Goal: Transaction & Acquisition: Purchase product/service

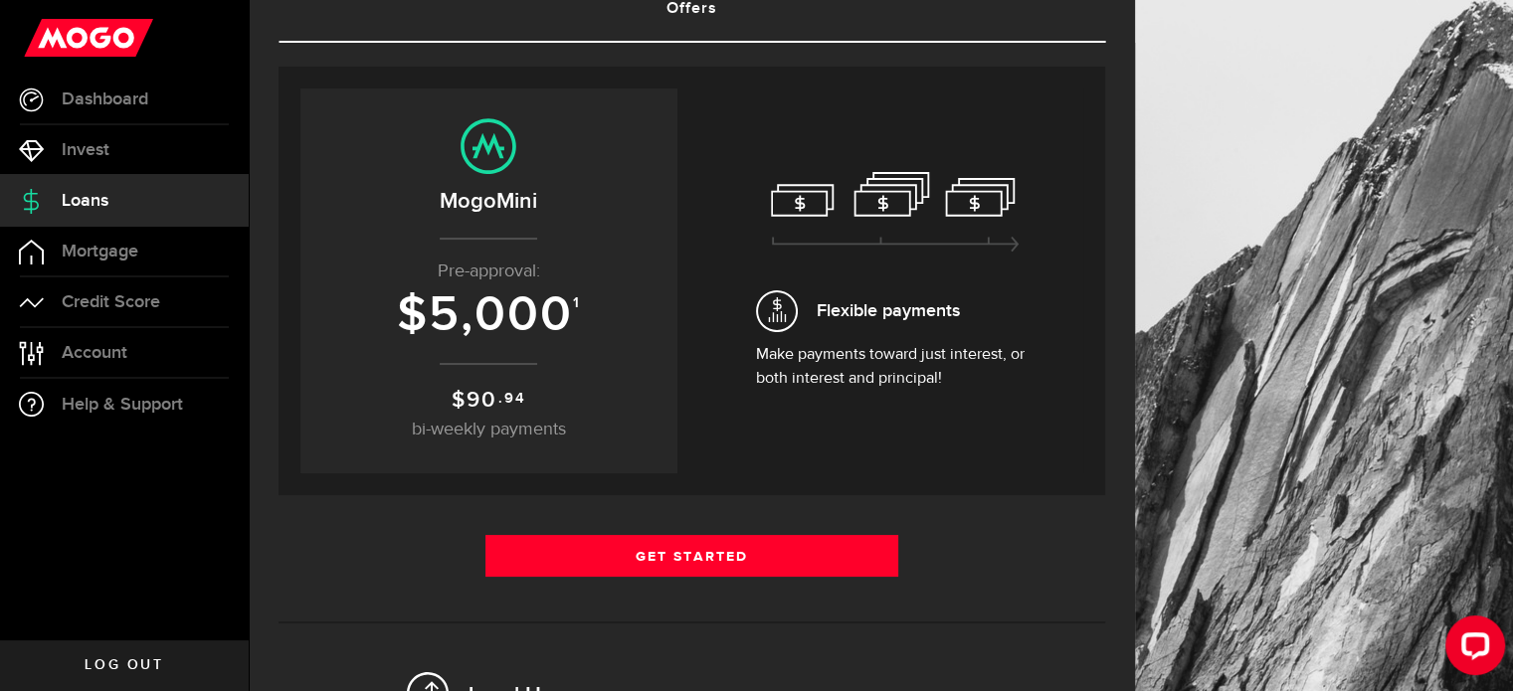
scroll to position [157, 0]
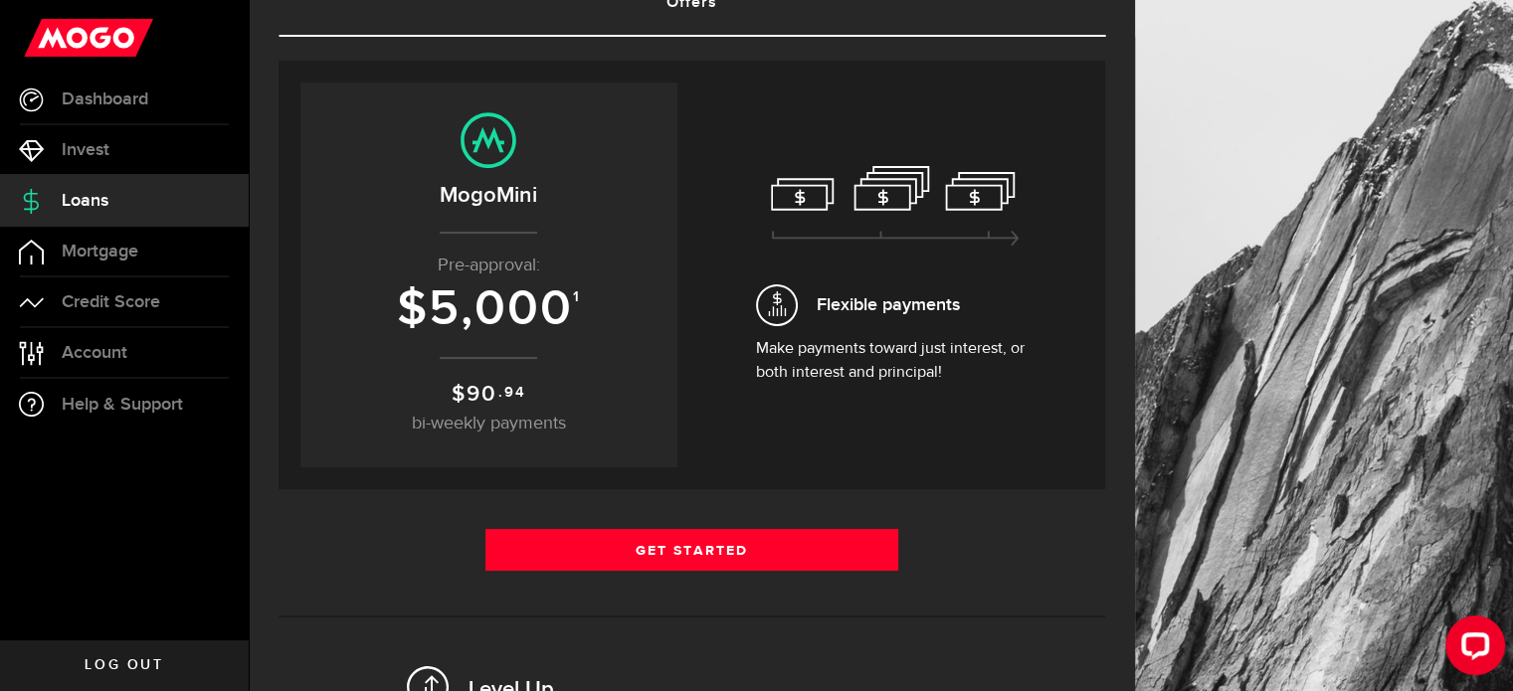
click at [846, 337] on p "Make payments toward just interest, or both interest and principal!" at bounding box center [895, 361] width 279 height 48
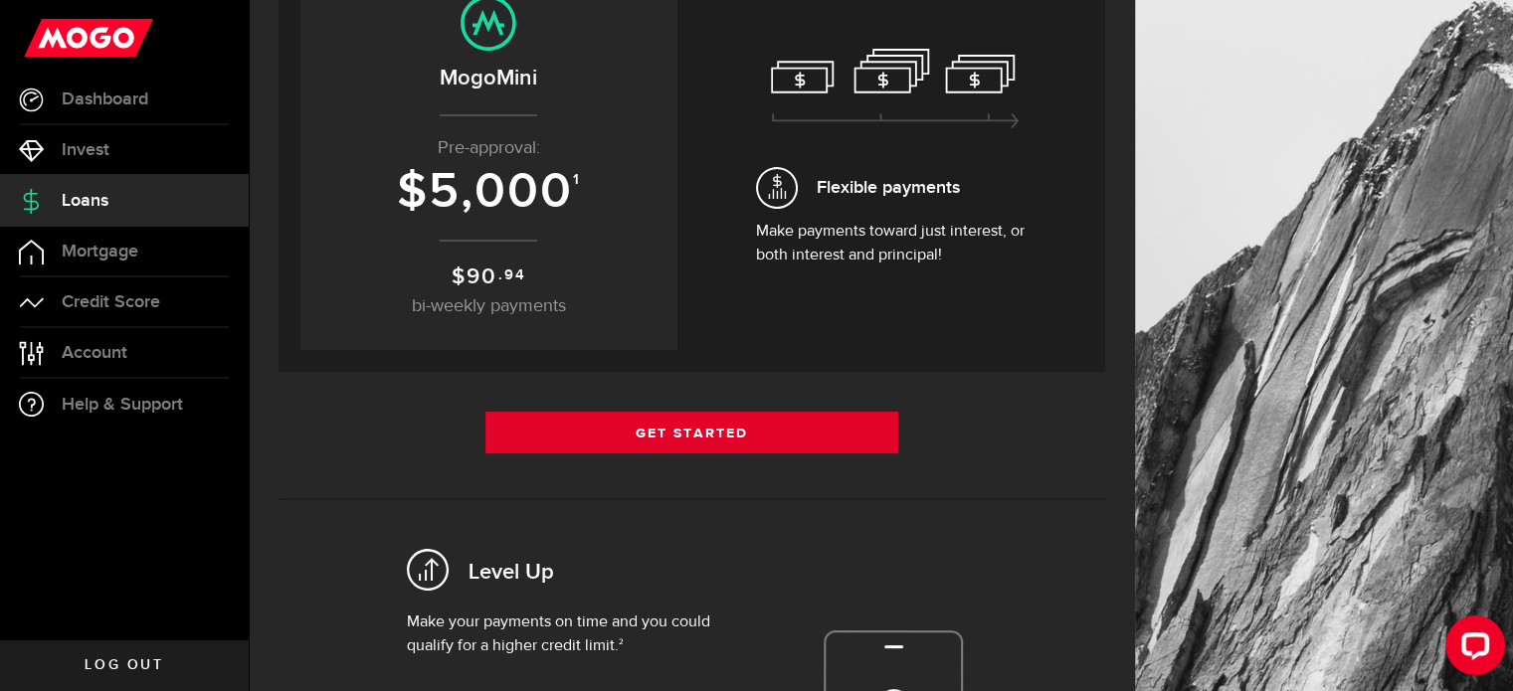
scroll to position [273, 0]
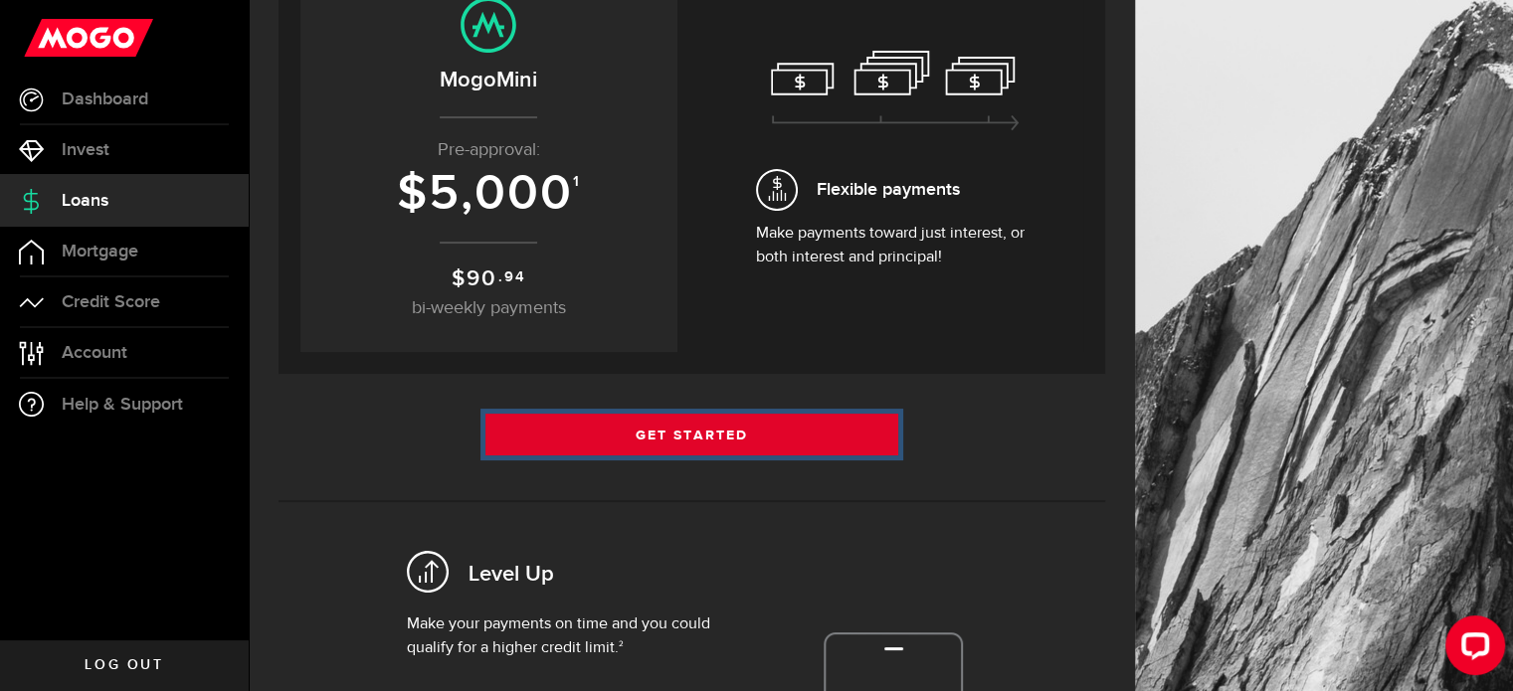
click at [671, 428] on link "Get Started" at bounding box center [692, 435] width 414 height 42
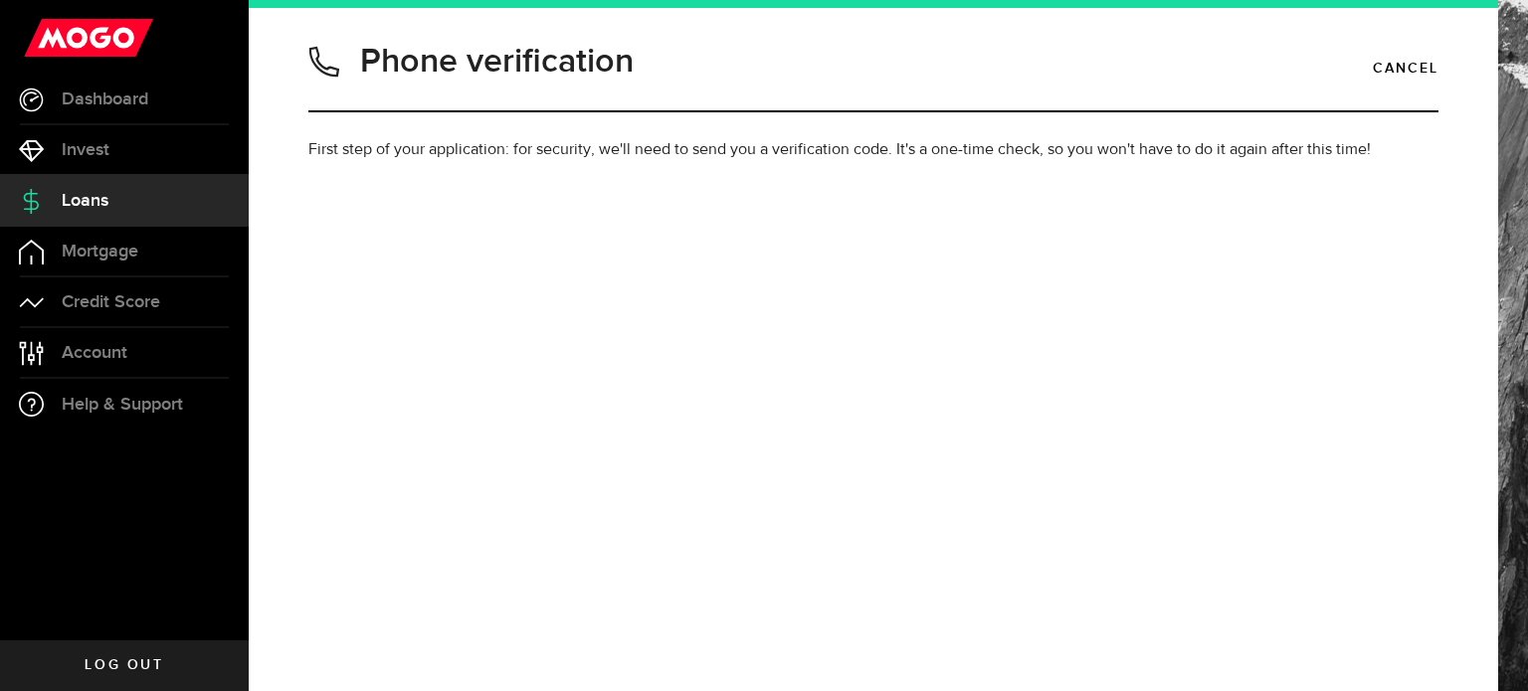
type input "6479806433"
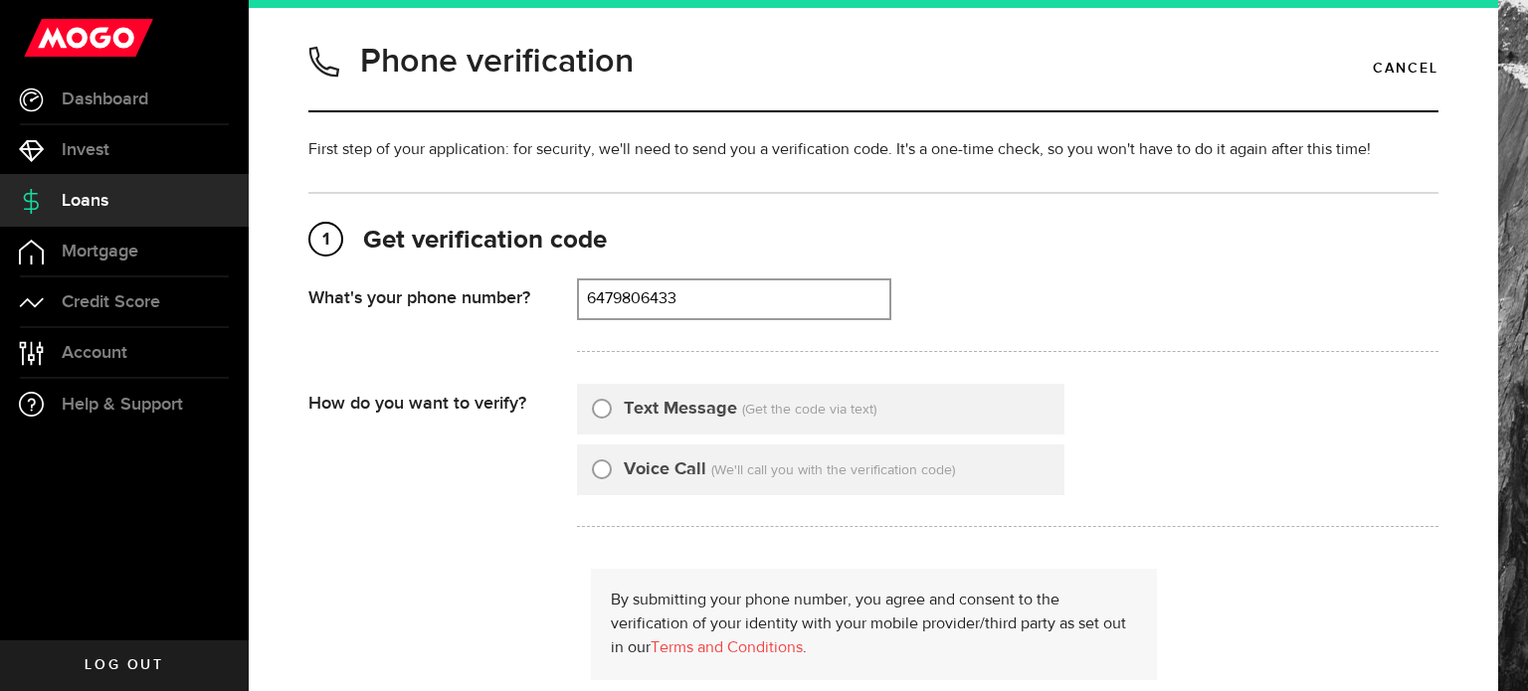
click at [602, 403] on input "Text Message" at bounding box center [602, 406] width 20 height 20
radio input "true"
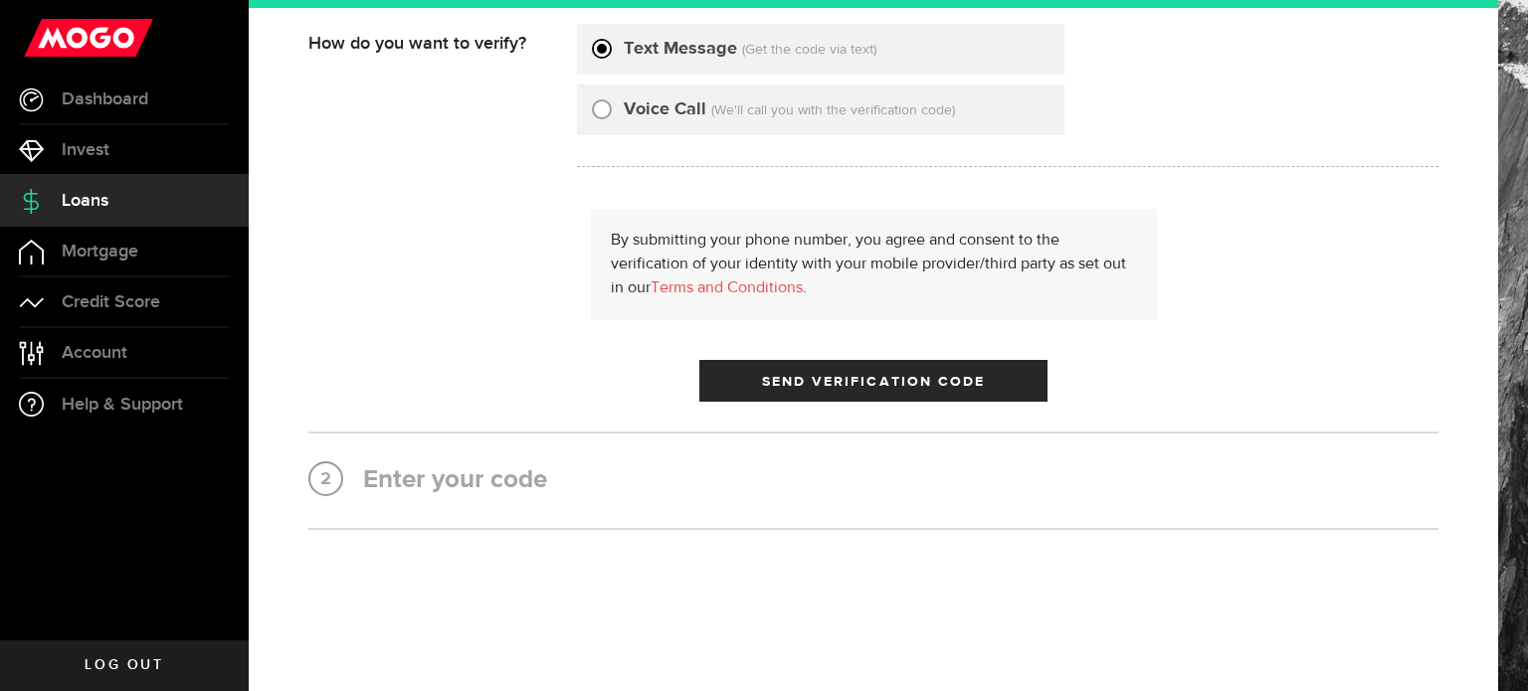
scroll to position [366, 0]
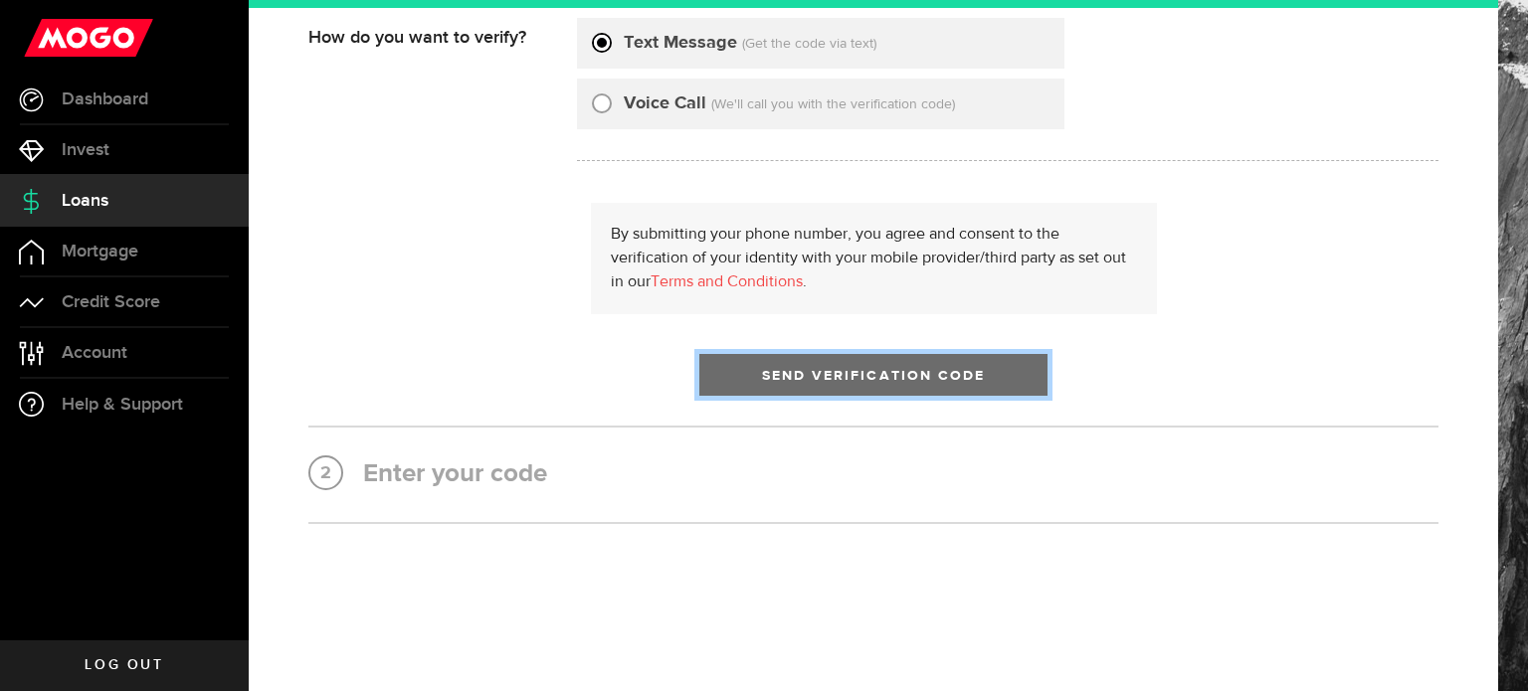
click at [772, 373] on span "Send Verification Code" at bounding box center [874, 376] width 224 height 14
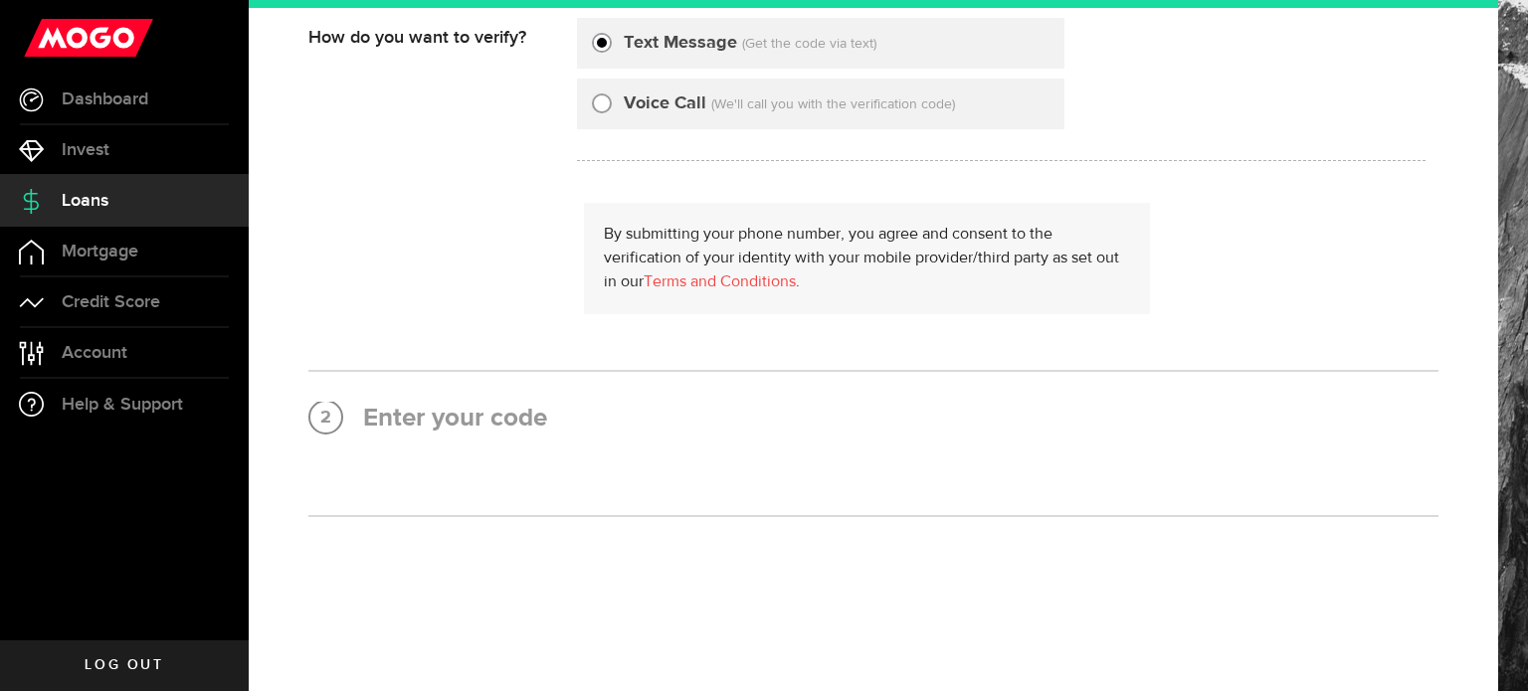
scroll to position [0, 0]
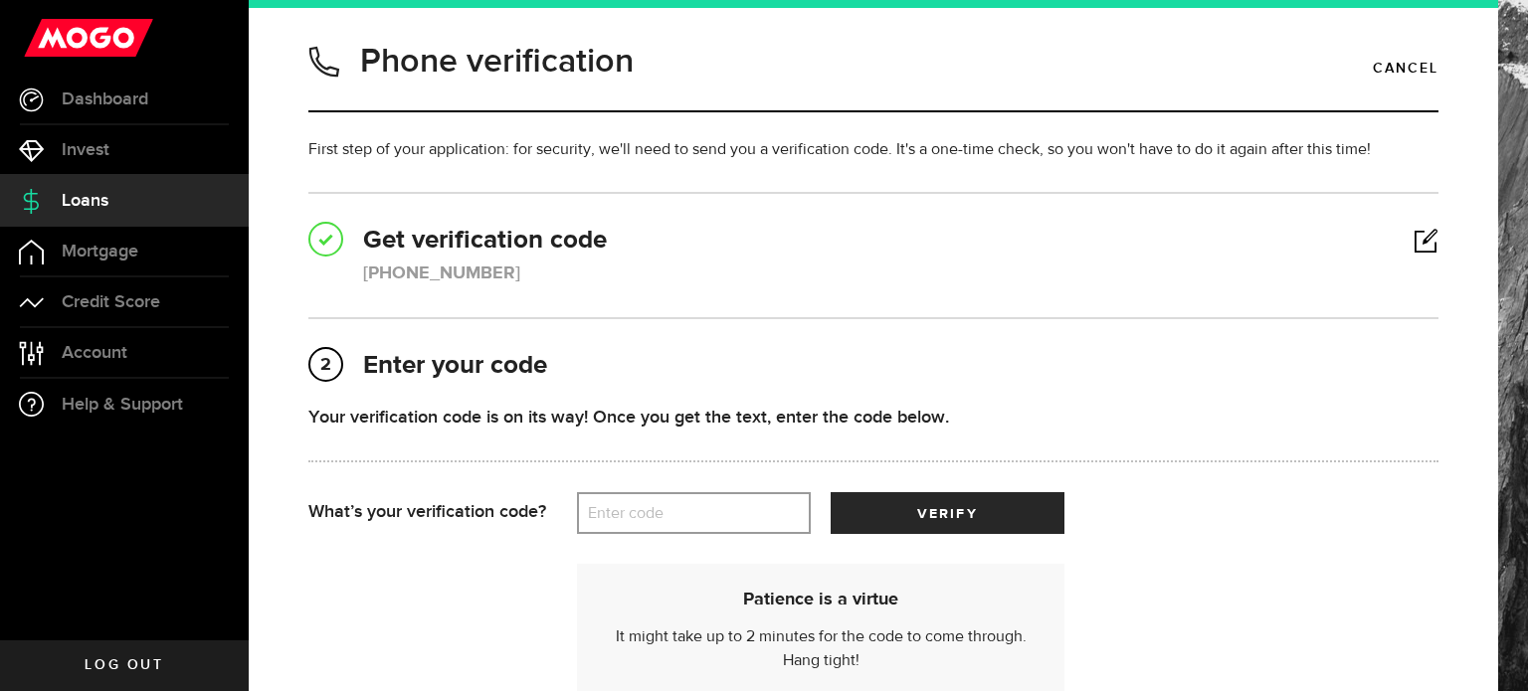
click at [642, 516] on label "Enter code" at bounding box center [694, 513] width 234 height 41
click at [642, 516] on input "Enter code" at bounding box center [694, 513] width 234 height 42
type input "52055"
click at [831, 492] on button "verify" at bounding box center [948, 513] width 234 height 42
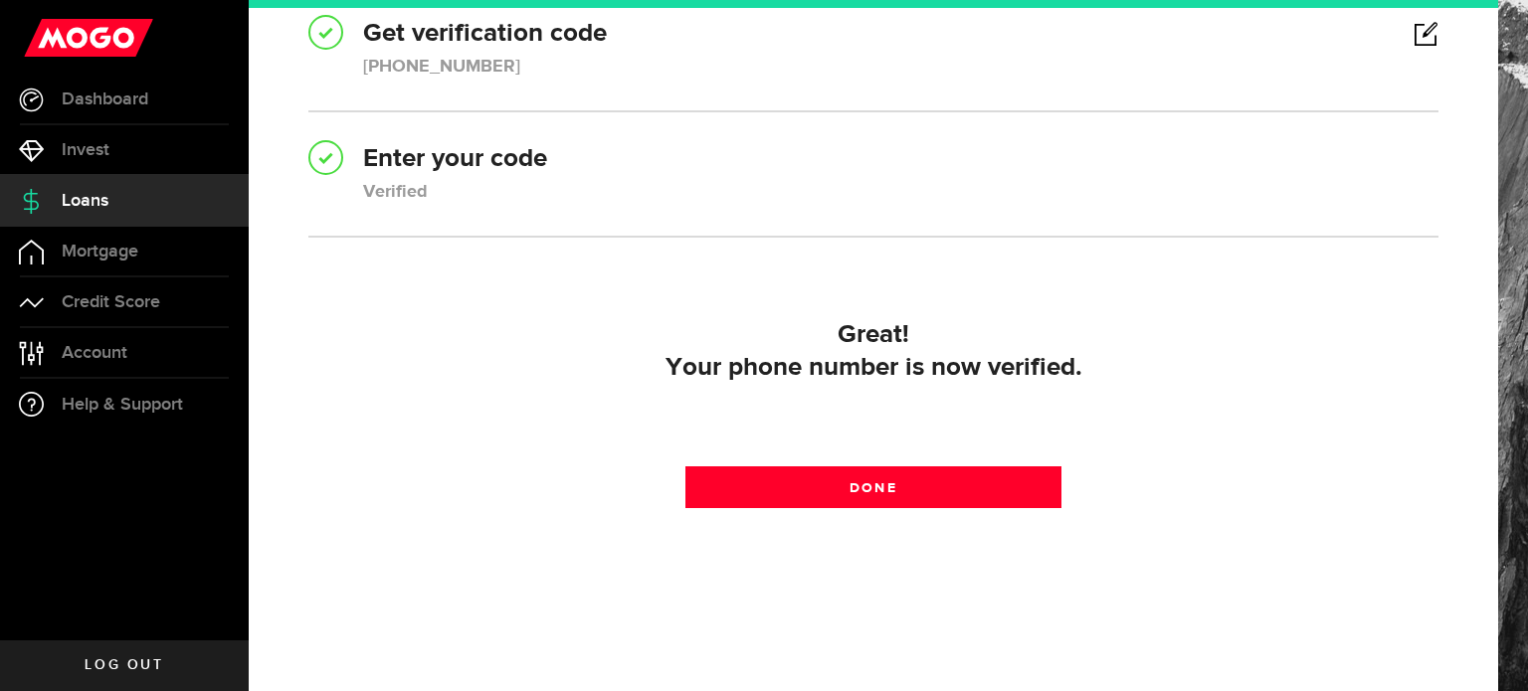
scroll to position [207, 0]
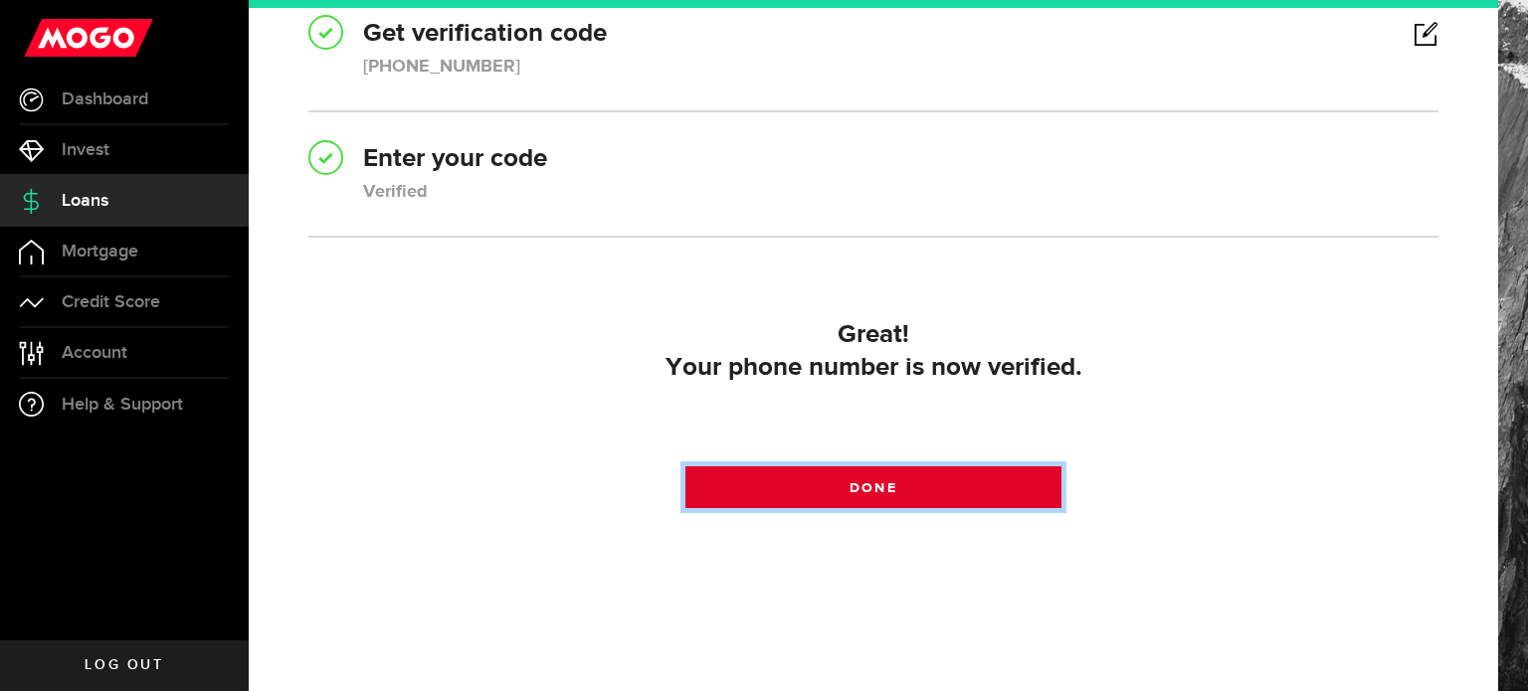
click at [806, 477] on link "Done" at bounding box center [873, 488] width 377 height 42
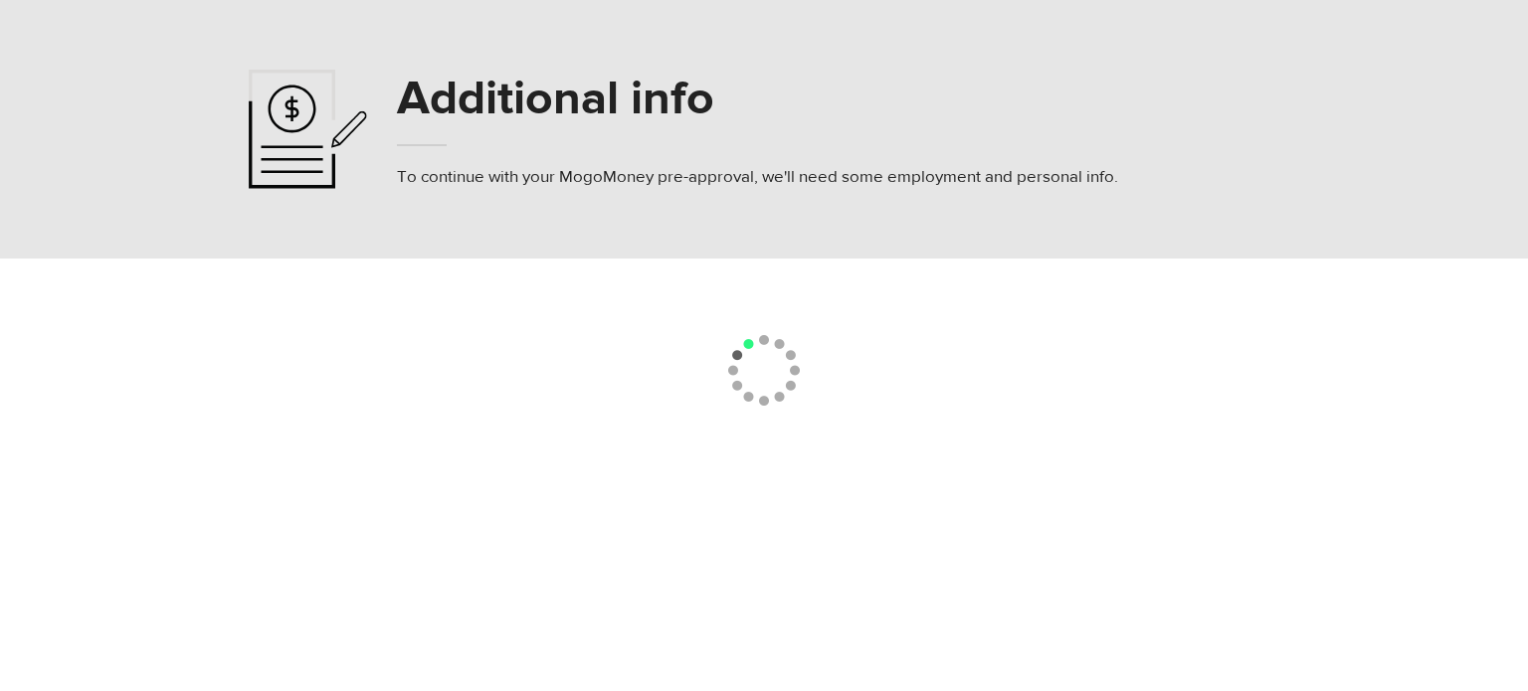
select select
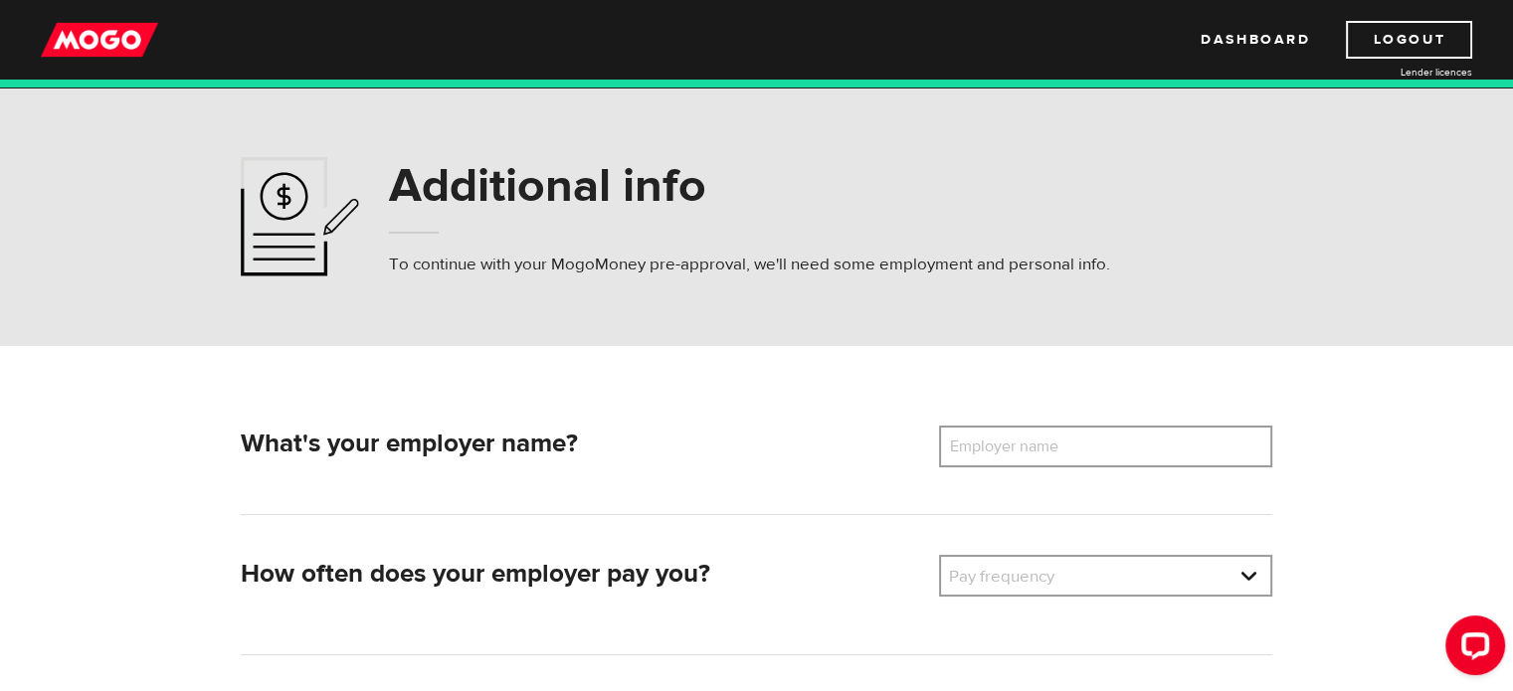
click at [1043, 449] on label "Employer name" at bounding box center [1019, 447] width 160 height 42
click at [1043, 449] on input "Employer name" at bounding box center [1105, 447] width 333 height 42
type input "Isg Transportation"
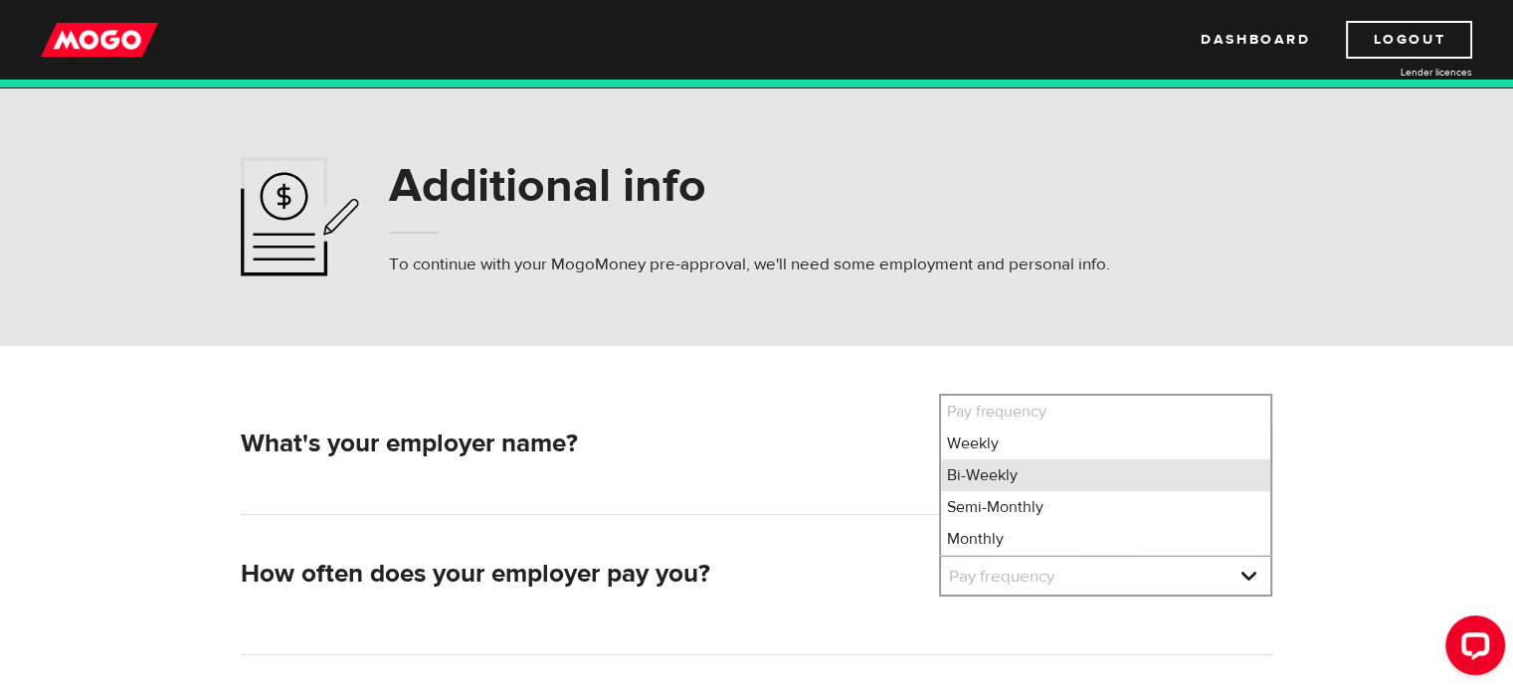
click at [995, 471] on li "Bi-Weekly" at bounding box center [1105, 476] width 329 height 32
select select "2"
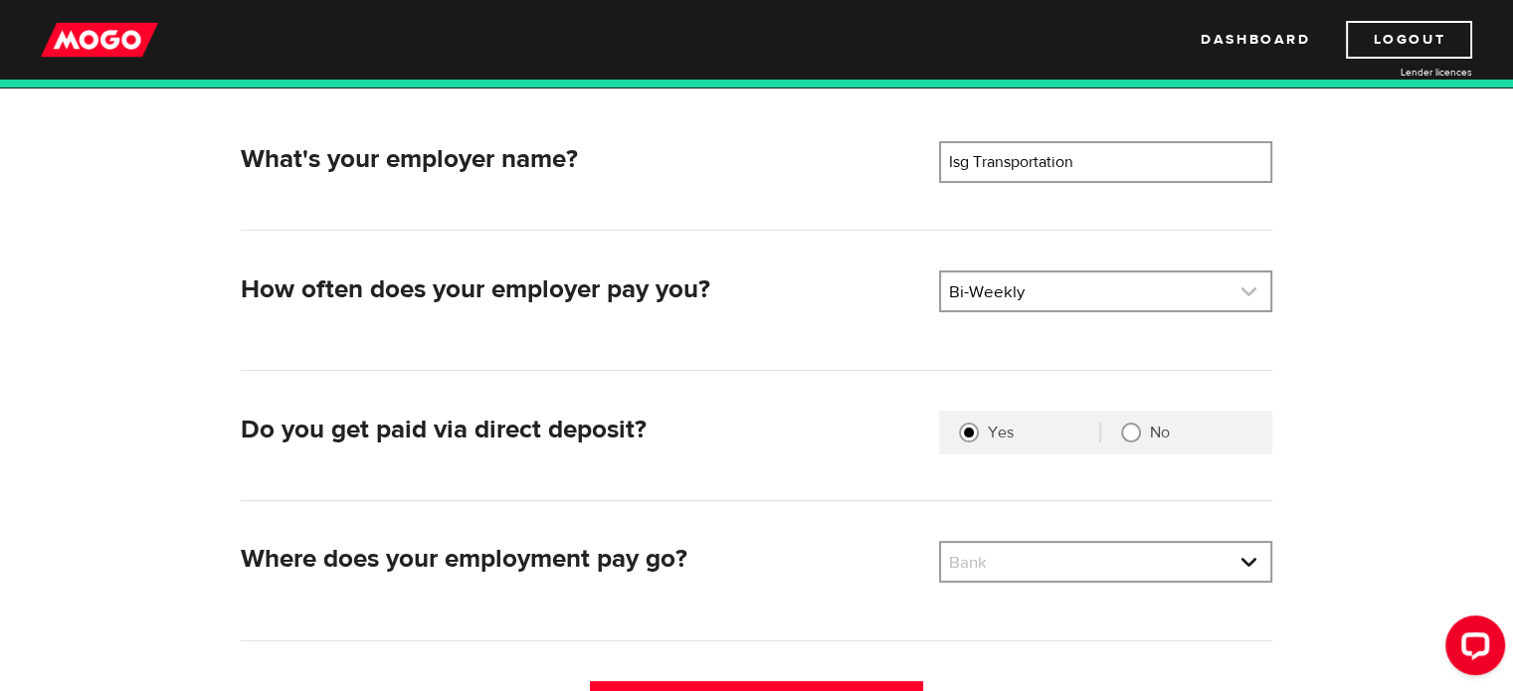
scroll to position [285, 0]
click at [1073, 561] on link at bounding box center [1105, 561] width 329 height 38
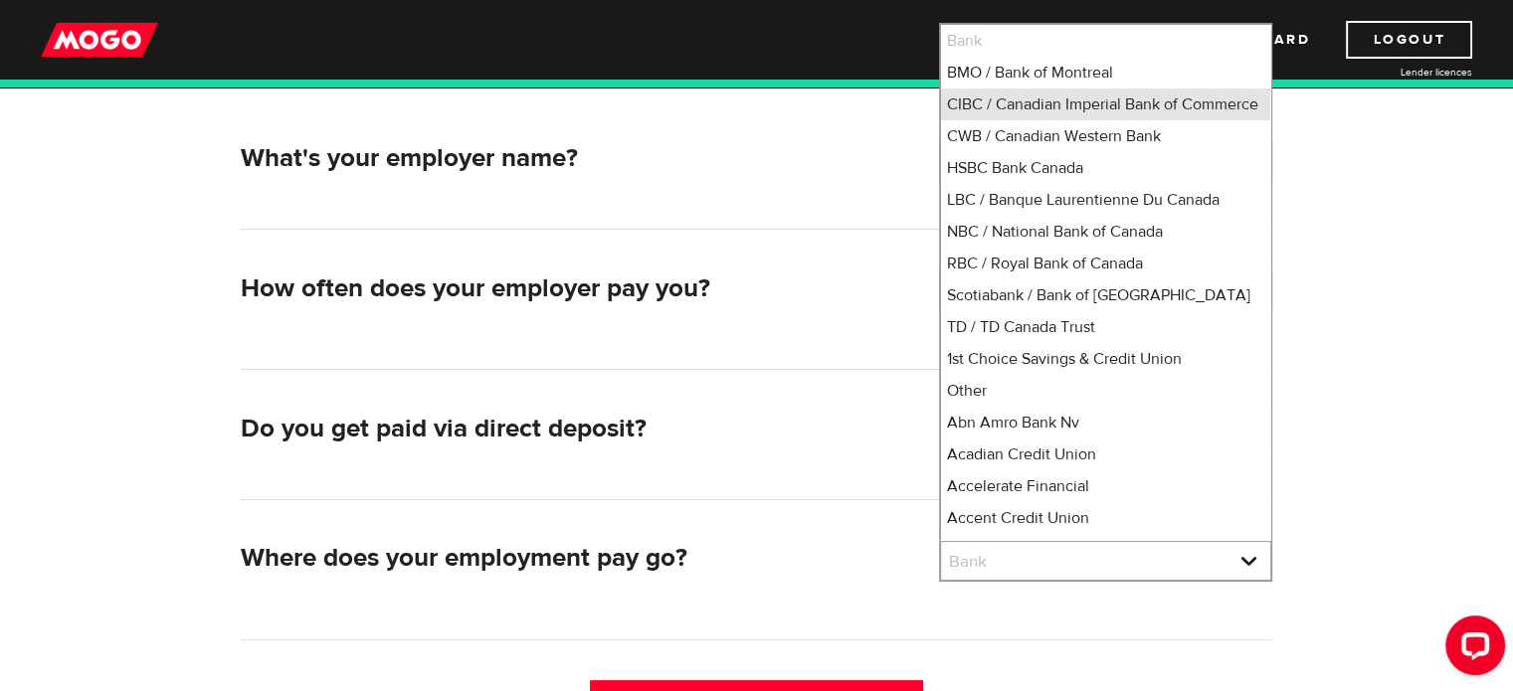
click at [991, 103] on li "CIBC / Canadian Imperial Bank of Commerce" at bounding box center [1105, 105] width 329 height 32
select select "4"
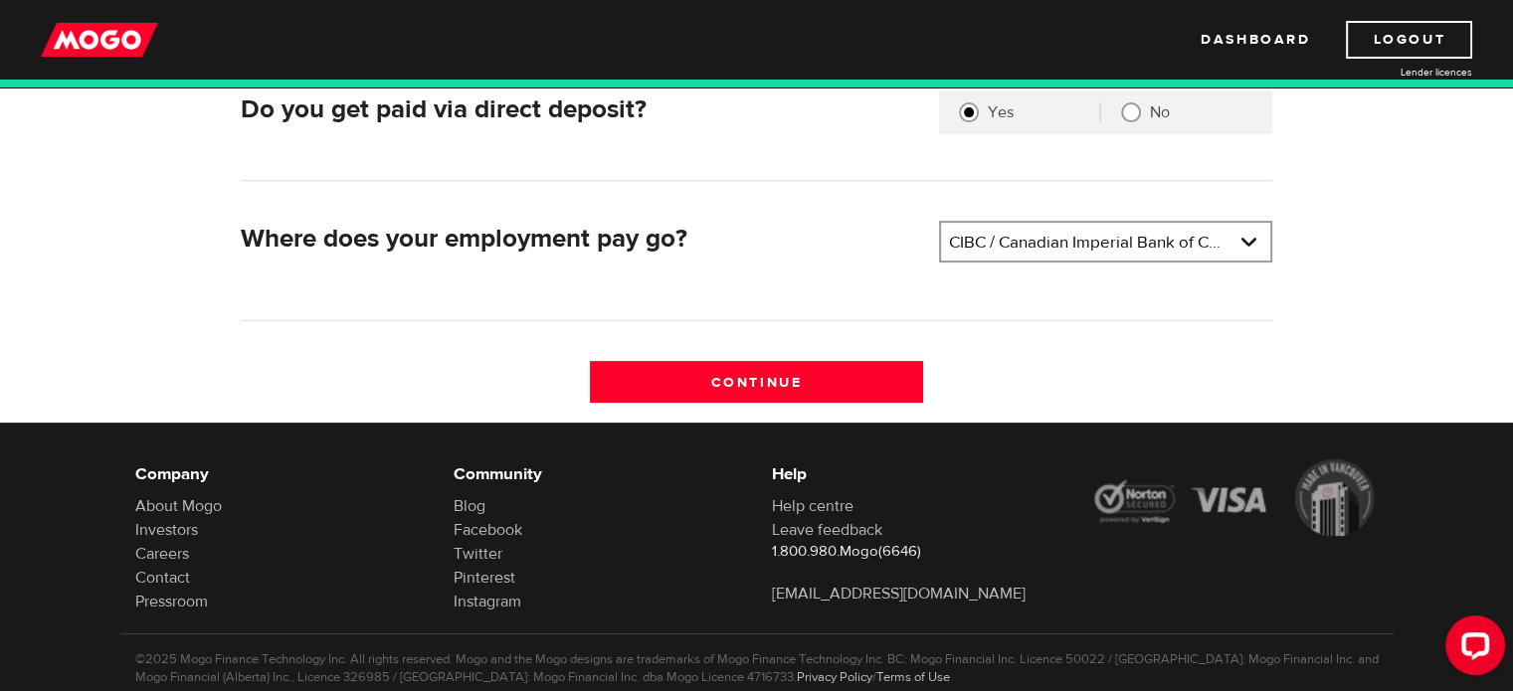
scroll to position [619, 0]
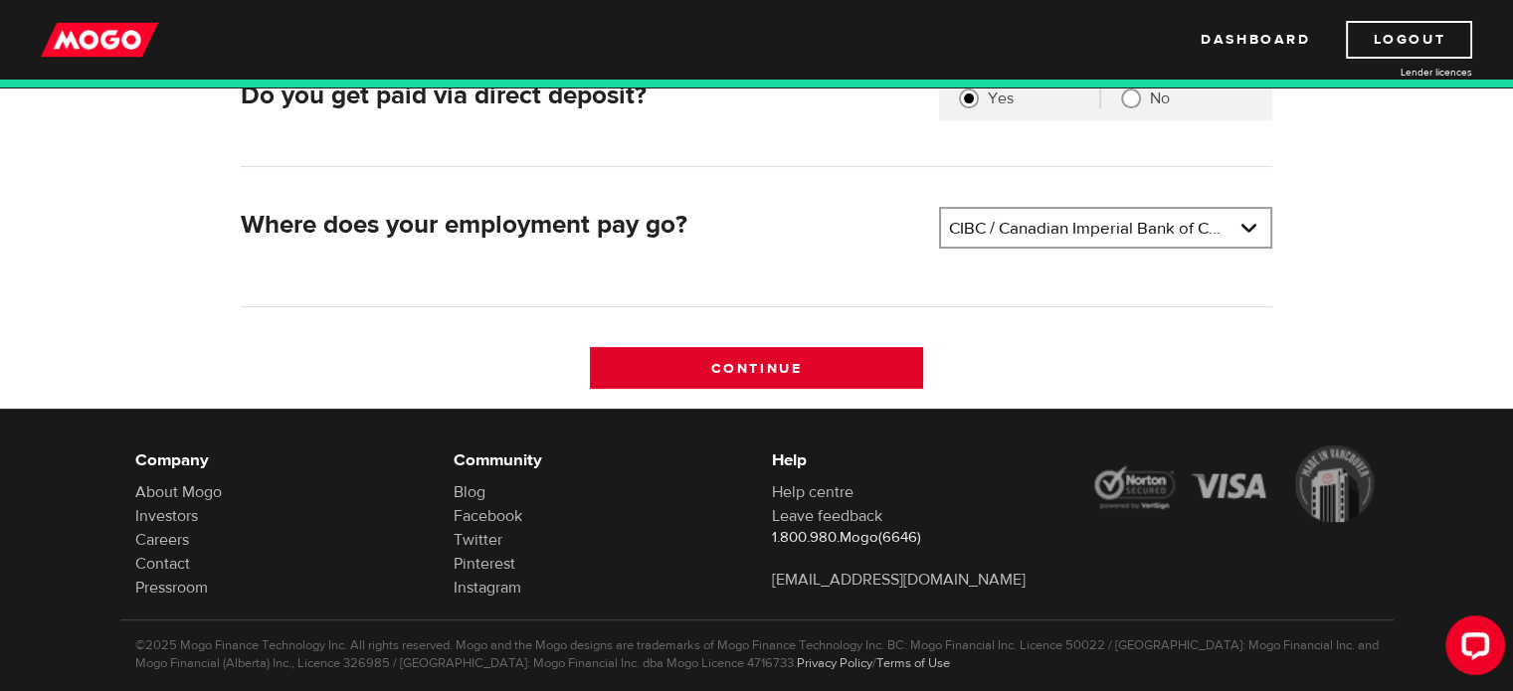
click at [754, 357] on input "Continue" at bounding box center [756, 368] width 333 height 42
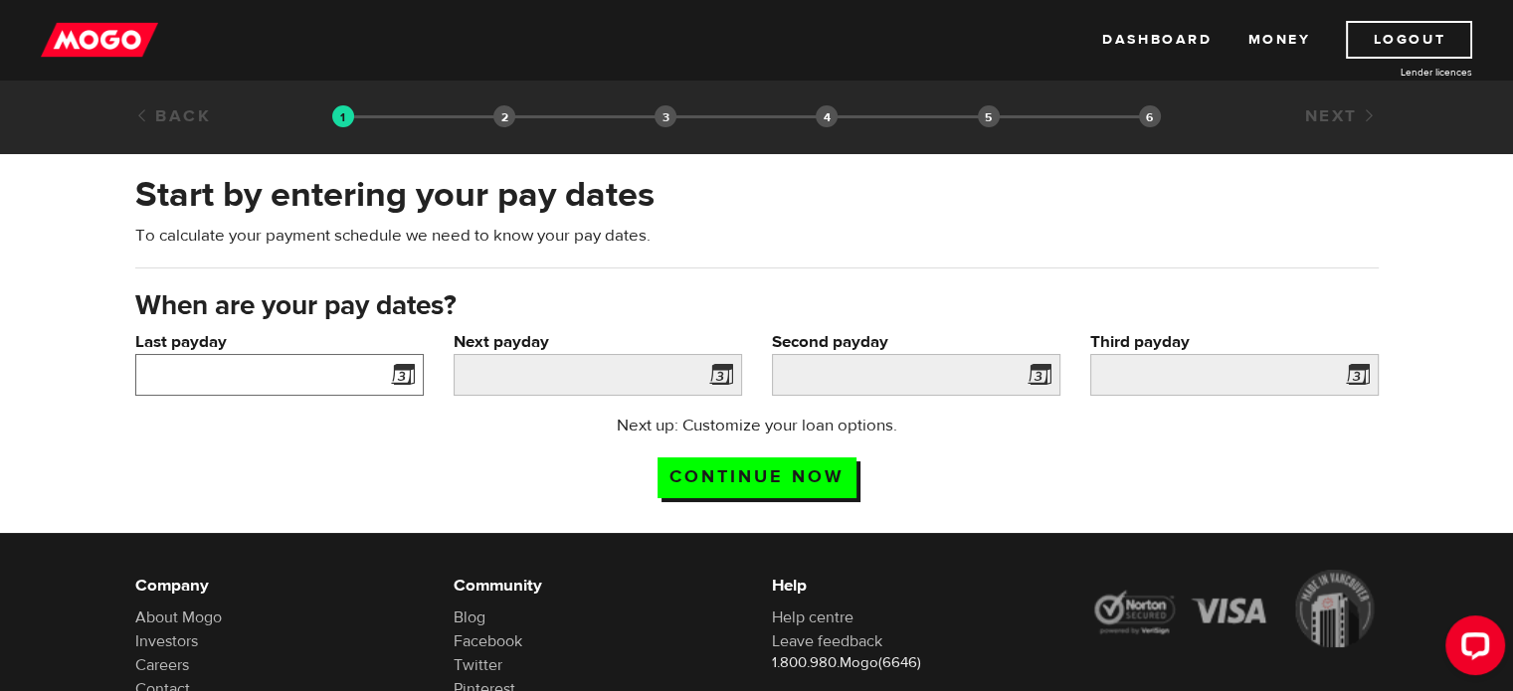
click at [279, 371] on input "Last payday" at bounding box center [279, 375] width 288 height 42
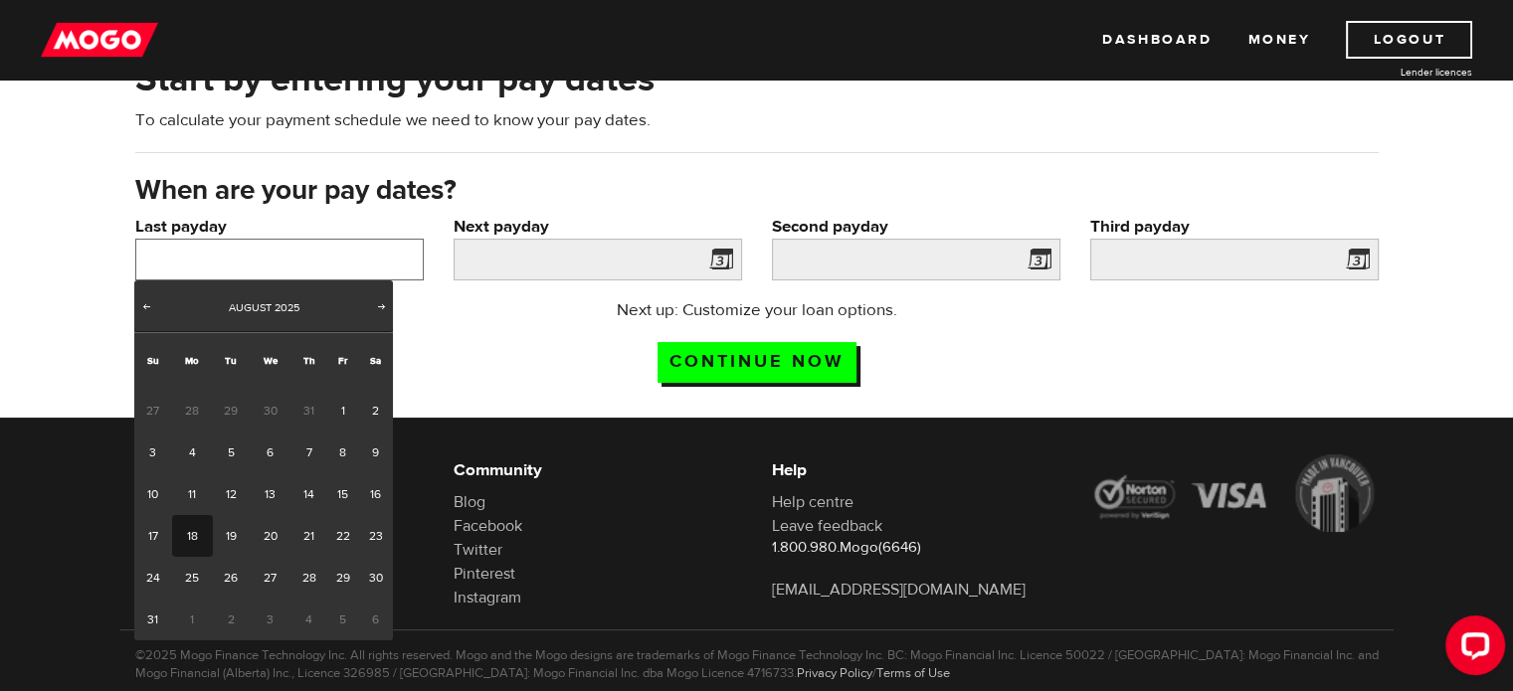
scroll to position [117, 0]
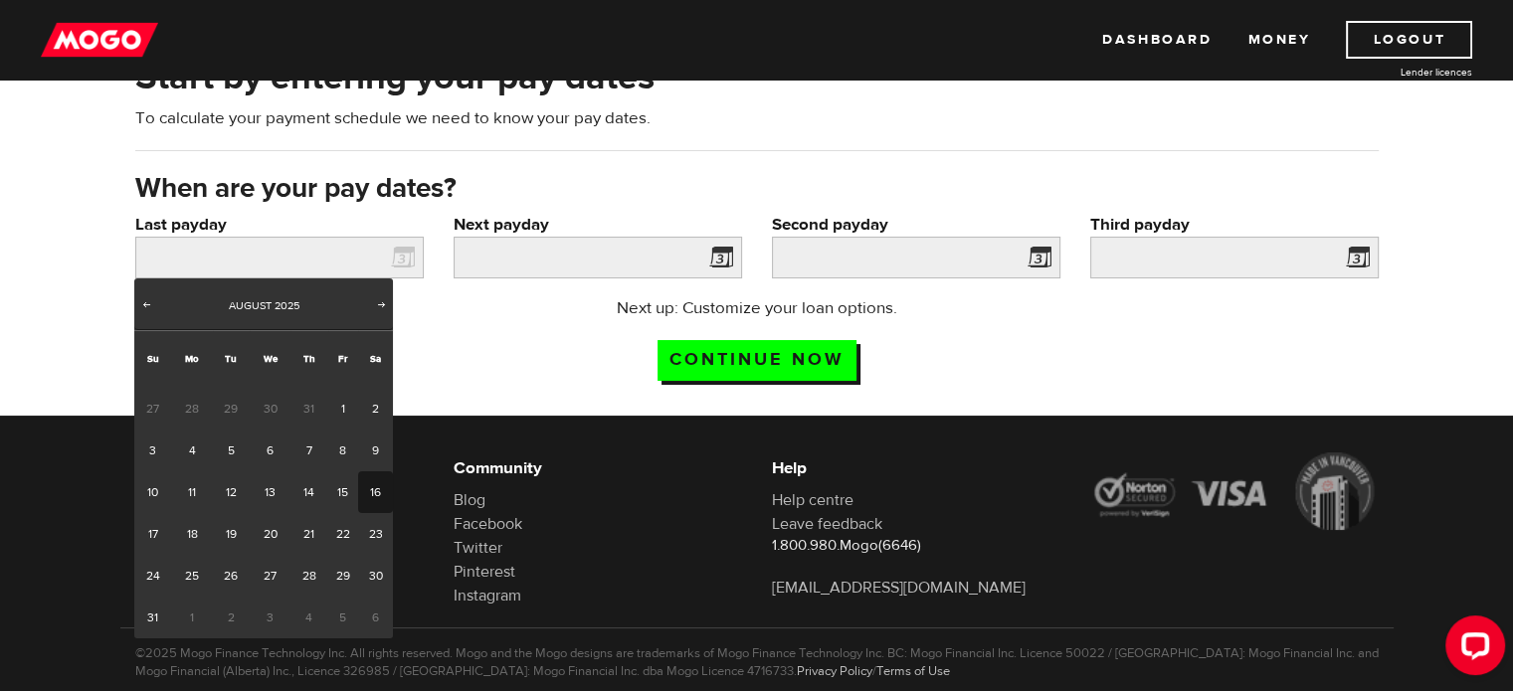
click at [368, 480] on link "16" at bounding box center [375, 492] width 35 height 42
type input "2025/08/16"
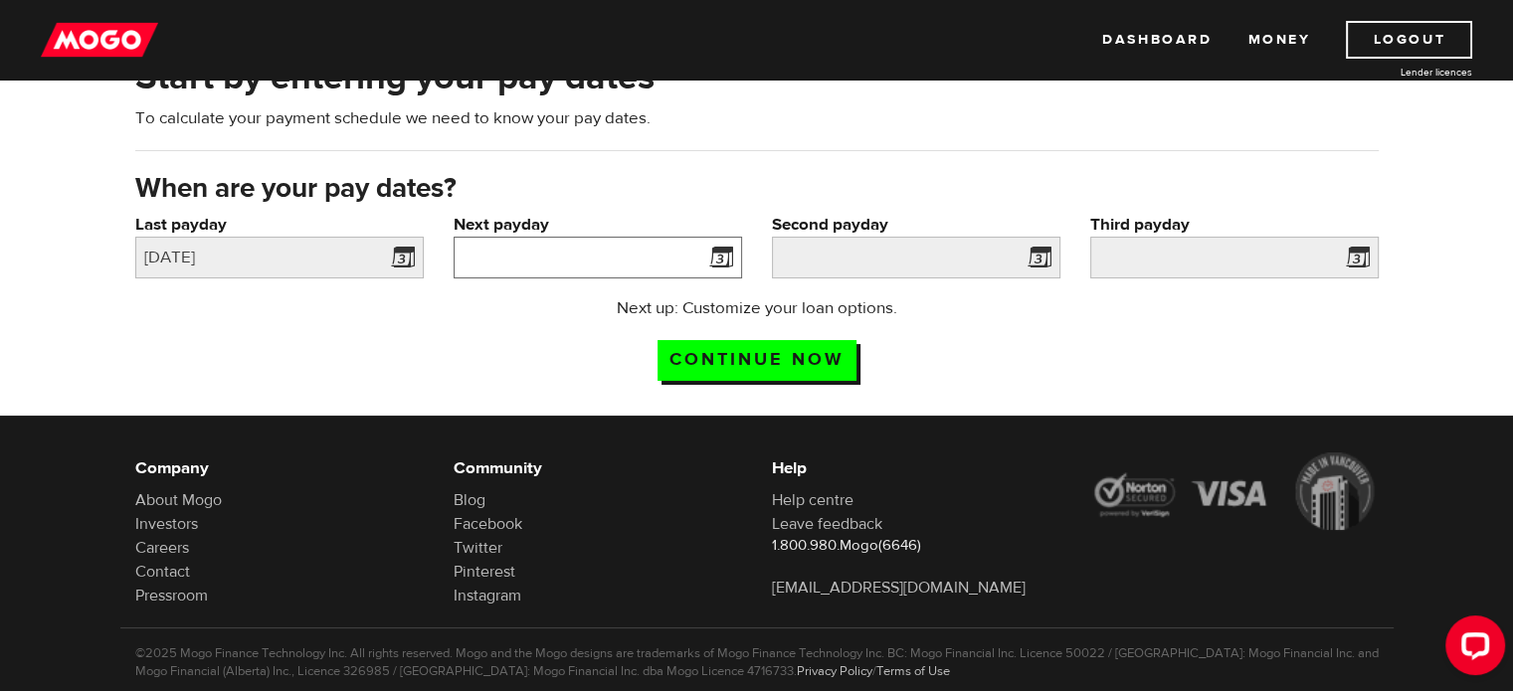
click at [533, 254] on input "Next payday" at bounding box center [598, 258] width 288 height 42
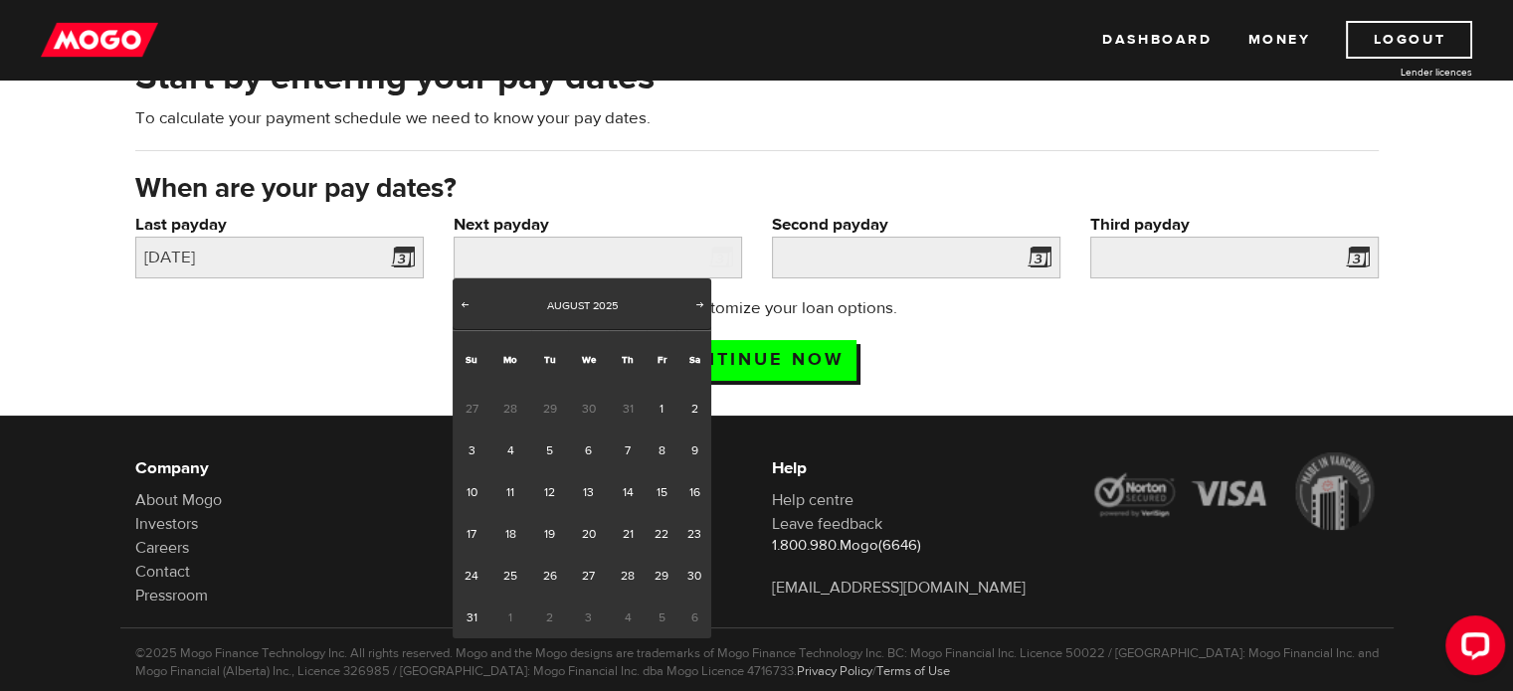
click at [508, 612] on span "1" at bounding box center [510, 618] width 41 height 42
click at [700, 298] on span "Next" at bounding box center [700, 304] width 16 height 16
click at [521, 407] on link "1" at bounding box center [510, 409] width 41 height 42
type input "2025/09/01"
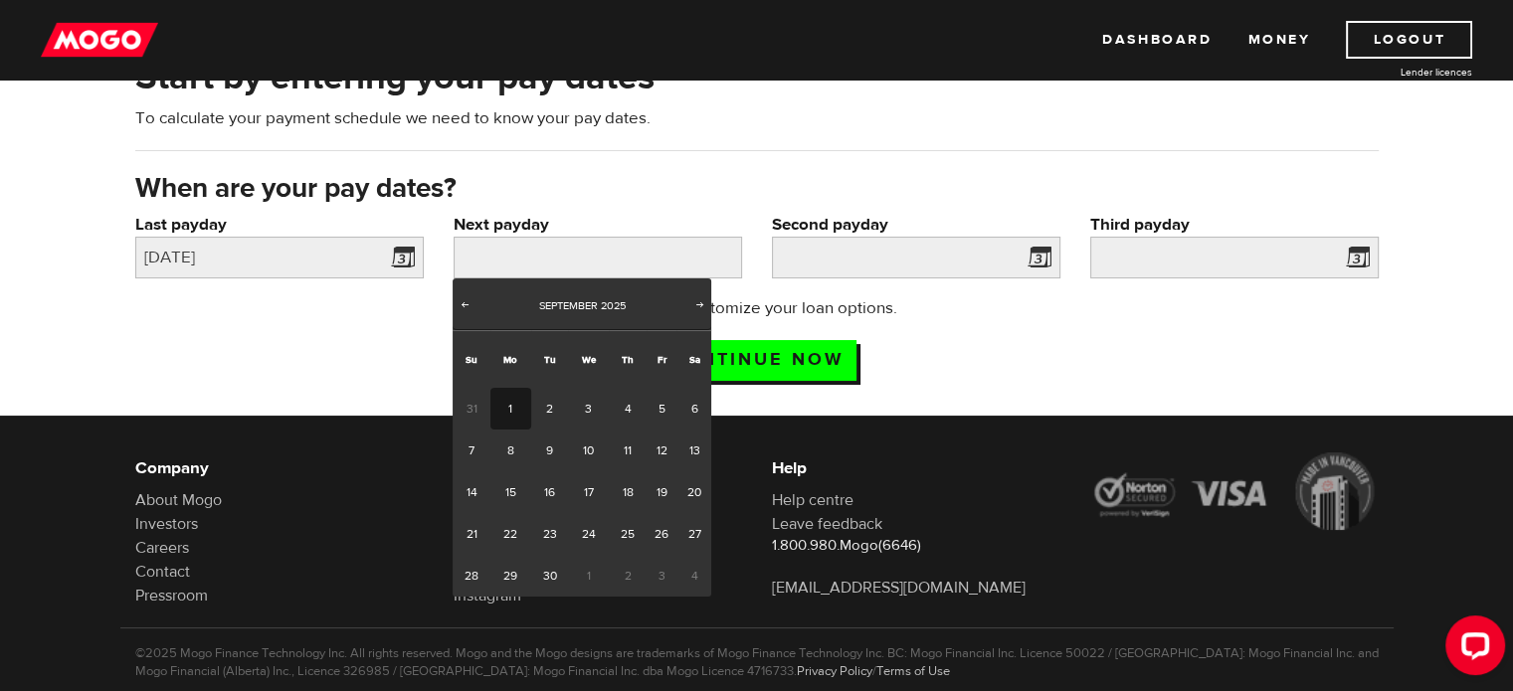
type input "2025/9/15"
type input "2025/9/29"
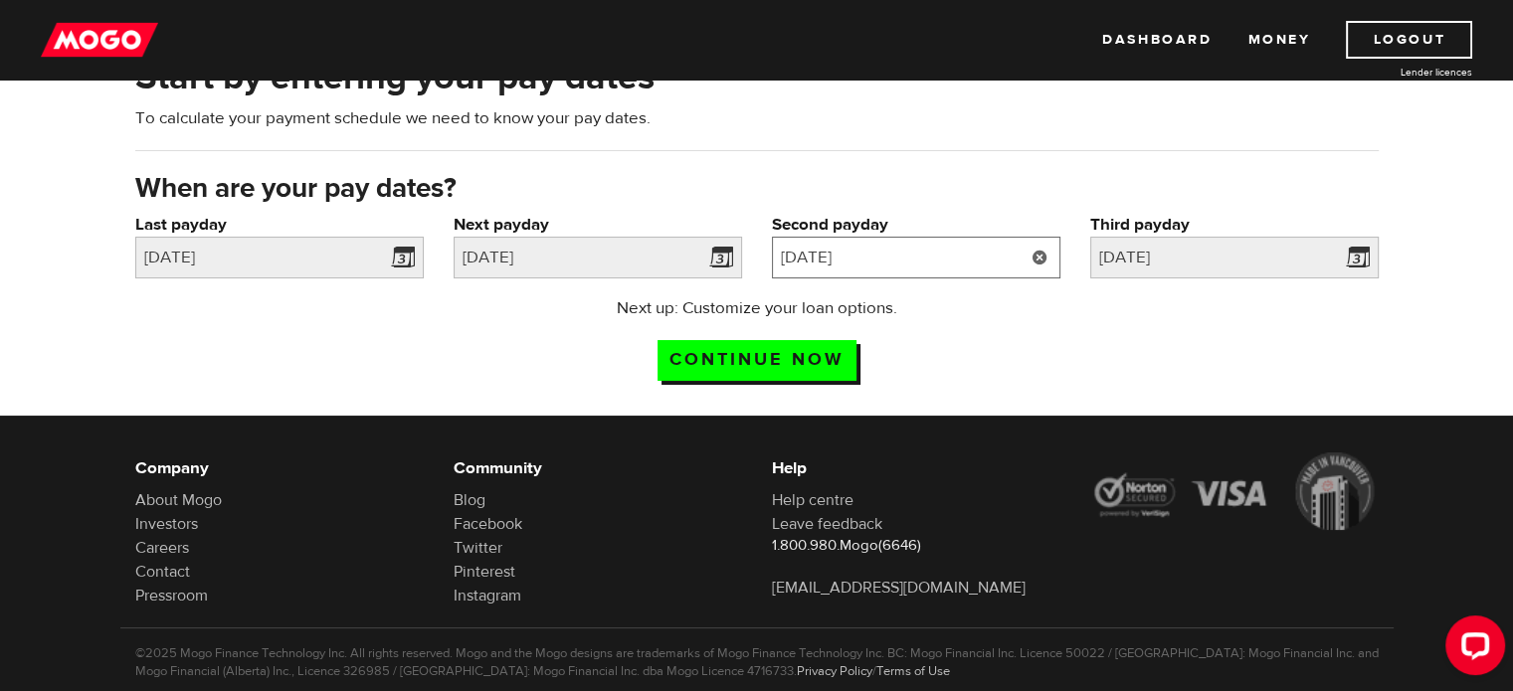
click at [893, 250] on input "2025/9/15" at bounding box center [916, 258] width 288 height 42
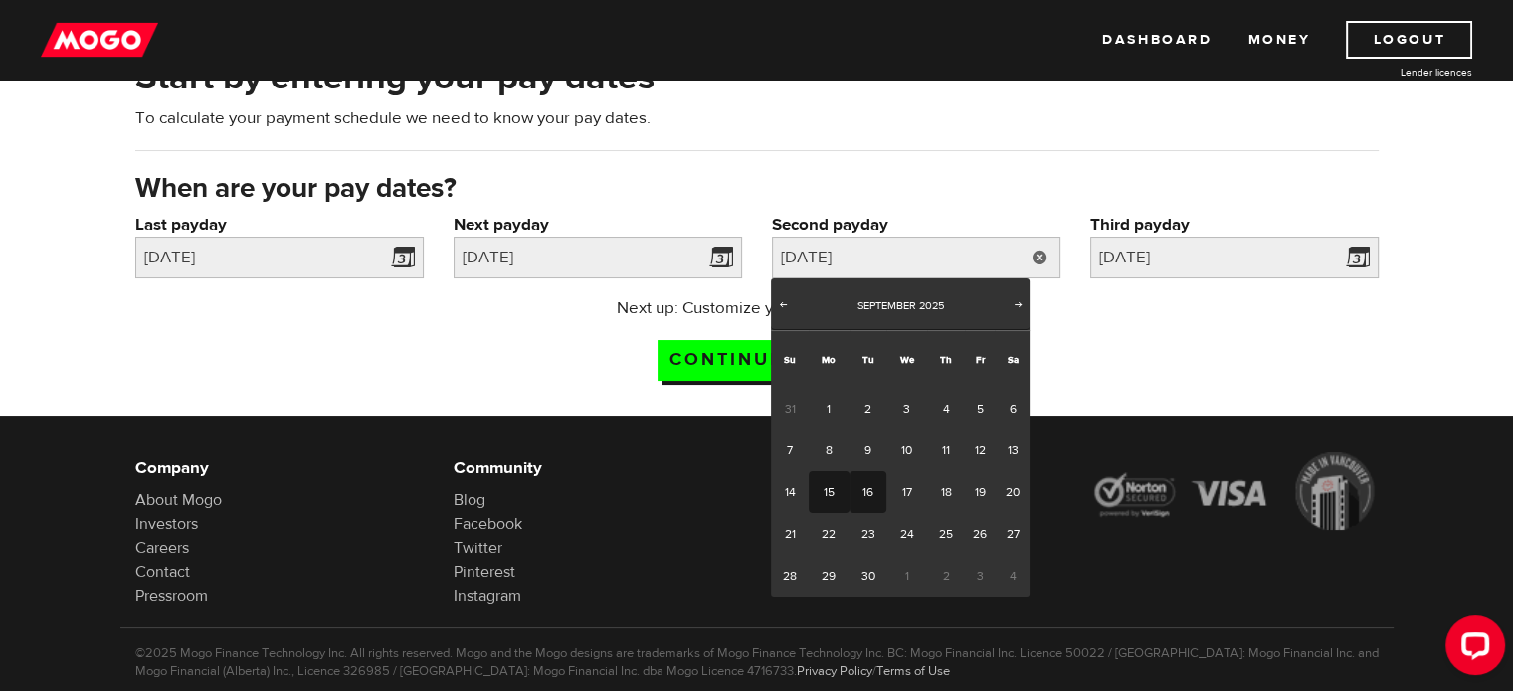
click at [857, 495] on link "16" at bounding box center [867, 492] width 37 height 42
type input "2025/09/16"
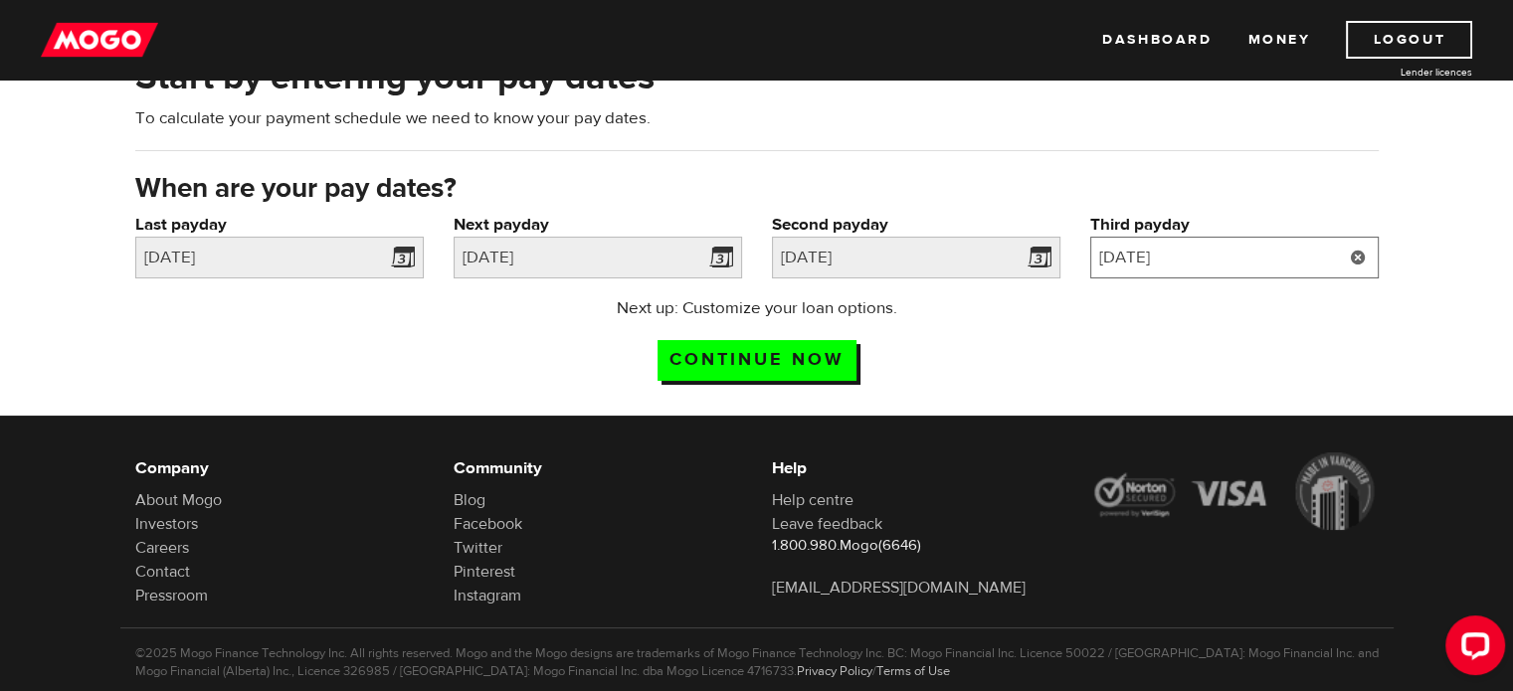
click at [1186, 253] on input "2025/9/29" at bounding box center [1234, 258] width 288 height 42
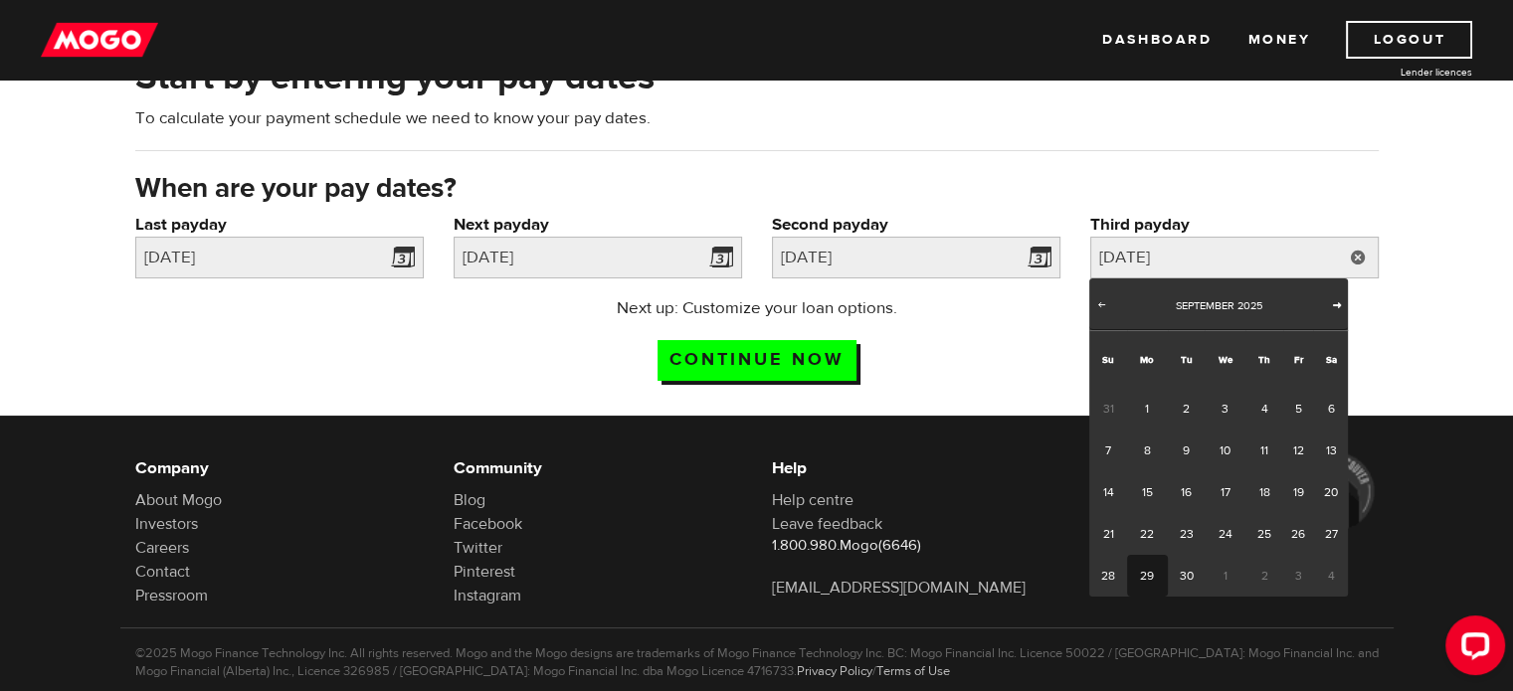
click at [1330, 301] on span "Next" at bounding box center [1337, 304] width 16 height 16
click at [1231, 406] on link "1" at bounding box center [1225, 409] width 41 height 42
type input "2025/10/01"
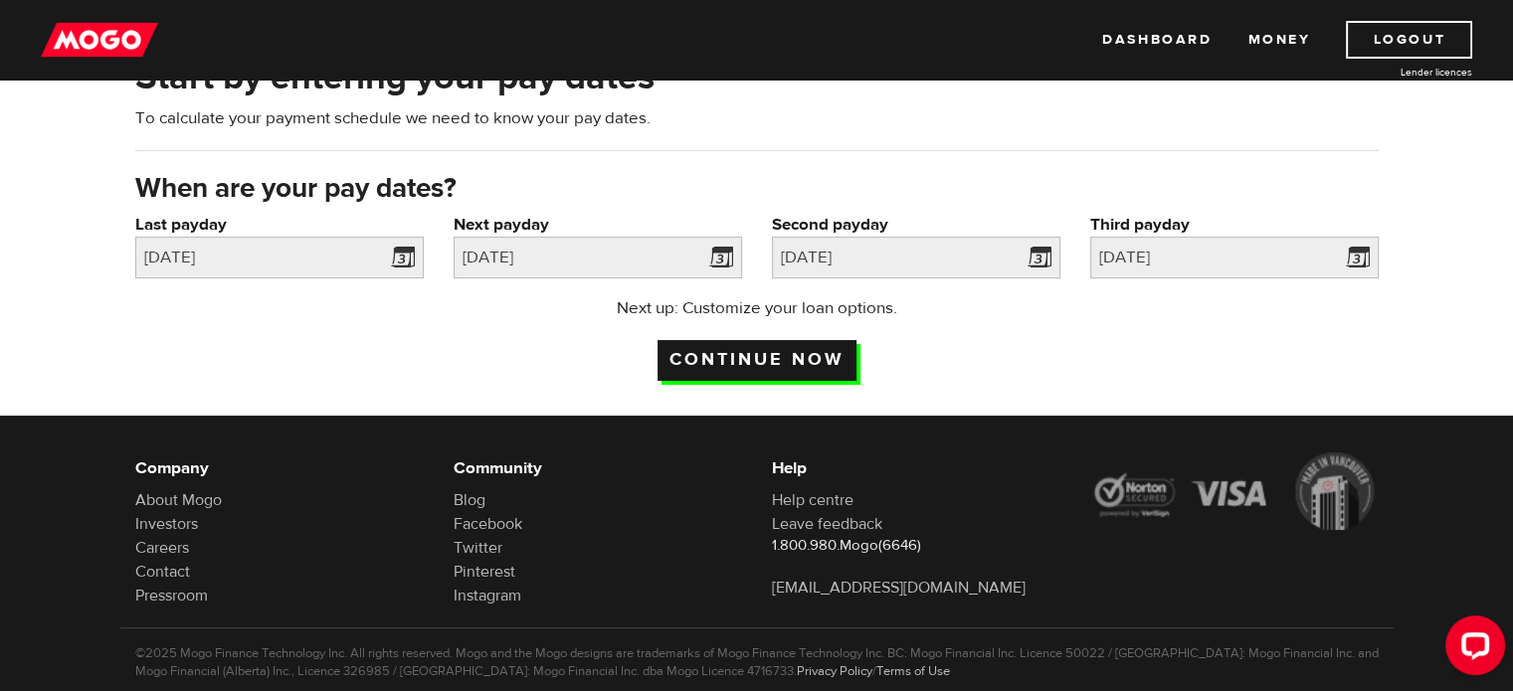
click at [780, 366] on input "Continue now" at bounding box center [756, 360] width 199 height 41
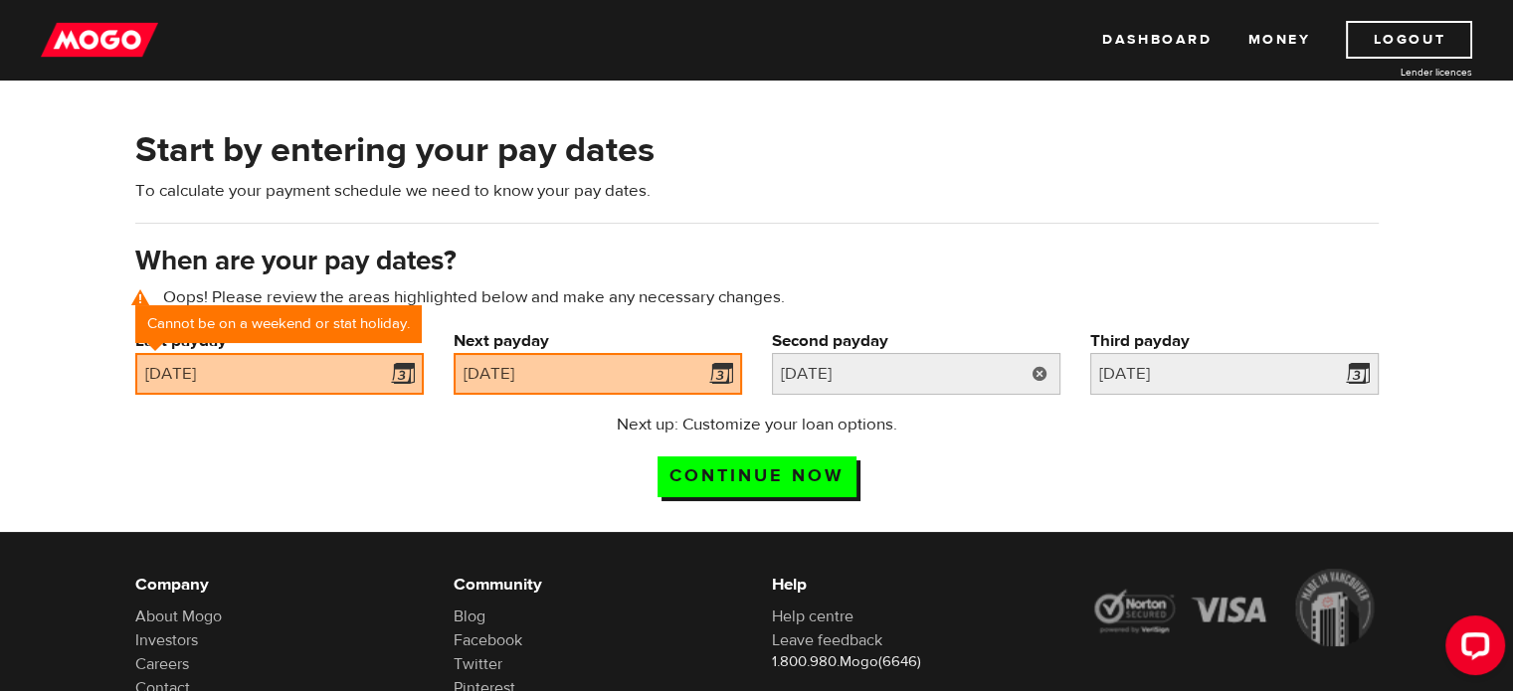
scroll to position [91, 0]
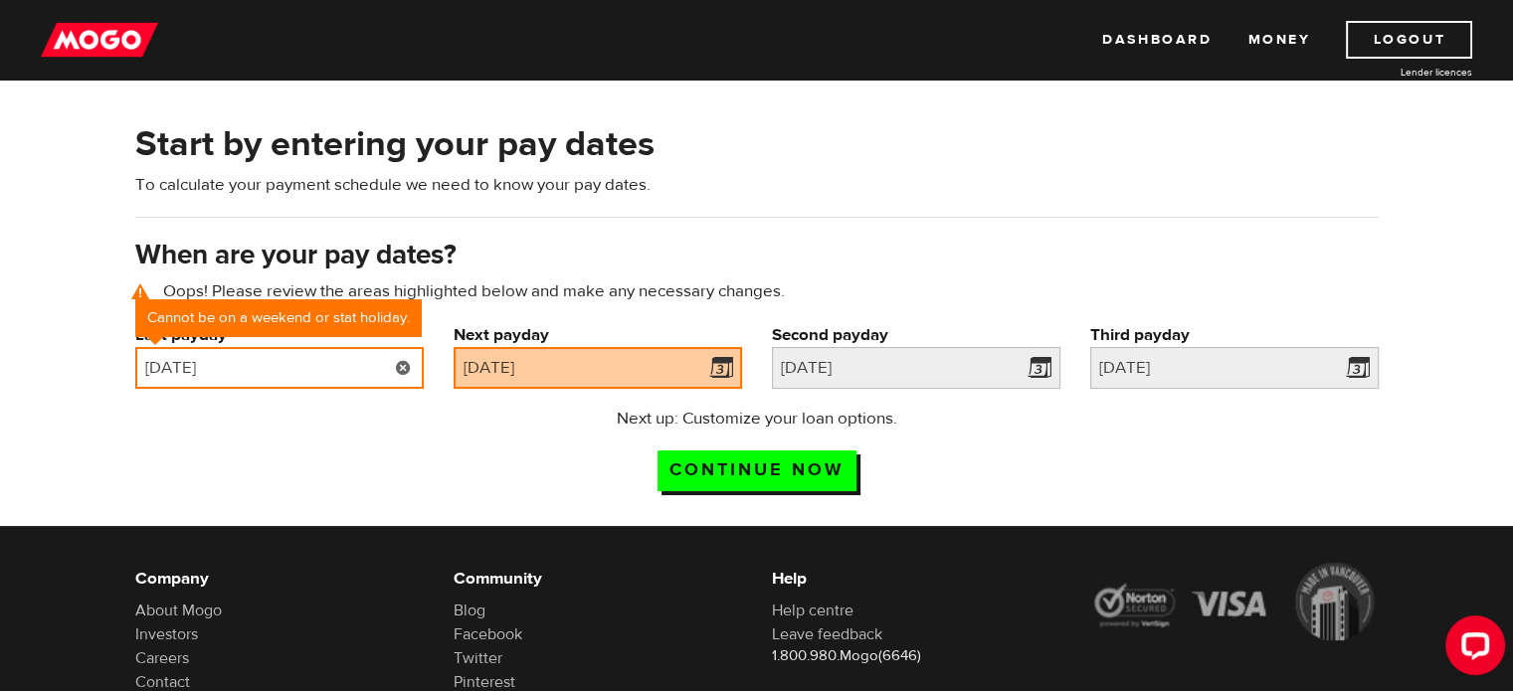
click at [326, 362] on input "2025/08/16" at bounding box center [279, 368] width 288 height 42
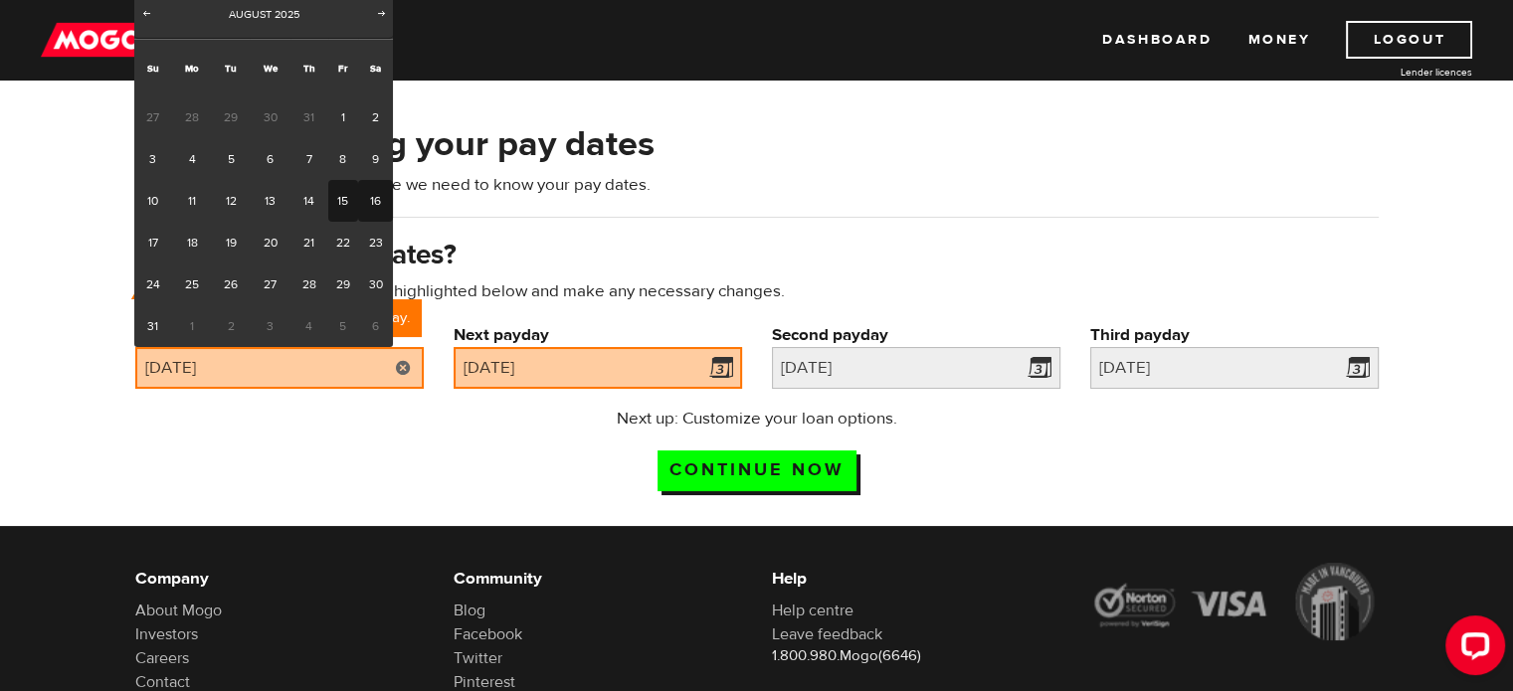
click at [330, 210] on link "15" at bounding box center [343, 201] width 31 height 42
type input "2025/08/15"
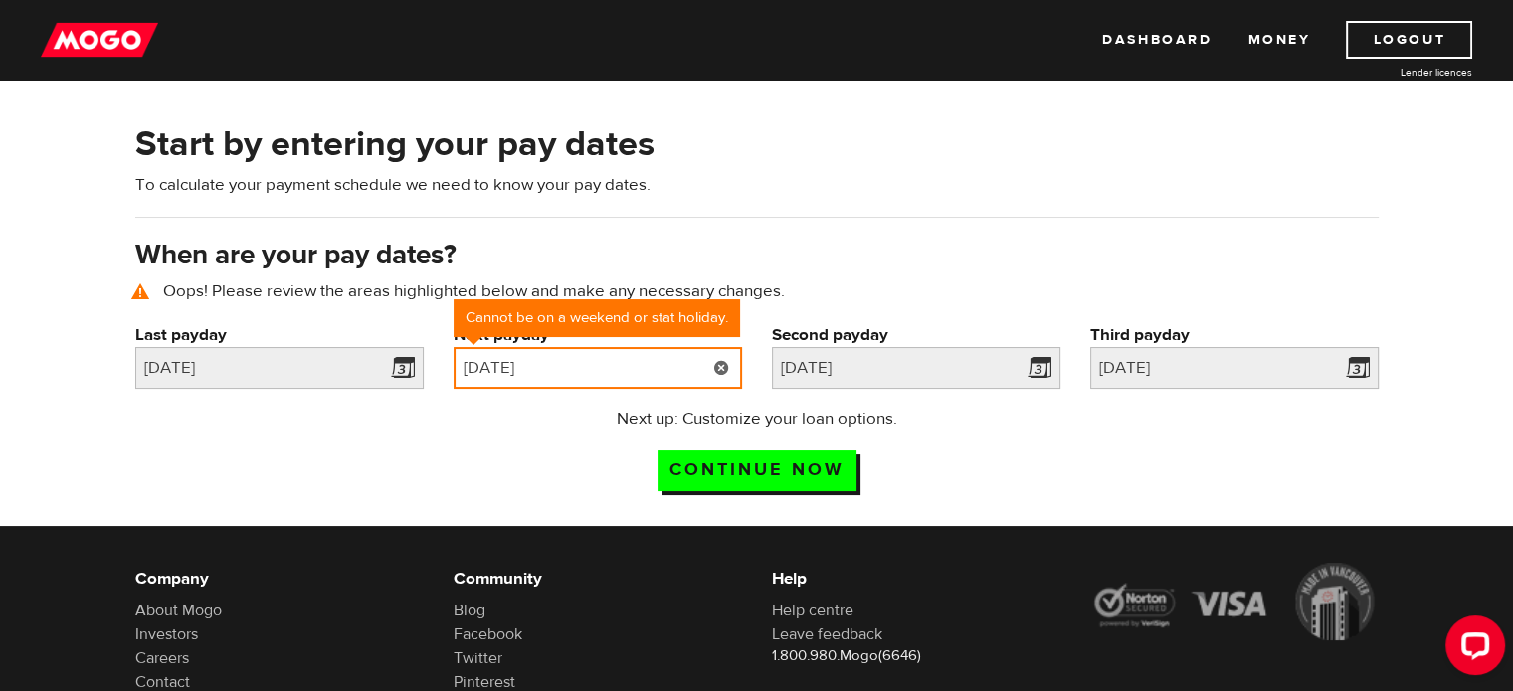
click at [569, 375] on input "[DATE]" at bounding box center [598, 368] width 288 height 42
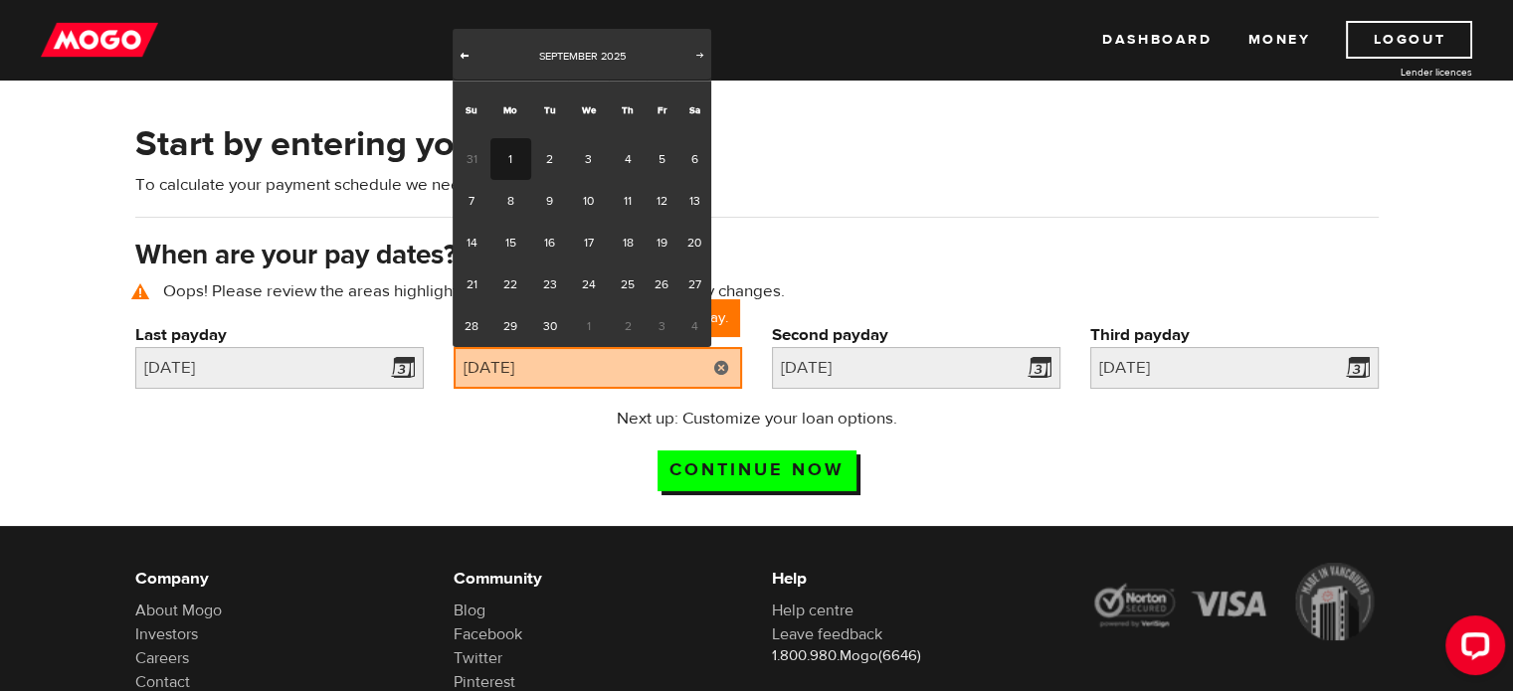
click at [458, 56] on span "Prev" at bounding box center [465, 55] width 16 height 16
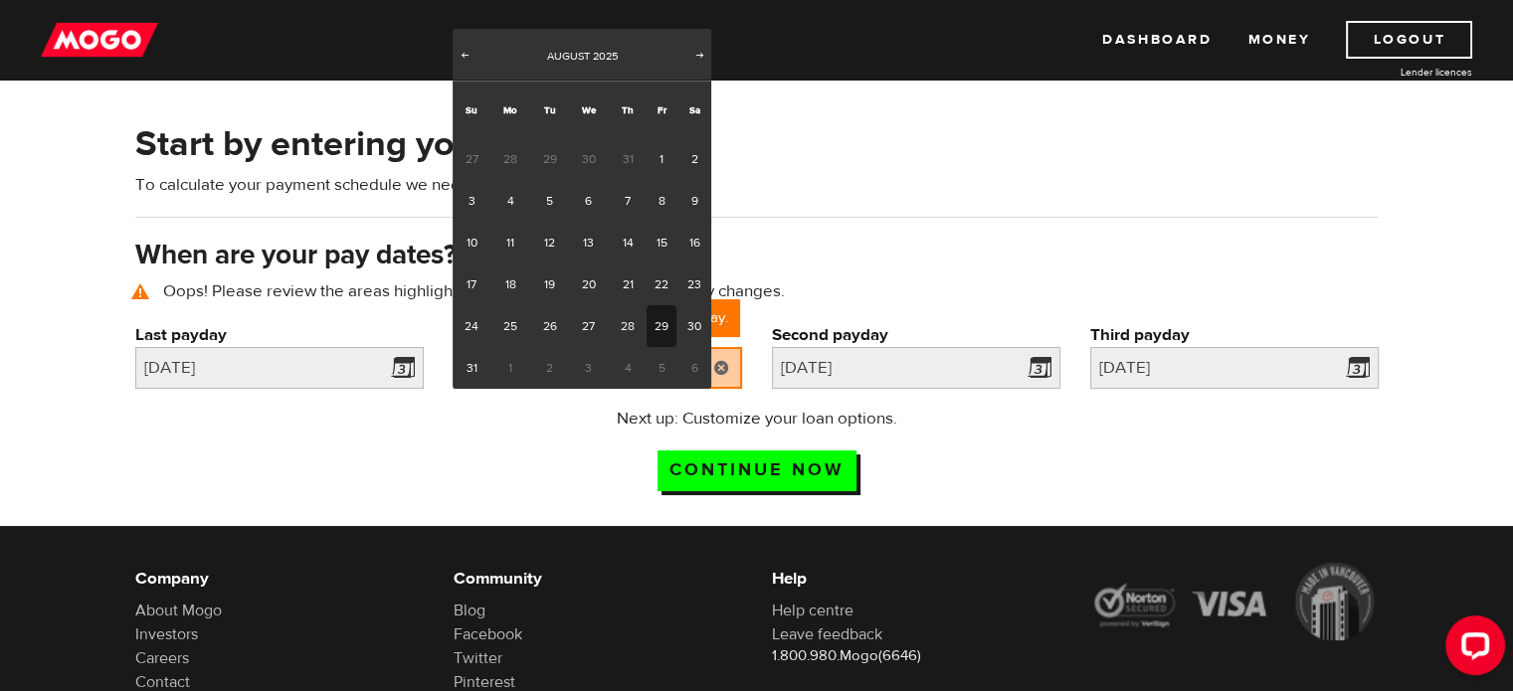
click at [656, 329] on link "29" at bounding box center [662, 326] width 31 height 42
type input "2025/08/29"
type input "2025/9/12"
type input "2025/9/26"
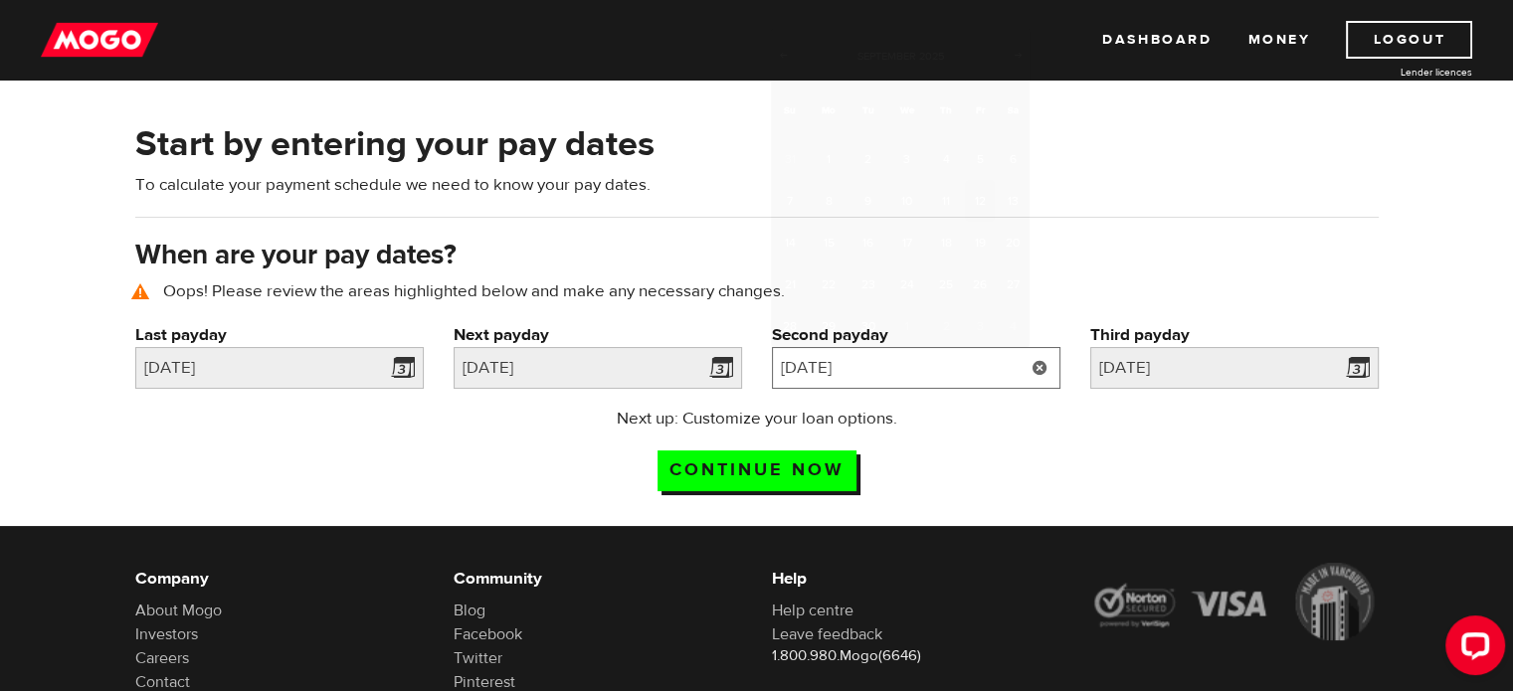
click at [866, 381] on input "2025/9/12" at bounding box center [916, 368] width 288 height 42
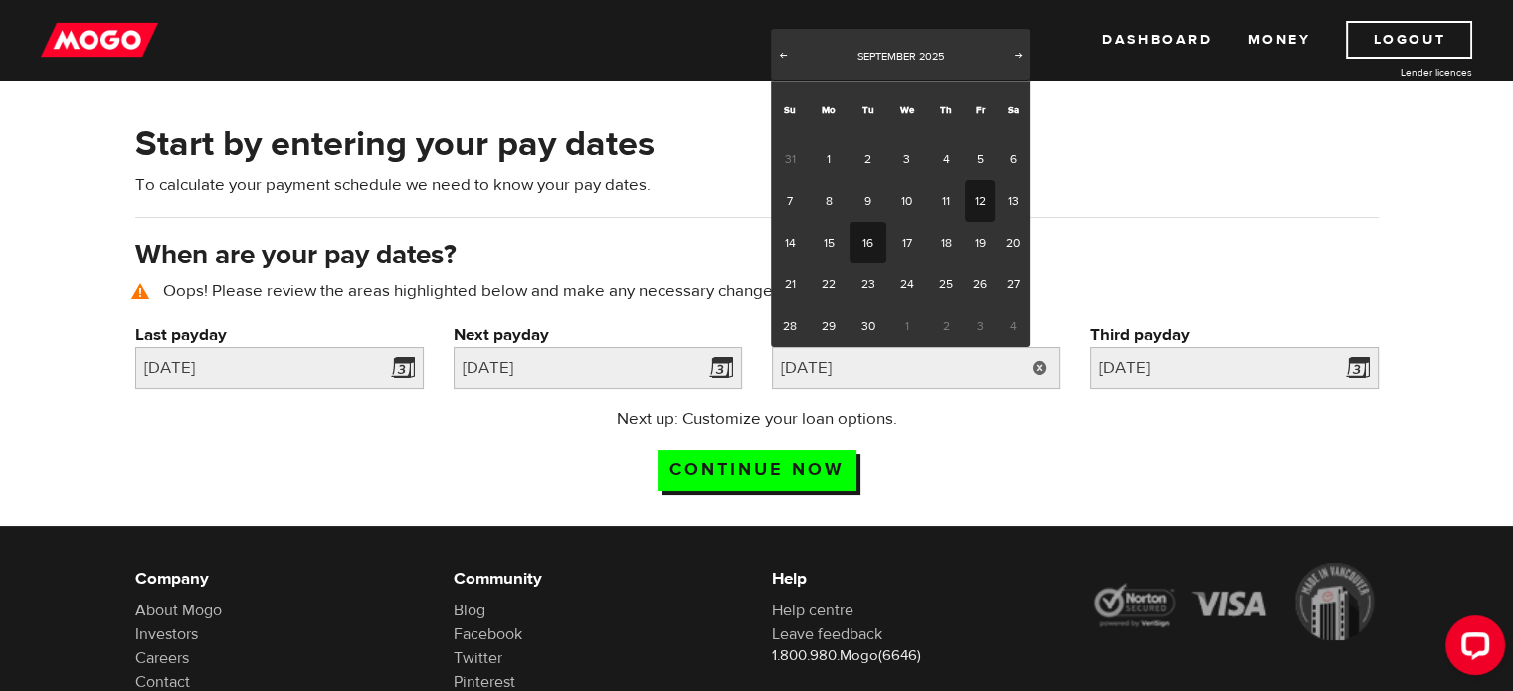
click at [860, 244] on link "16" at bounding box center [867, 243] width 37 height 42
type input "2025/09/16"
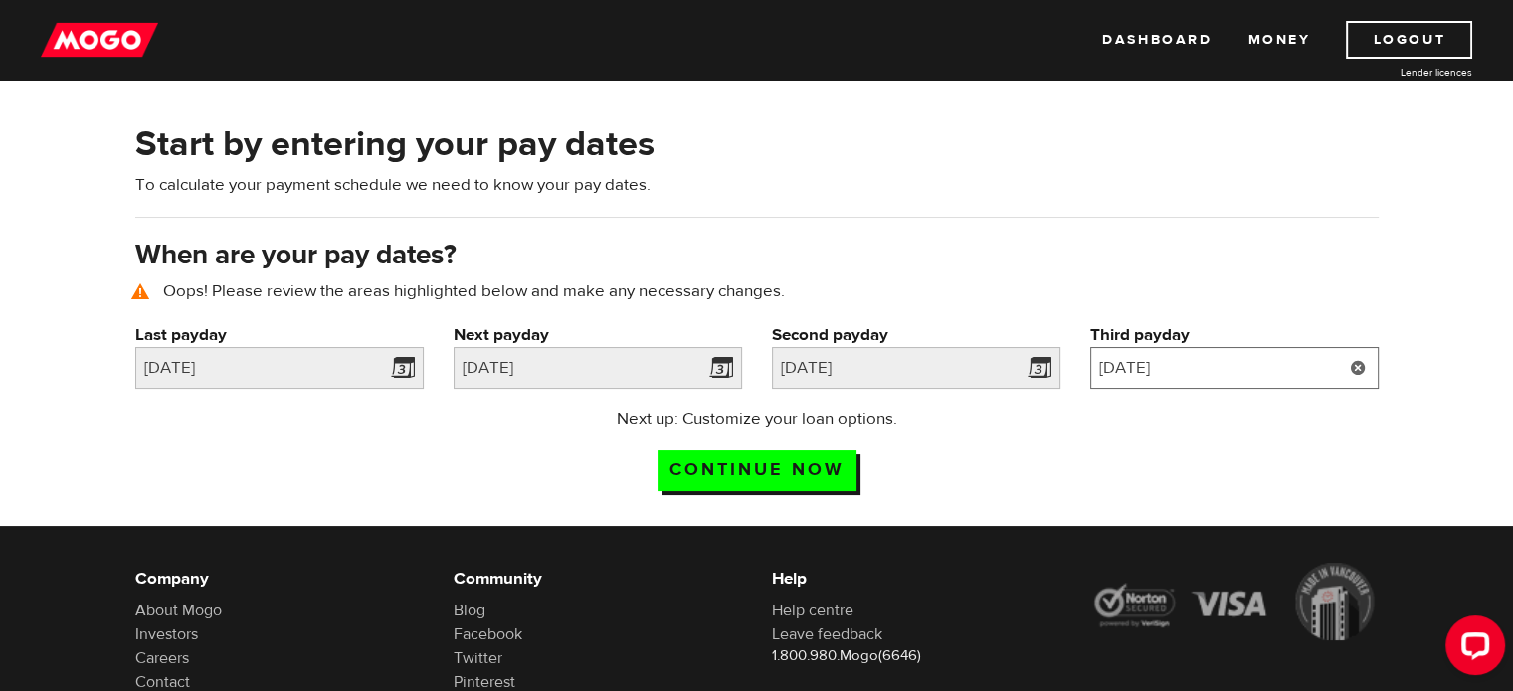
click at [1128, 355] on input "2025/9/26" at bounding box center [1234, 368] width 288 height 42
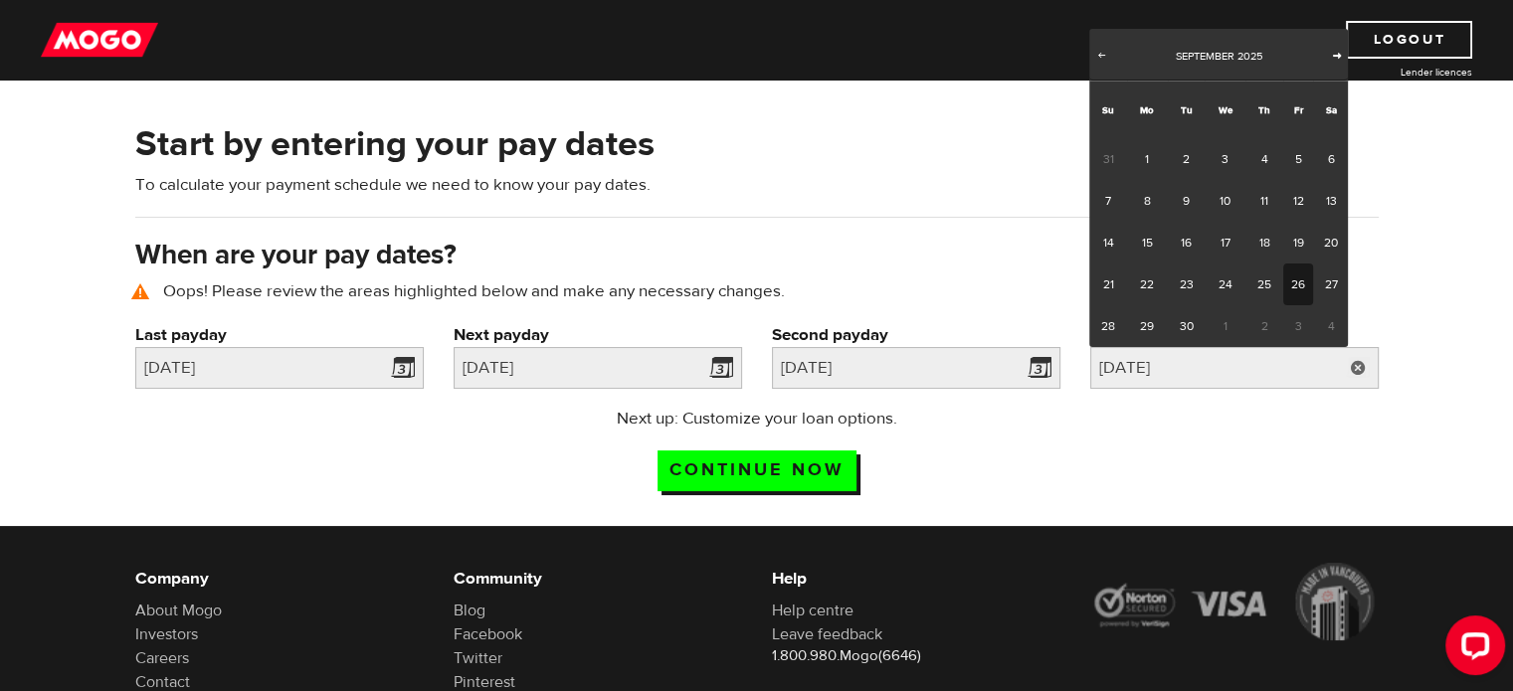
click at [1329, 56] on span "Next" at bounding box center [1337, 55] width 16 height 16
click at [1225, 162] on link "1" at bounding box center [1225, 159] width 41 height 42
type input "2025/10/01"
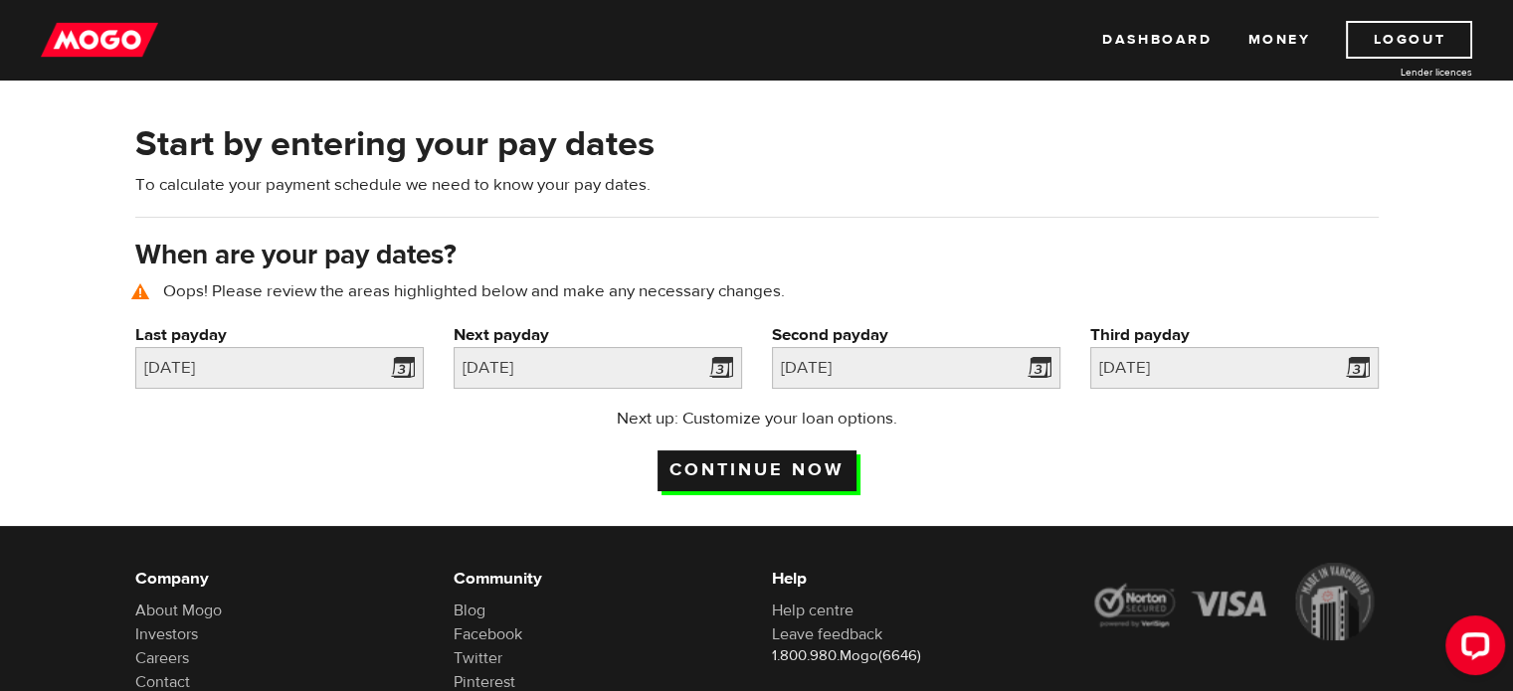
click at [759, 472] on input "Continue now" at bounding box center [756, 471] width 199 height 41
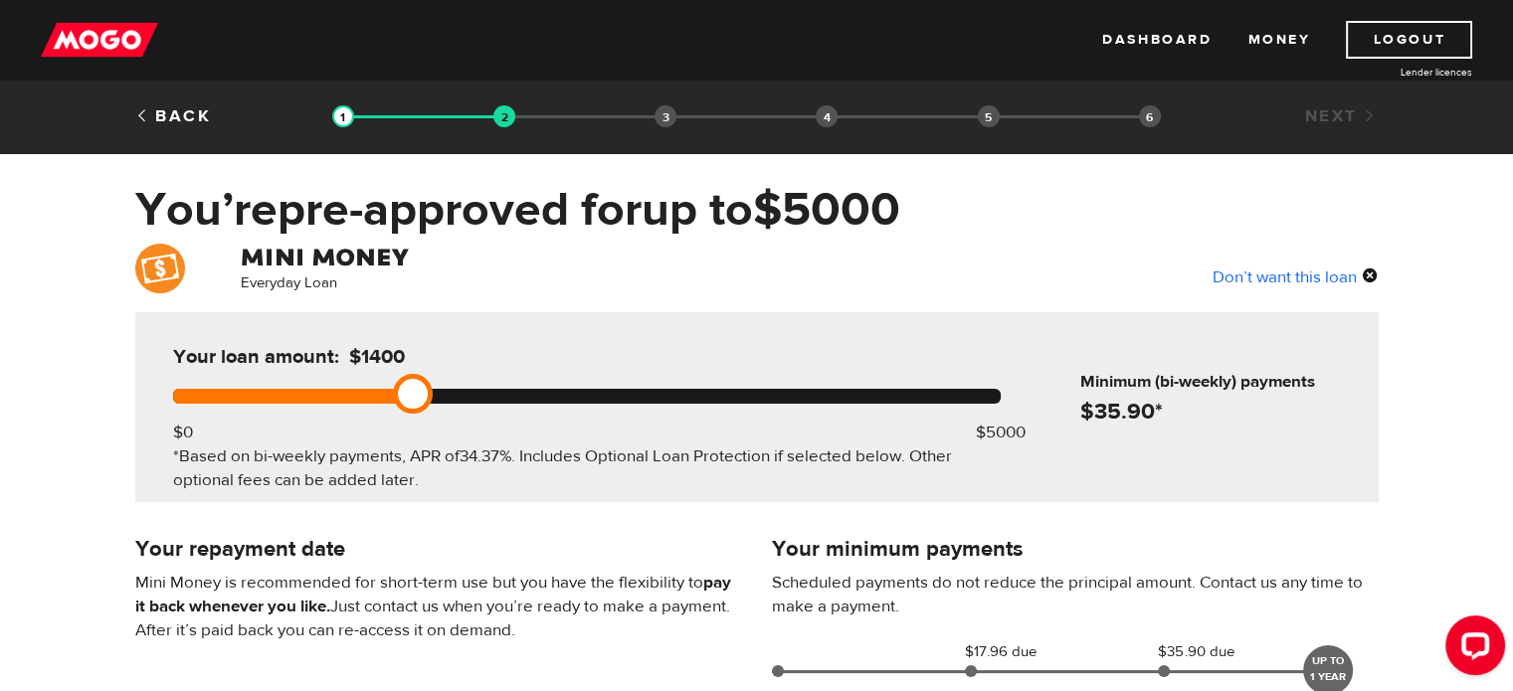
drag, startPoint x: 1005, startPoint y: 389, endPoint x: 412, endPoint y: 425, distance: 593.9
click at [412, 425] on div "Your loan amount: $1400 $0 $5000 *Based on bi-weekly payments, APR of 34.37% . …" at bounding box center [586, 407] width 887 height 190
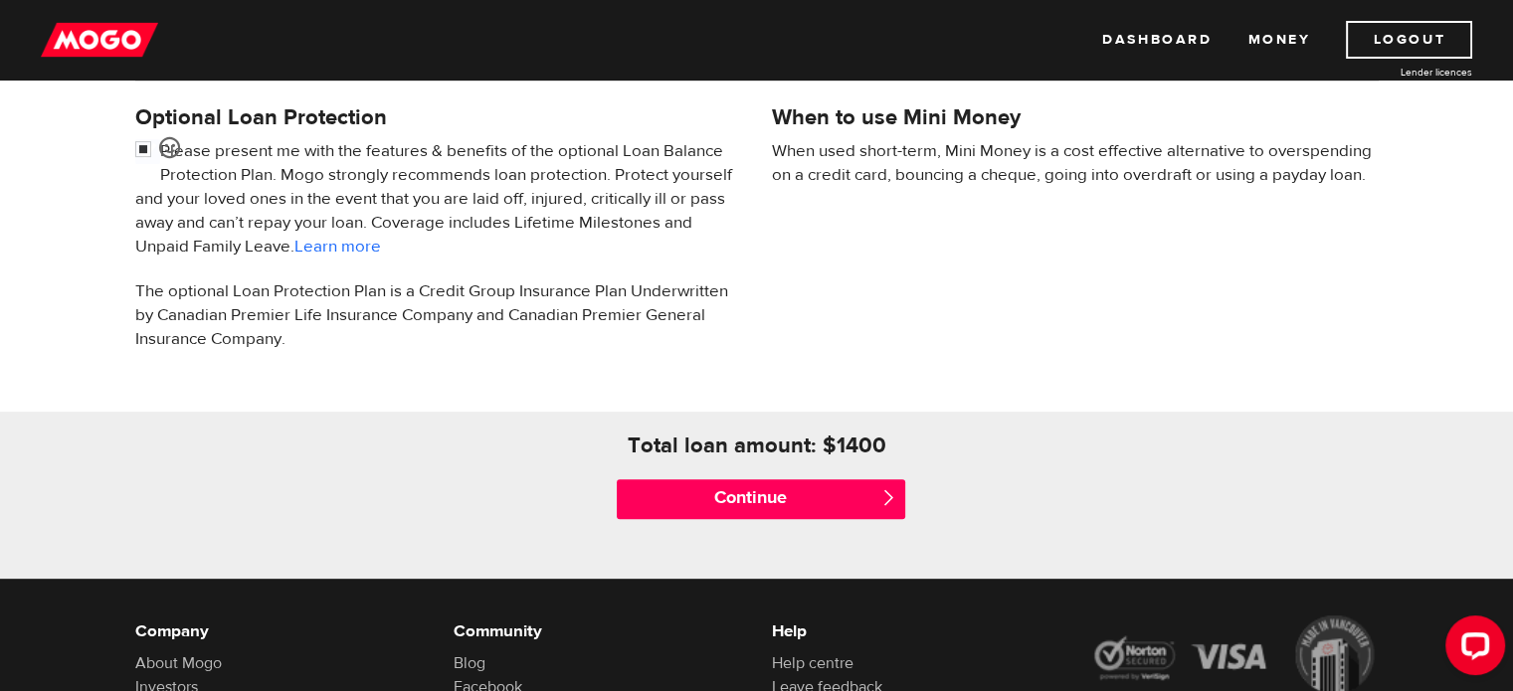
scroll to position [658, 0]
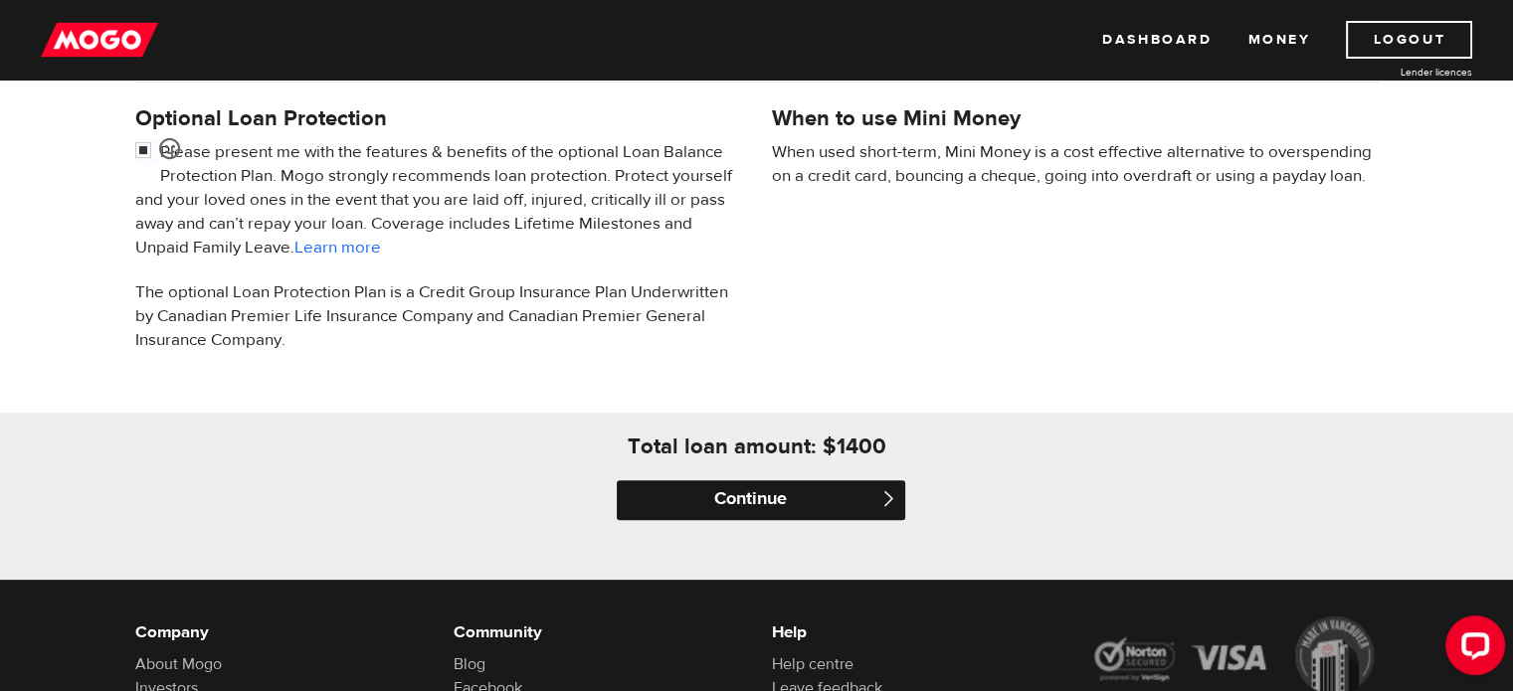
click at [756, 499] on input "Continue" at bounding box center [761, 500] width 288 height 40
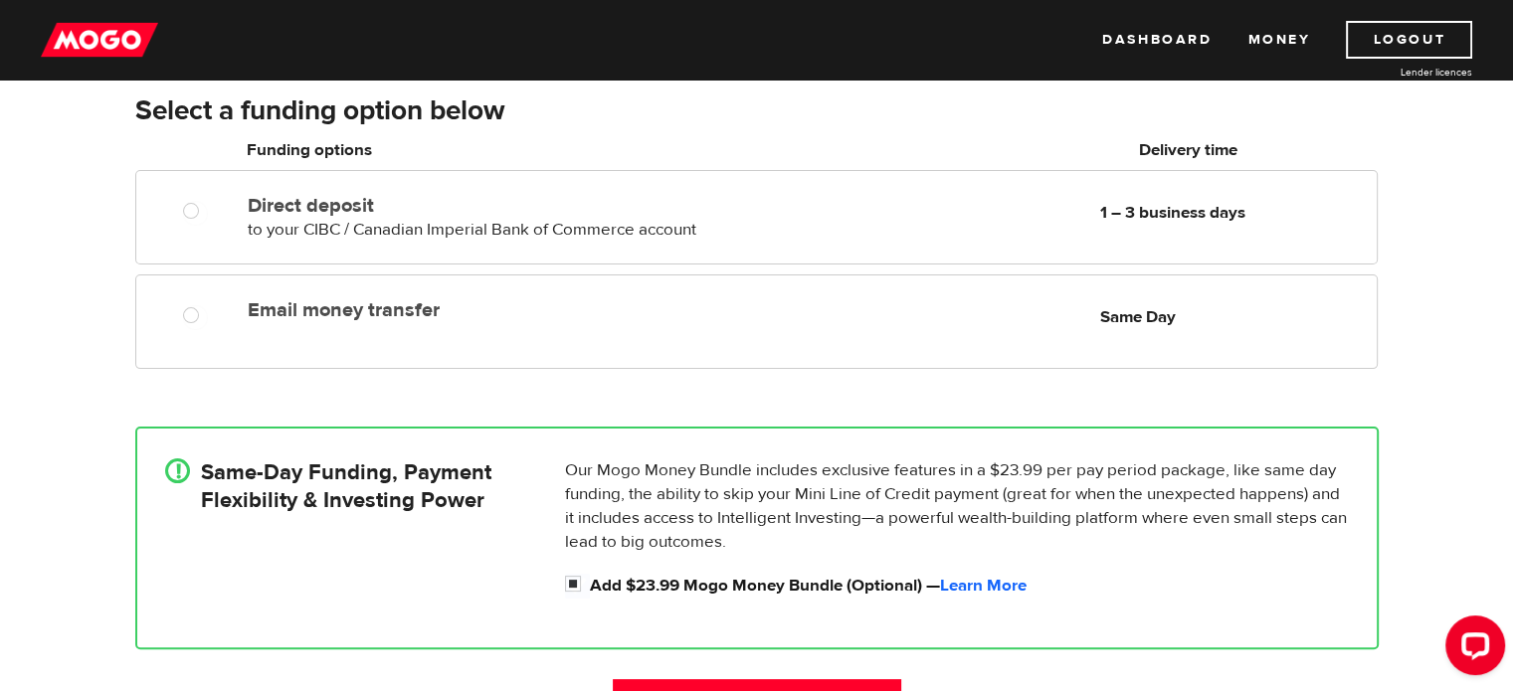
scroll to position [349, 0]
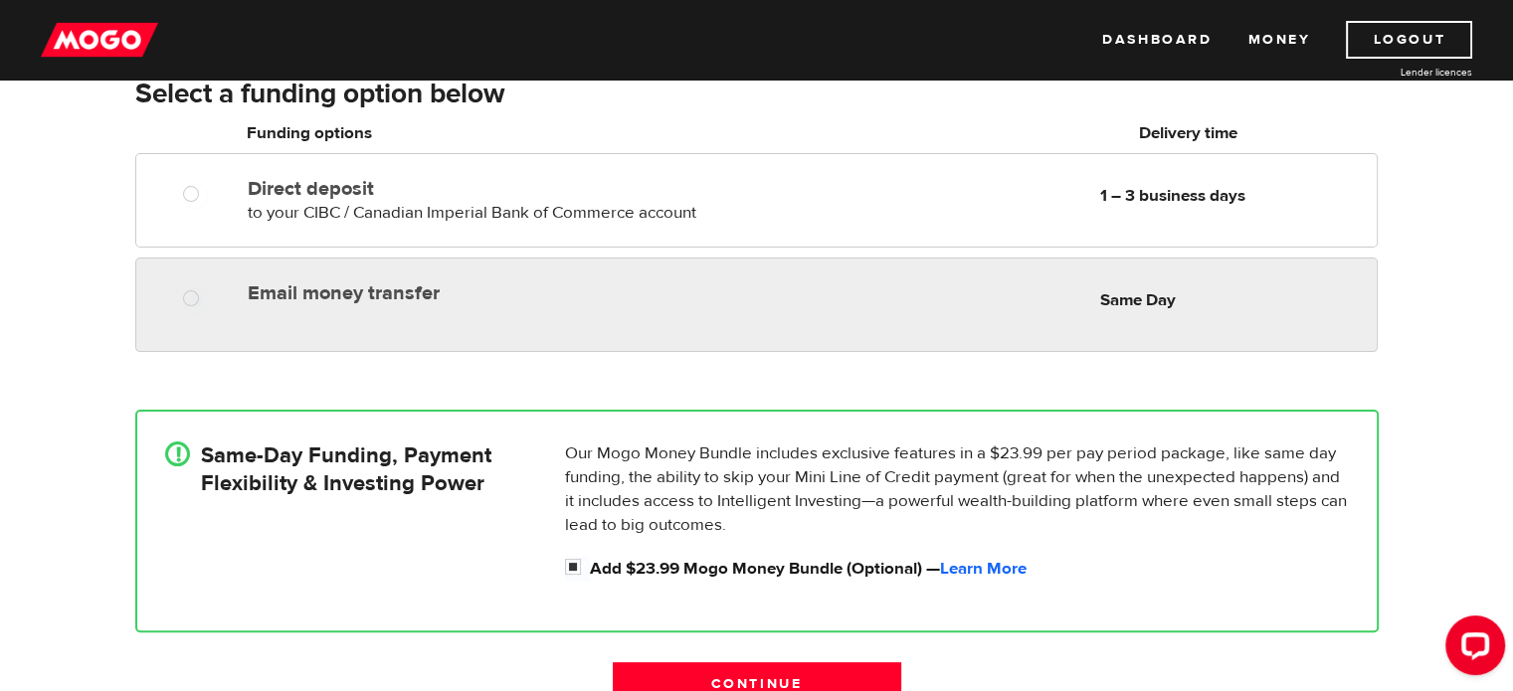
radio input "true"
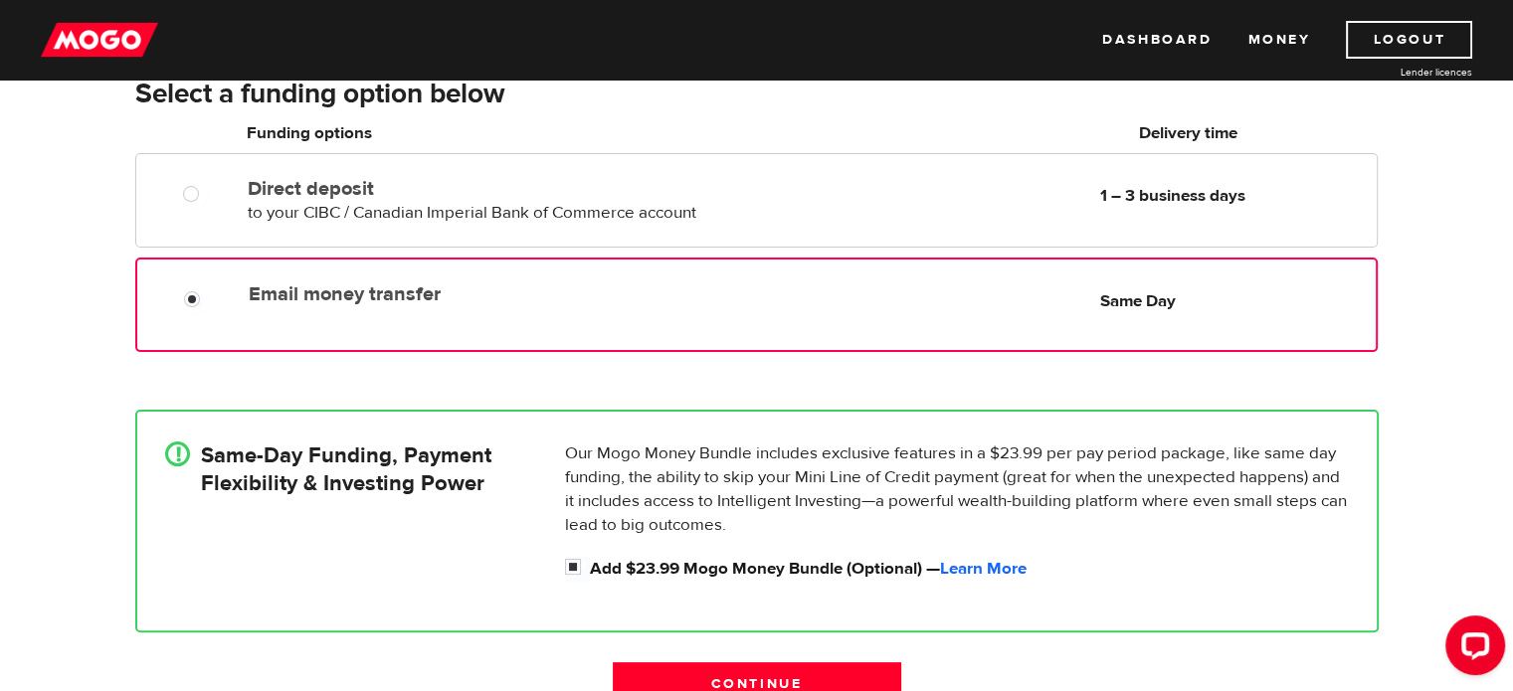
click at [228, 285] on div at bounding box center [188, 295] width 119 height 40
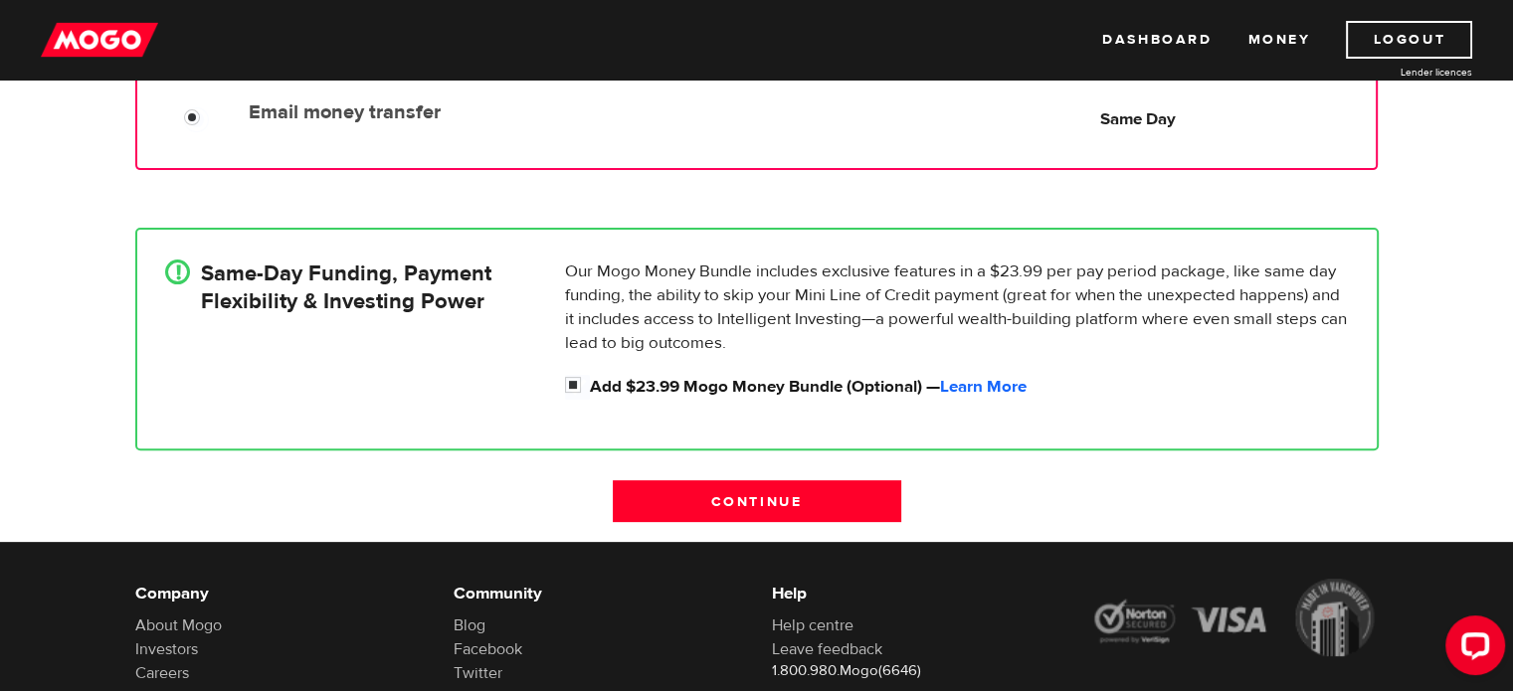
scroll to position [552, 0]
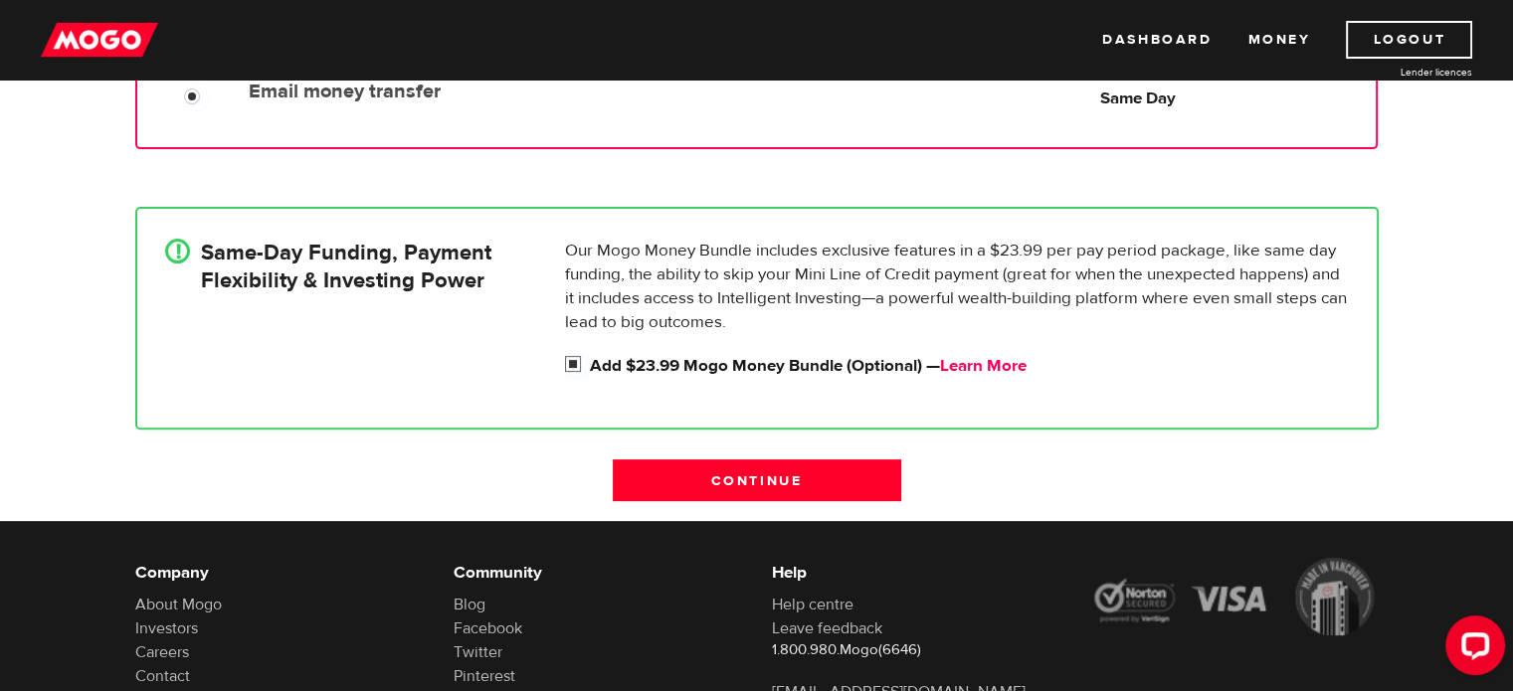
click at [973, 368] on link "Learn More" at bounding box center [983, 366] width 87 height 22
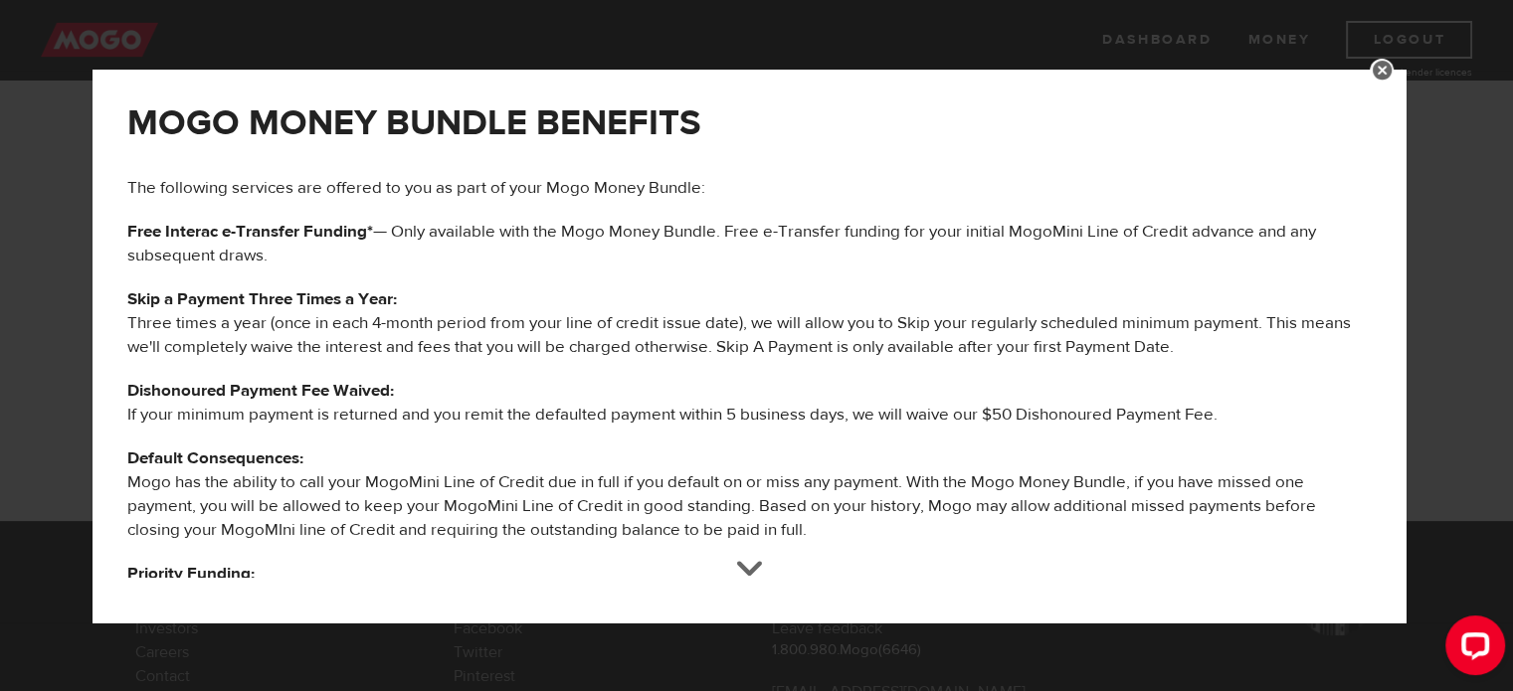
click at [748, 592] on div at bounding box center [749, 579] width 28 height 28
click at [1393, 66] on link at bounding box center [1382, 71] width 24 height 24
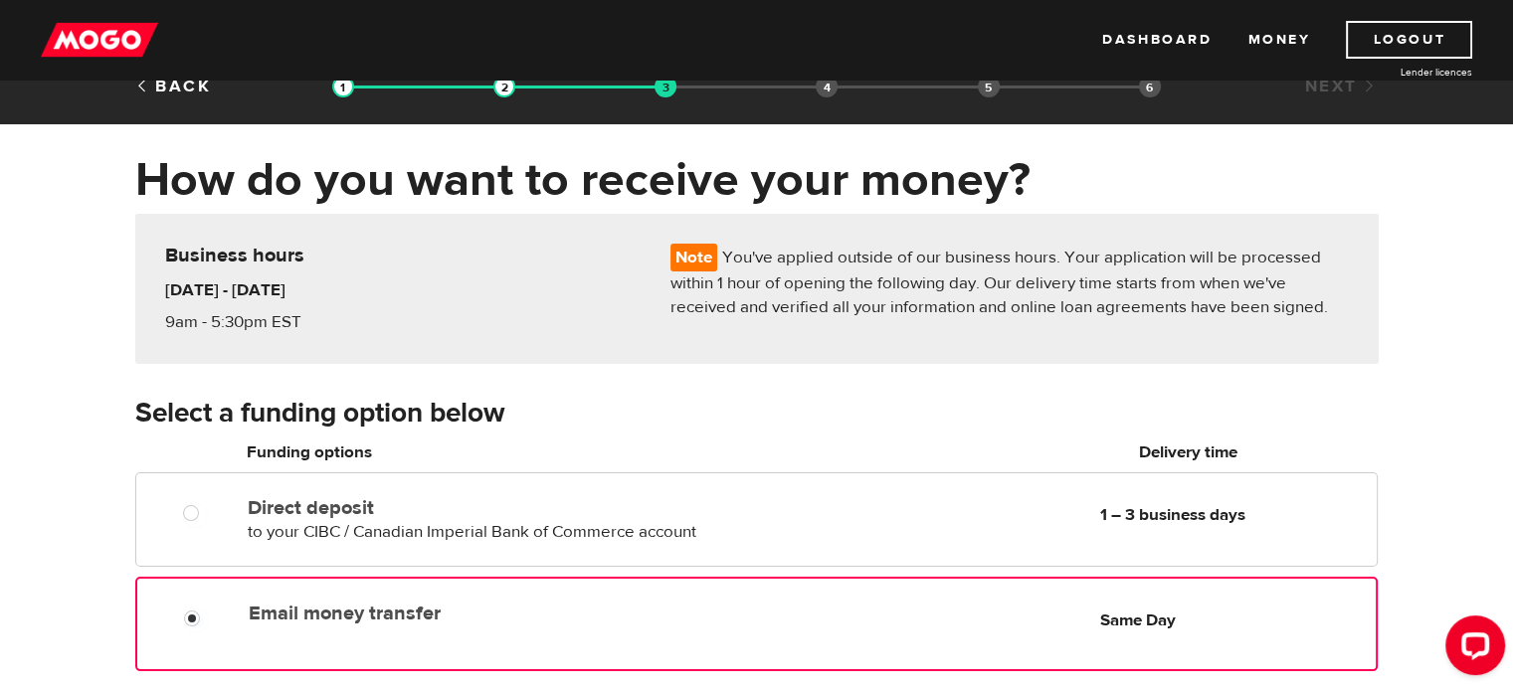
scroll to position [28, 0]
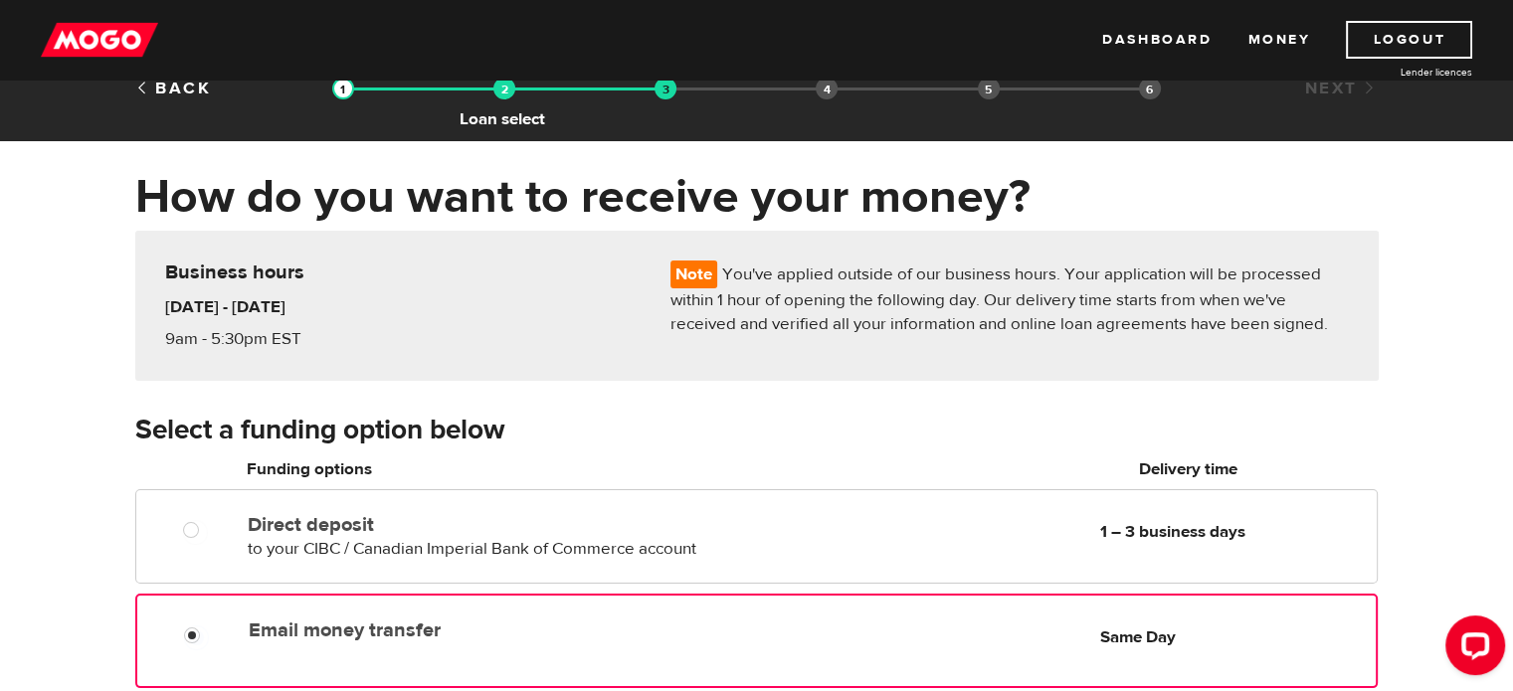
click at [507, 91] on img at bounding box center [504, 89] width 22 height 22
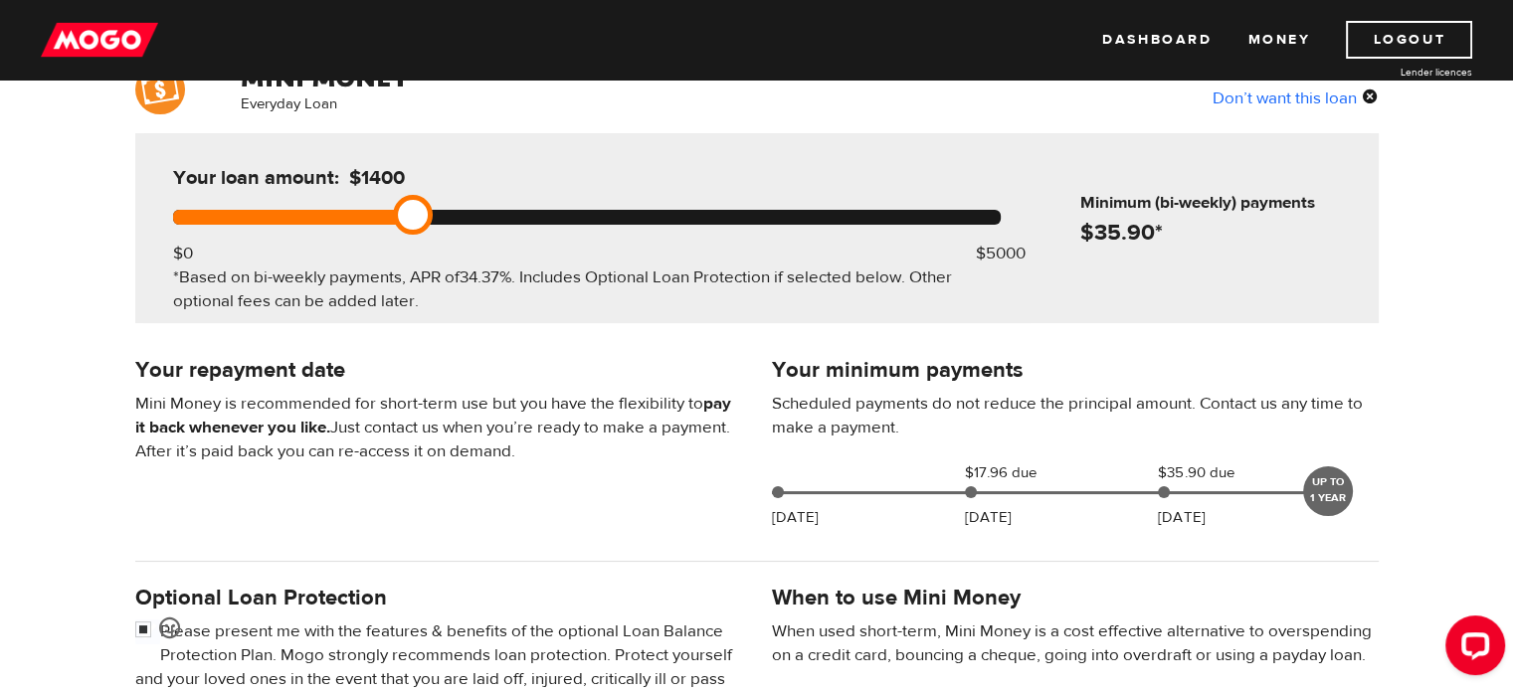
scroll to position [187, 0]
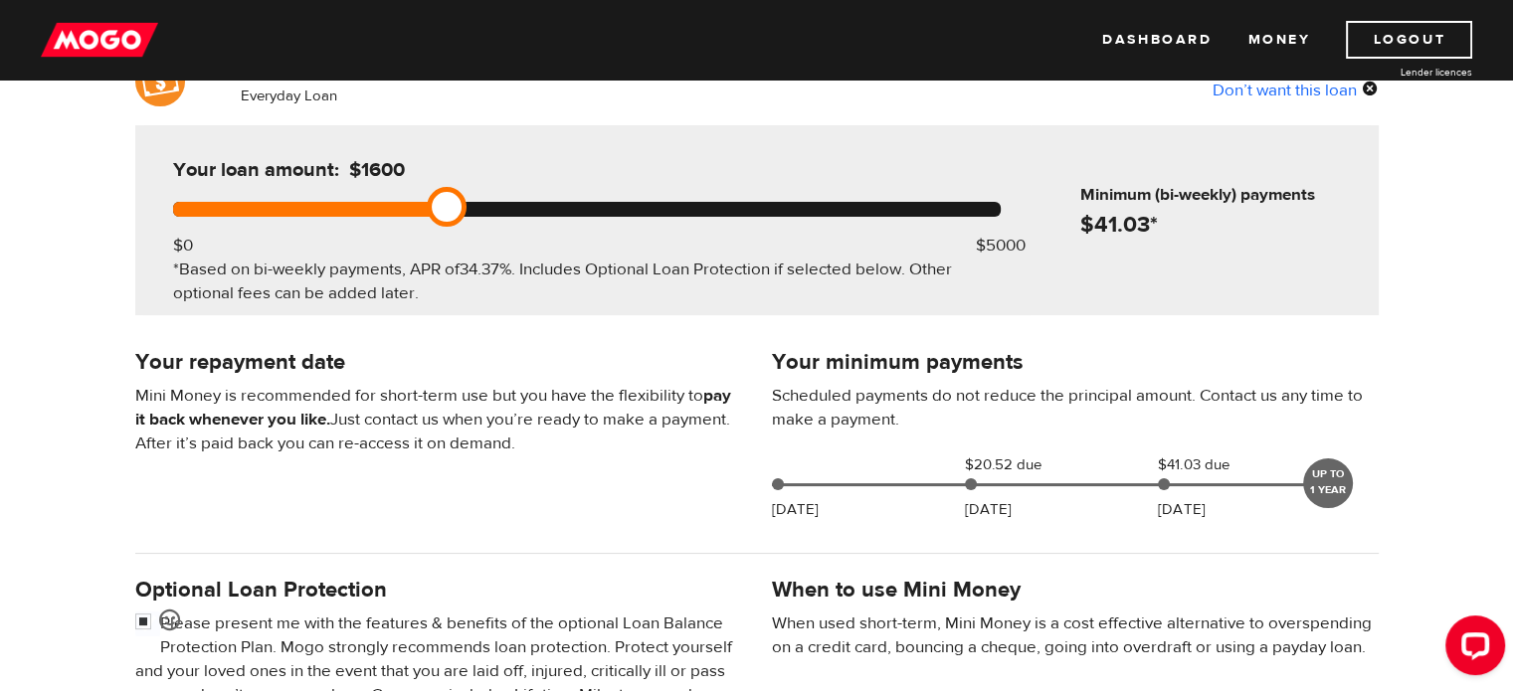
drag, startPoint x: 410, startPoint y: 203, endPoint x: 439, endPoint y: 207, distance: 29.1
click at [439, 207] on link at bounding box center [447, 207] width 40 height 40
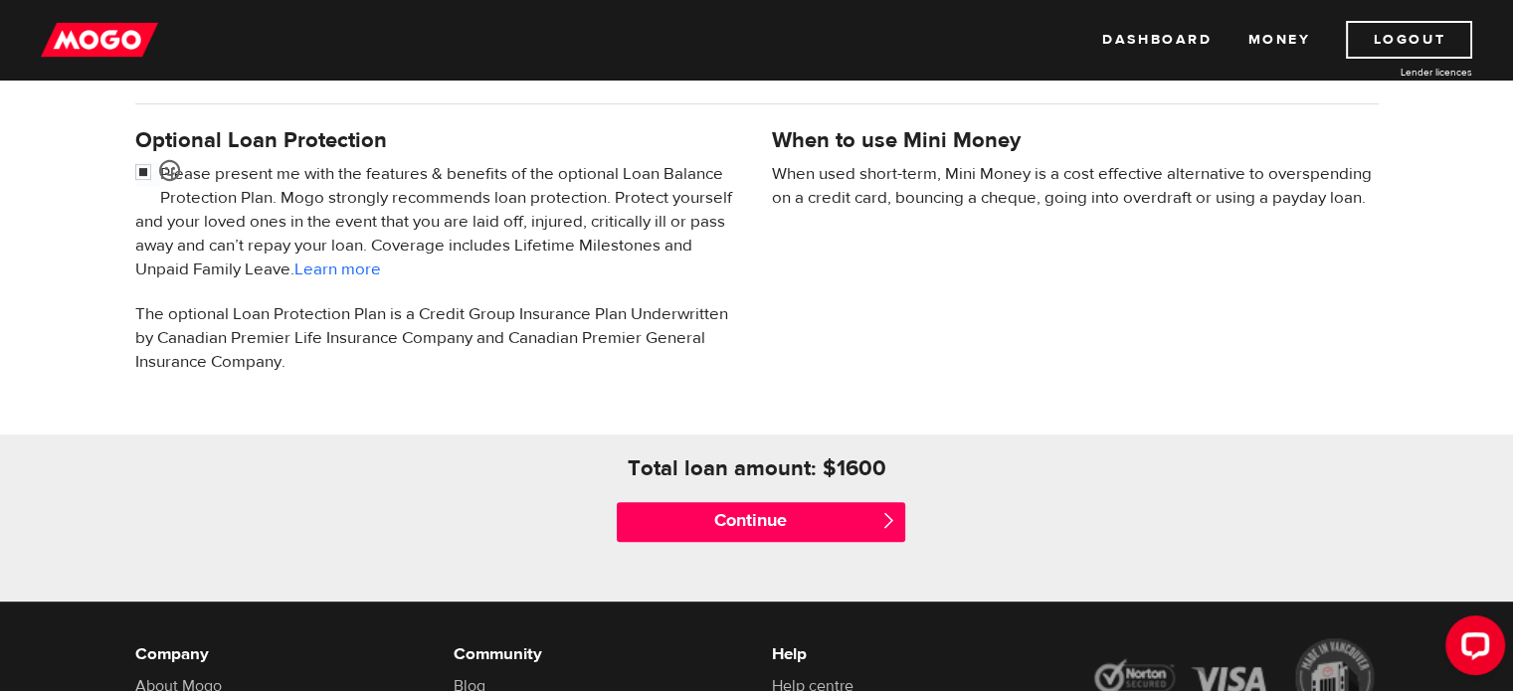
scroll to position [637, 0]
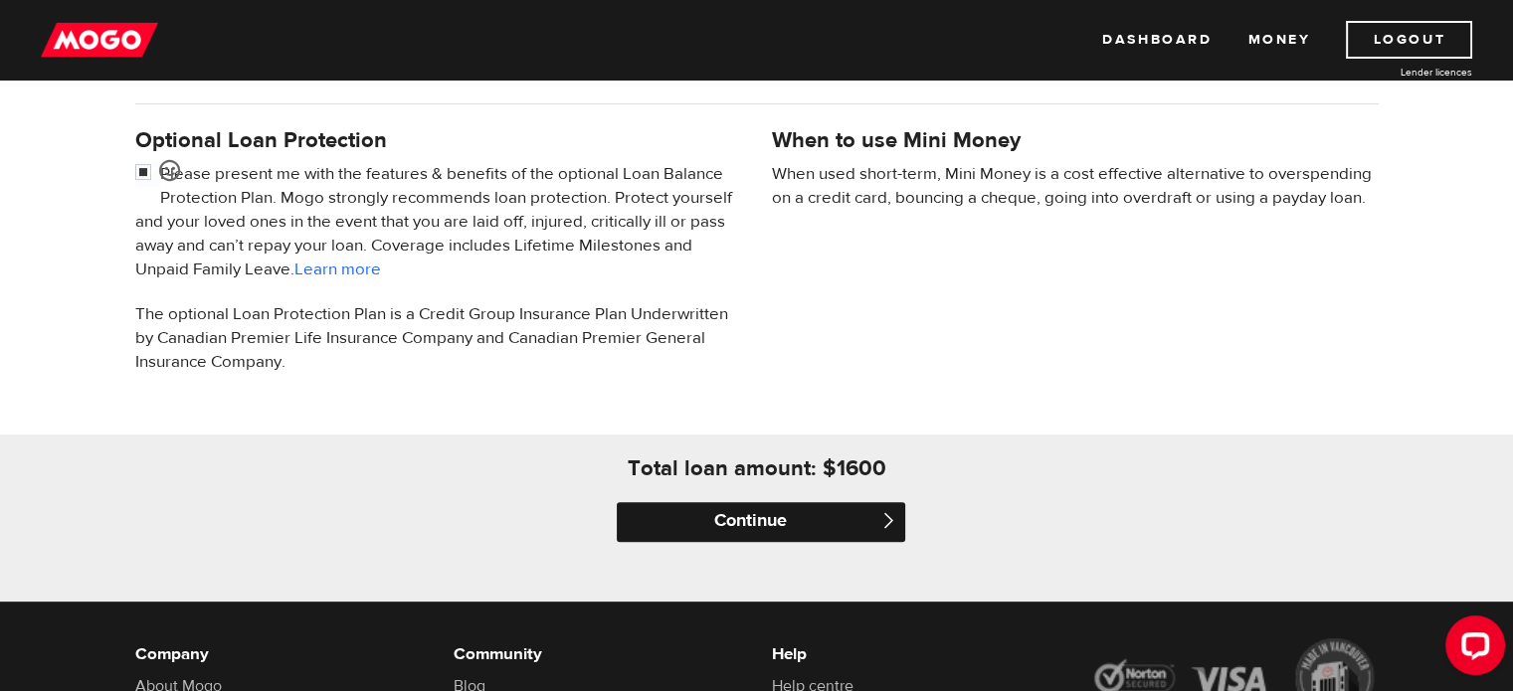
click at [755, 520] on input "Continue" at bounding box center [761, 522] width 288 height 40
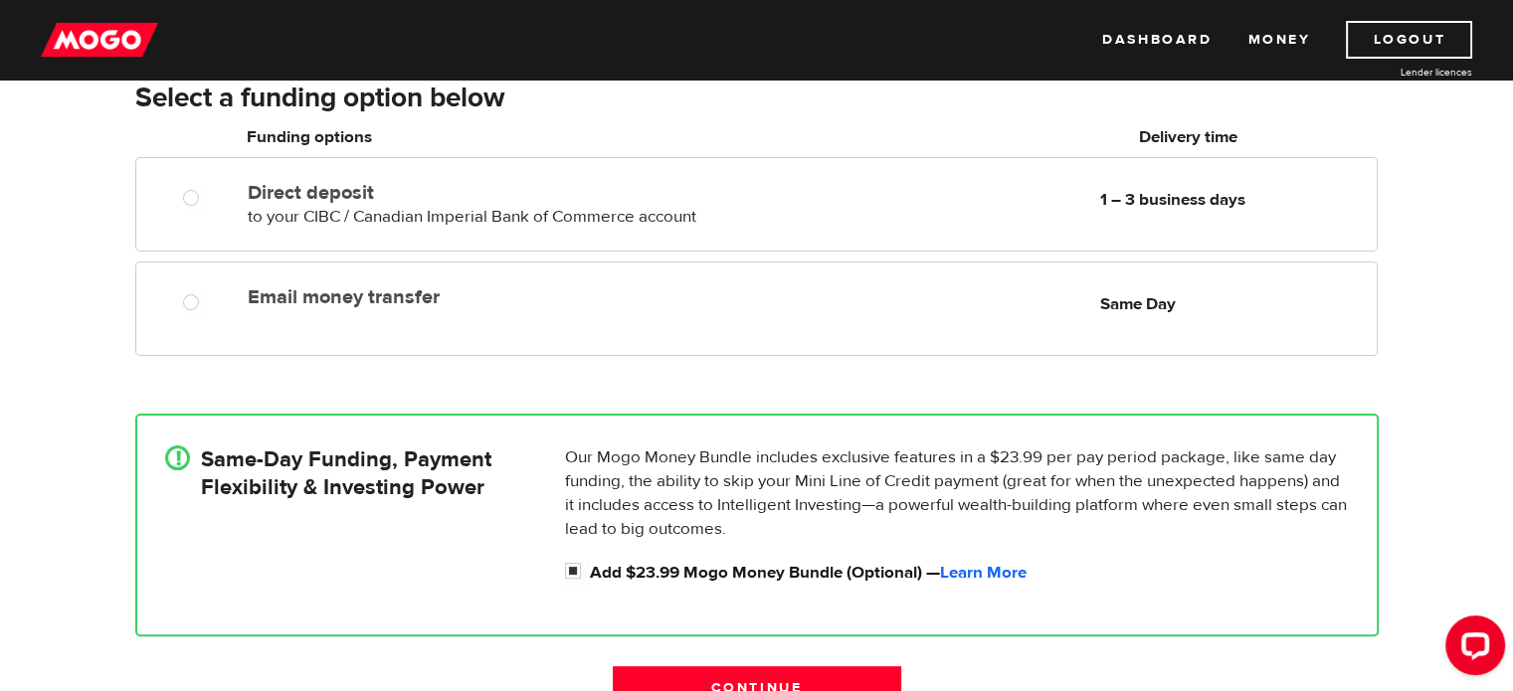
scroll to position [349, 0]
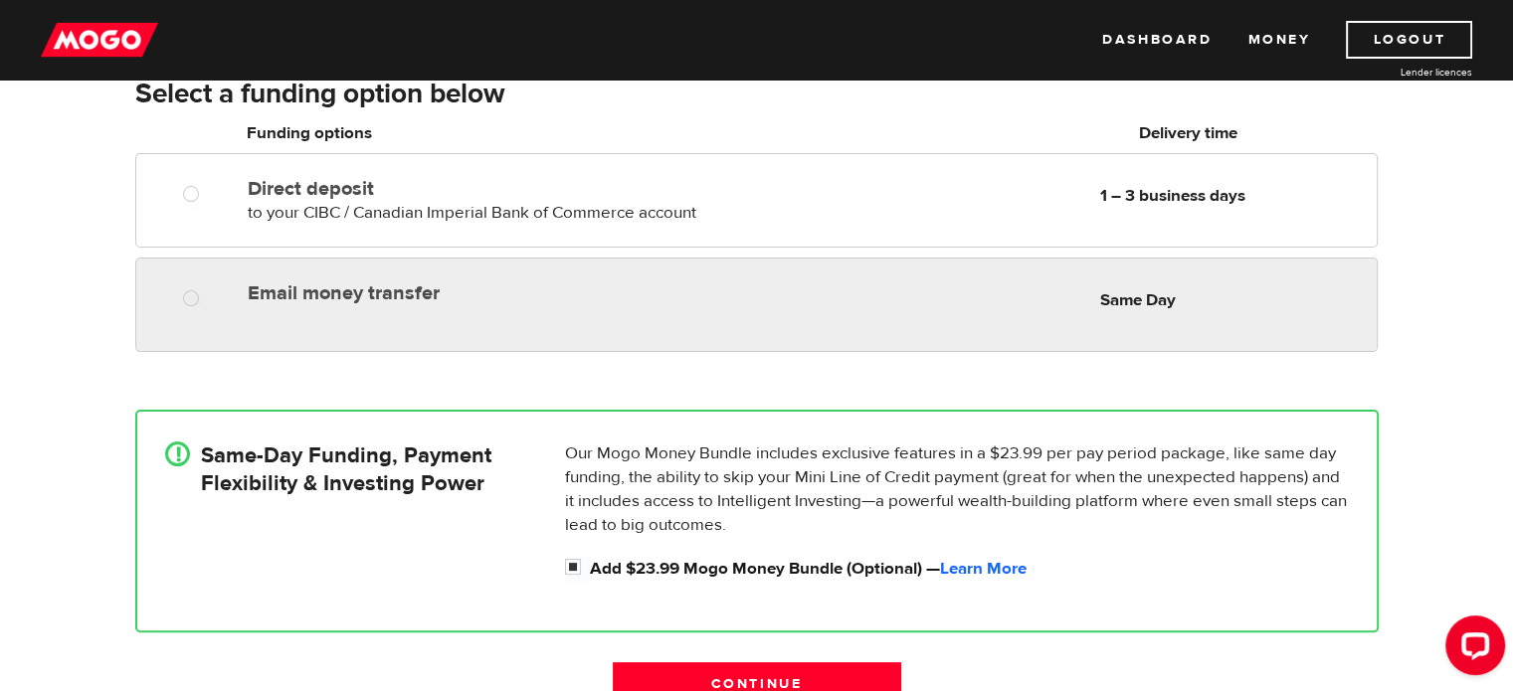
radio input "true"
click at [318, 289] on label "Email money transfer" at bounding box center [477, 293] width 458 height 24
click at [208, 289] on input "Email money transfer" at bounding box center [195, 300] width 25 height 25
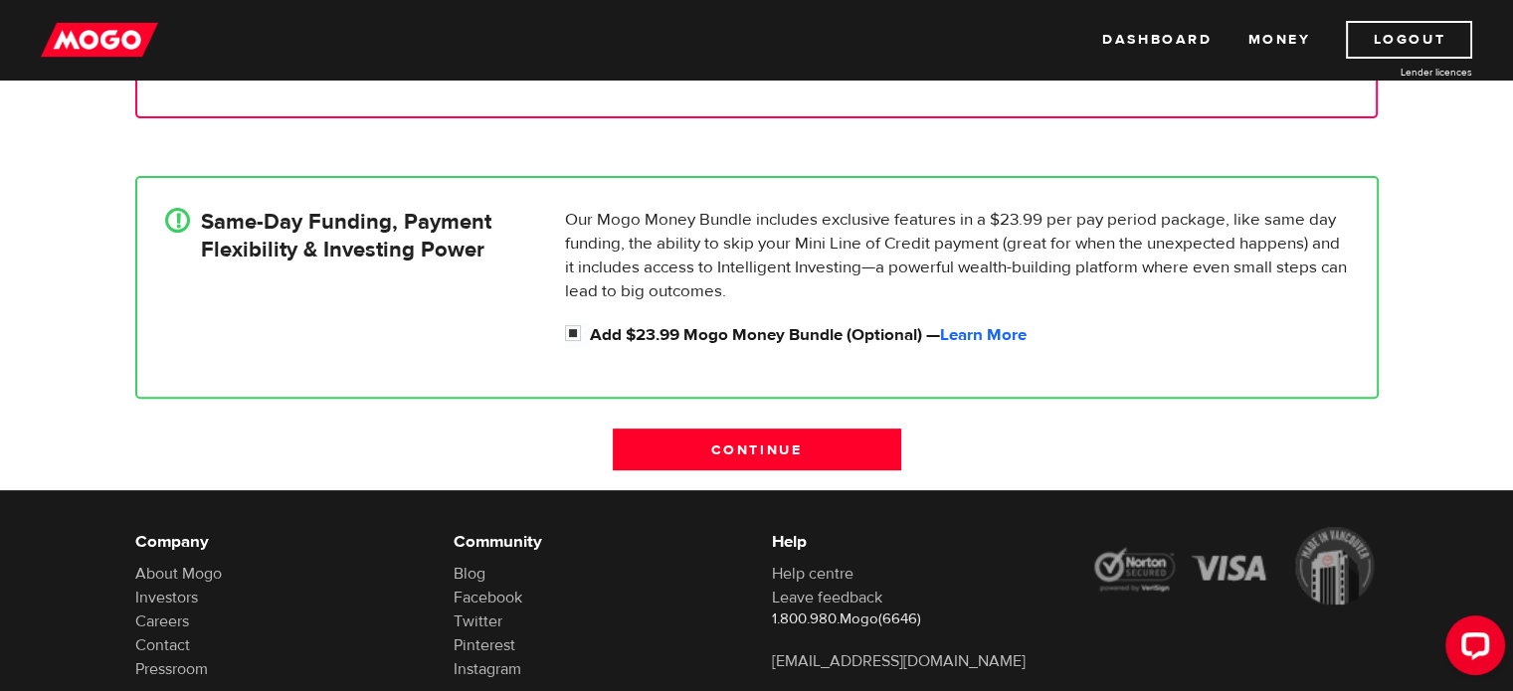
scroll to position [589, 0]
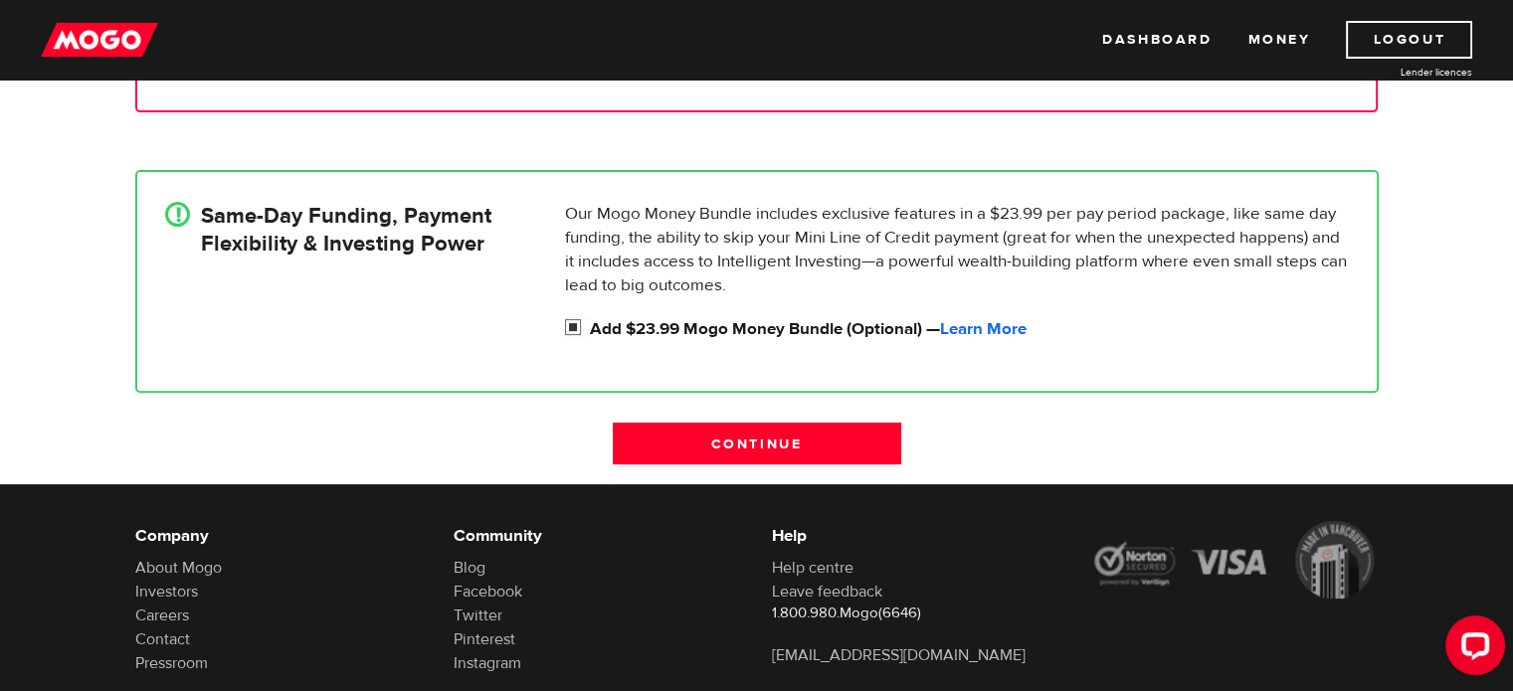
click at [574, 326] on input "Add $23.99 Mogo Money Bundle (Optional) — Learn More" at bounding box center [577, 329] width 25 height 25
checkbox input "false"
radio input "false"
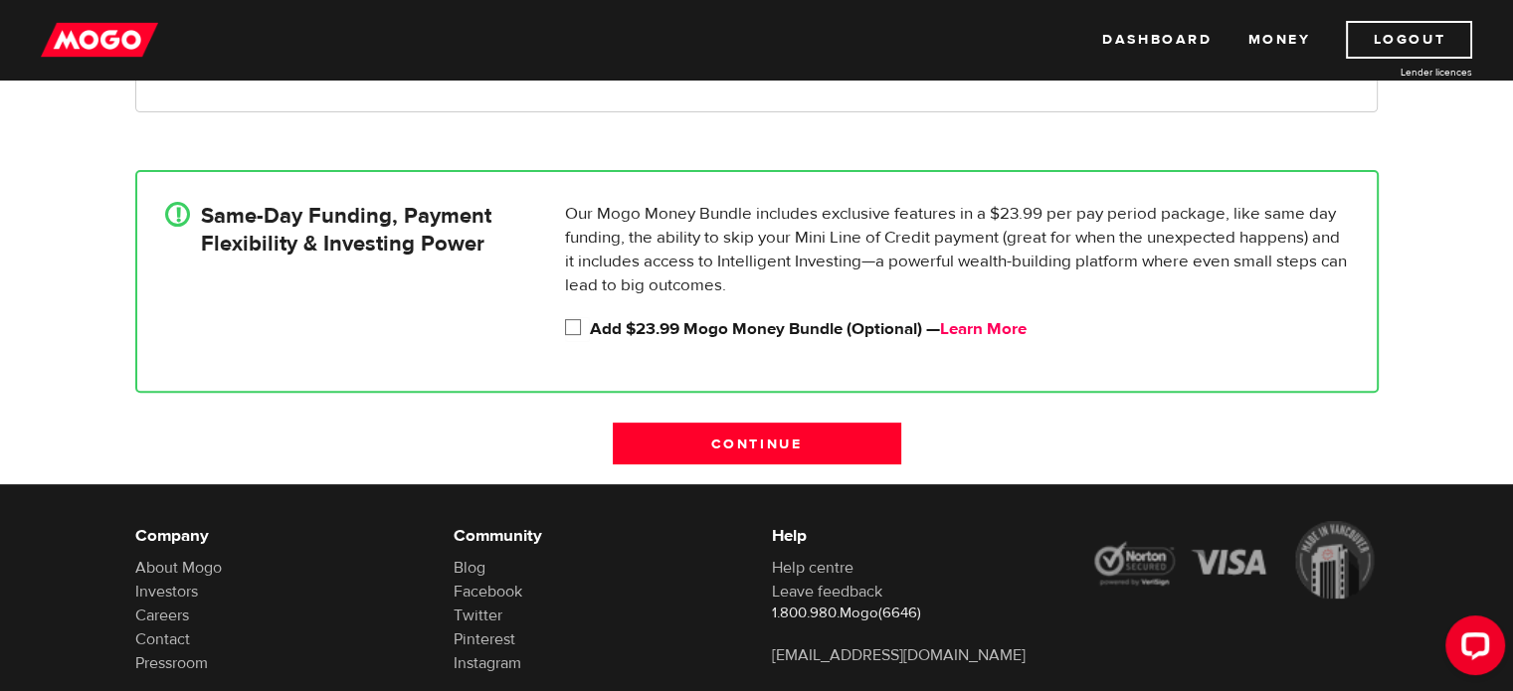
click at [967, 328] on link "Learn More" at bounding box center [983, 329] width 87 height 22
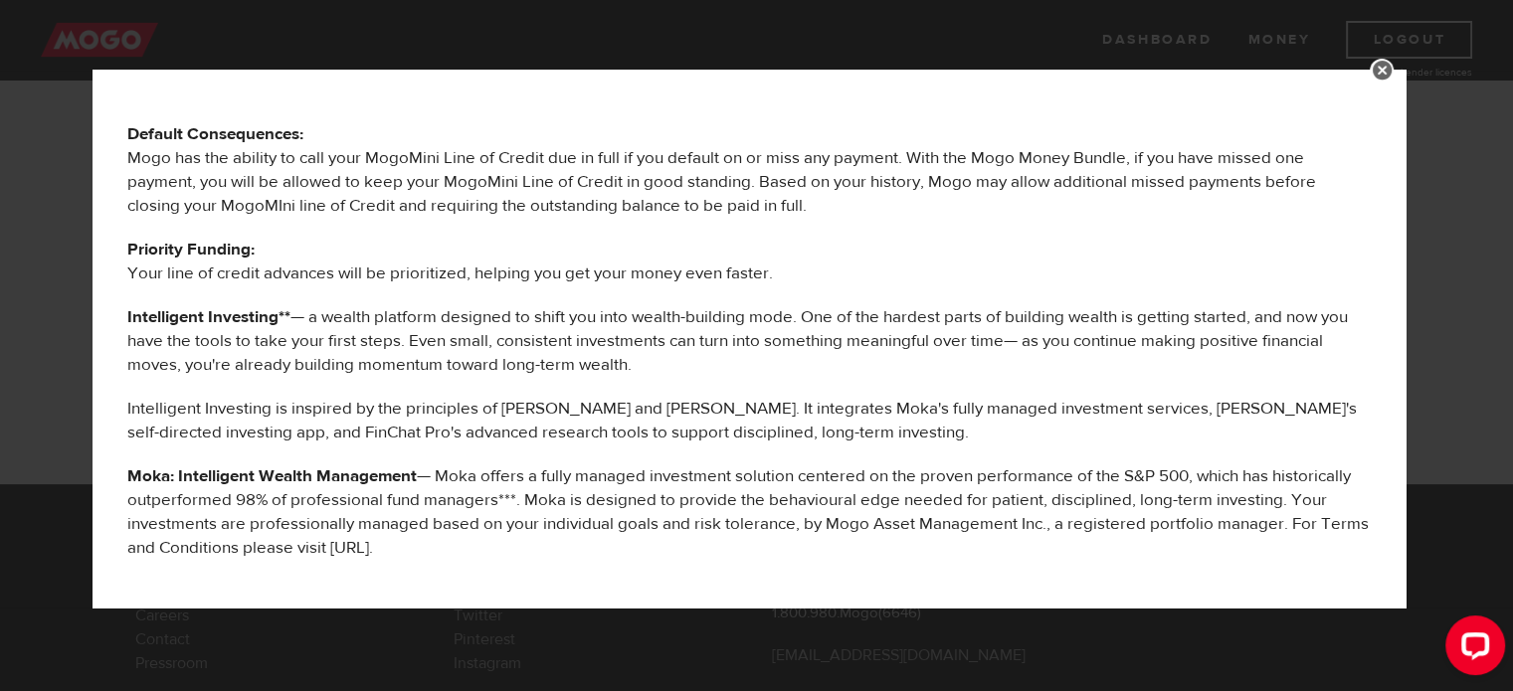
scroll to position [293, 0]
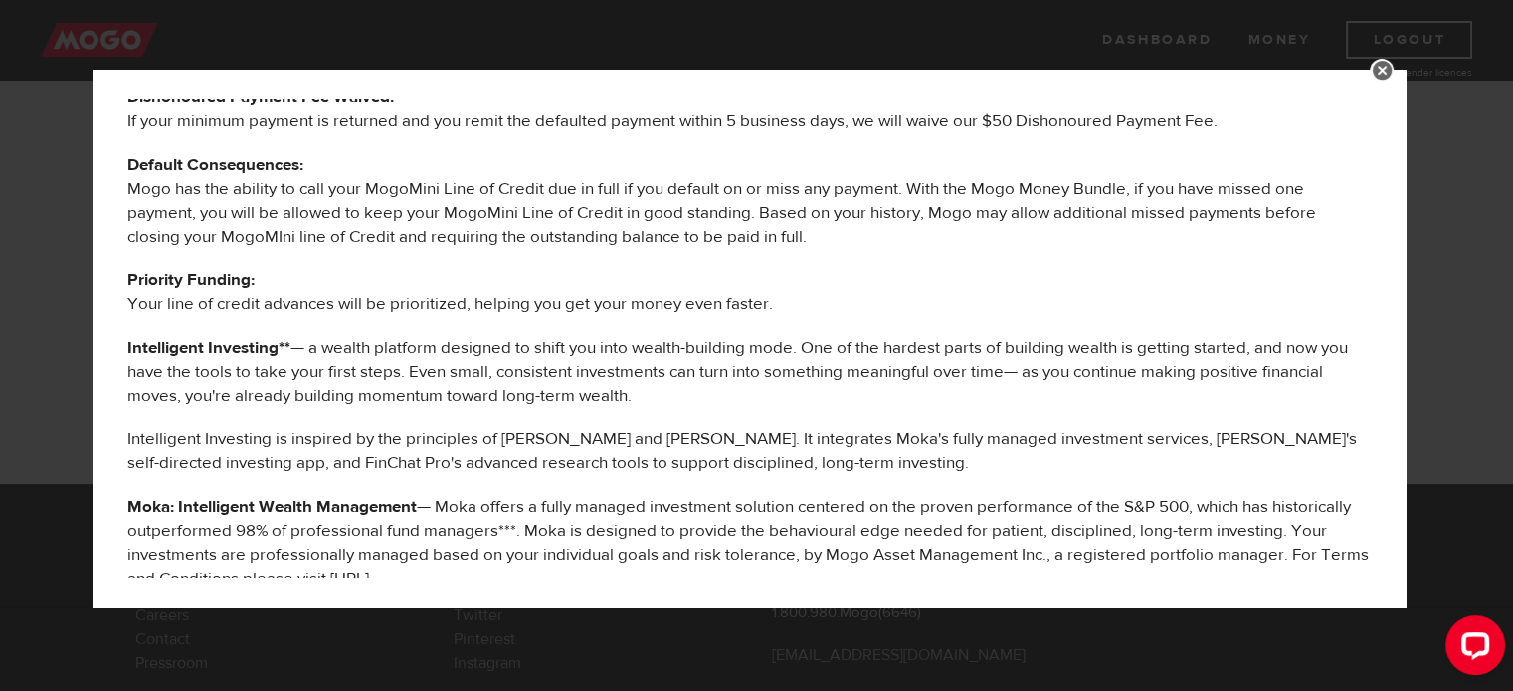
click at [1388, 53] on div "MOGO MONEY BUNDLE BENEFITS The following services are offered to you as part of…" at bounding box center [756, 345] width 1513 height 691
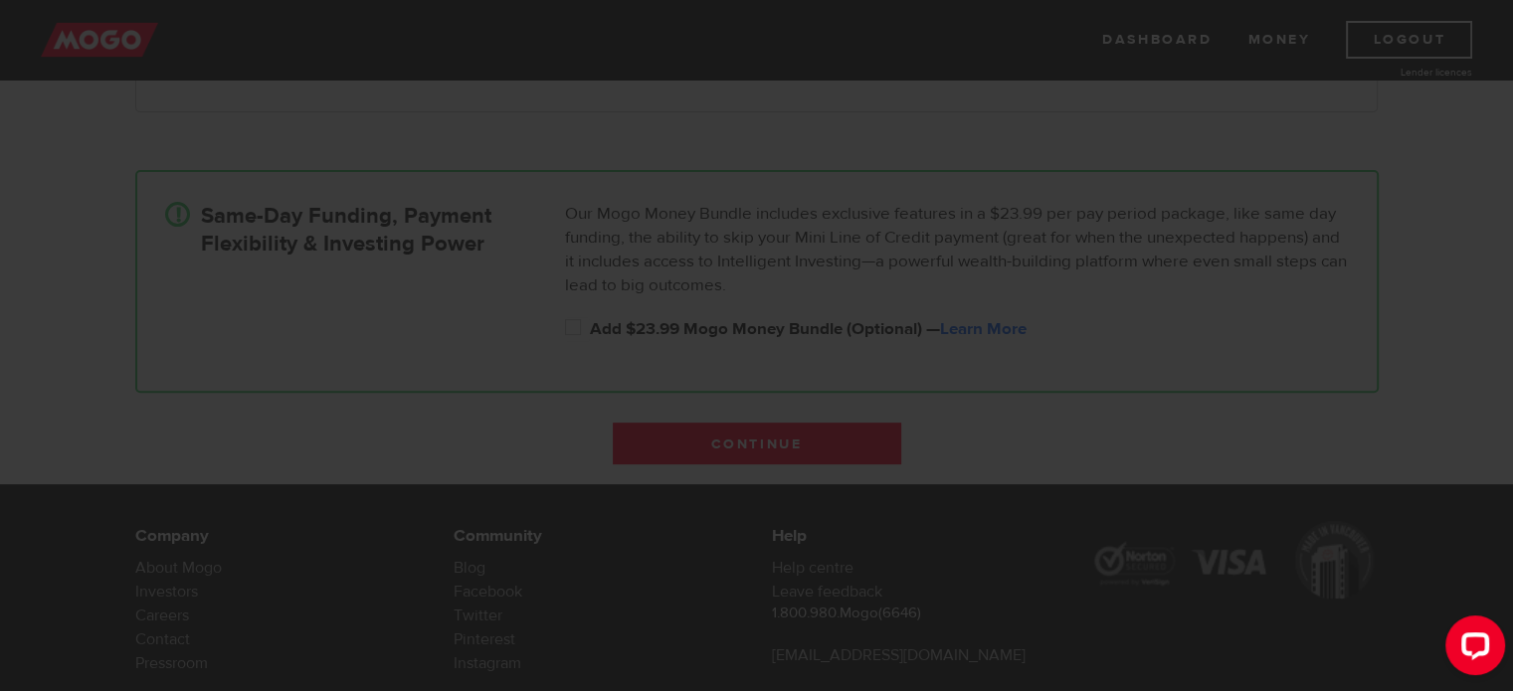
click at [1388, 53] on div "MOGO MONEY BUNDLE BENEFITS The following services are offered to you as part of…" at bounding box center [756, 345] width 1513 height 691
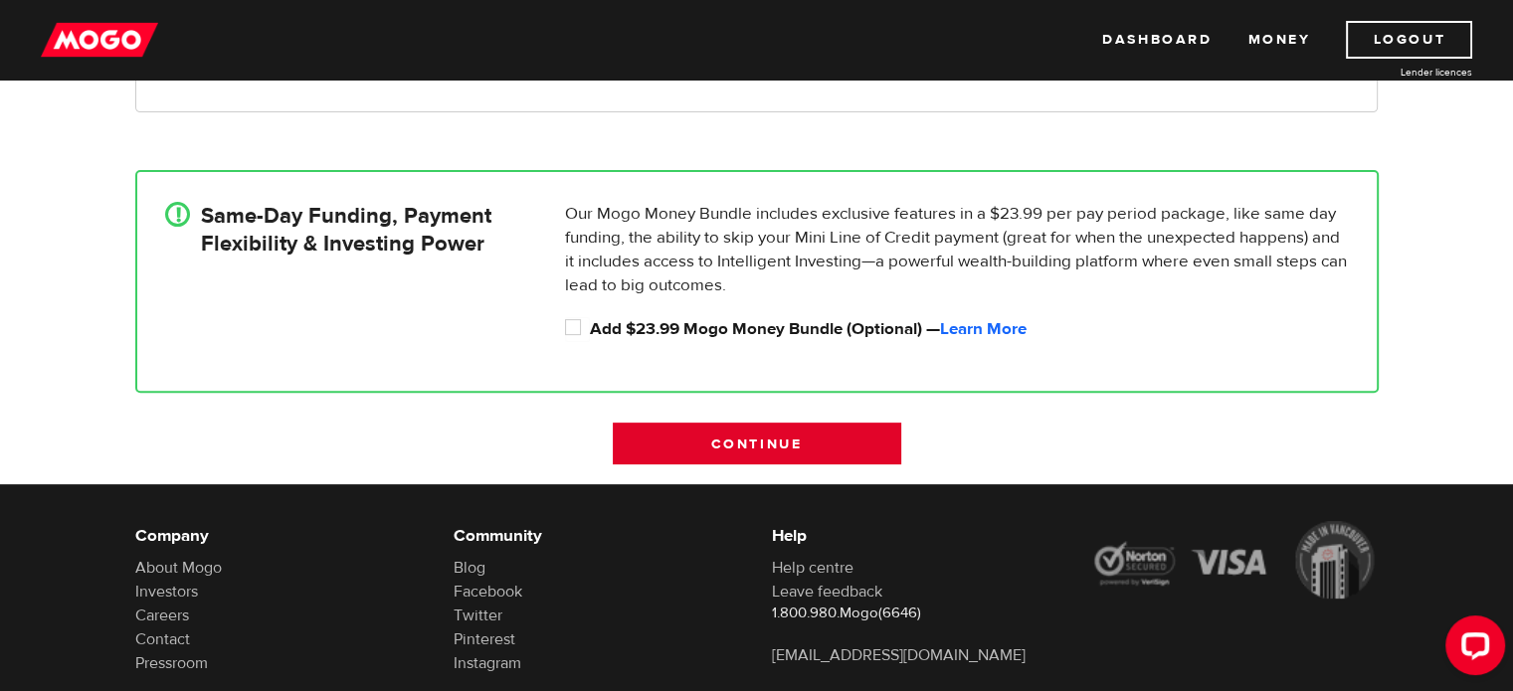
click at [755, 439] on input "Continue" at bounding box center [757, 444] width 288 height 42
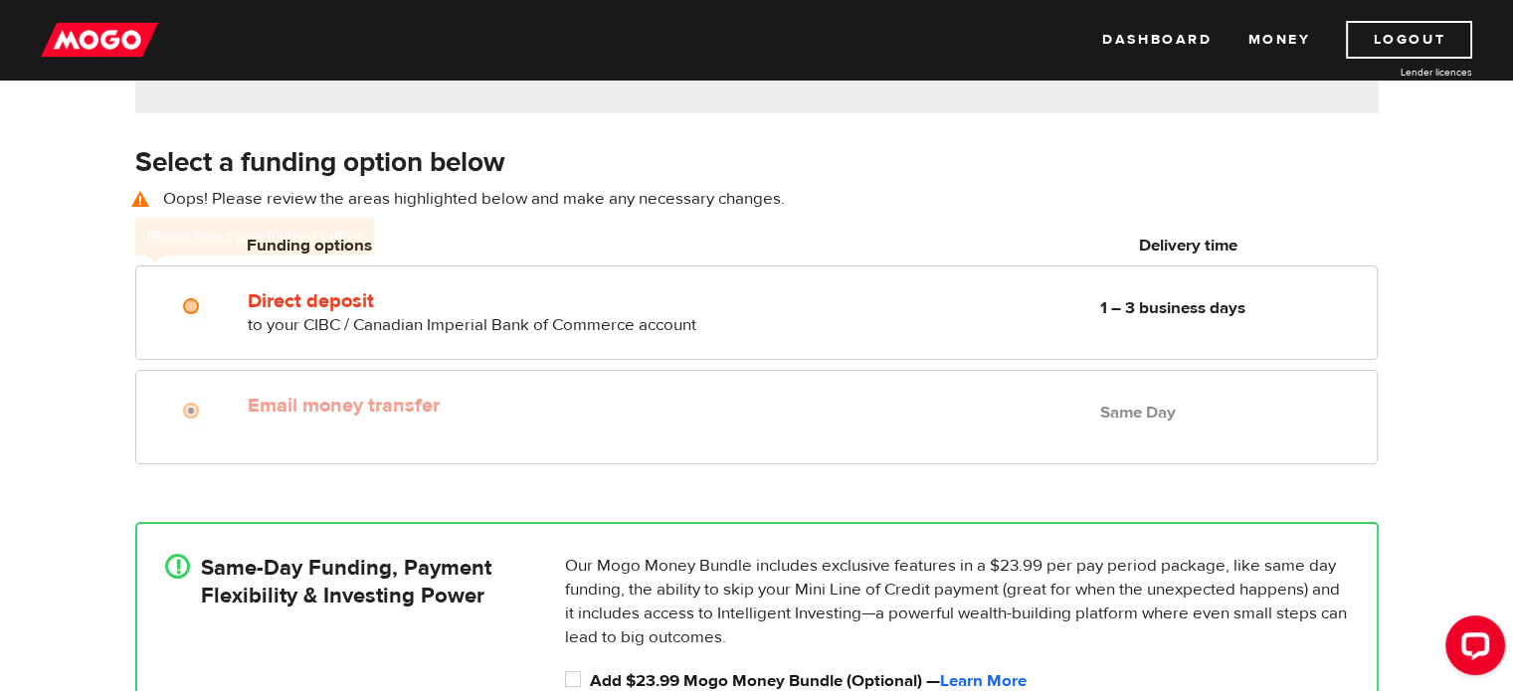
scroll to position [277, 0]
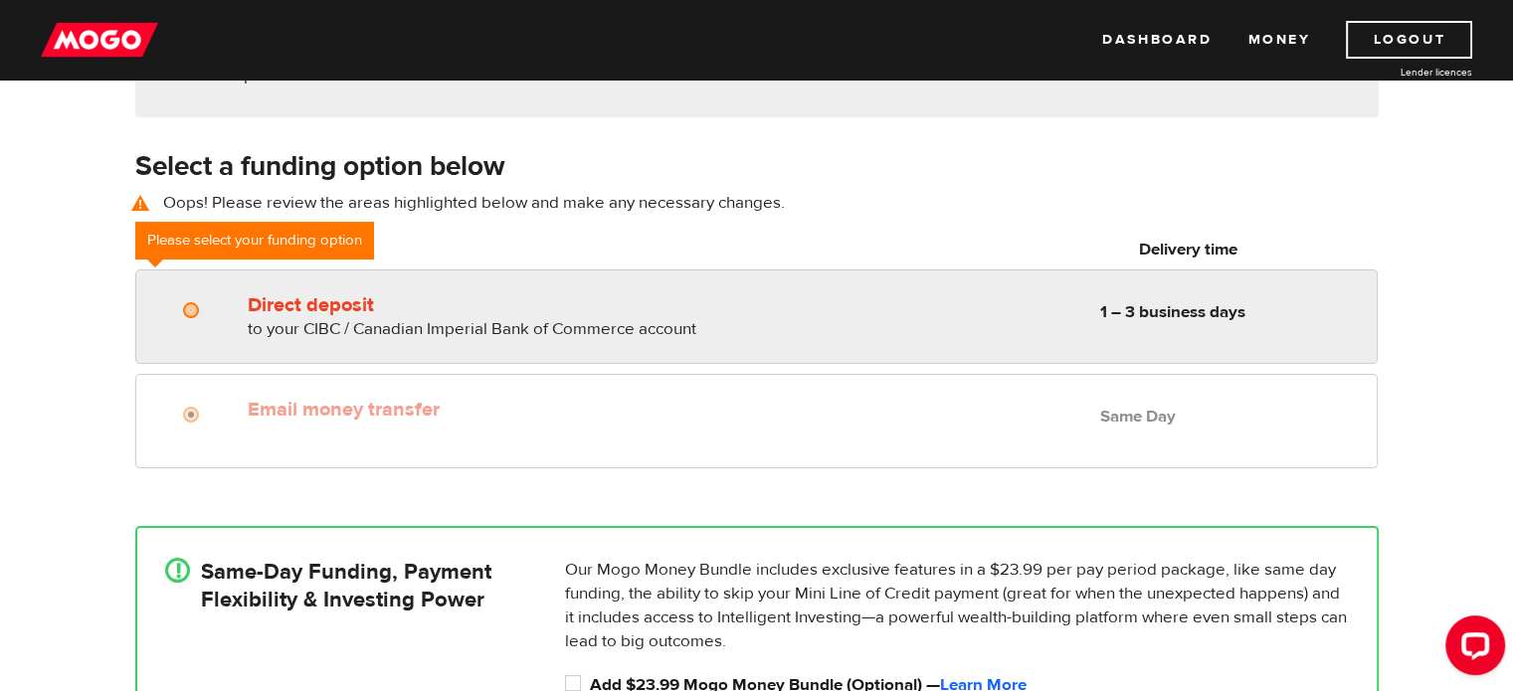
radio input "true"
click at [193, 309] on input "Direct deposit" at bounding box center [195, 312] width 25 height 25
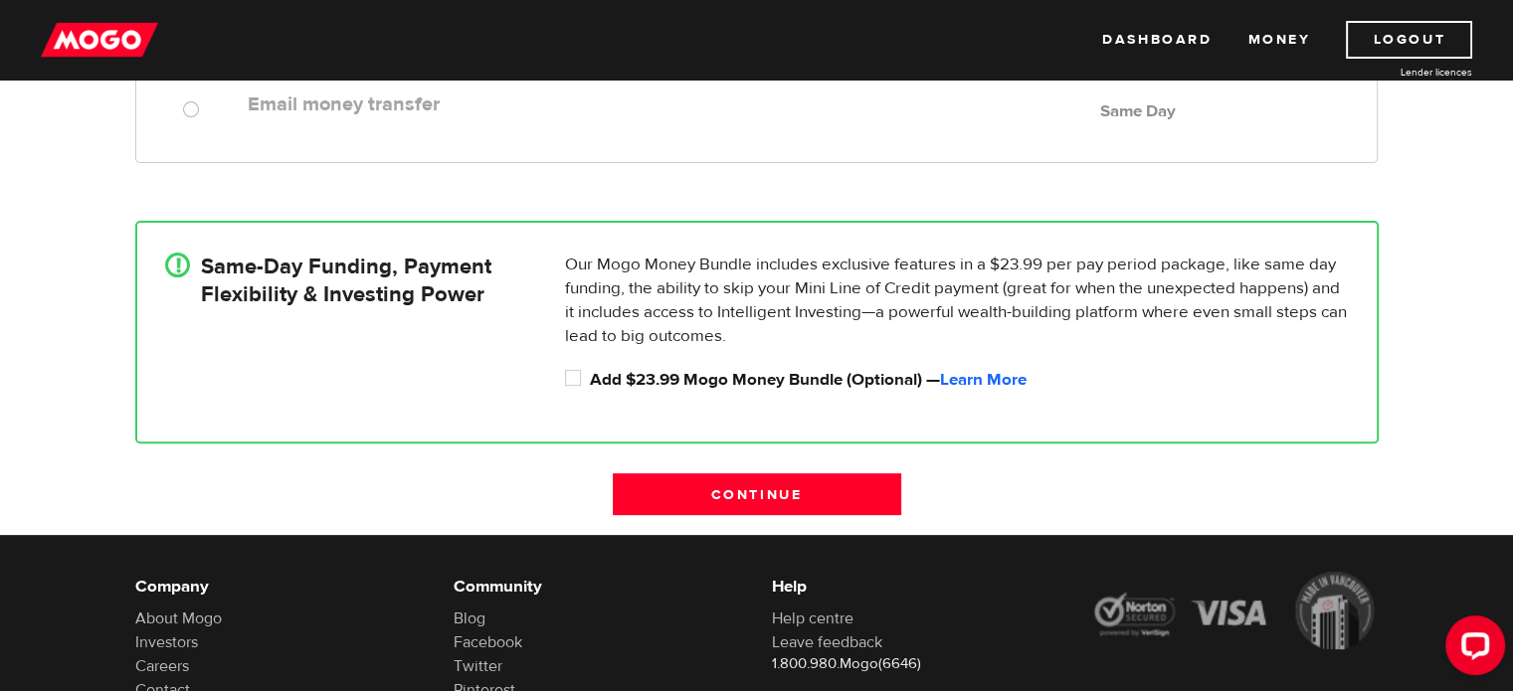
scroll to position [583, 0]
click at [577, 373] on input "Add $23.99 Mogo Money Bundle (Optional) — Learn More" at bounding box center [577, 379] width 25 height 25
checkbox input "true"
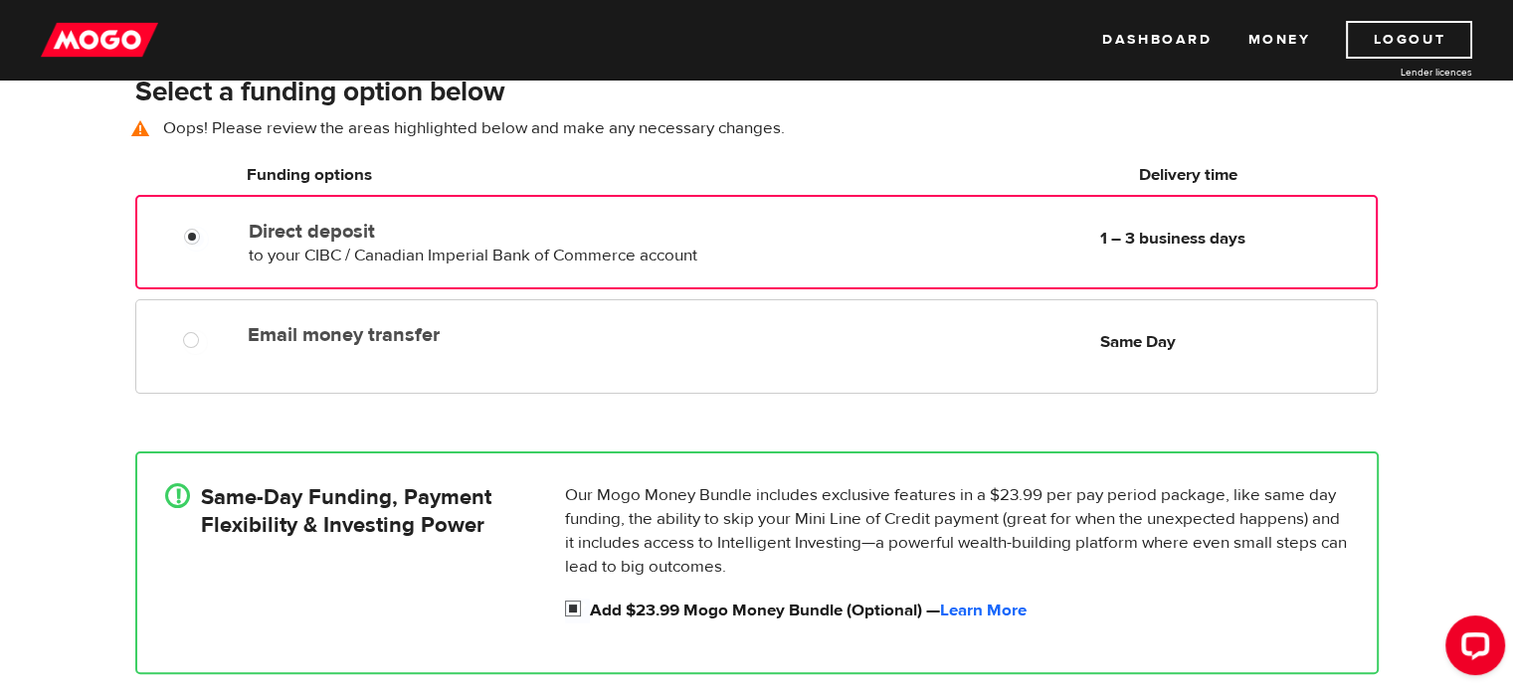
scroll to position [350, 0]
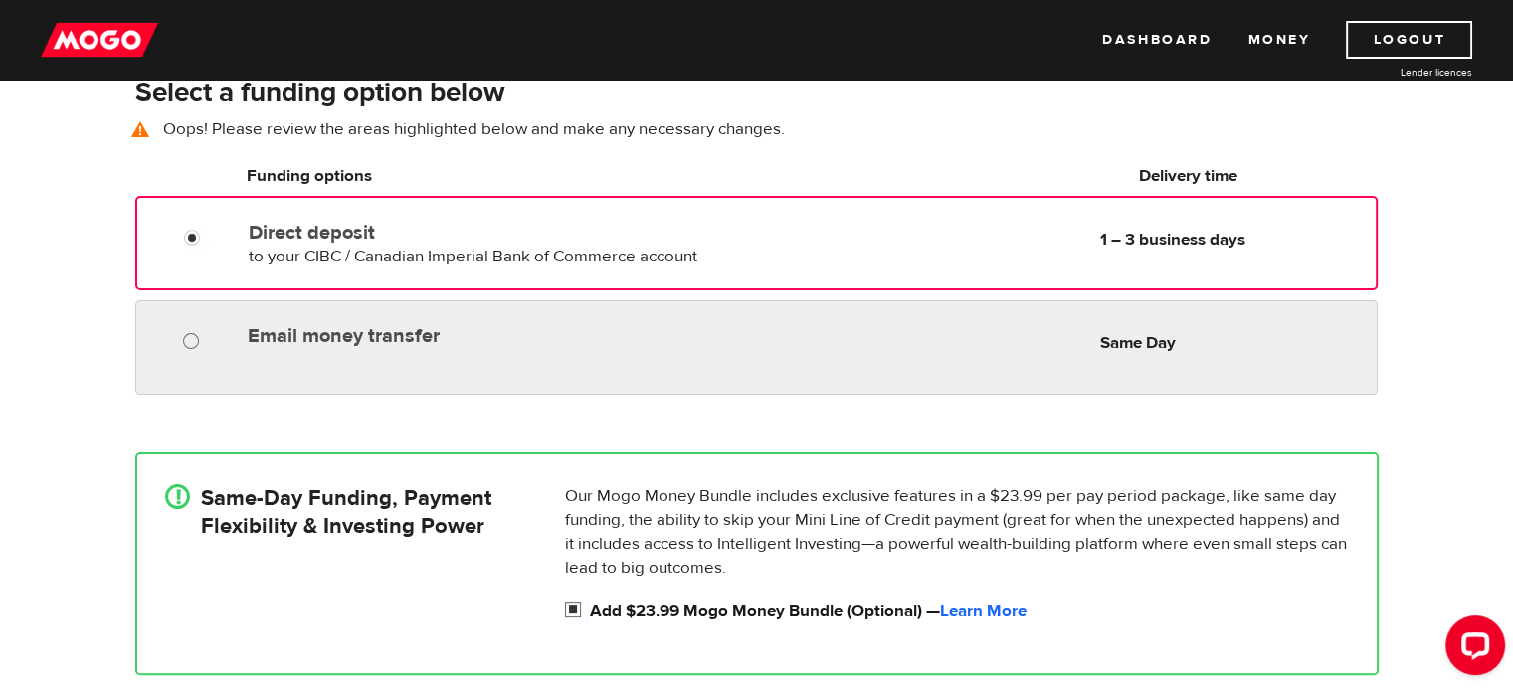
radio input "true"
click at [183, 345] on div at bounding box center [197, 343] width 119 height 25
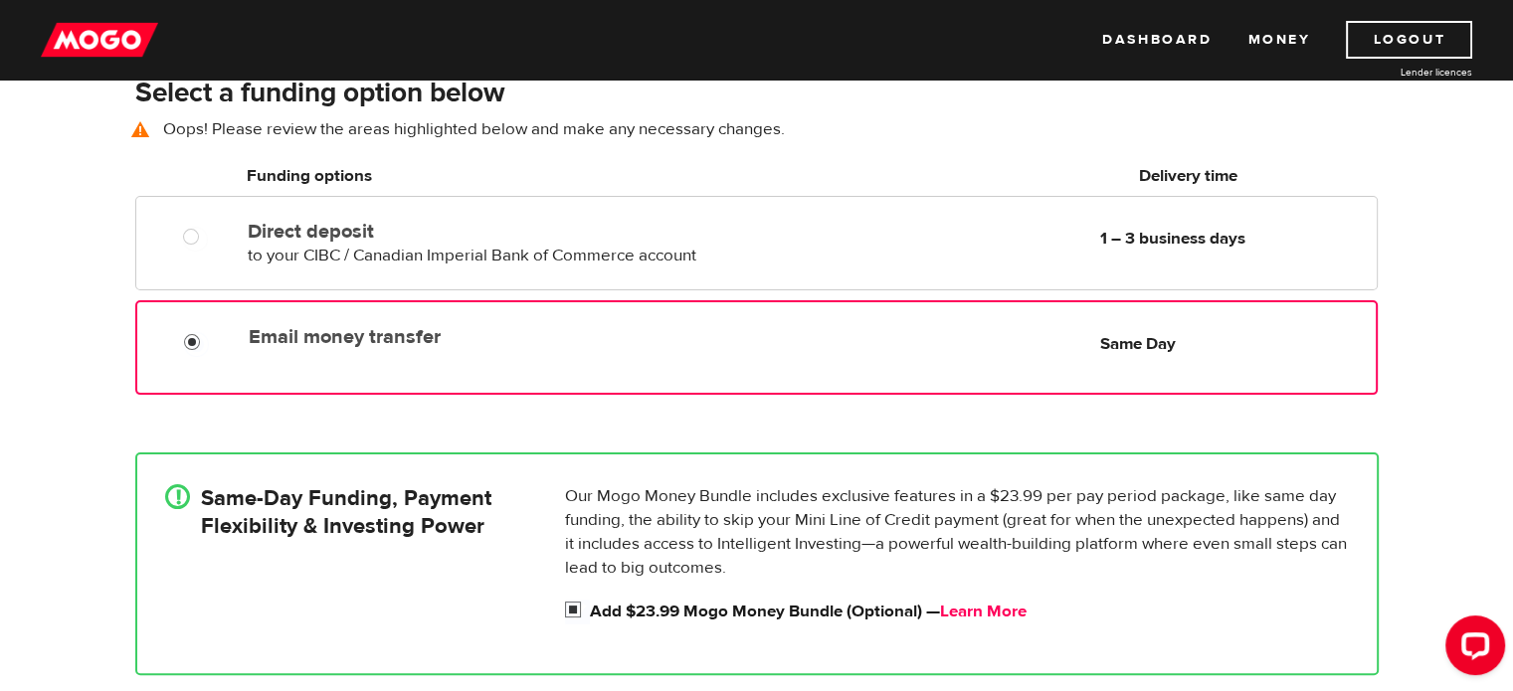
click at [1003, 607] on link "Learn More" at bounding box center [983, 612] width 87 height 22
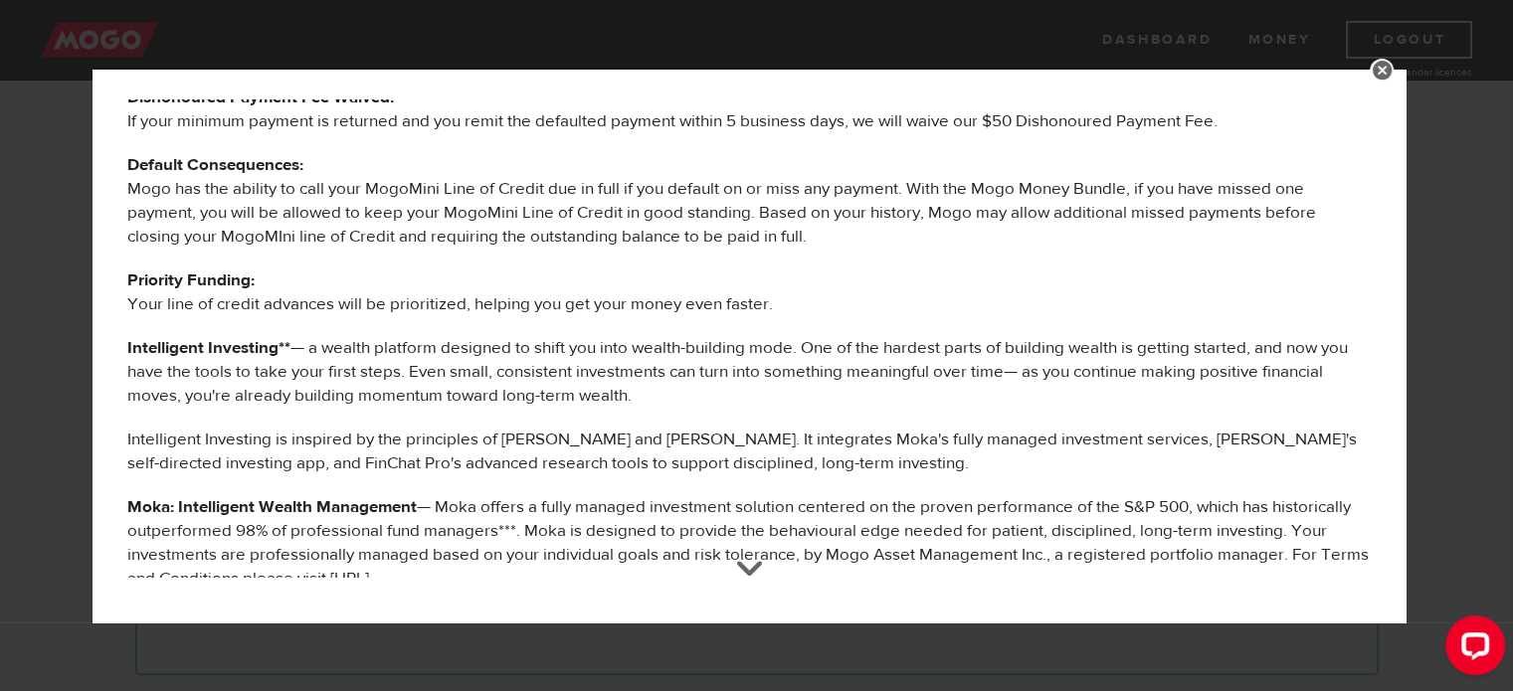
click at [1391, 72] on link at bounding box center [1382, 71] width 24 height 24
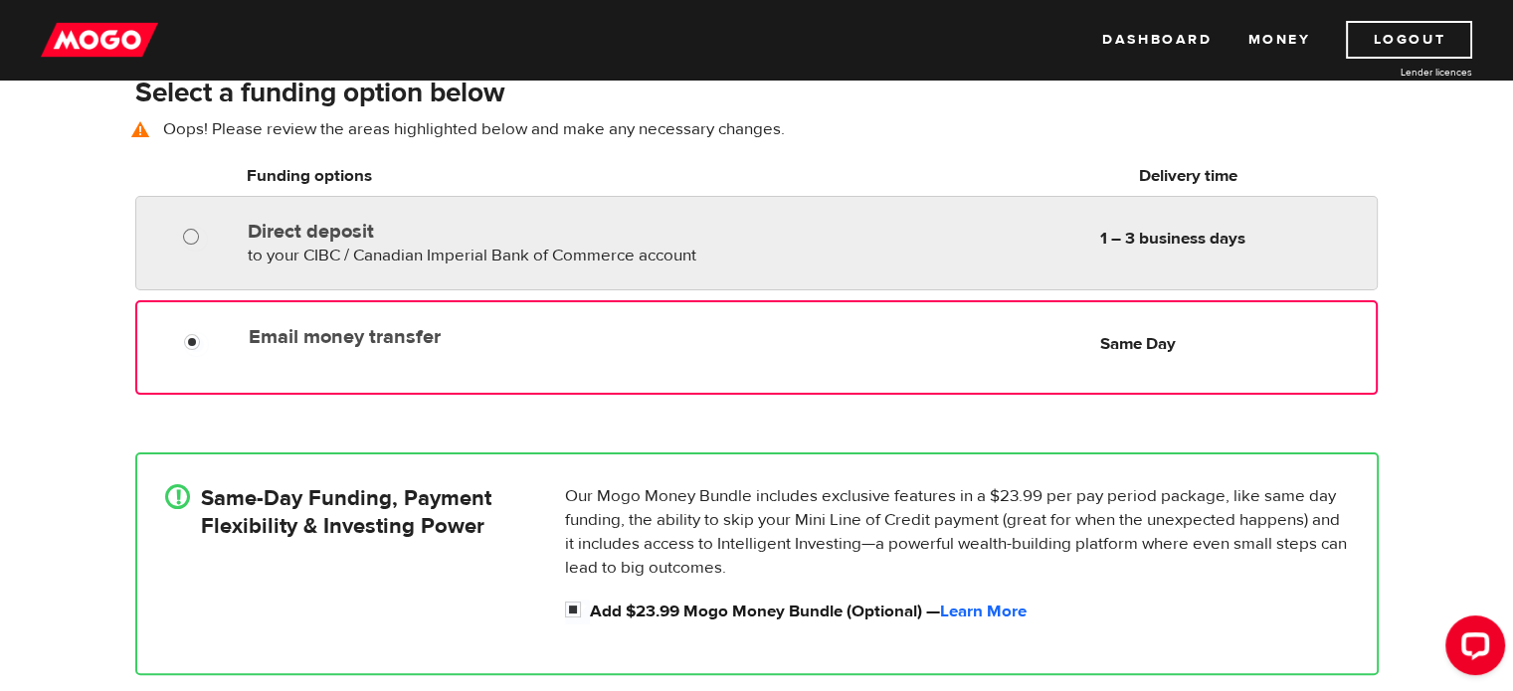
radio input "true"
click at [193, 241] on input "Direct deposit" at bounding box center [195, 239] width 25 height 25
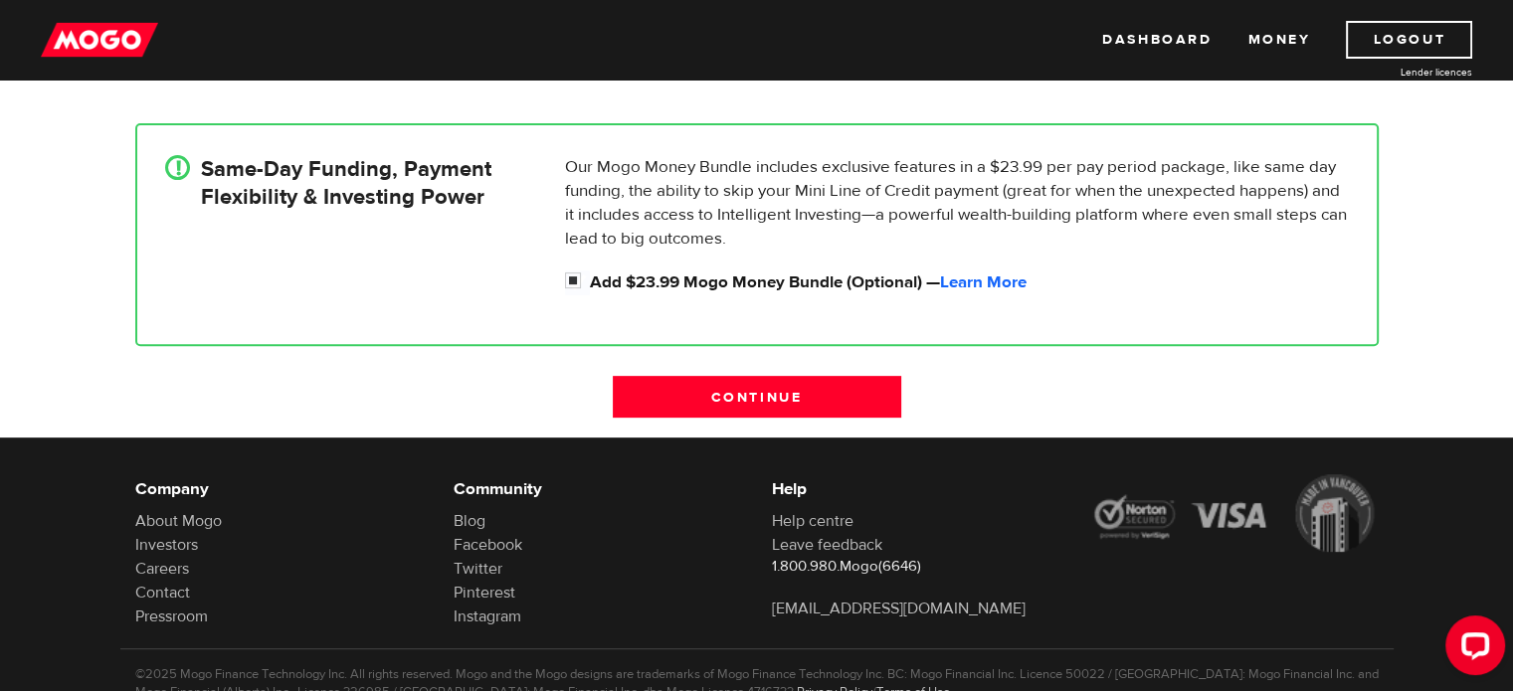
scroll to position [720, 0]
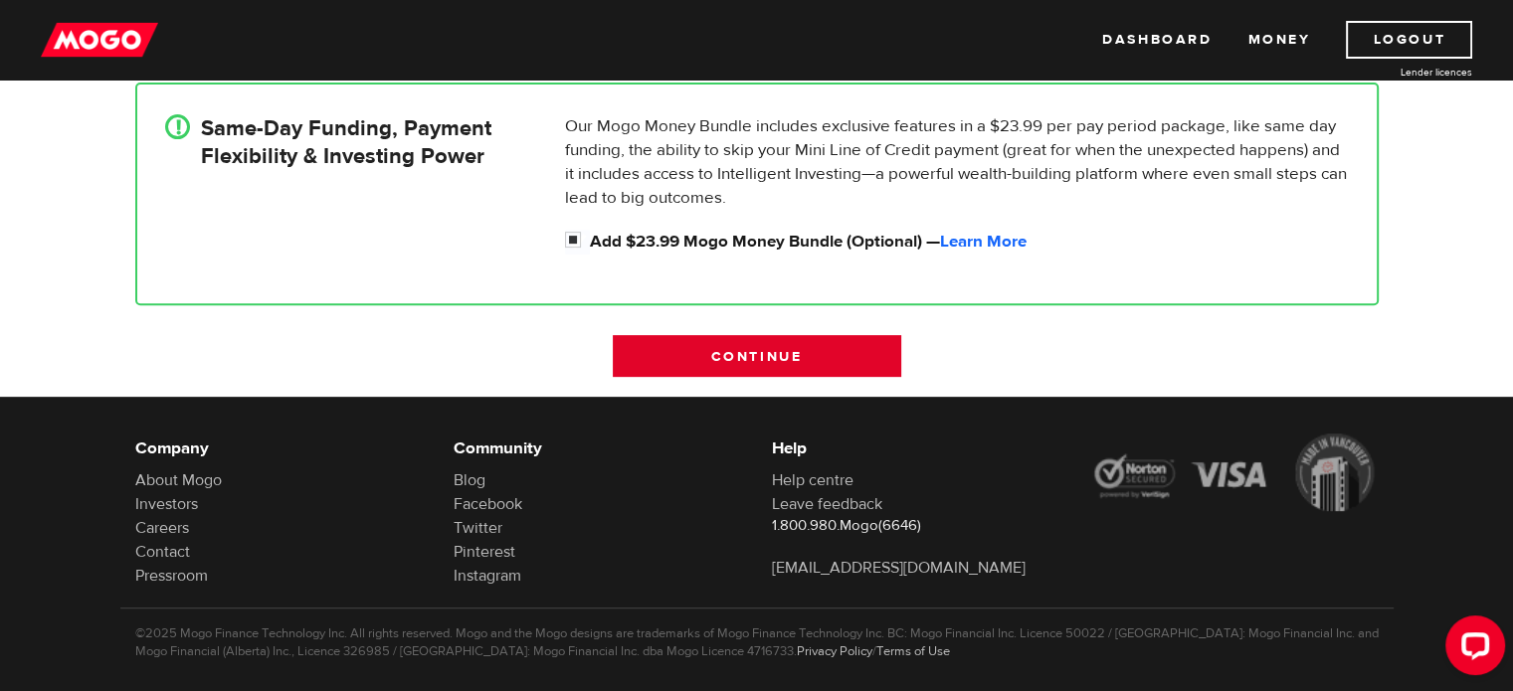
click at [778, 363] on input "Continue" at bounding box center [757, 356] width 288 height 42
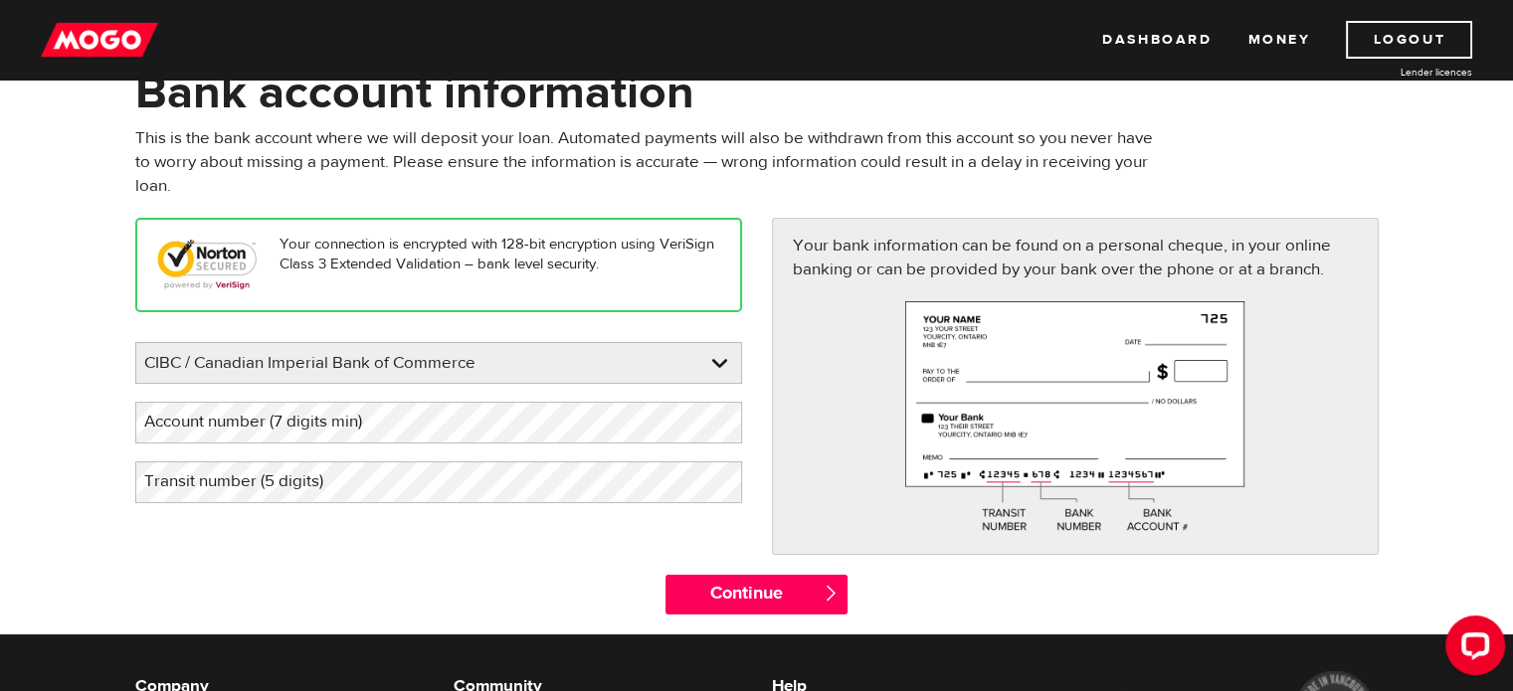
scroll to position [118, 0]
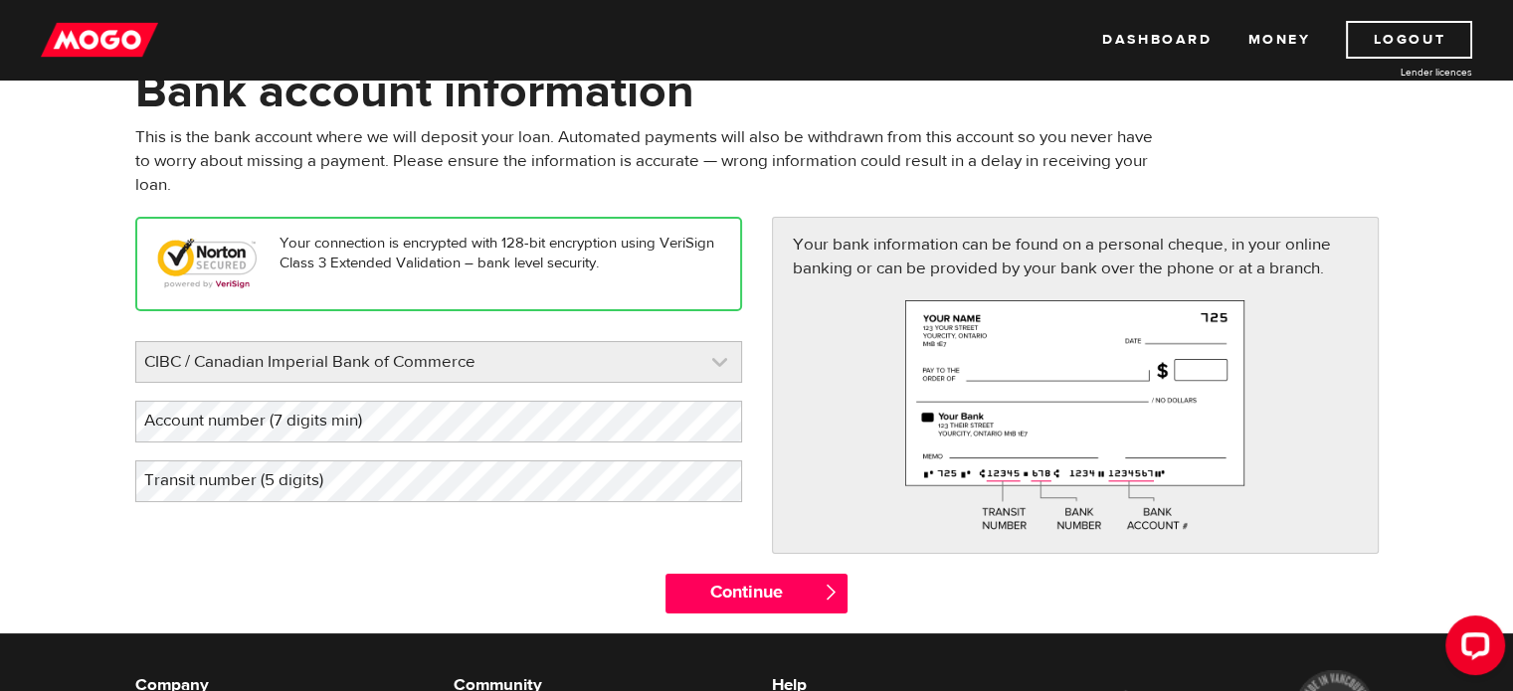
click at [626, 356] on link at bounding box center [438, 362] width 605 height 40
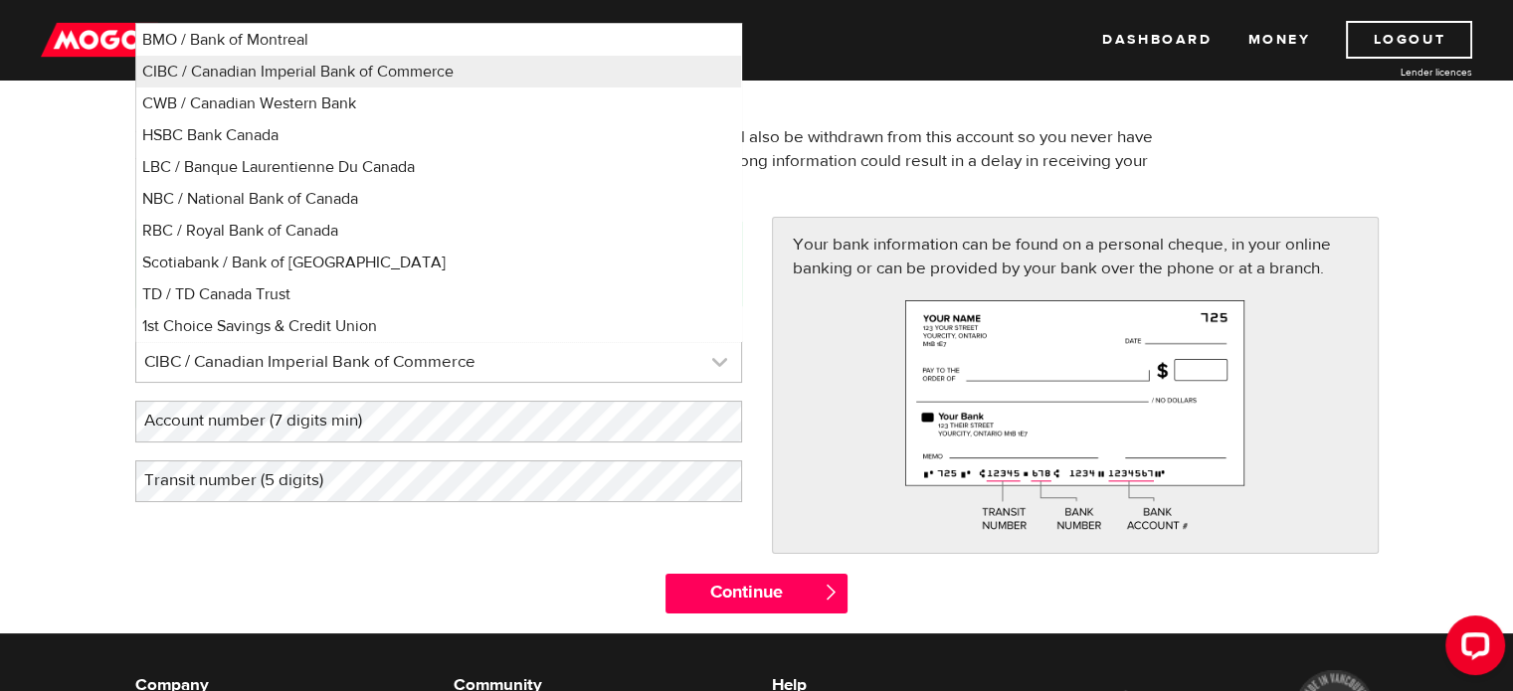
click at [626, 356] on link at bounding box center [438, 362] width 605 height 40
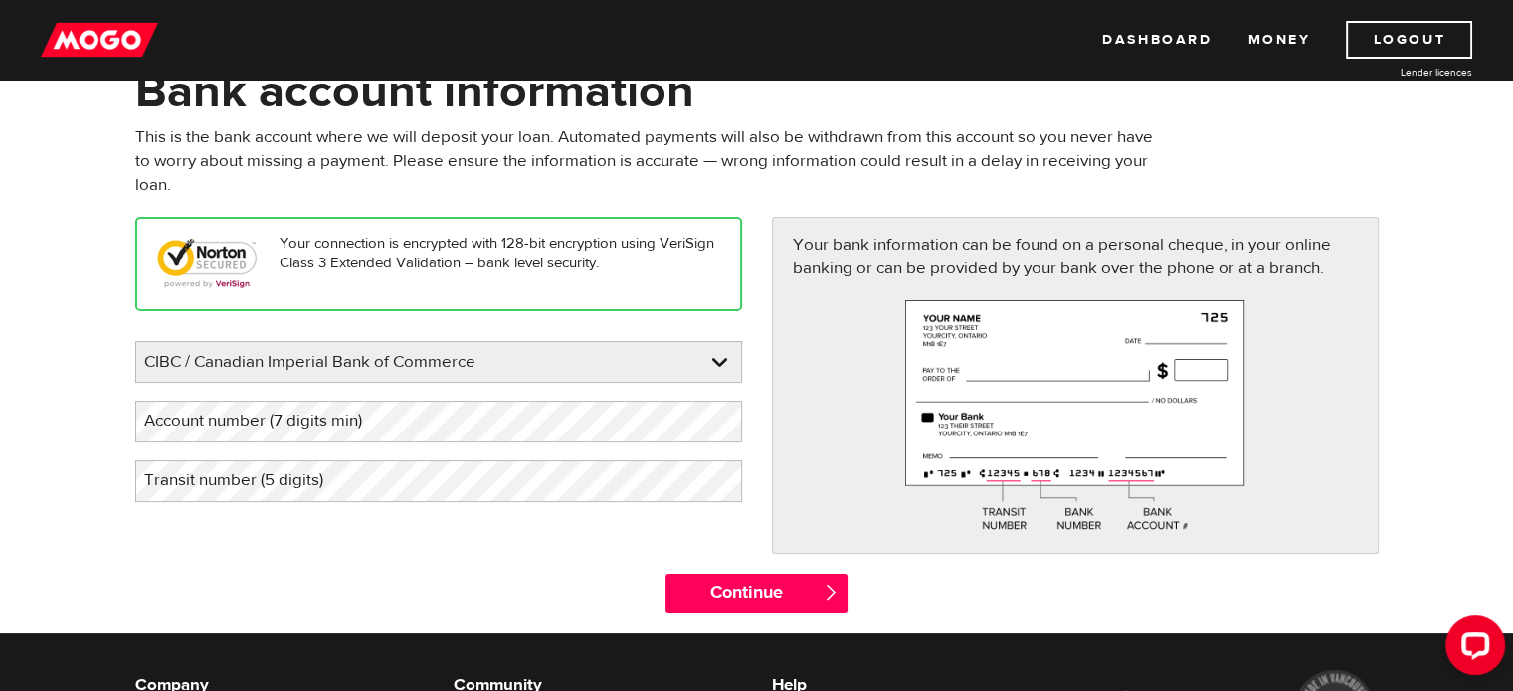
drag, startPoint x: 464, startPoint y: 442, endPoint x: 381, endPoint y: 427, distance: 83.9
click at [381, 427] on label "Account number (7 digits min)" at bounding box center [269, 421] width 268 height 41
click at [282, 479] on label "Transit number (5 digits)" at bounding box center [249, 481] width 229 height 41
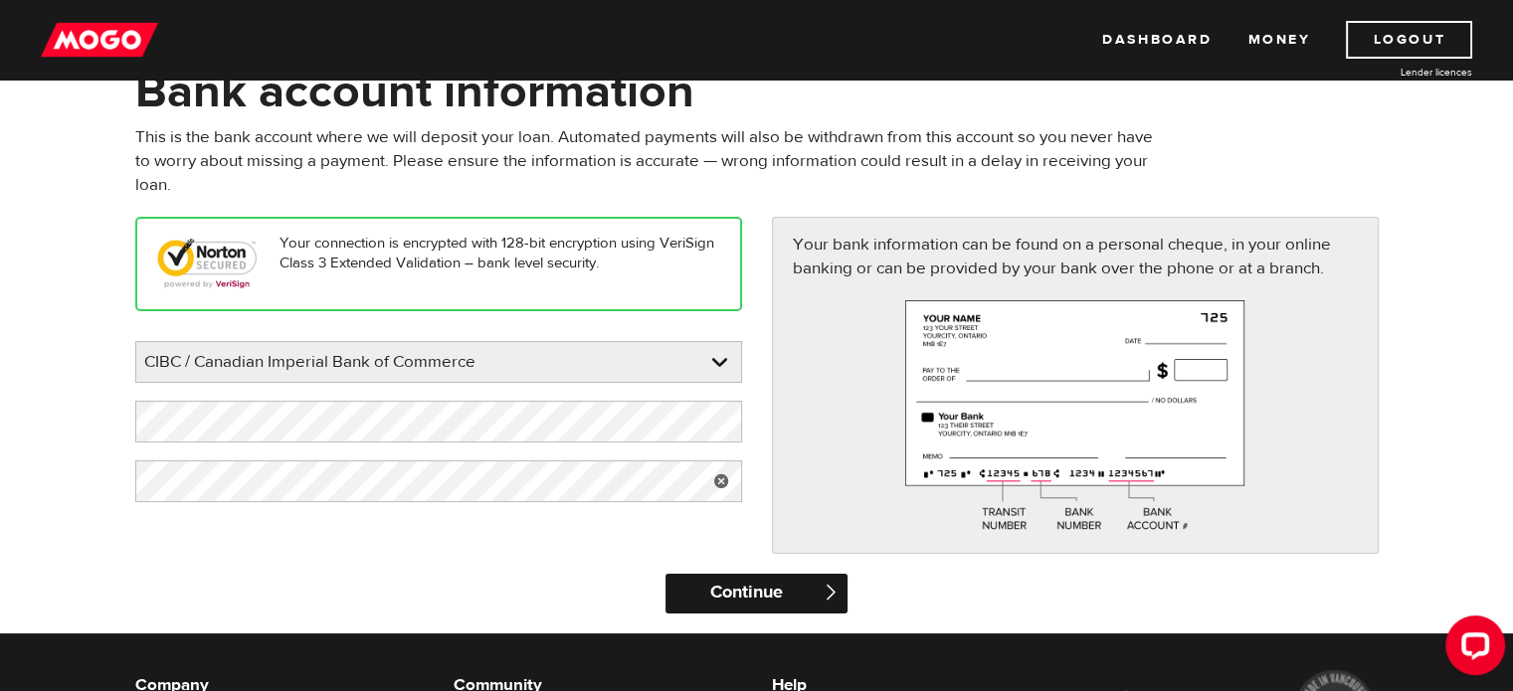
click at [772, 586] on input "Continue" at bounding box center [756, 594] width 182 height 40
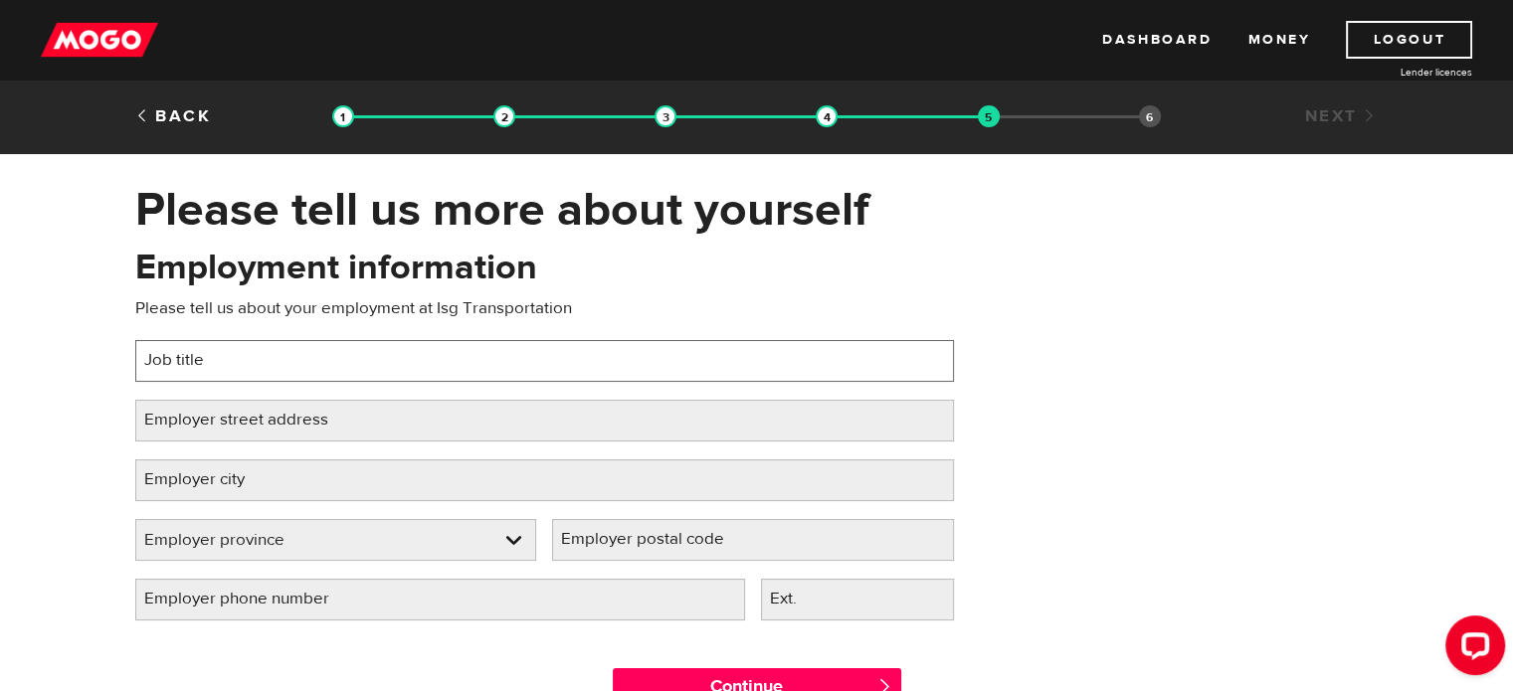
click at [372, 374] on input "Job title" at bounding box center [544, 361] width 819 height 42
type input "Logistics Coordinator"
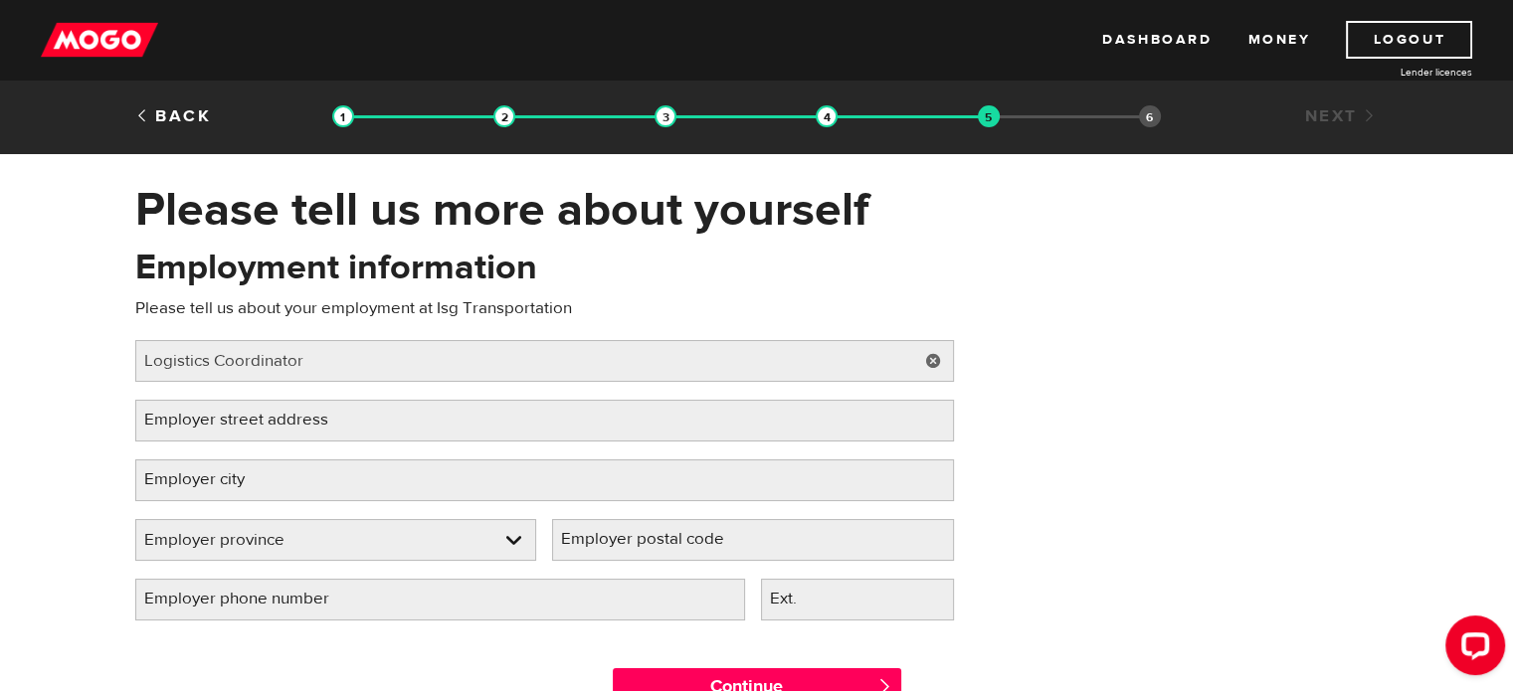
click at [280, 428] on label "Employer street address" at bounding box center [252, 420] width 234 height 41
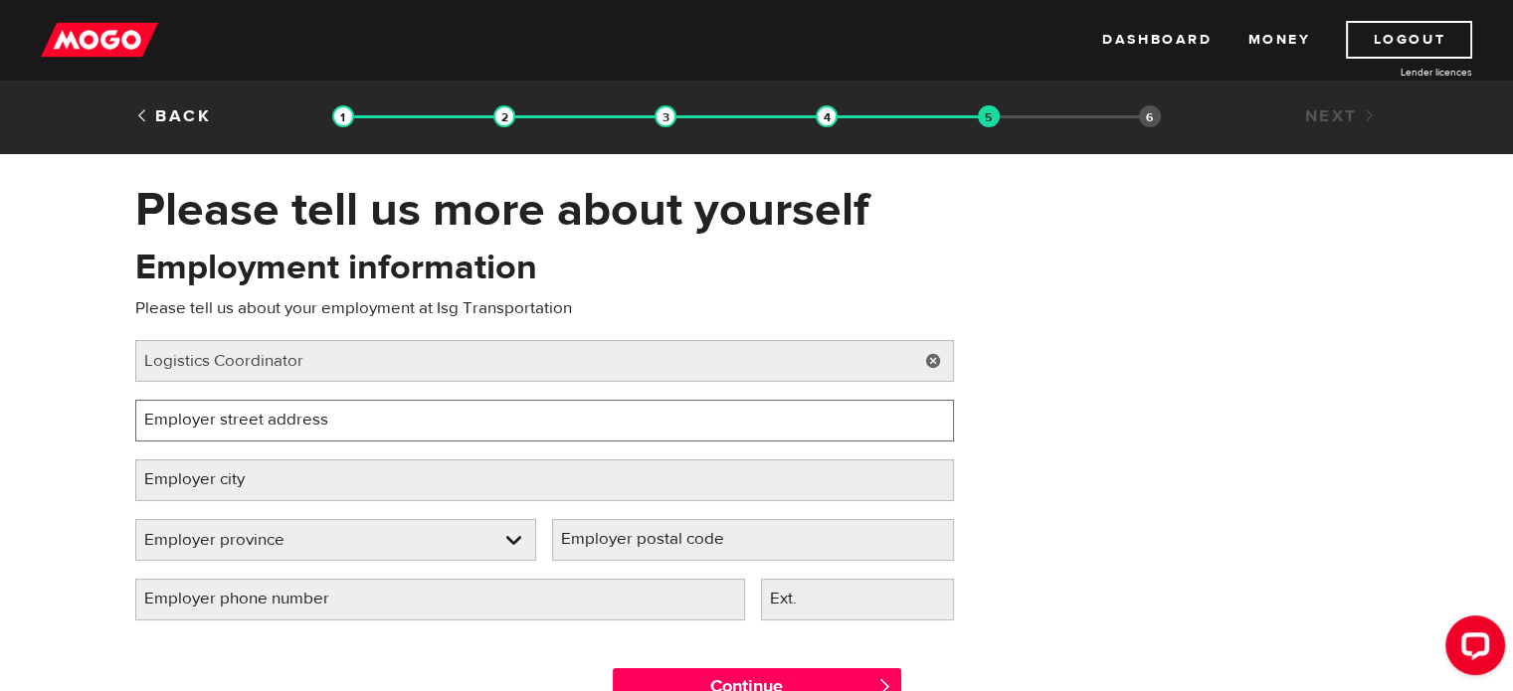
click at [280, 428] on input "Employer street address" at bounding box center [544, 421] width 819 height 42
type input "3"
type input "5 roybridge gate"
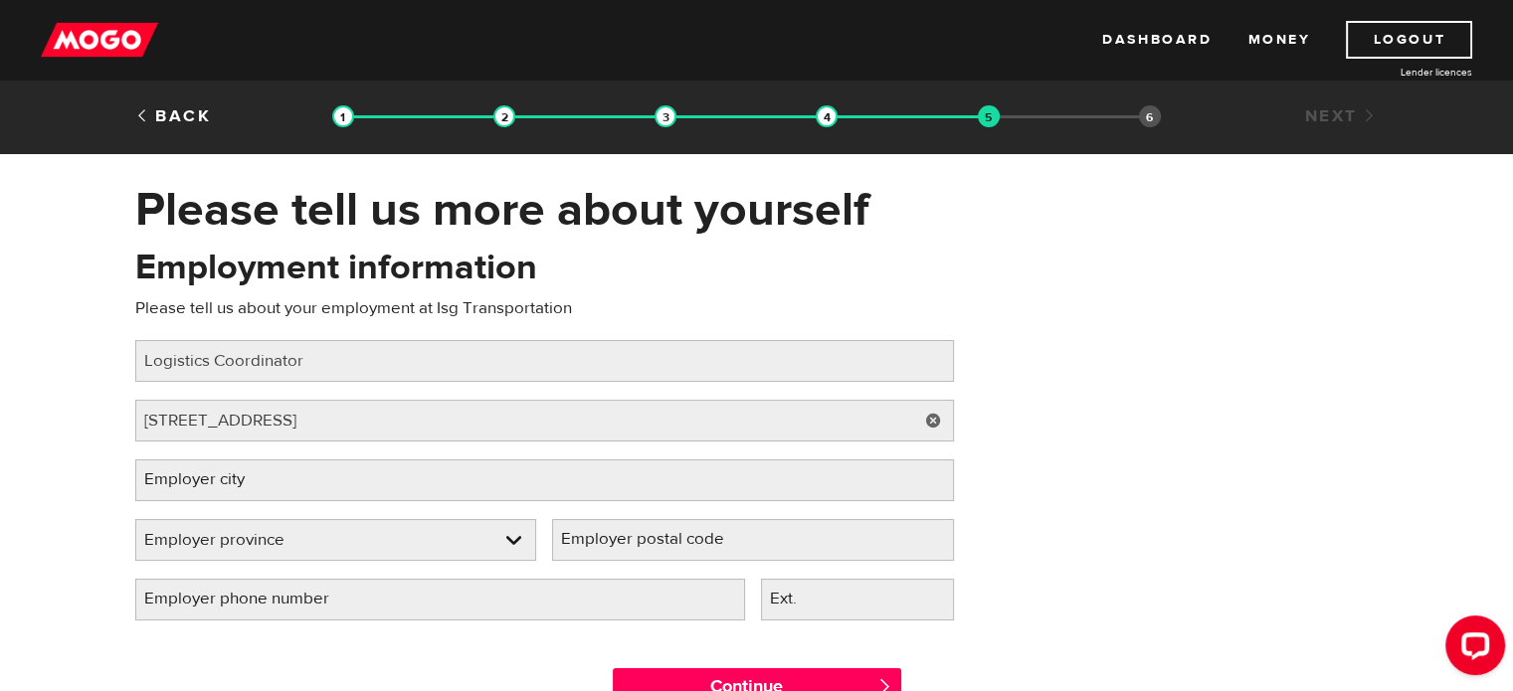
click at [239, 468] on label "Employer city" at bounding box center [210, 480] width 150 height 41
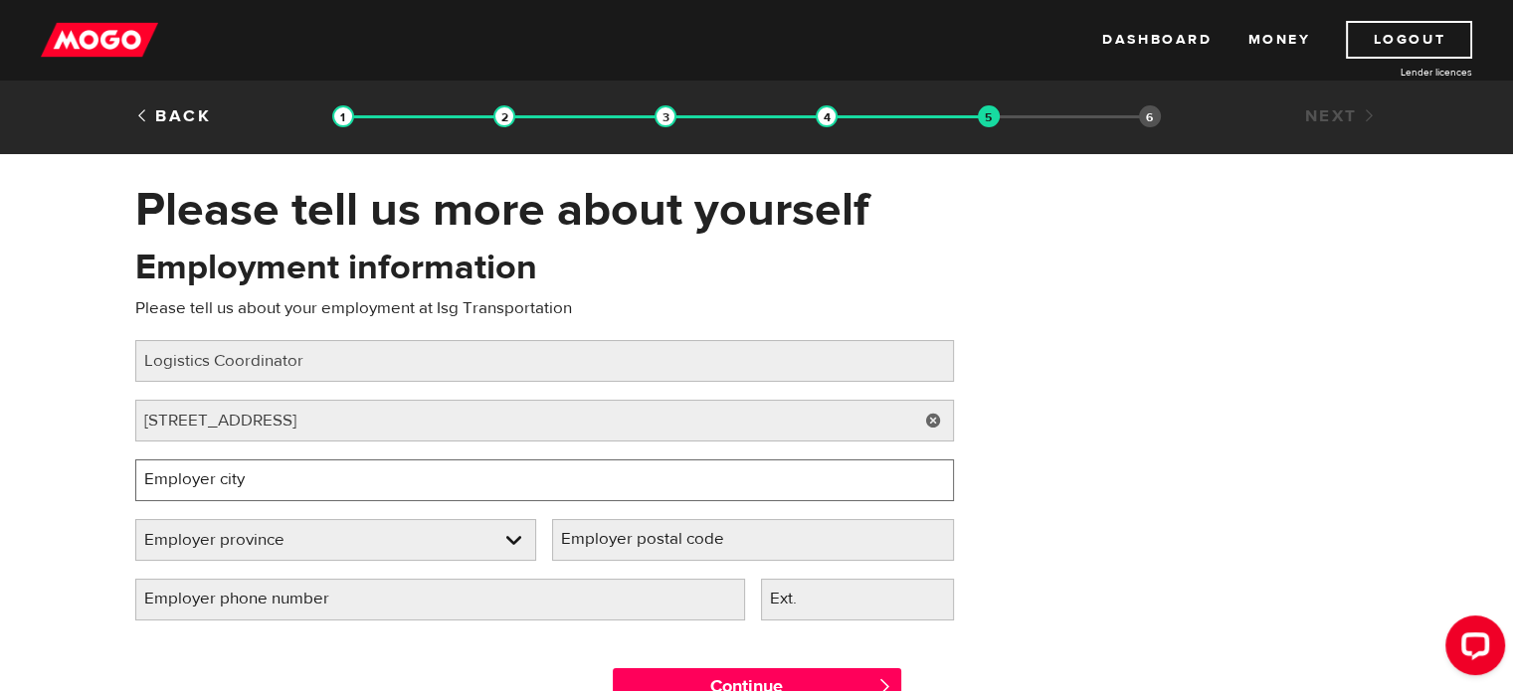
click at [239, 468] on input "Employer city" at bounding box center [544, 481] width 819 height 42
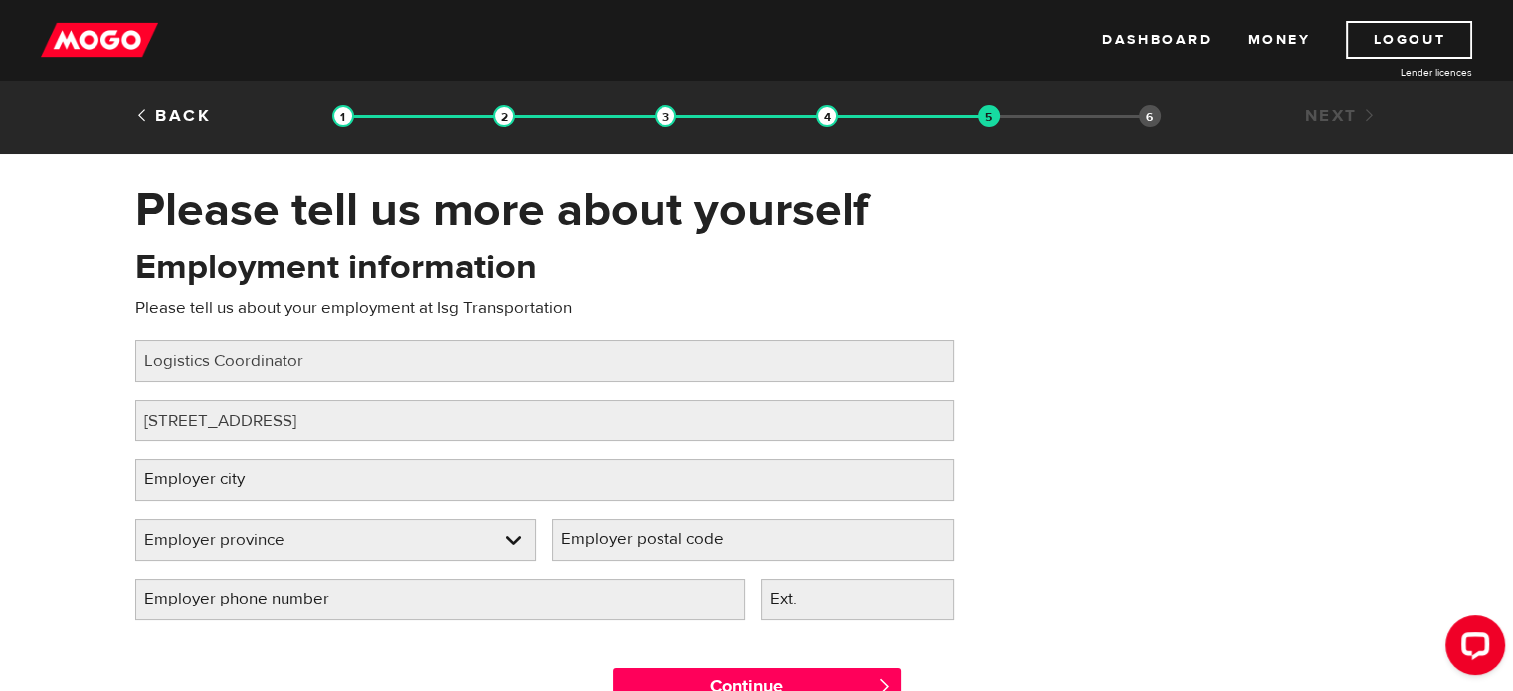
click at [239, 468] on label "Employer city" at bounding box center [210, 480] width 150 height 41
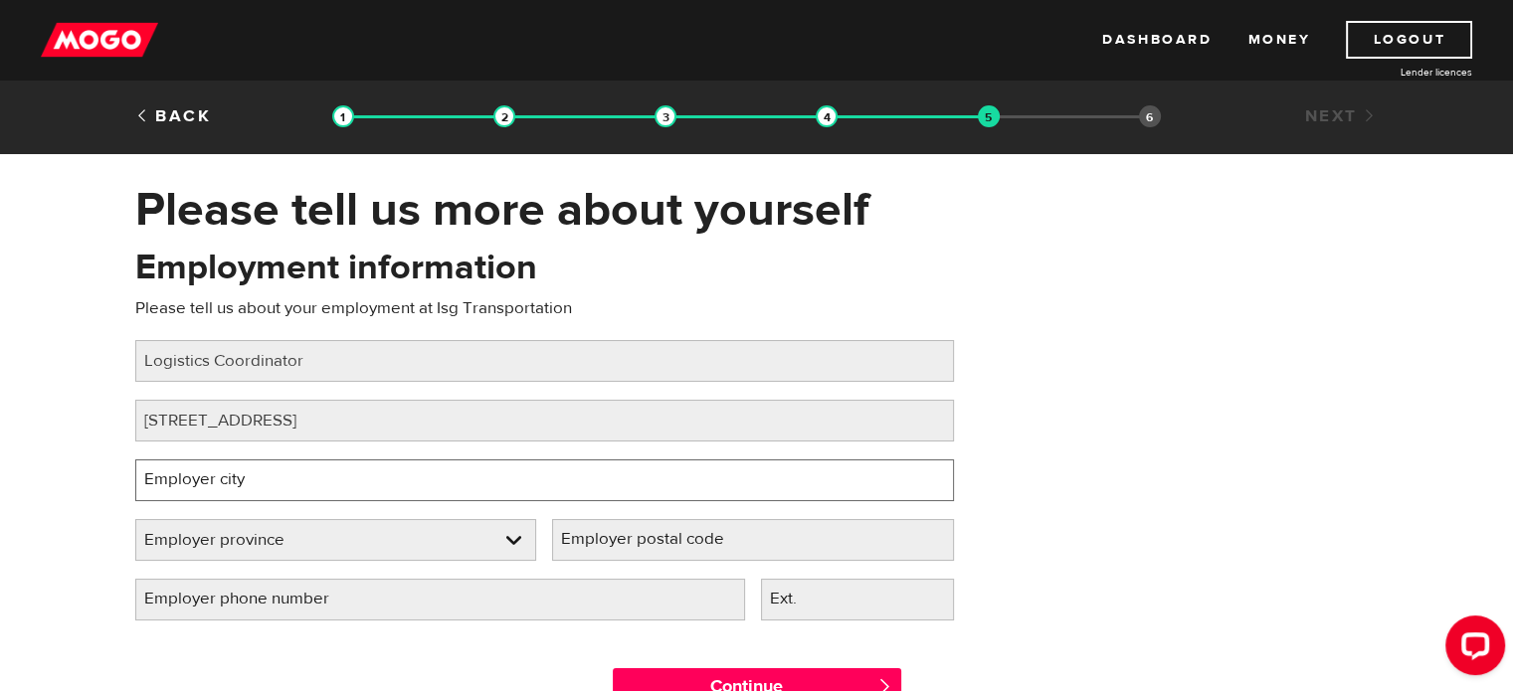
click at [239, 468] on input "Employer city" at bounding box center [544, 481] width 819 height 42
type input "Woodbridge"
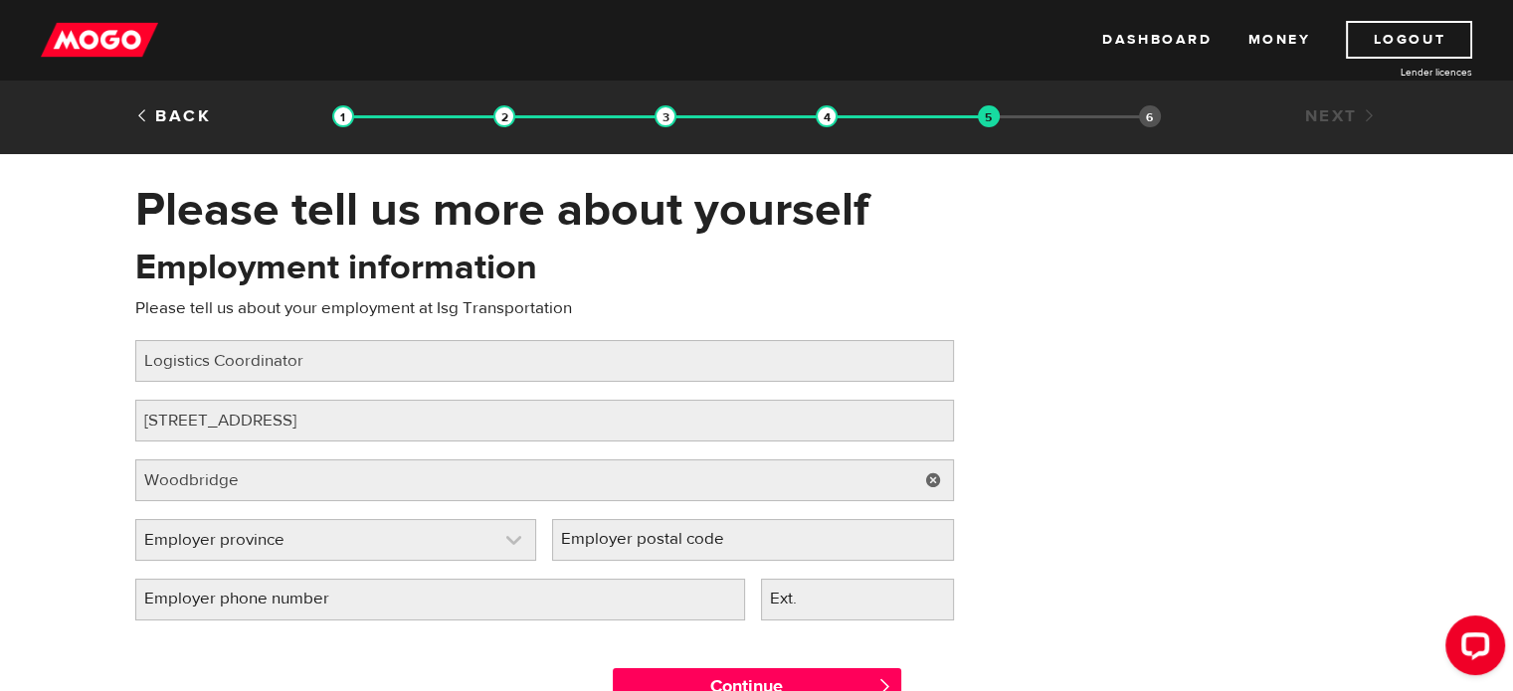
click at [219, 532] on link at bounding box center [336, 540] width 400 height 40
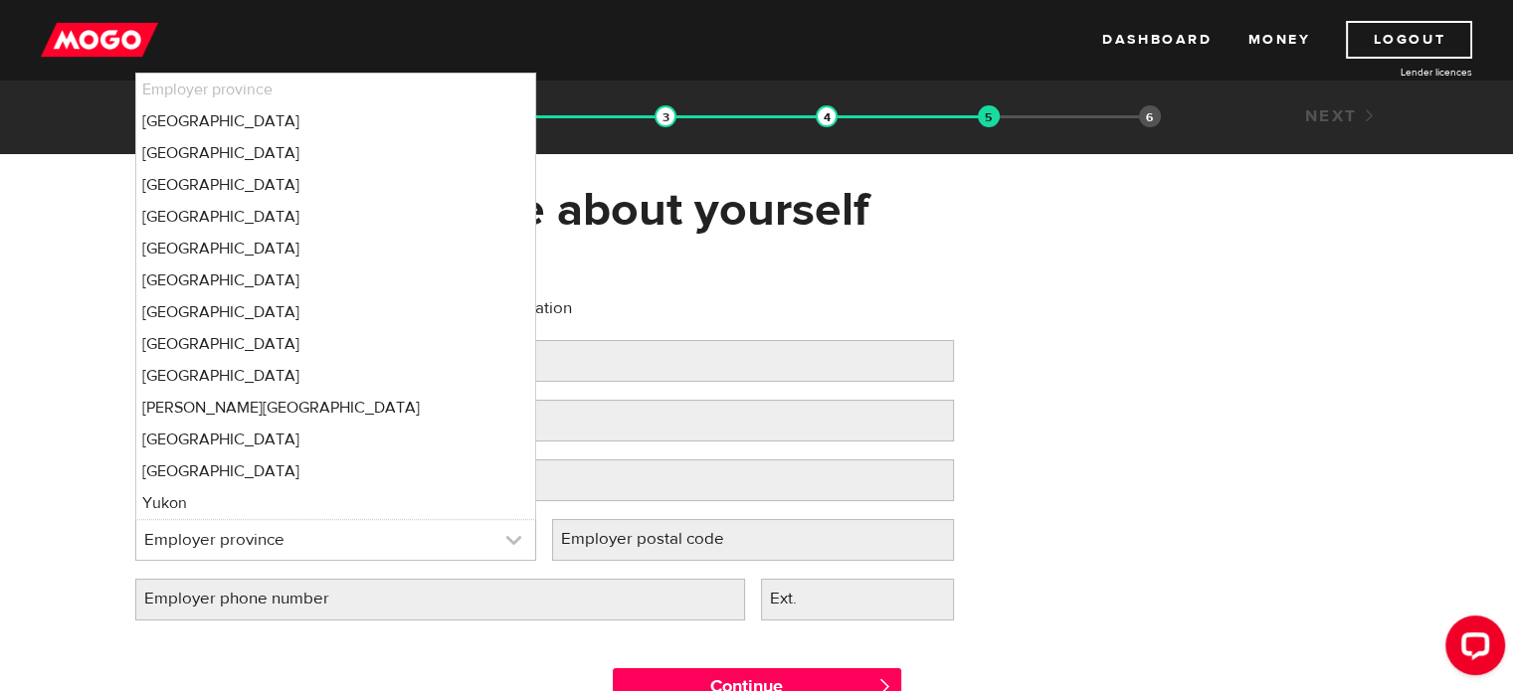
select select "ON"
click at [632, 539] on label "Employer postal code" at bounding box center [658, 539] width 213 height 41
click at [632, 539] on input "Employer postal code" at bounding box center [753, 540] width 402 height 42
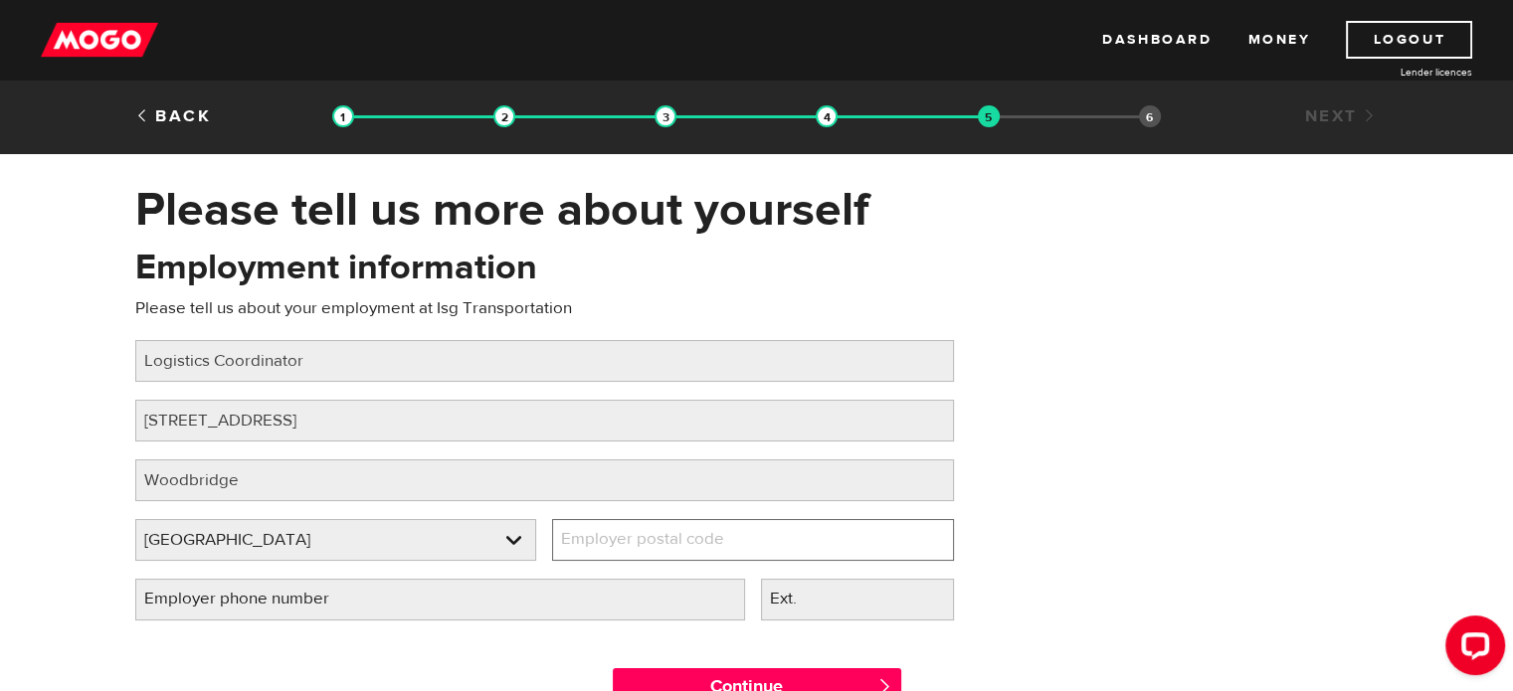
paste input "L4H 4E6"
click at [633, 539] on input "L4H 4E6" at bounding box center [753, 540] width 402 height 42
type input "L4H 4E6"
click at [362, 613] on label "Employer phone number" at bounding box center [252, 599] width 235 height 41
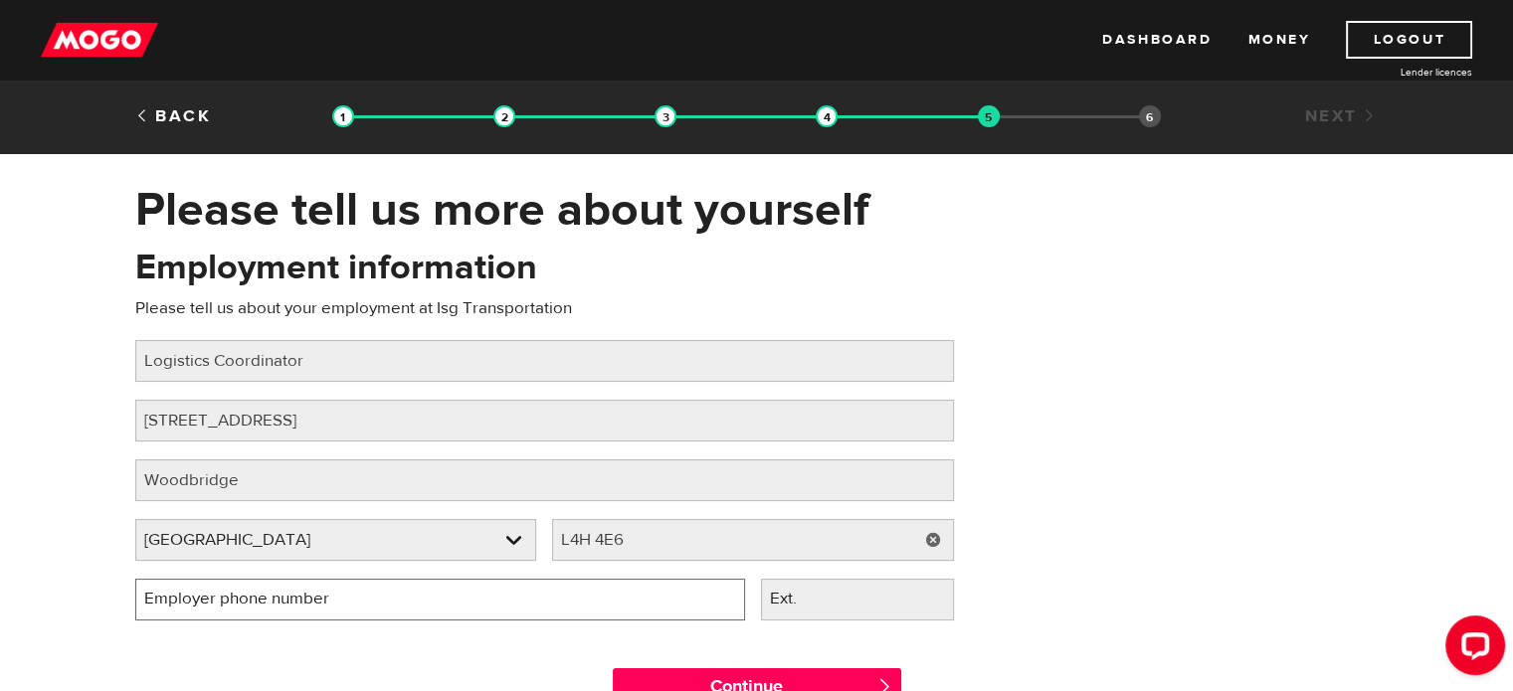
click at [362, 613] on input "Employer phone number" at bounding box center [440, 600] width 610 height 42
type input "(905) 799-1300"
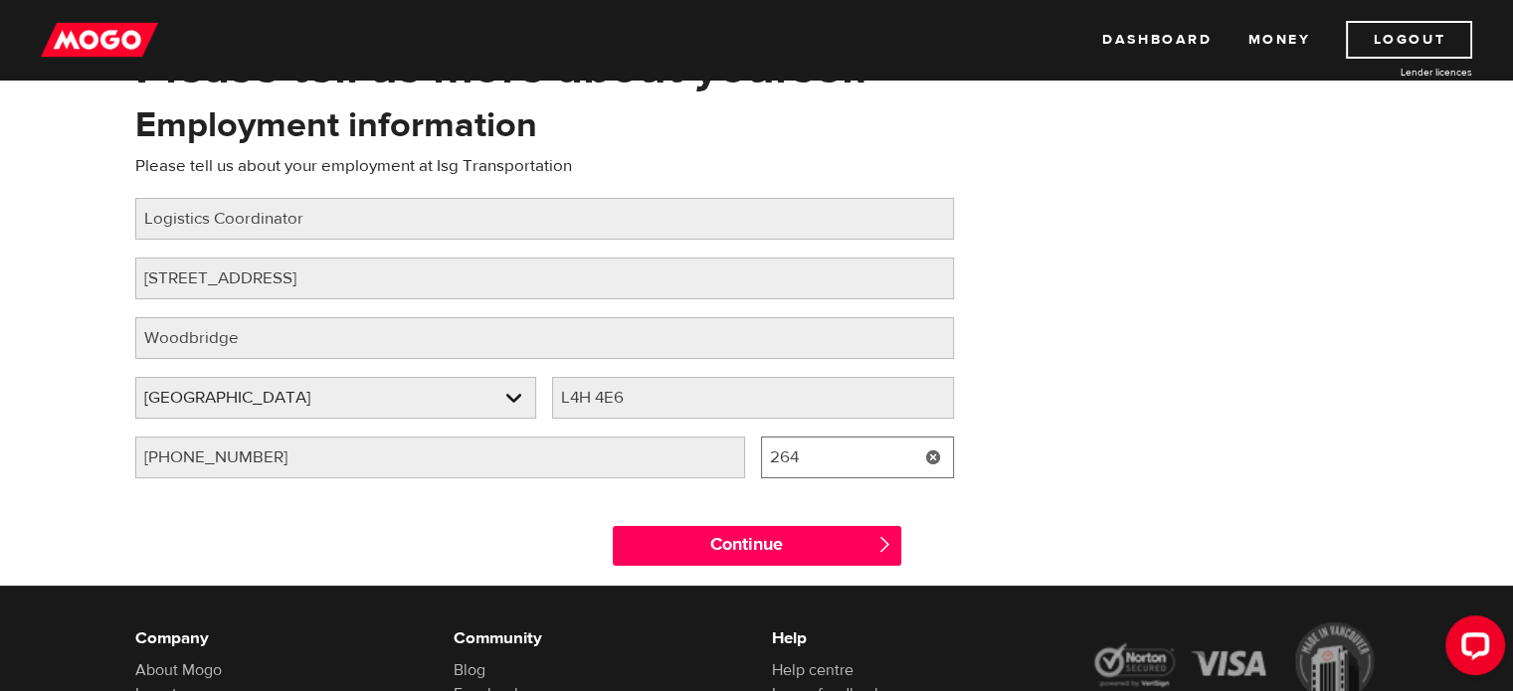
scroll to position [143, 0]
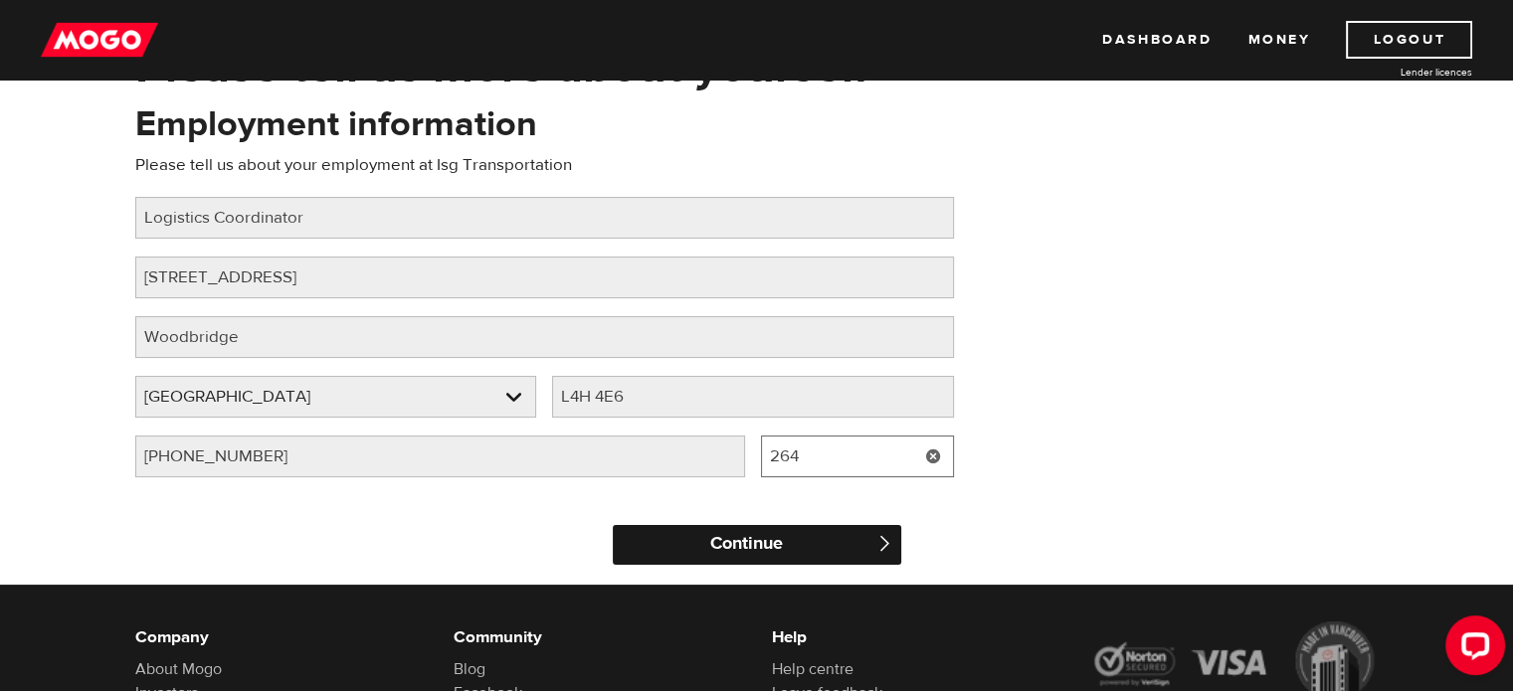
type input "264"
click at [712, 546] on input "Continue" at bounding box center [757, 545] width 288 height 40
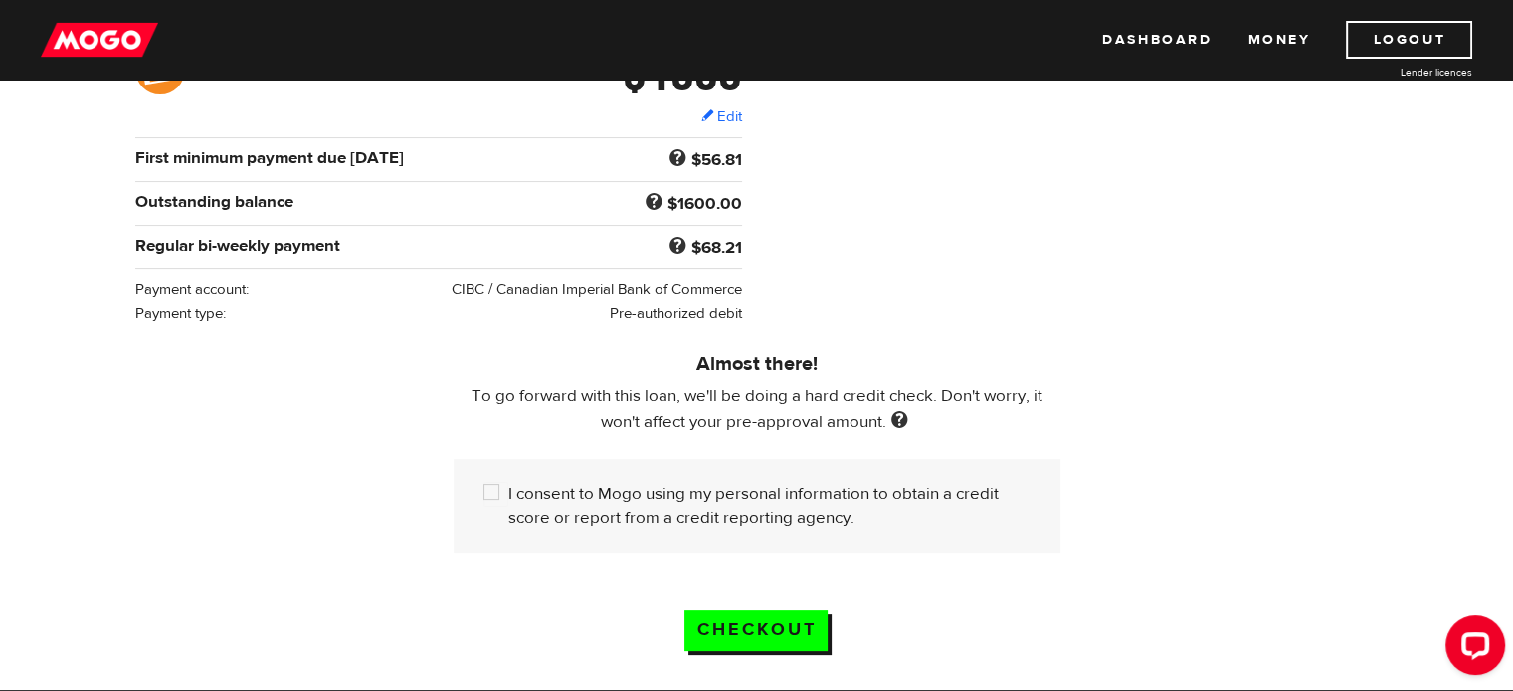
scroll to position [357, 0]
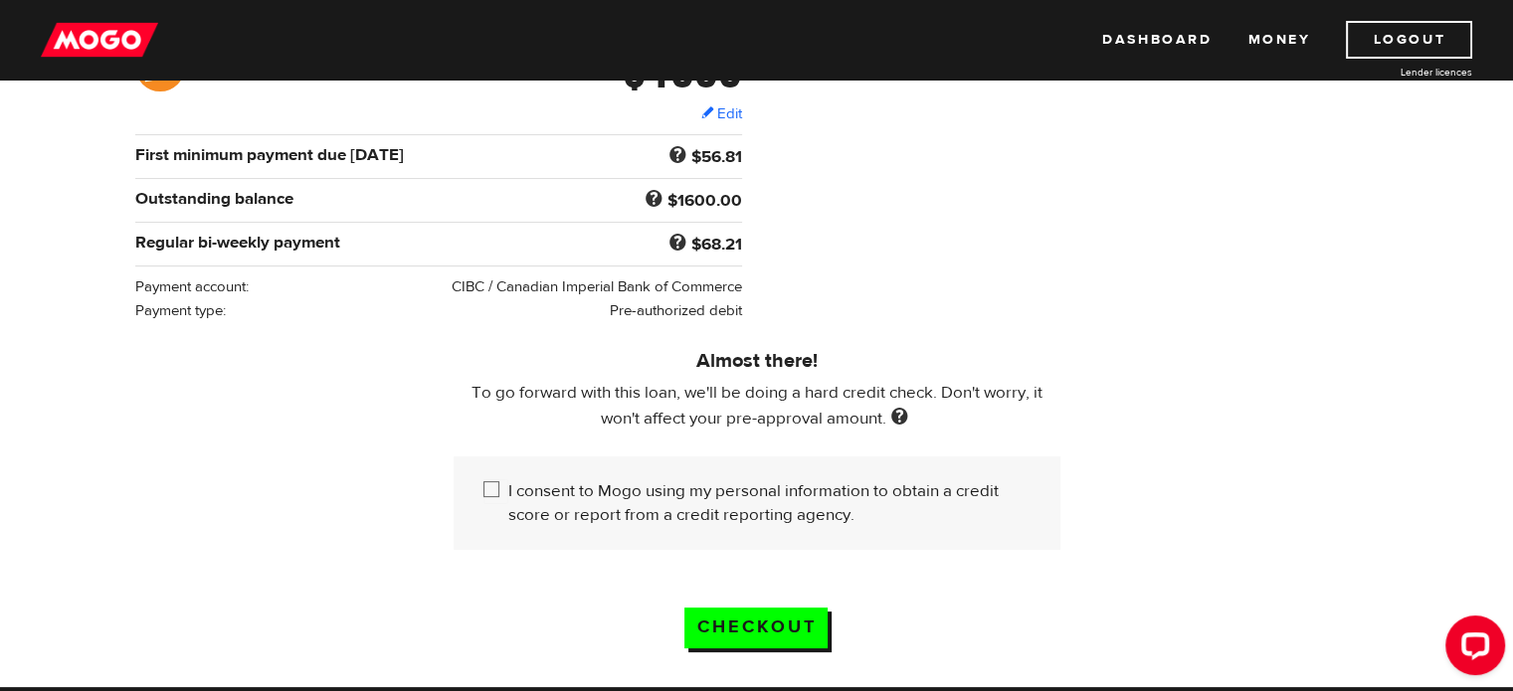
click at [487, 481] on input "I consent to Mogo using my personal information to obtain a credit score or rep…" at bounding box center [495, 491] width 25 height 25
checkbox input "true"
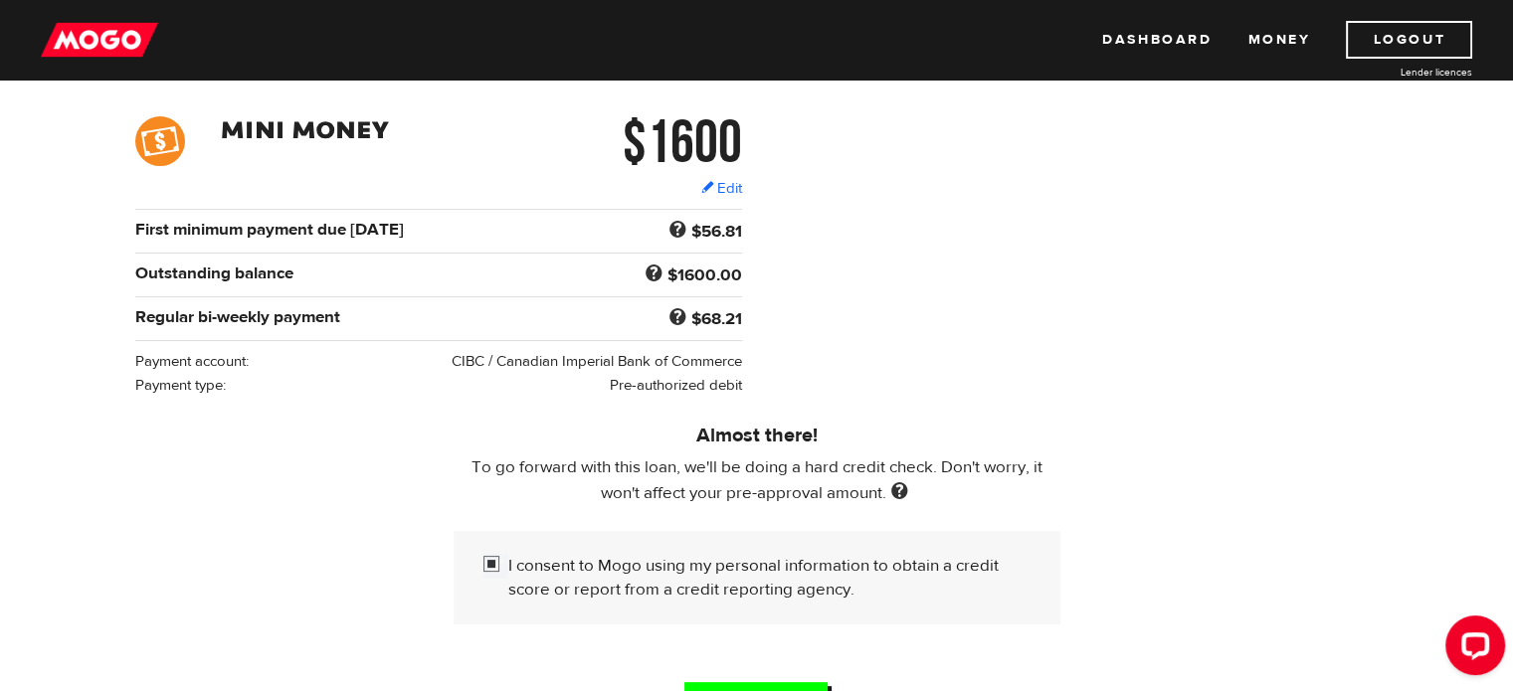
scroll to position [273, 0]
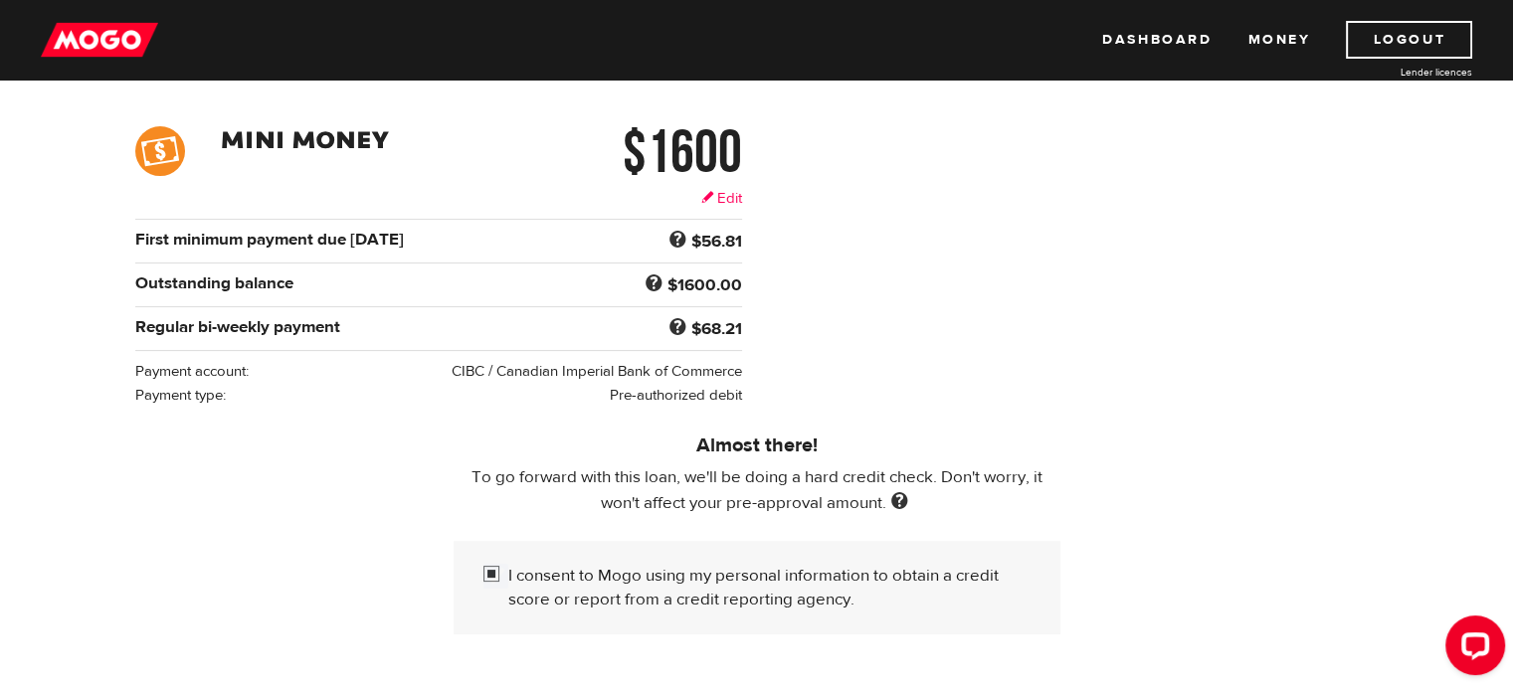
click at [720, 190] on link "Edit" at bounding box center [721, 198] width 41 height 21
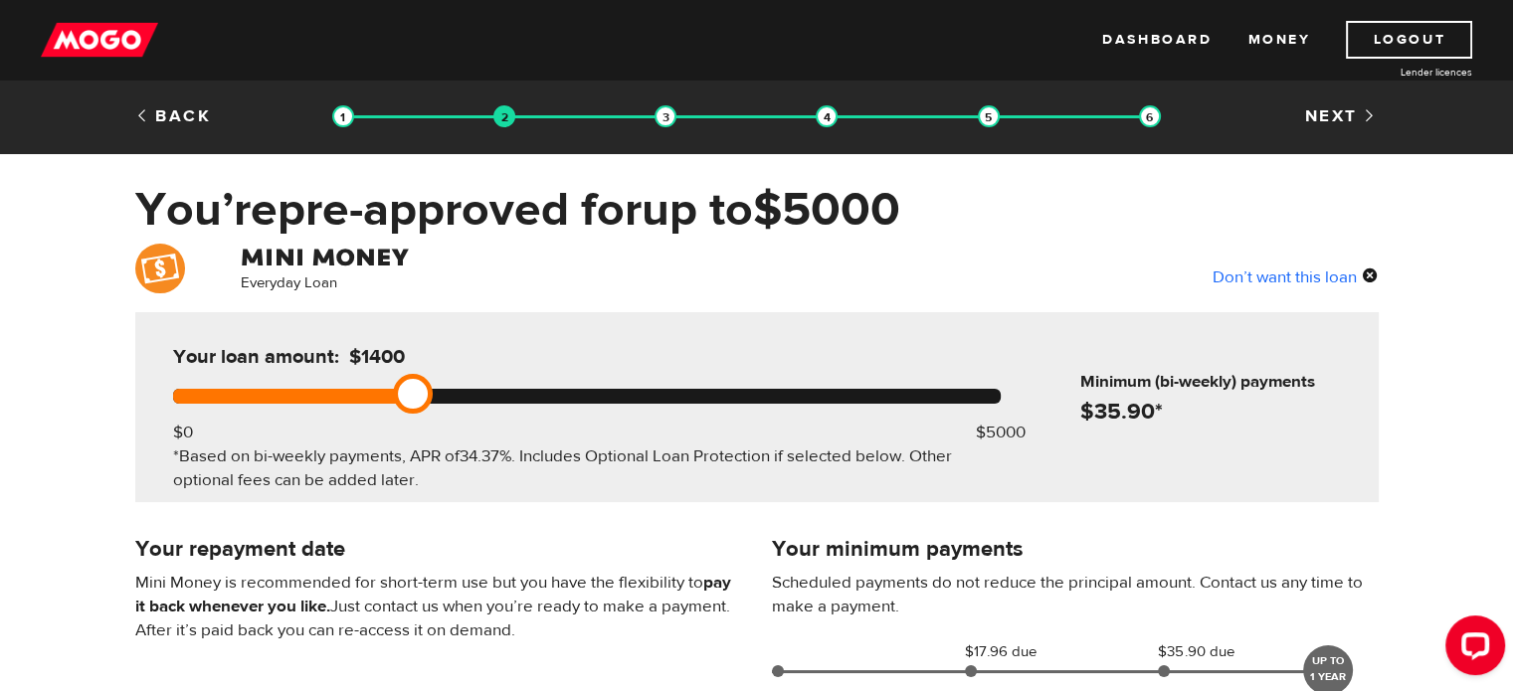
drag, startPoint x: 444, startPoint y: 398, endPoint x: 417, endPoint y: 402, distance: 27.1
click at [417, 402] on link at bounding box center [413, 394] width 40 height 40
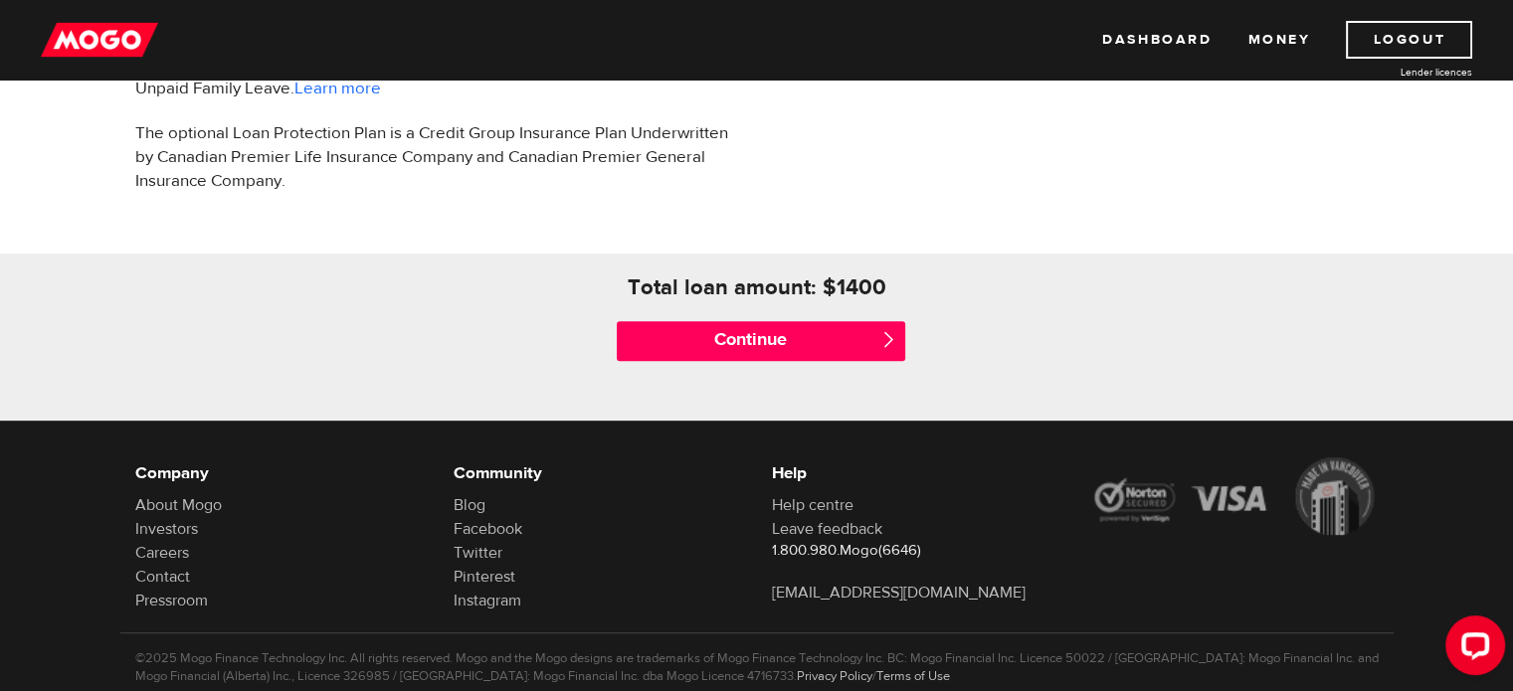
scroll to position [865, 0]
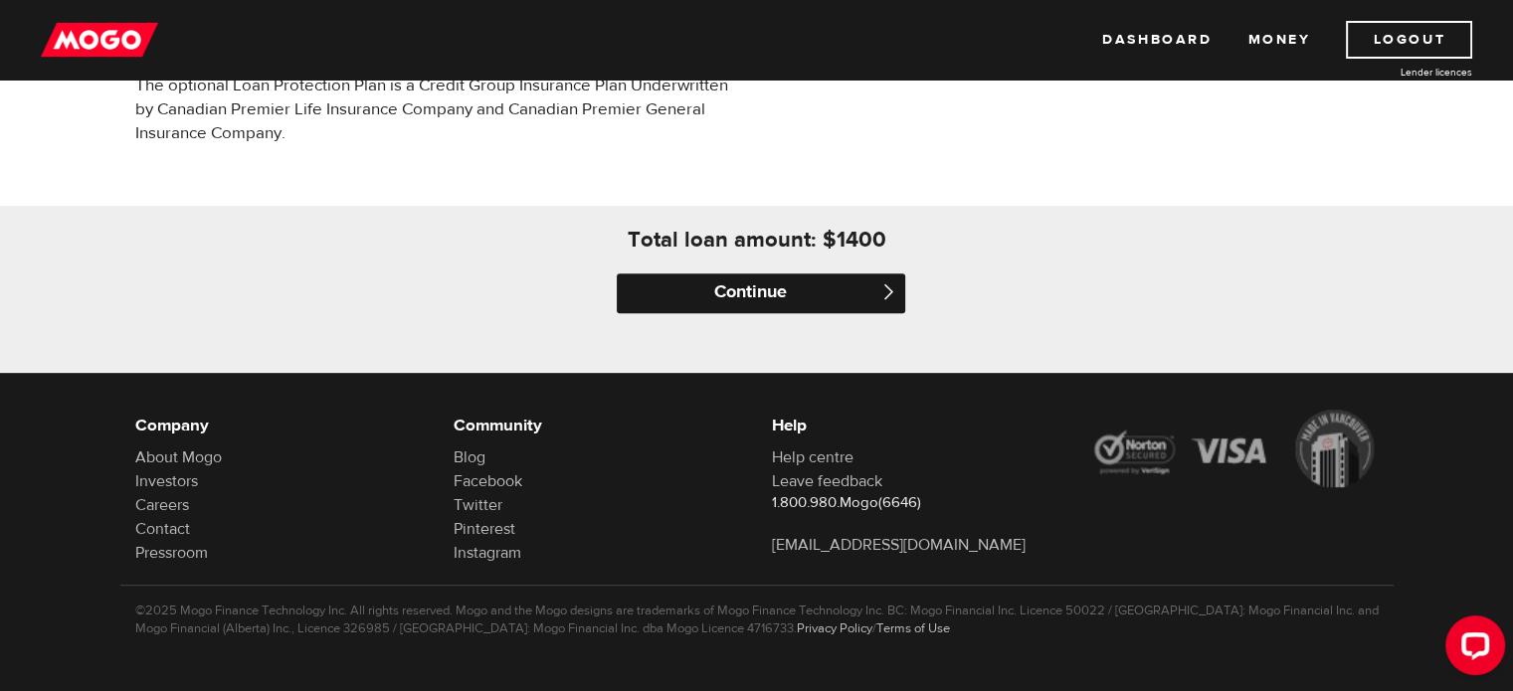
click at [700, 280] on input "Continue" at bounding box center [761, 294] width 288 height 40
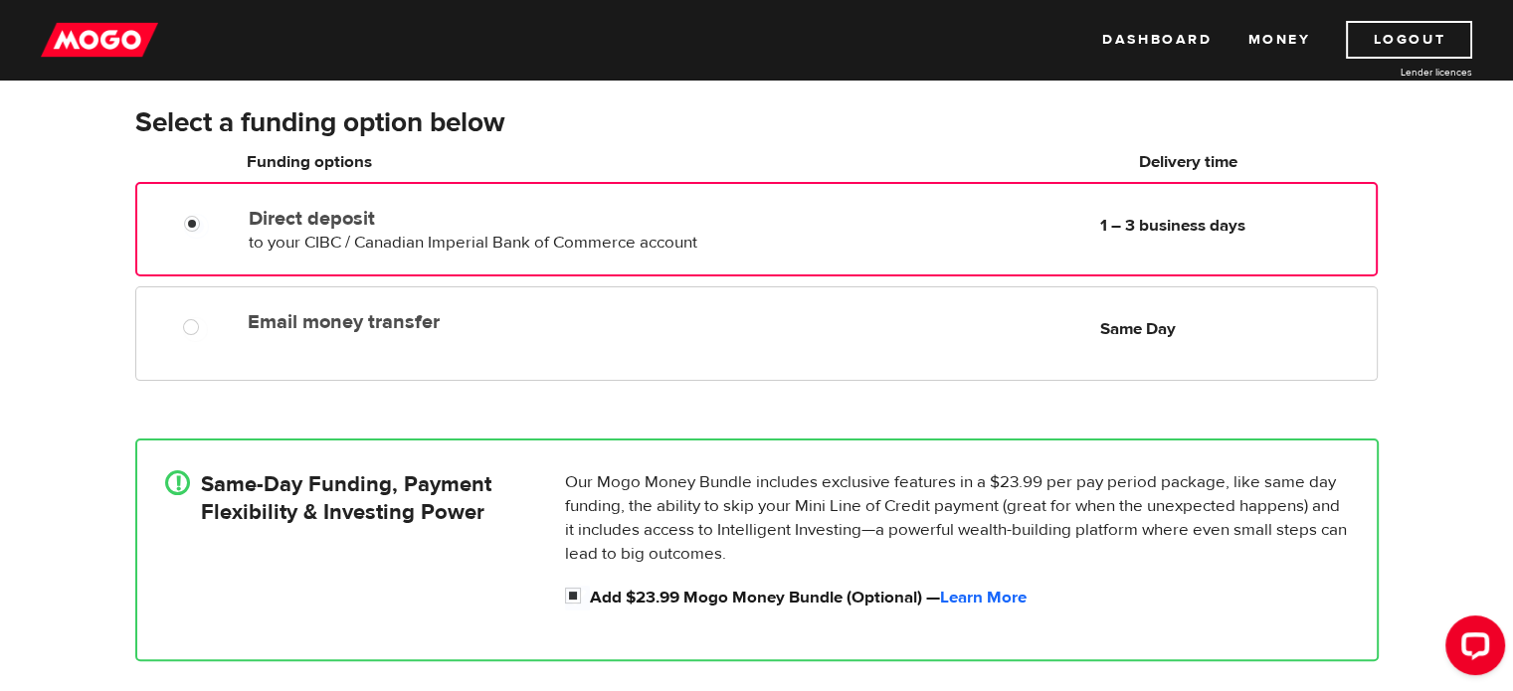
scroll to position [302, 0]
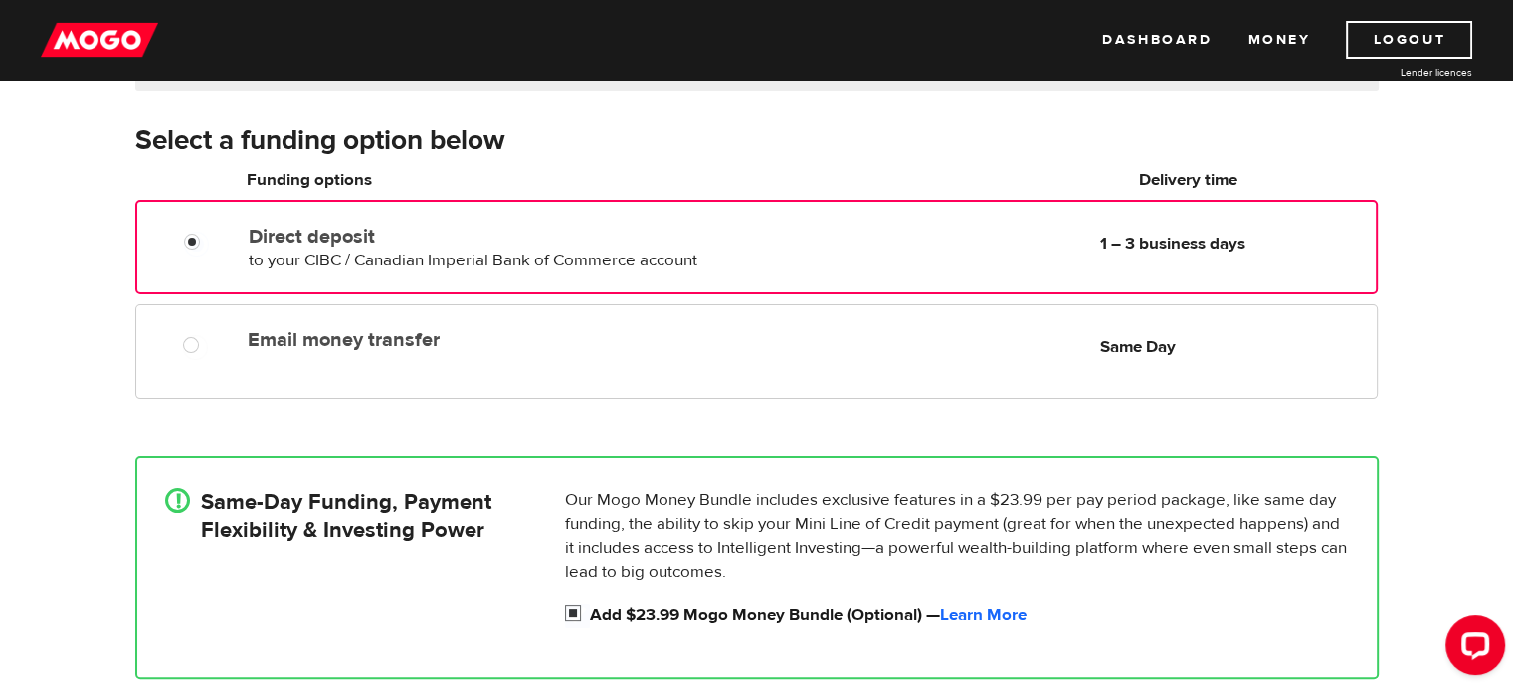
click at [571, 613] on input "Add $23.99 Mogo Money Bundle (Optional) — Learn More" at bounding box center [577, 616] width 25 height 25
checkbox input "false"
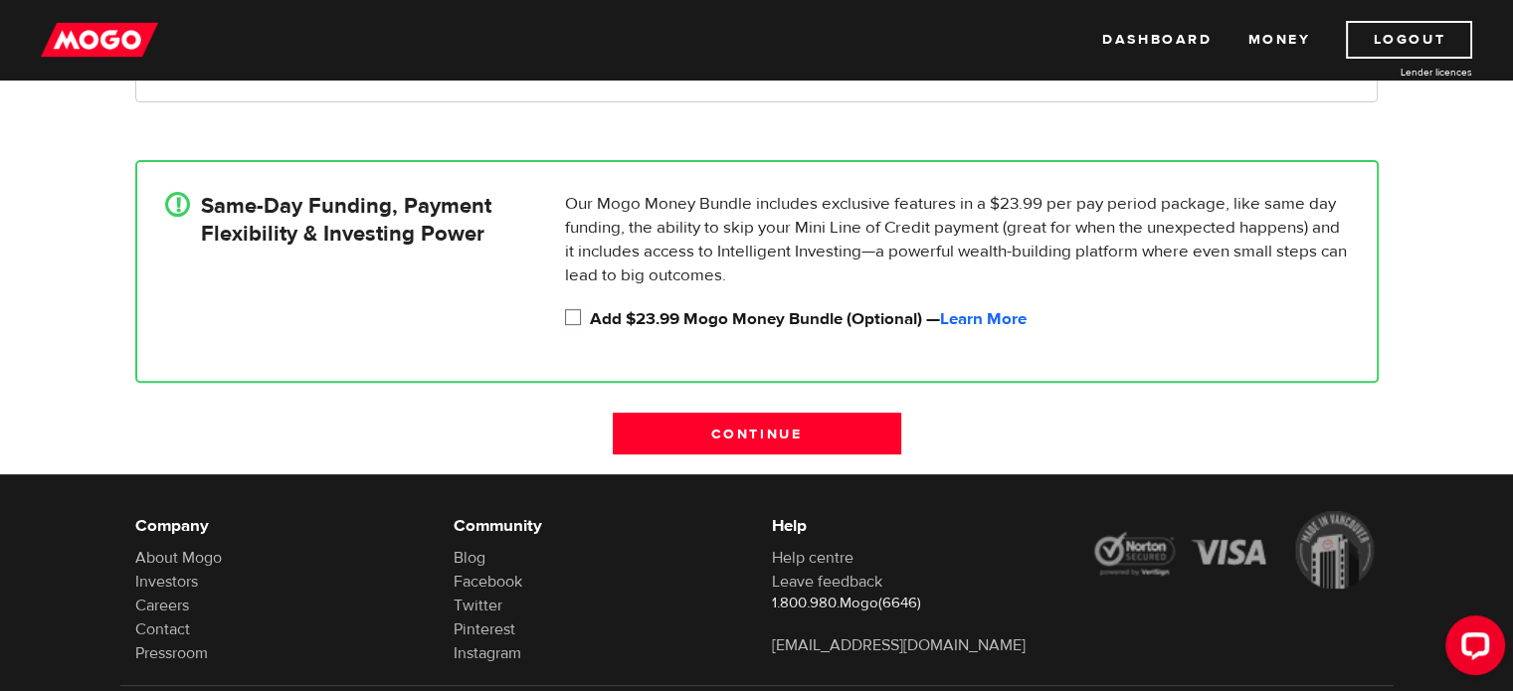
scroll to position [597, 0]
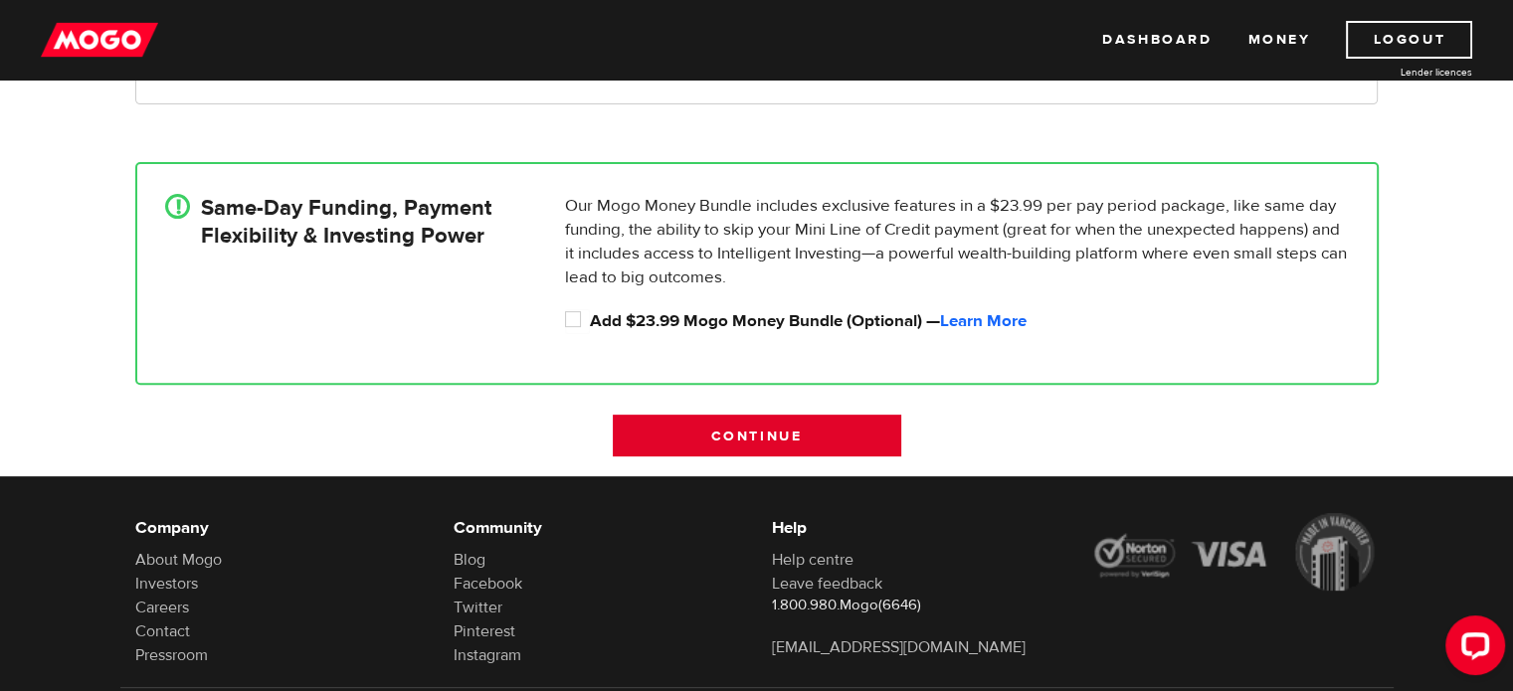
click at [726, 446] on input "Continue" at bounding box center [757, 436] width 288 height 42
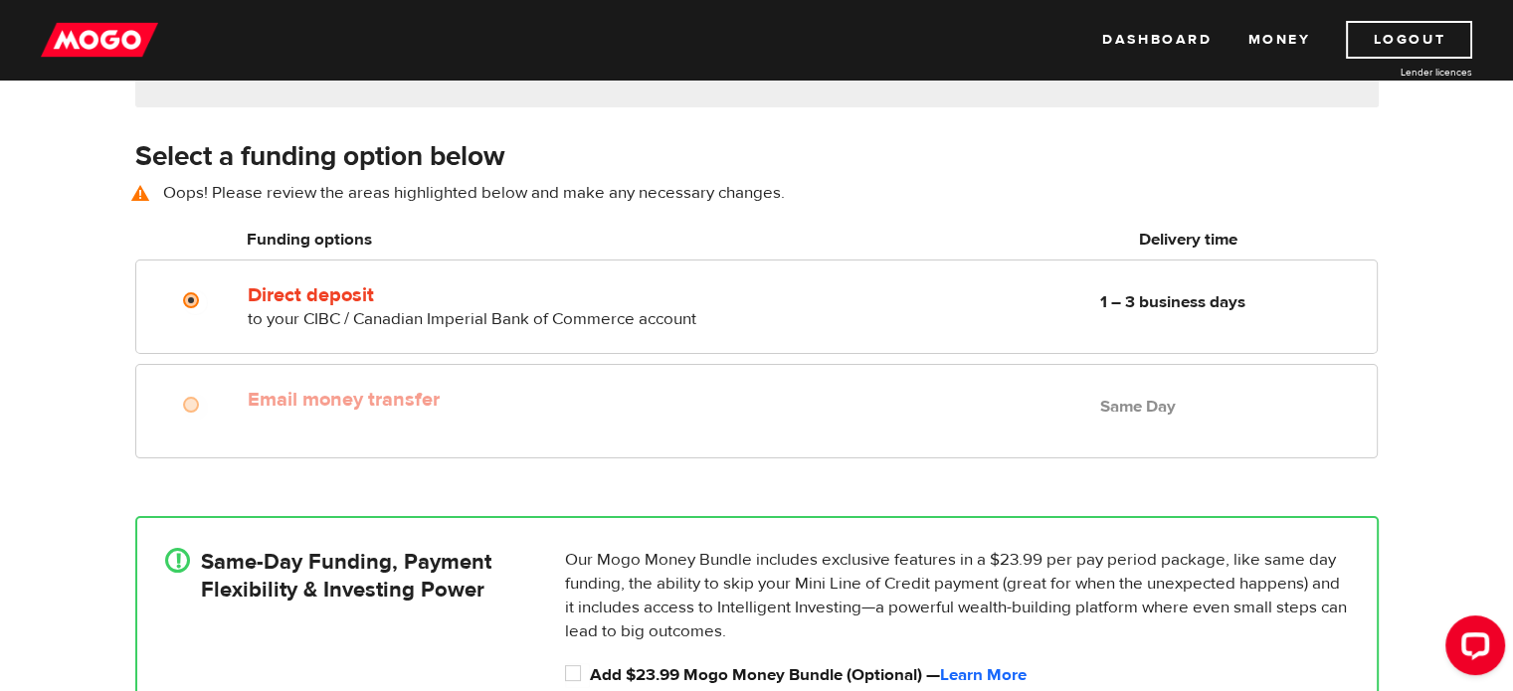
scroll to position [277, 0]
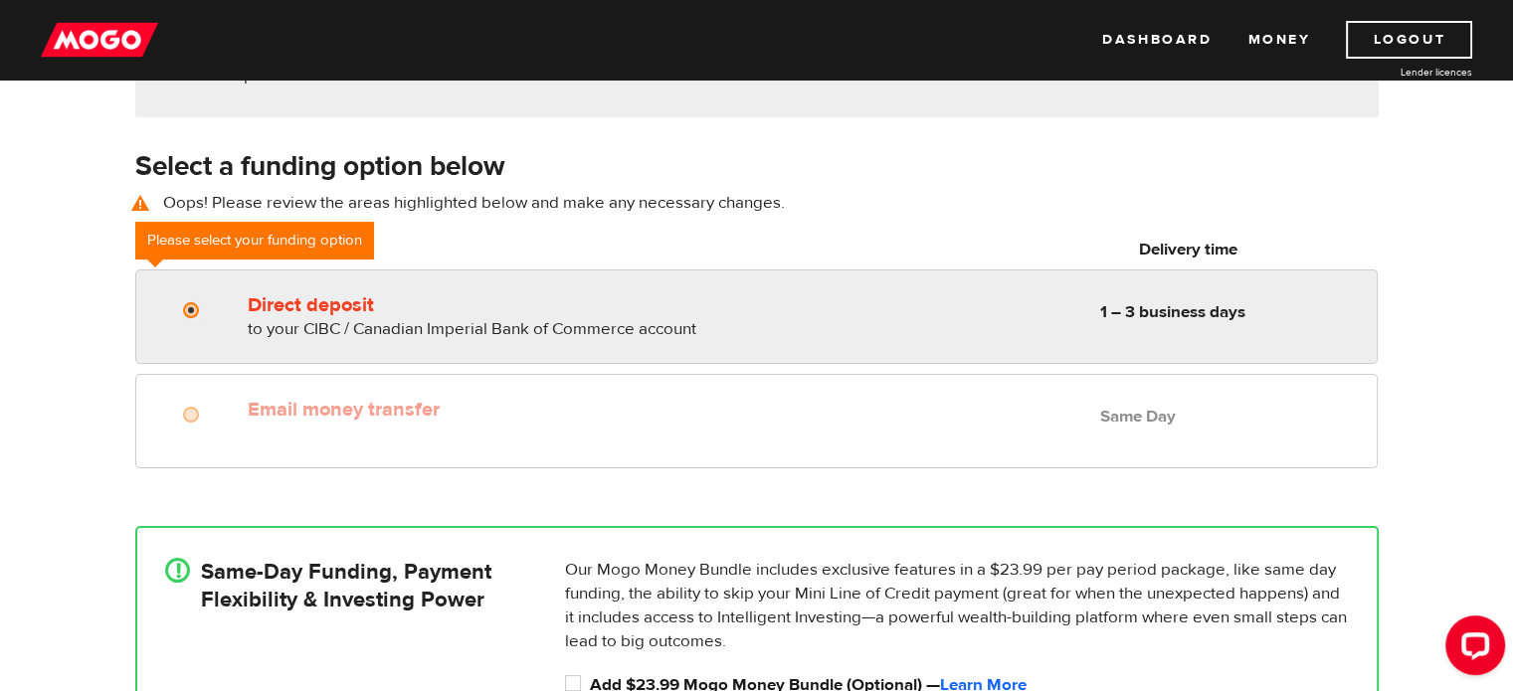
radio input "true"
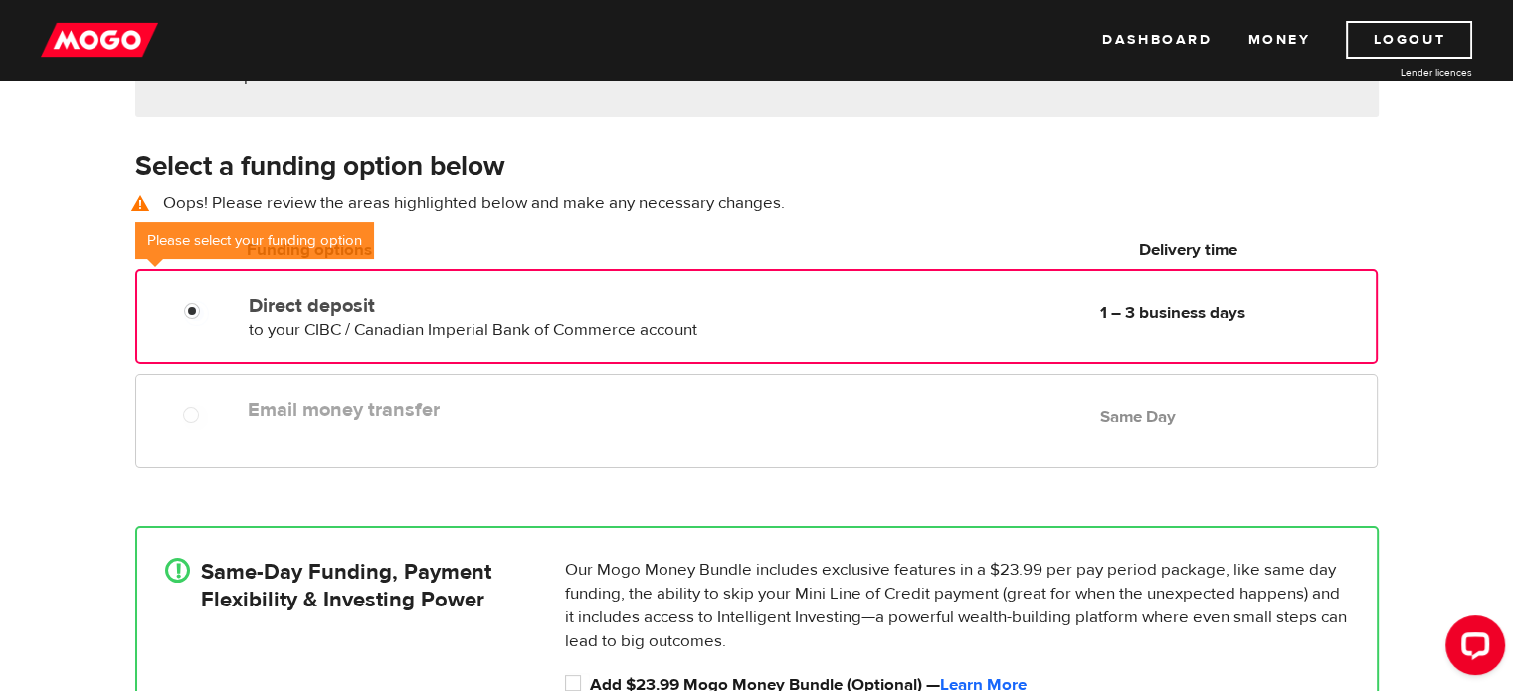
click at [367, 326] on span "to your CIBC / Canadian Imperial Bank of Commerce account" at bounding box center [473, 330] width 449 height 22
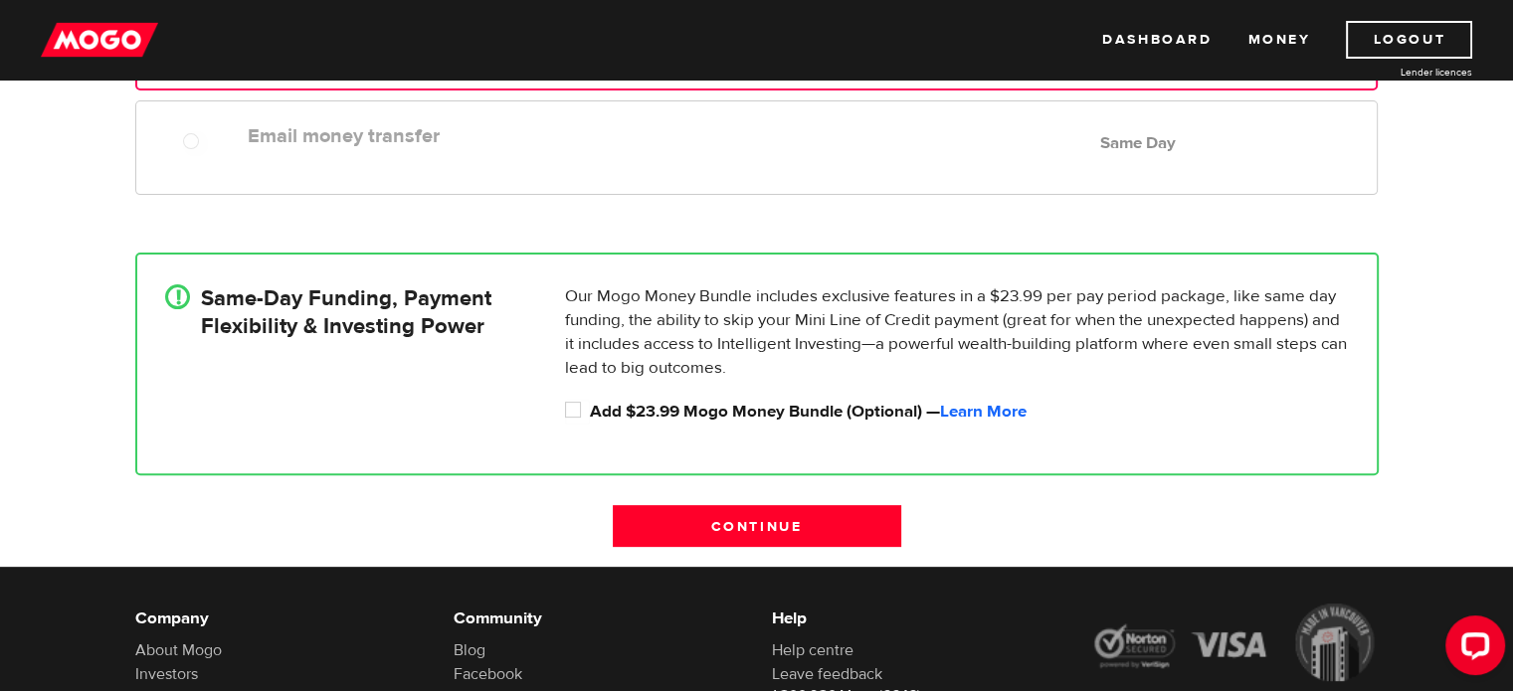
scroll to position [553, 0]
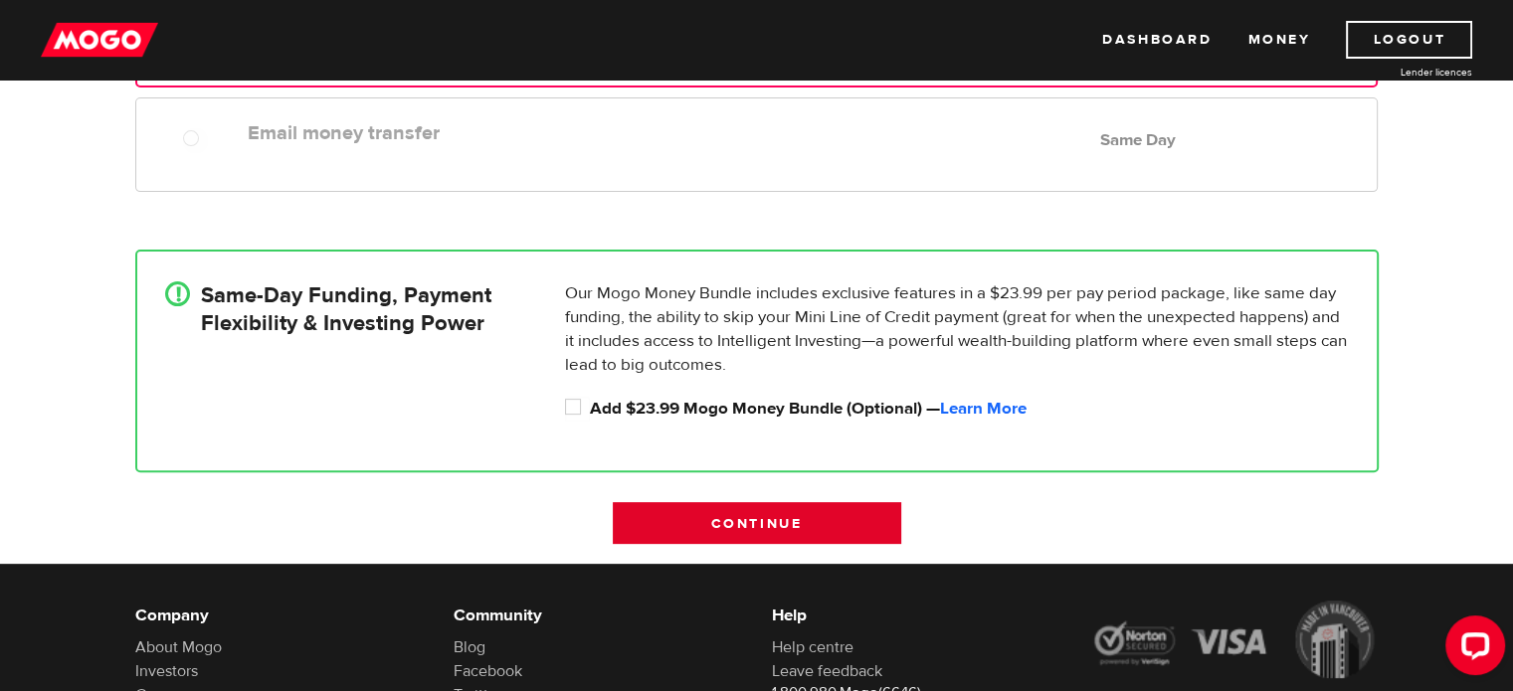
click at [784, 516] on input "Continue" at bounding box center [757, 523] width 288 height 42
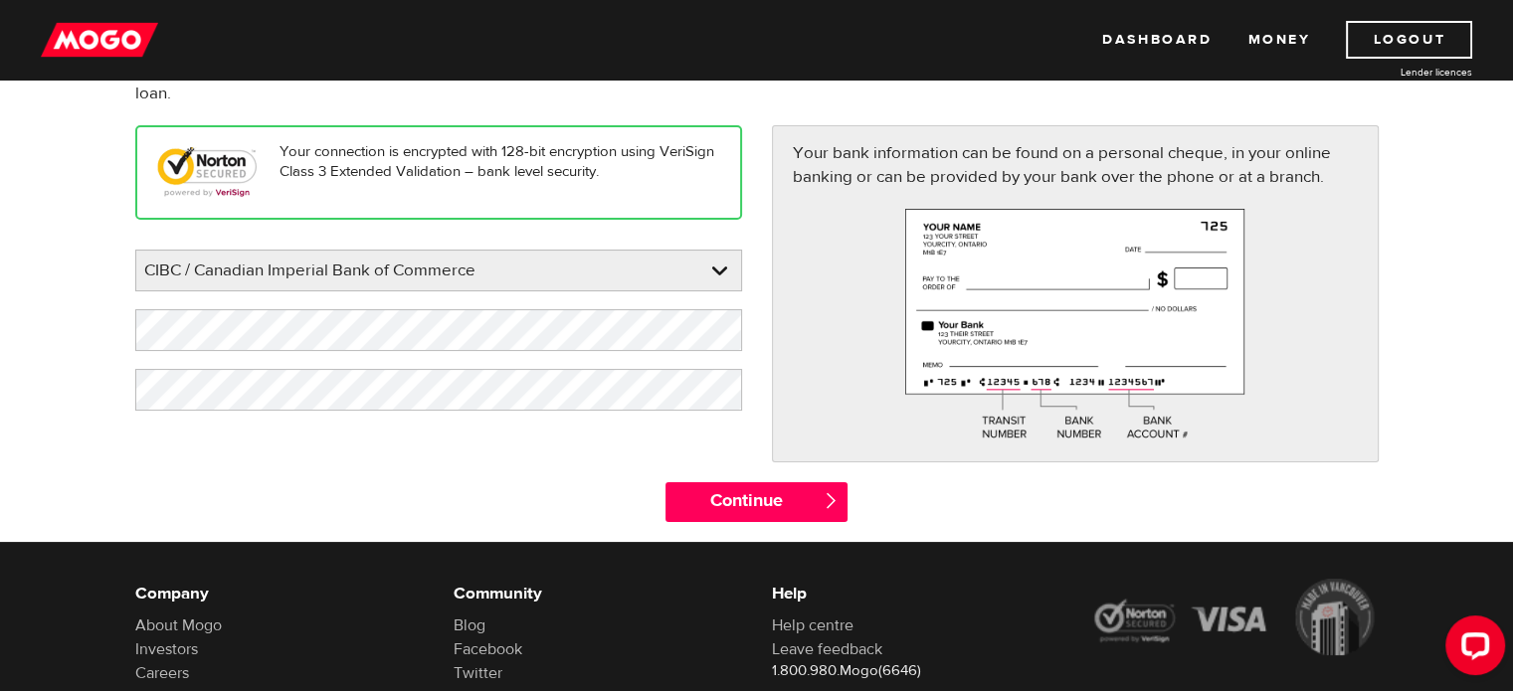
scroll to position [243, 0]
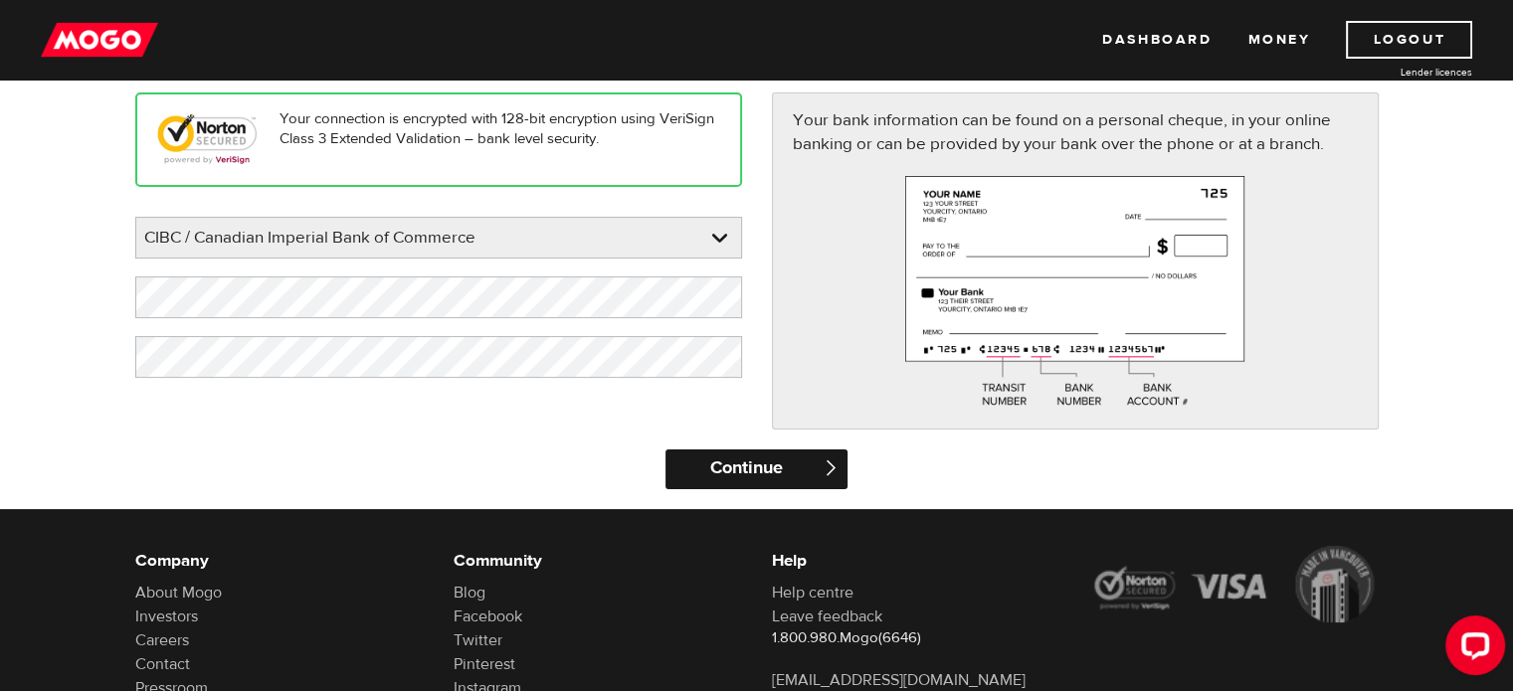
click at [779, 480] on input "Continue" at bounding box center [756, 470] width 182 height 40
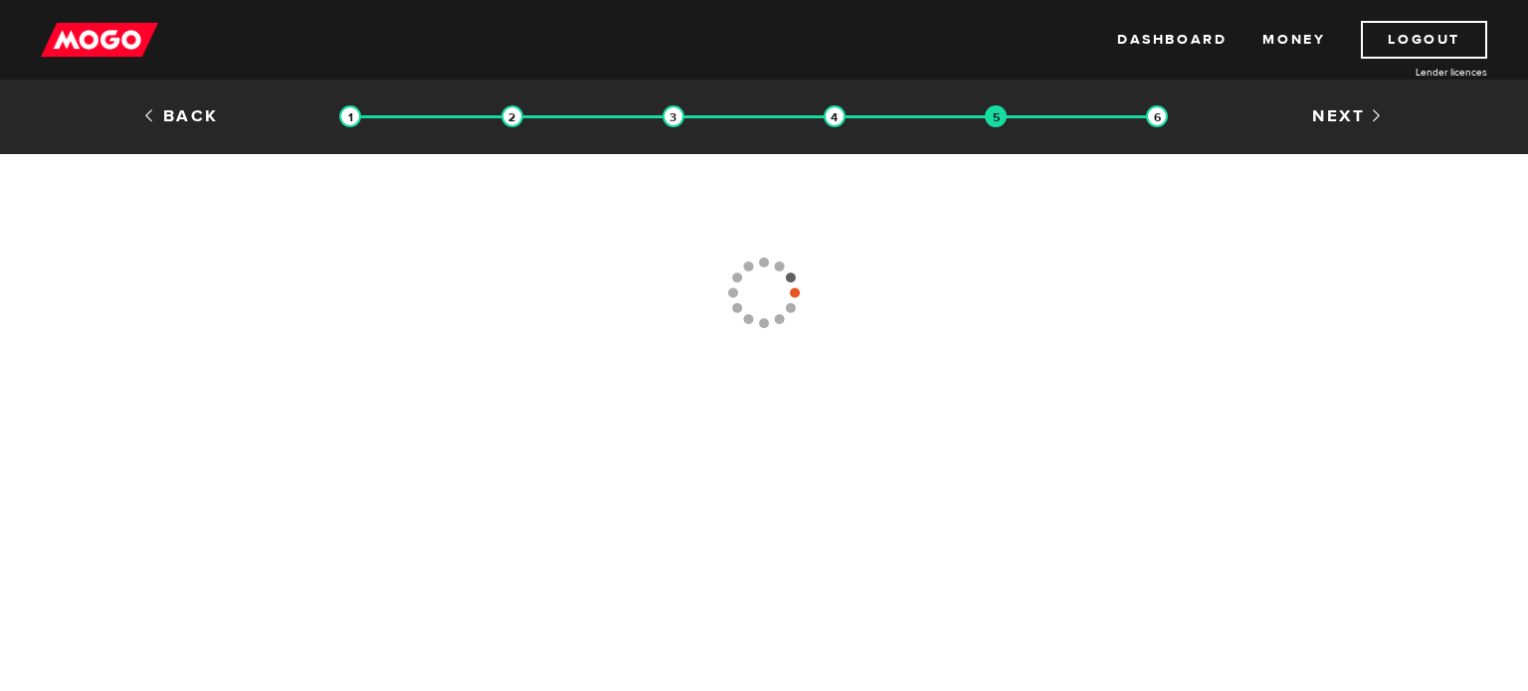
type input "[PHONE_NUMBER]"
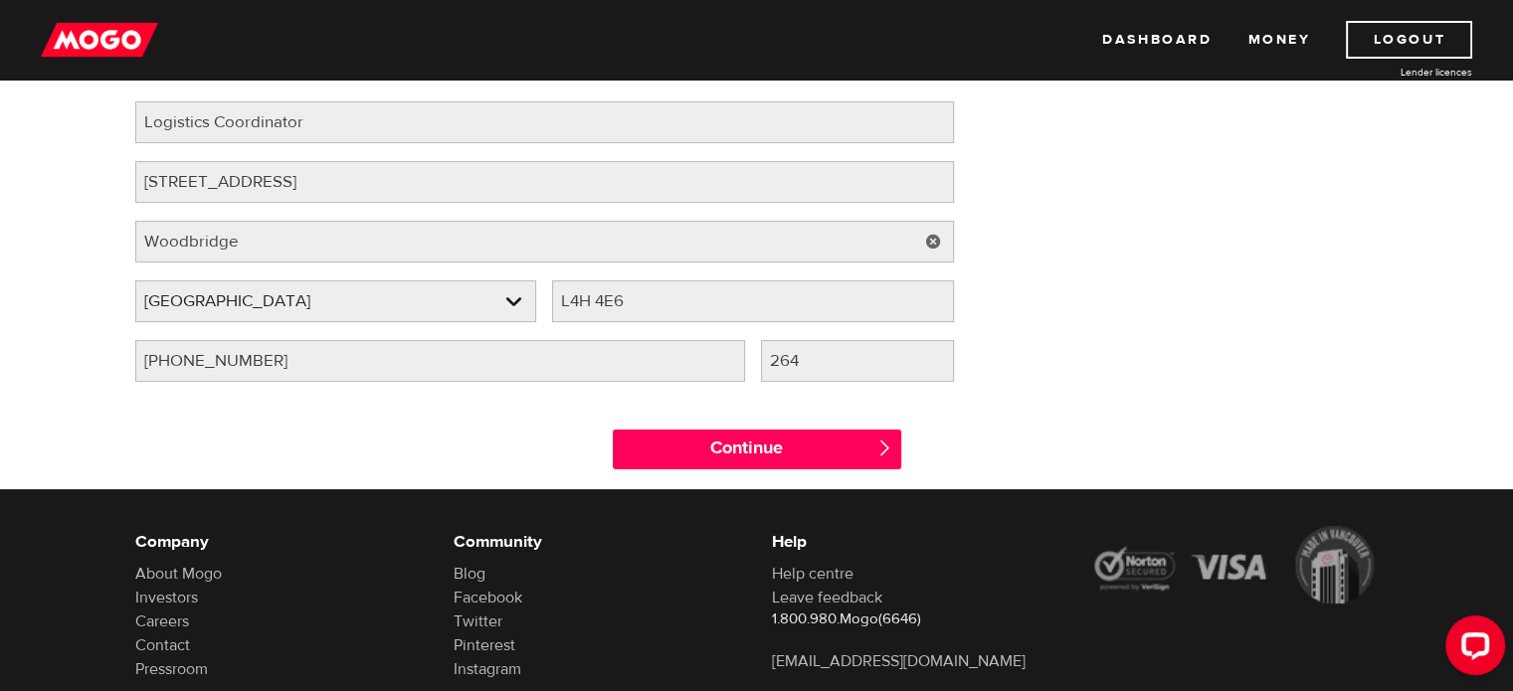
scroll to position [239, 0]
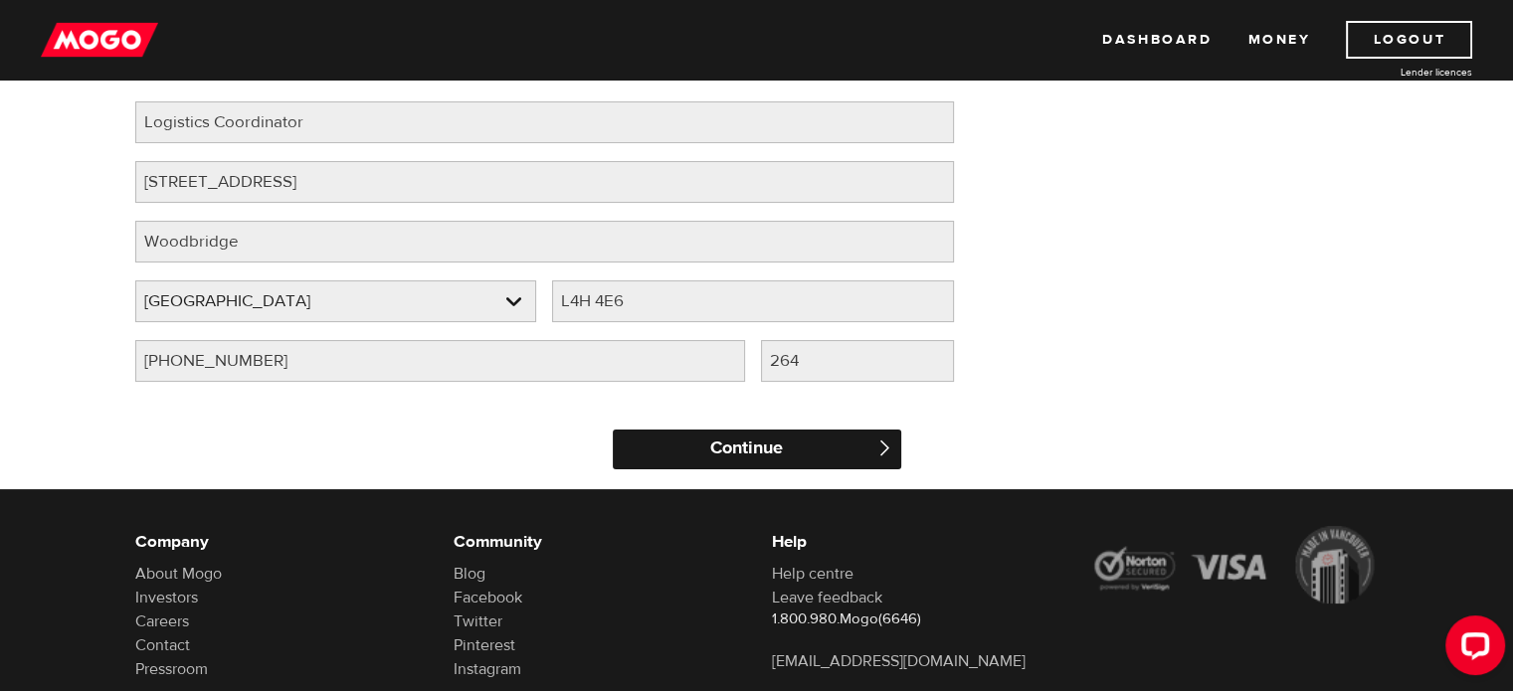
click at [756, 453] on input "Continue" at bounding box center [757, 450] width 288 height 40
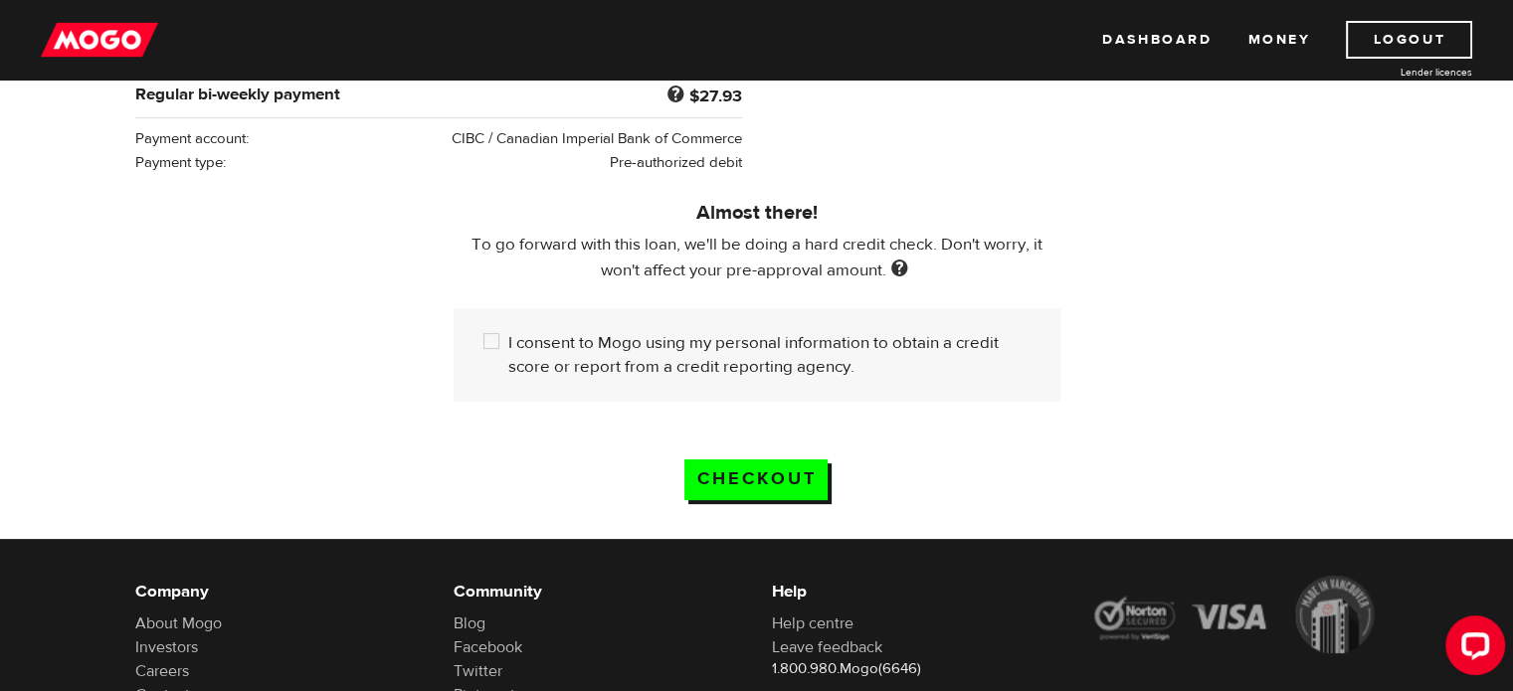
scroll to position [505, 0]
click at [489, 333] on input "I consent to Mogo using my personal information to obtain a credit score or rep…" at bounding box center [495, 343] width 25 height 25
checkbox input "true"
click at [773, 467] on input "Checkout" at bounding box center [755, 480] width 143 height 41
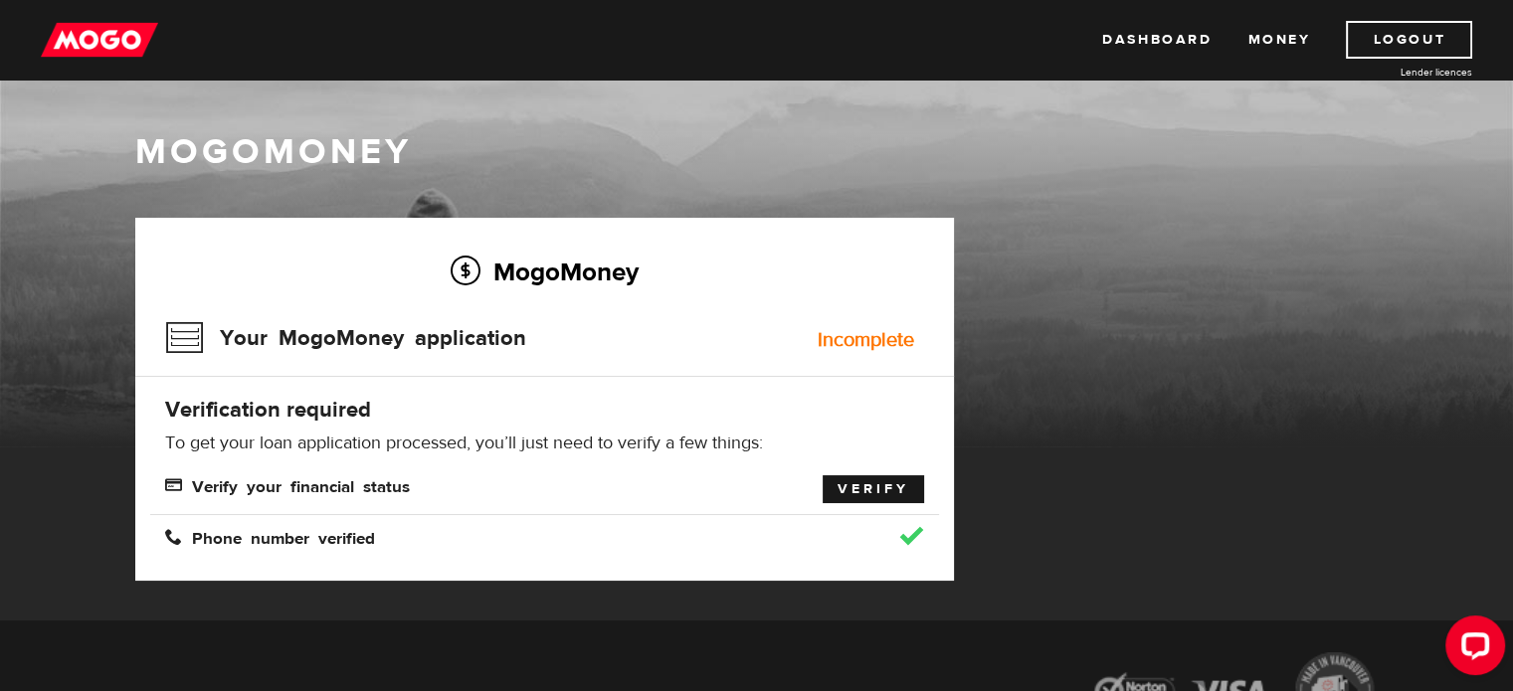
click at [844, 493] on link "Verify" at bounding box center [873, 489] width 101 height 28
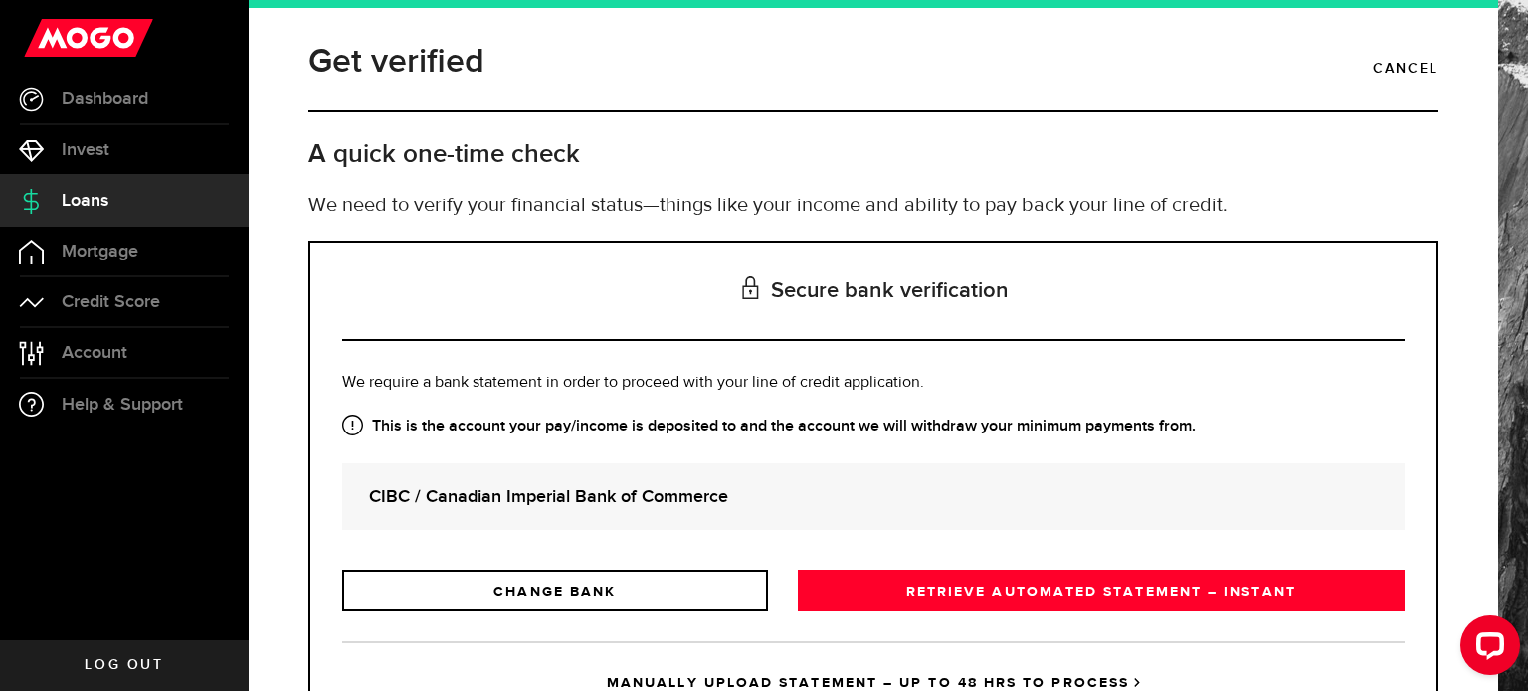
scroll to position [91, 0]
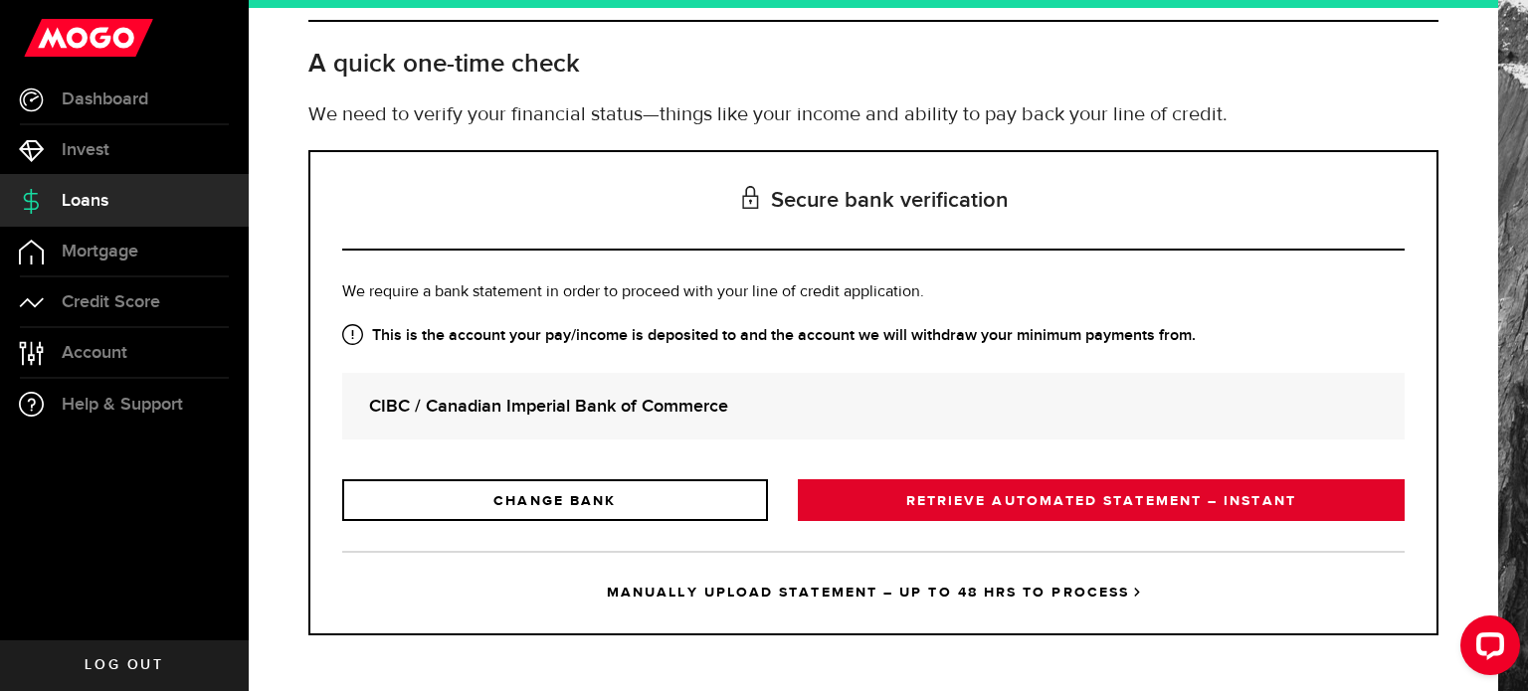
click at [909, 493] on link "RETRIEVE AUTOMATED STATEMENT – INSTANT" at bounding box center [1101, 500] width 607 height 42
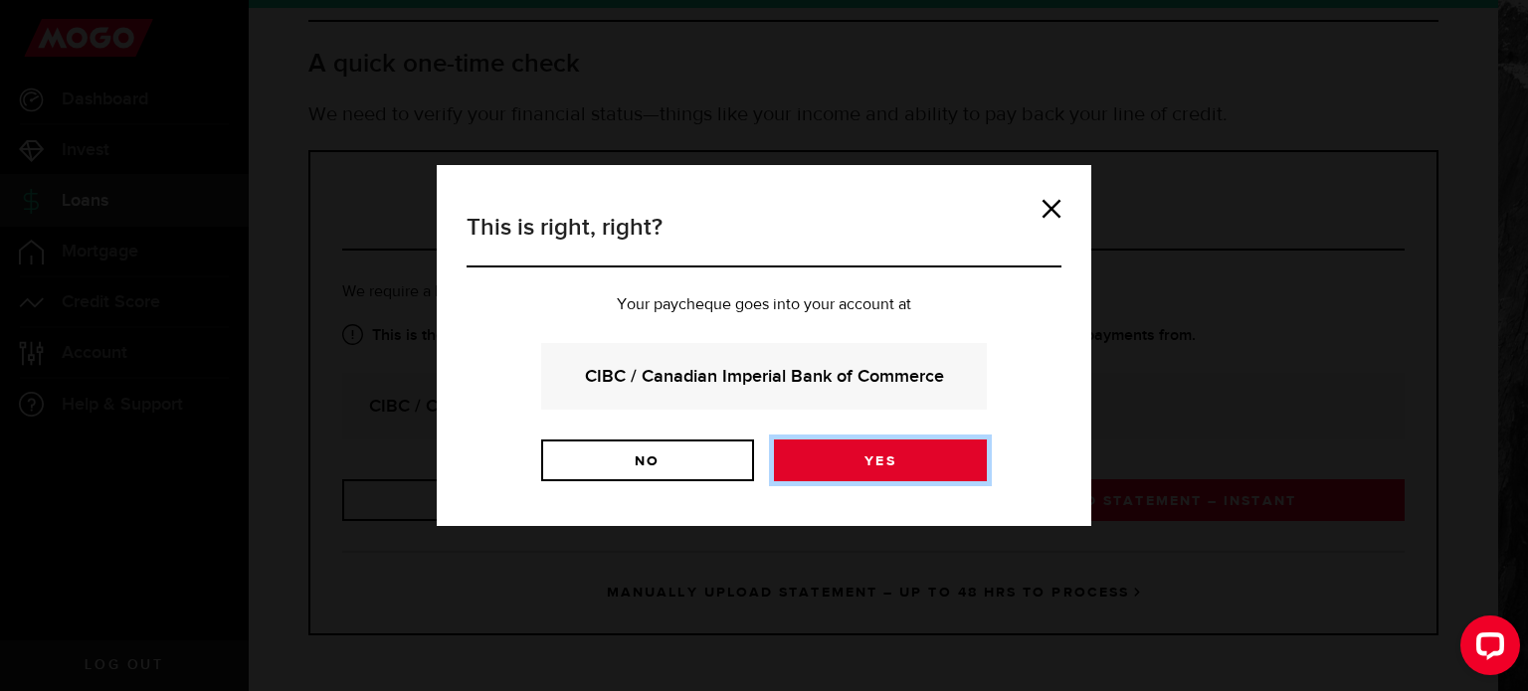
click at [859, 453] on link "Yes" at bounding box center [880, 461] width 213 height 42
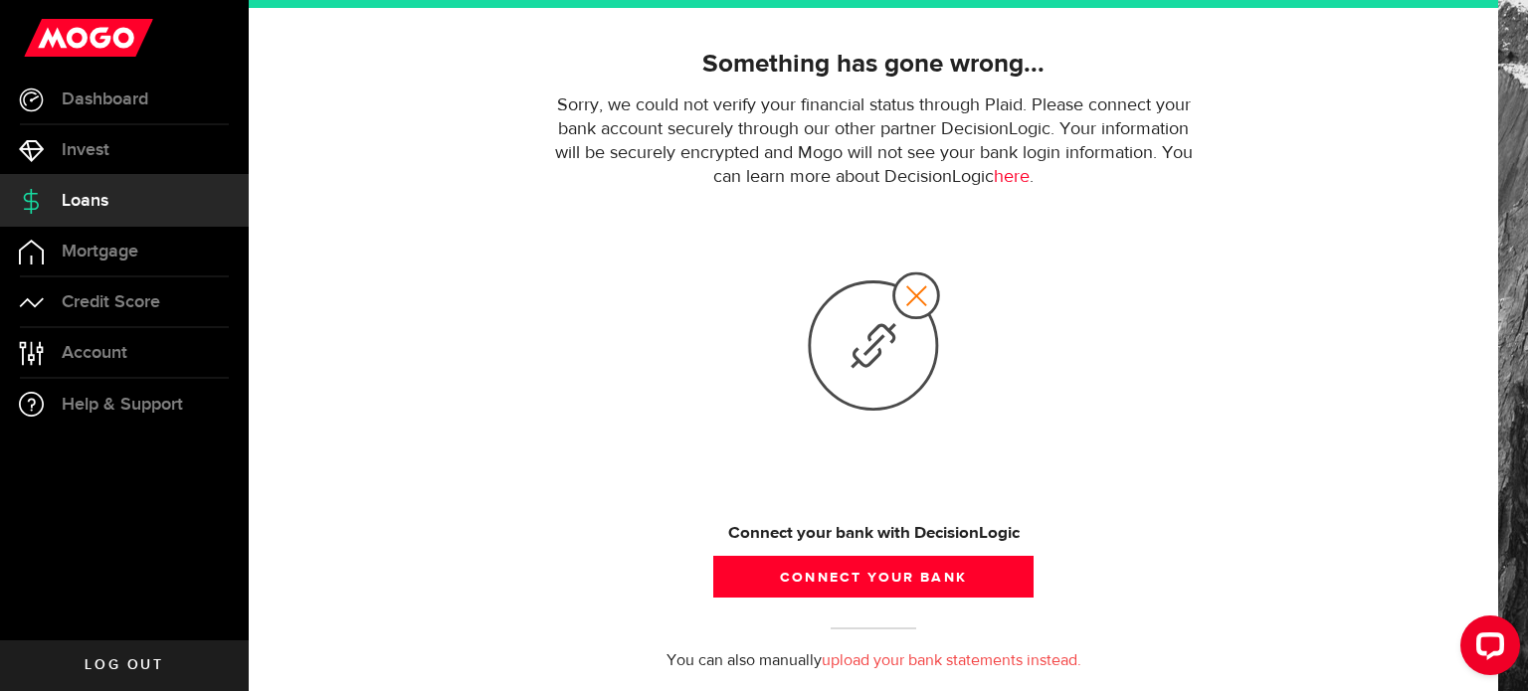
scroll to position [127, 0]
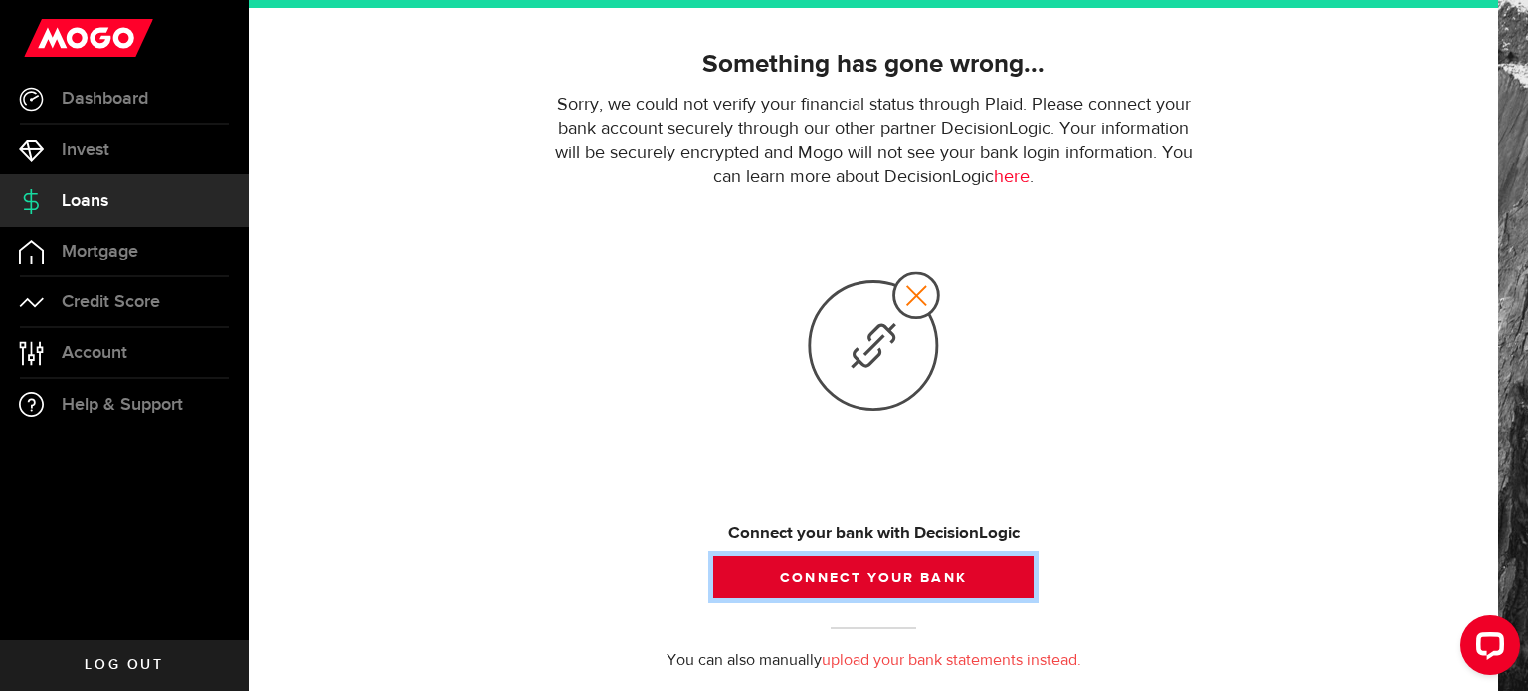
click at [873, 580] on button "Connect your bank" at bounding box center [873, 577] width 320 height 42
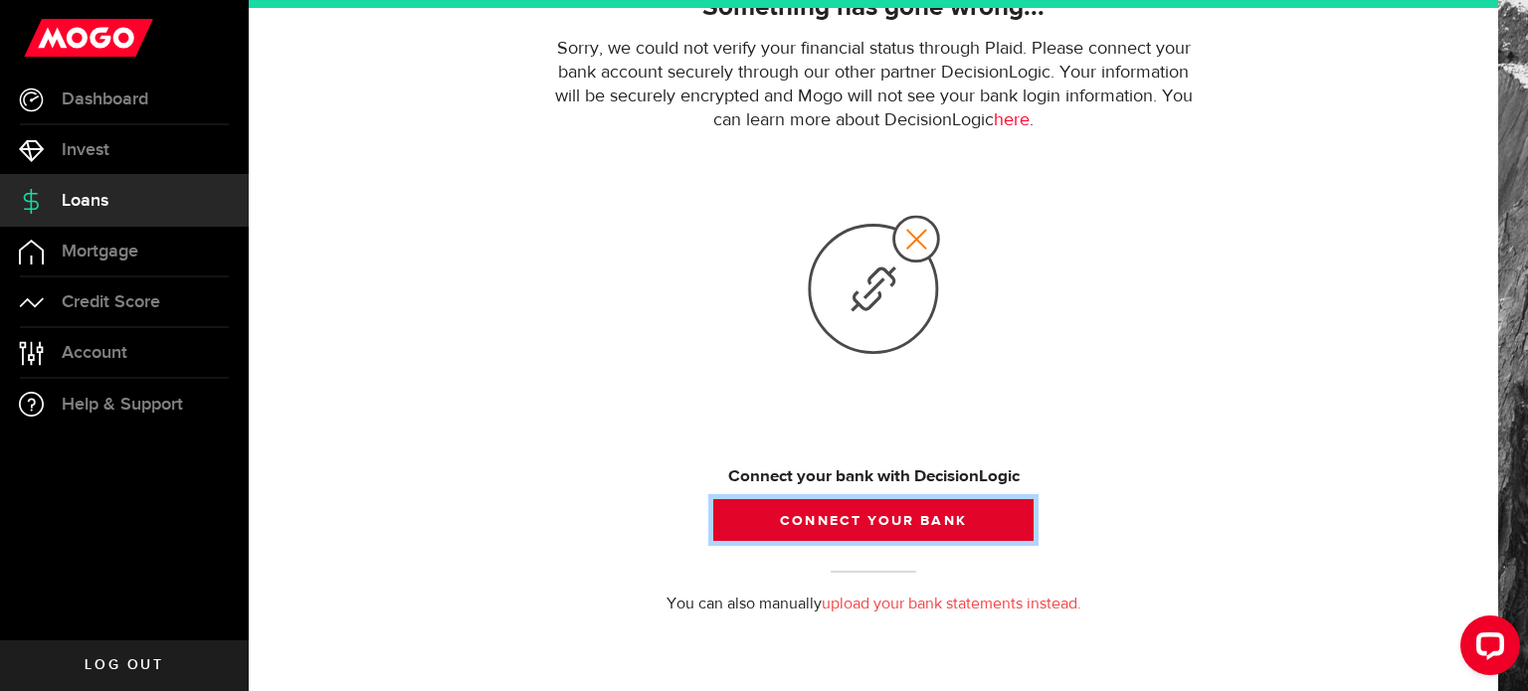
click at [818, 517] on button "Connect your bank" at bounding box center [873, 520] width 320 height 42
click at [839, 528] on button "Connect your bank" at bounding box center [873, 520] width 320 height 42
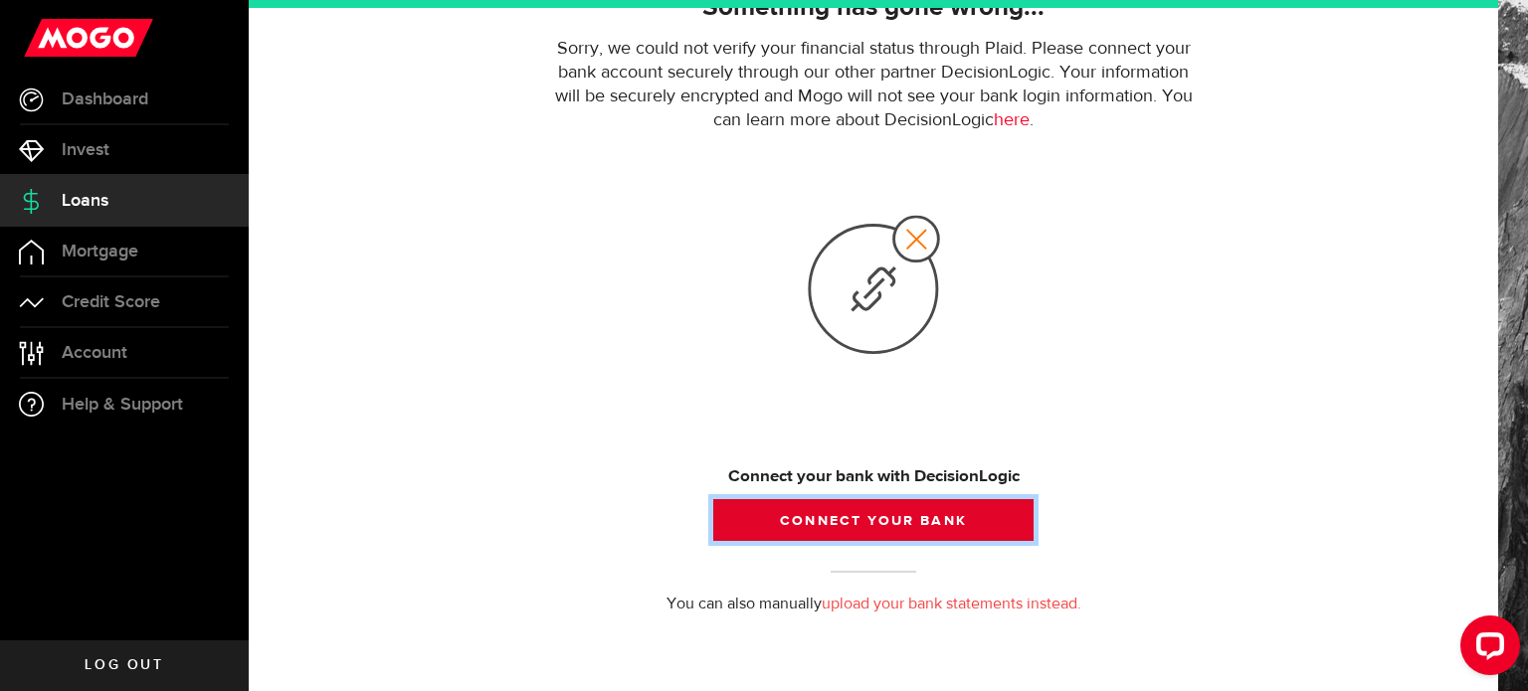
click at [839, 528] on button "Connect your bank" at bounding box center [873, 520] width 320 height 42
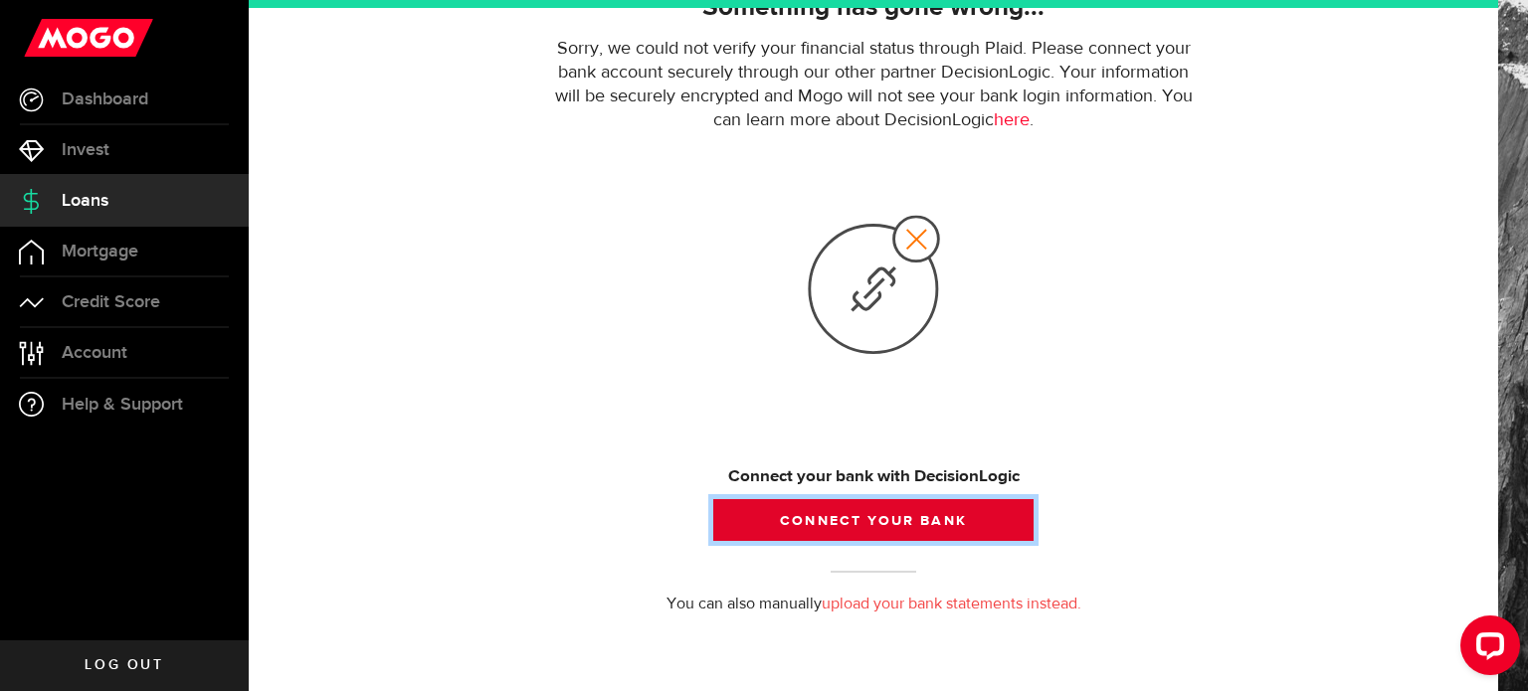
click at [839, 528] on button "Connect your bank" at bounding box center [873, 520] width 320 height 42
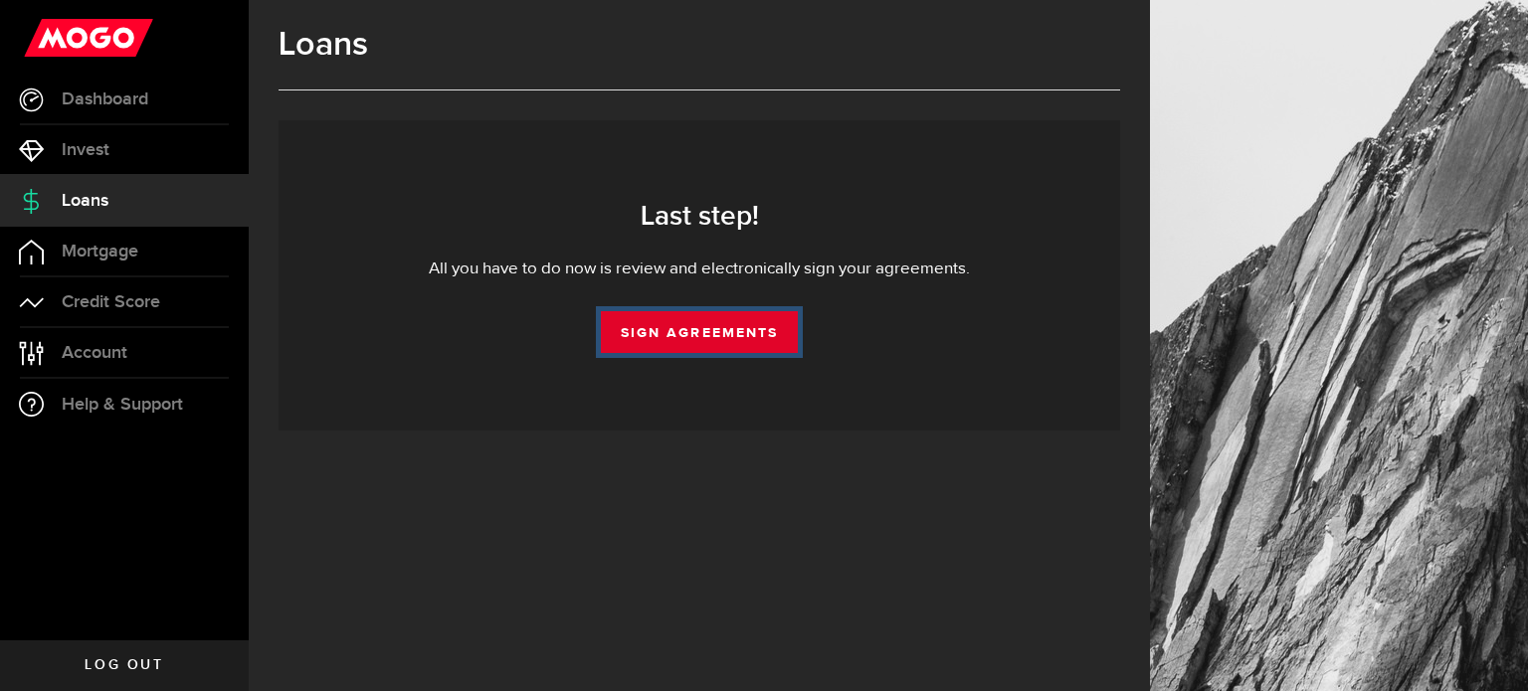
click at [688, 337] on link "Sign Agreements" at bounding box center [699, 332] width 197 height 42
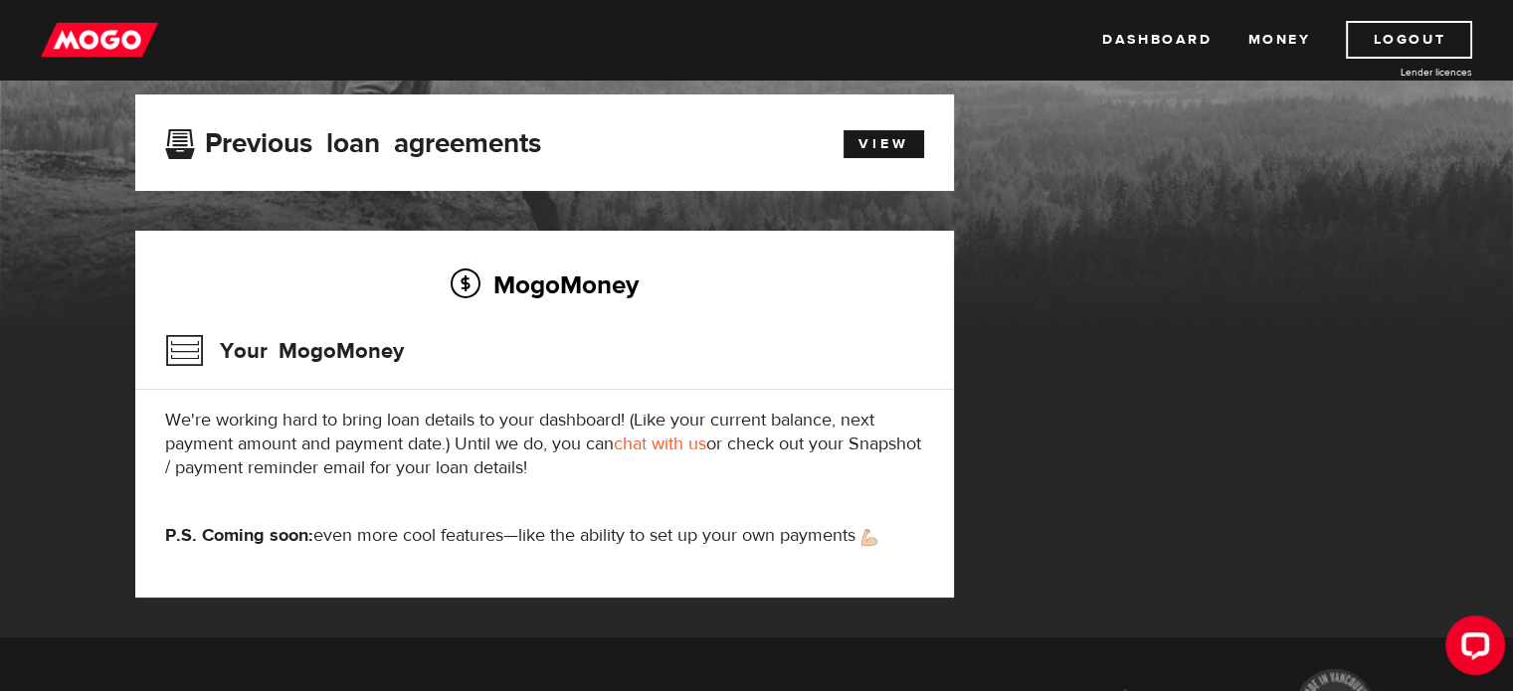
scroll to position [123, 0]
click at [871, 143] on link "View" at bounding box center [883, 144] width 81 height 28
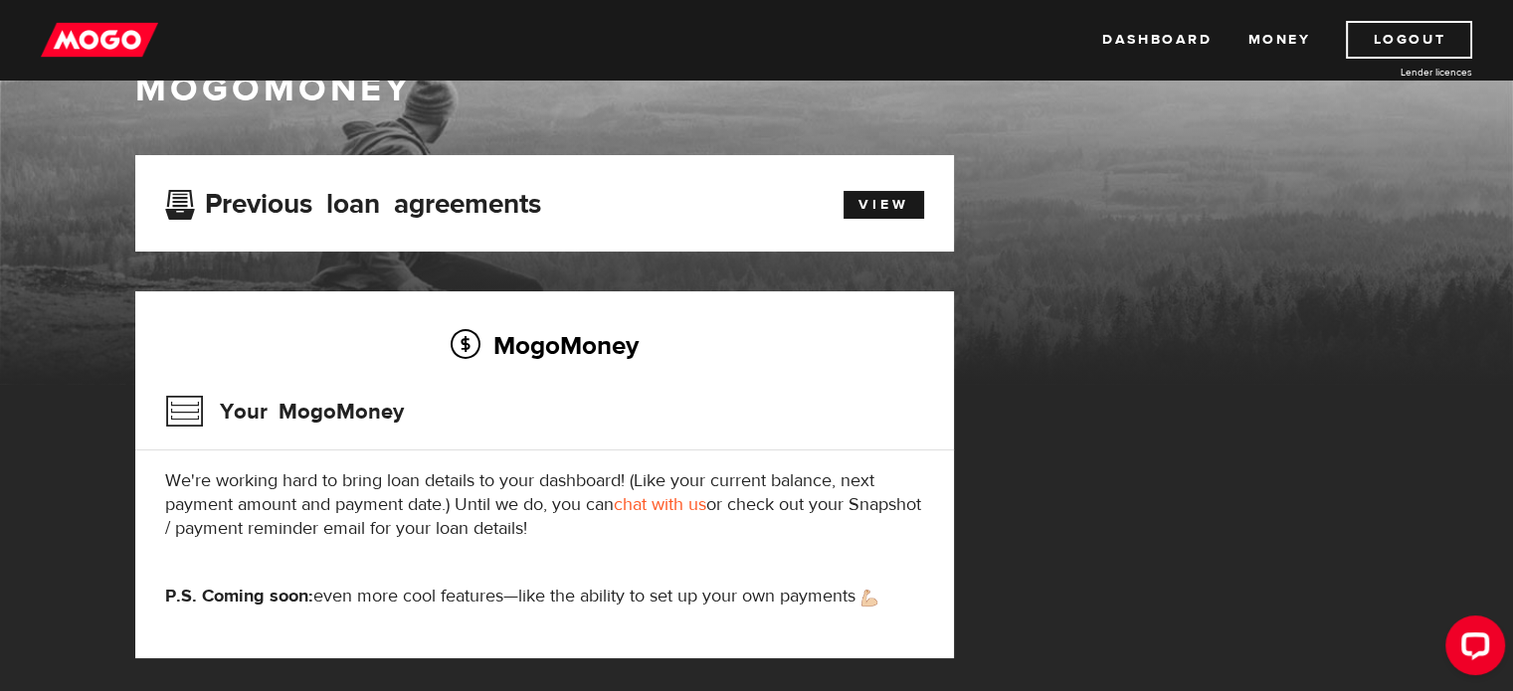
scroll to position [62, 0]
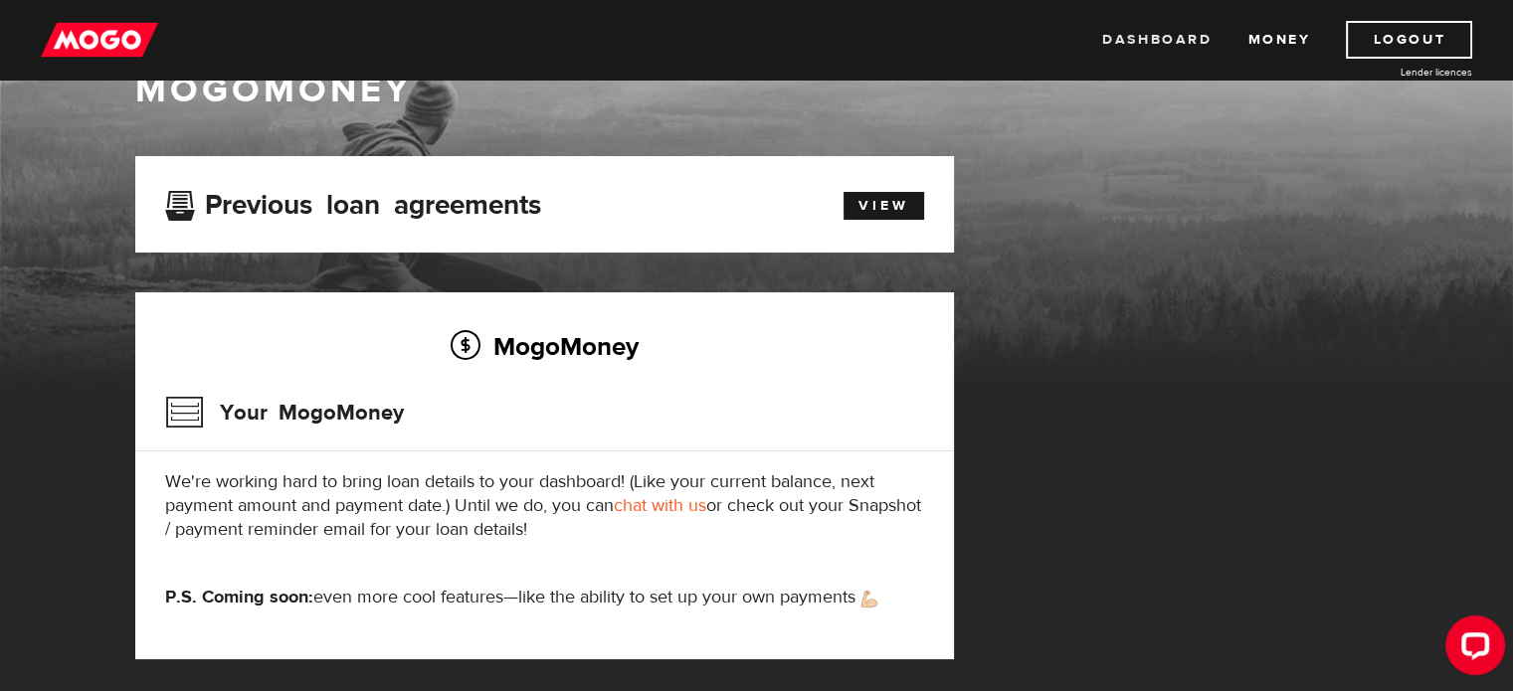
click at [1136, 54] on link "Dashboard" at bounding box center [1156, 40] width 109 height 38
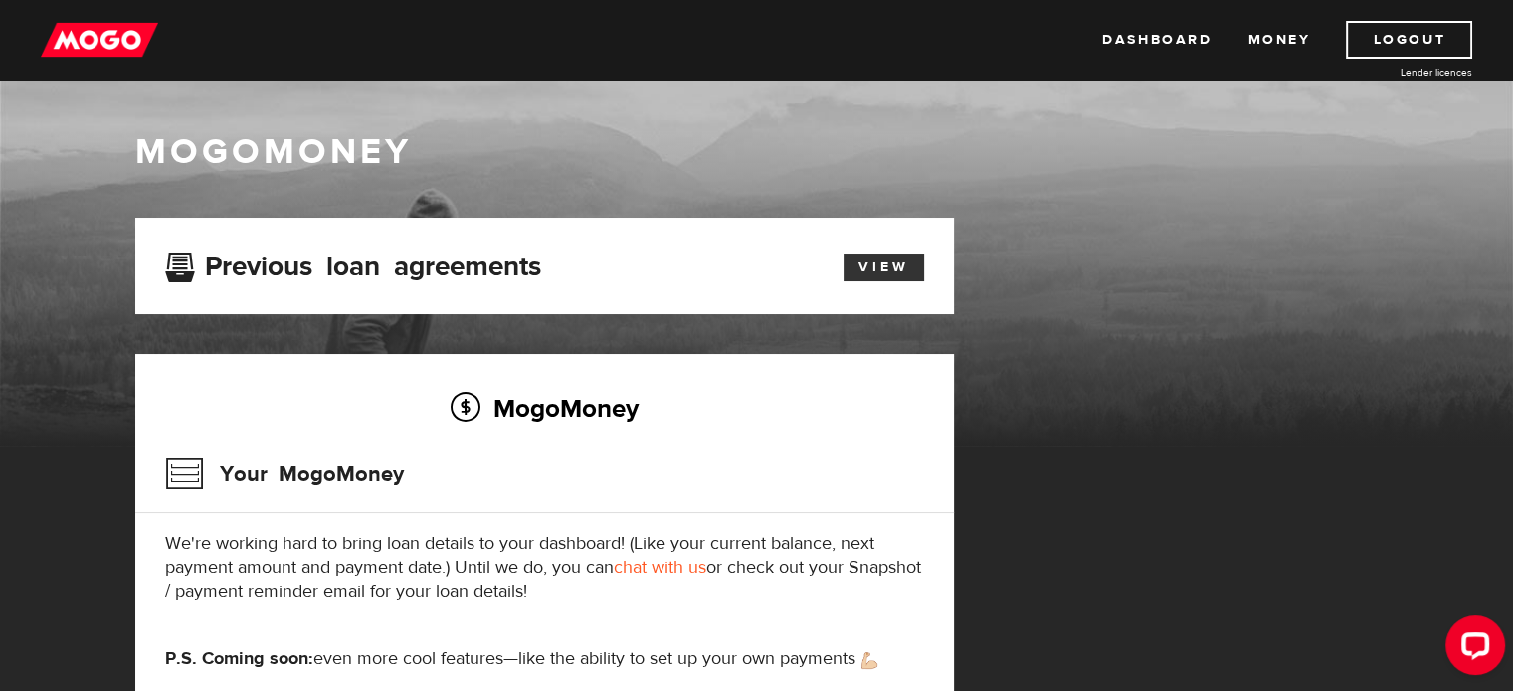
click at [870, 277] on link "View" at bounding box center [883, 268] width 81 height 28
click at [1421, 70] on link "Lender licences" at bounding box center [1397, 72] width 149 height 15
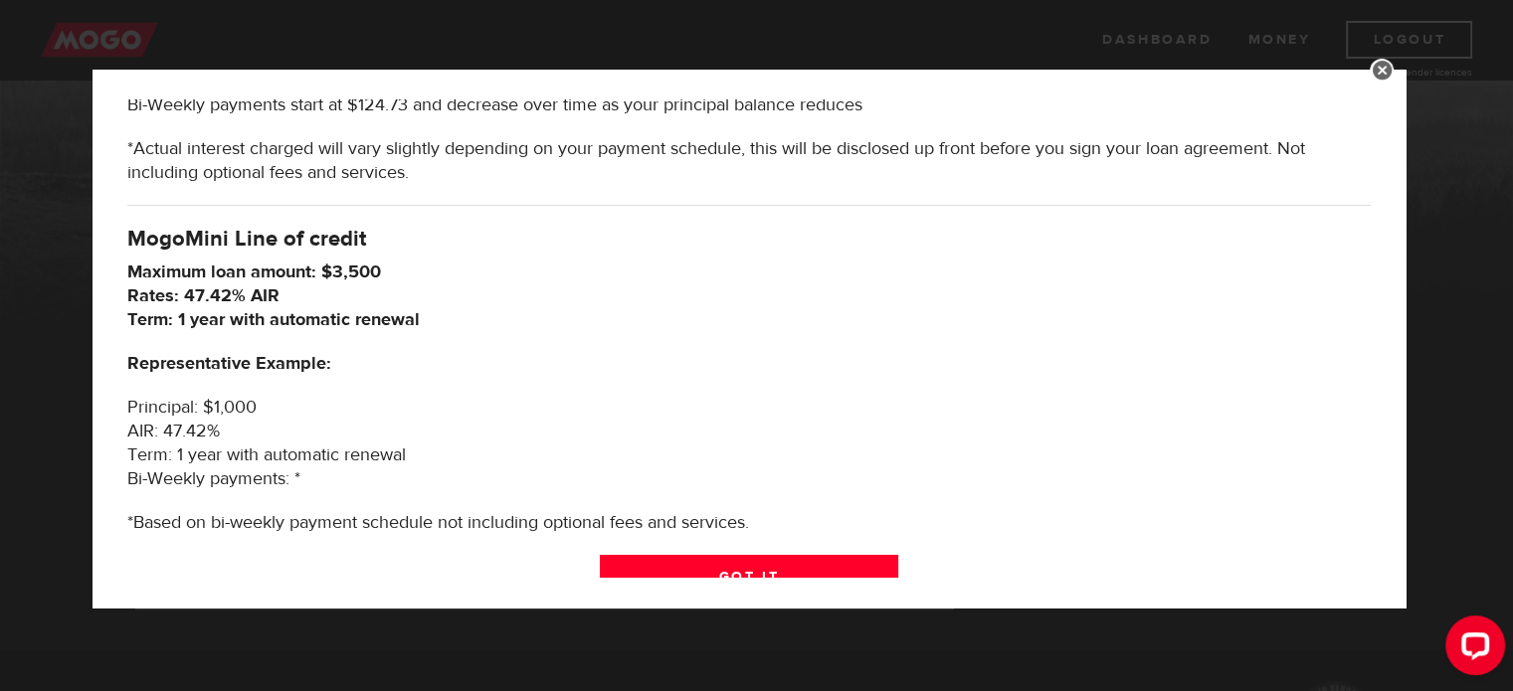
scroll to position [1881, 0]
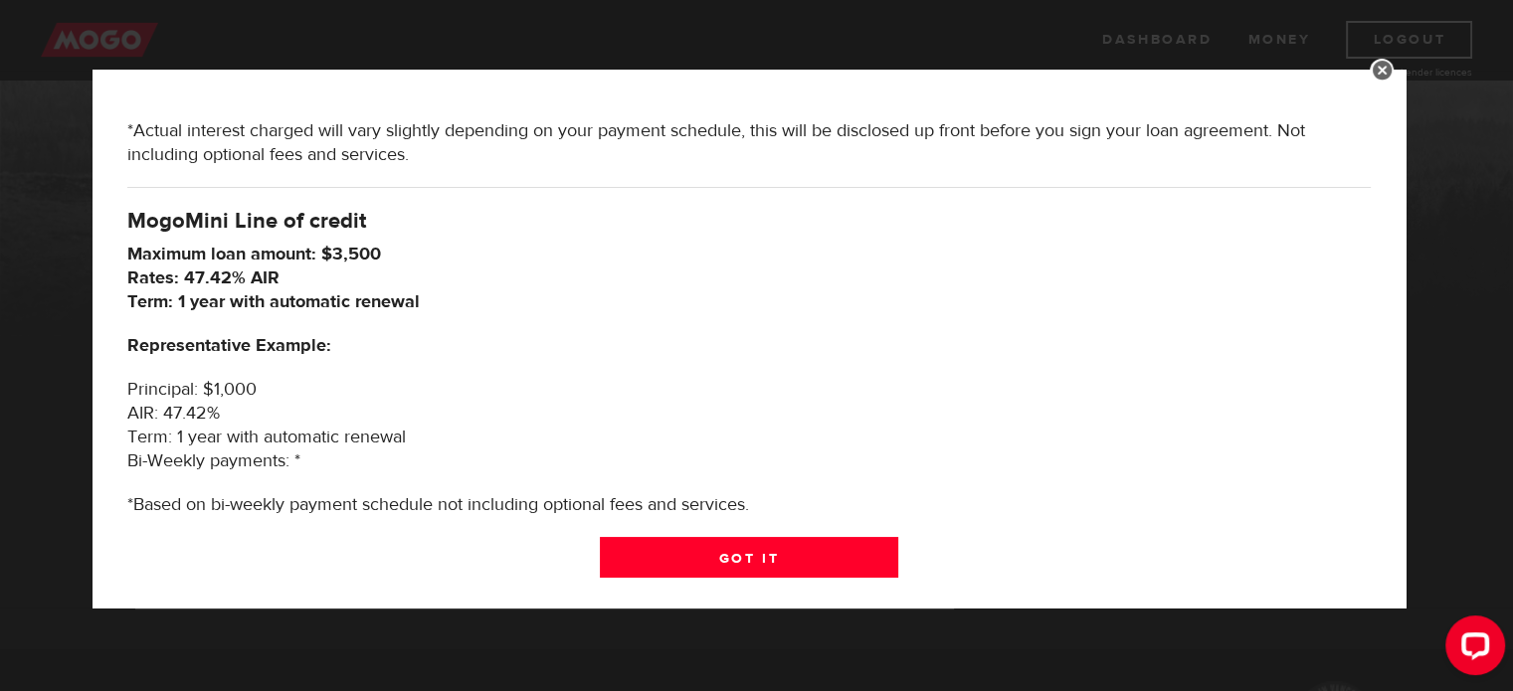
click at [1394, 66] on link at bounding box center [1382, 71] width 24 height 24
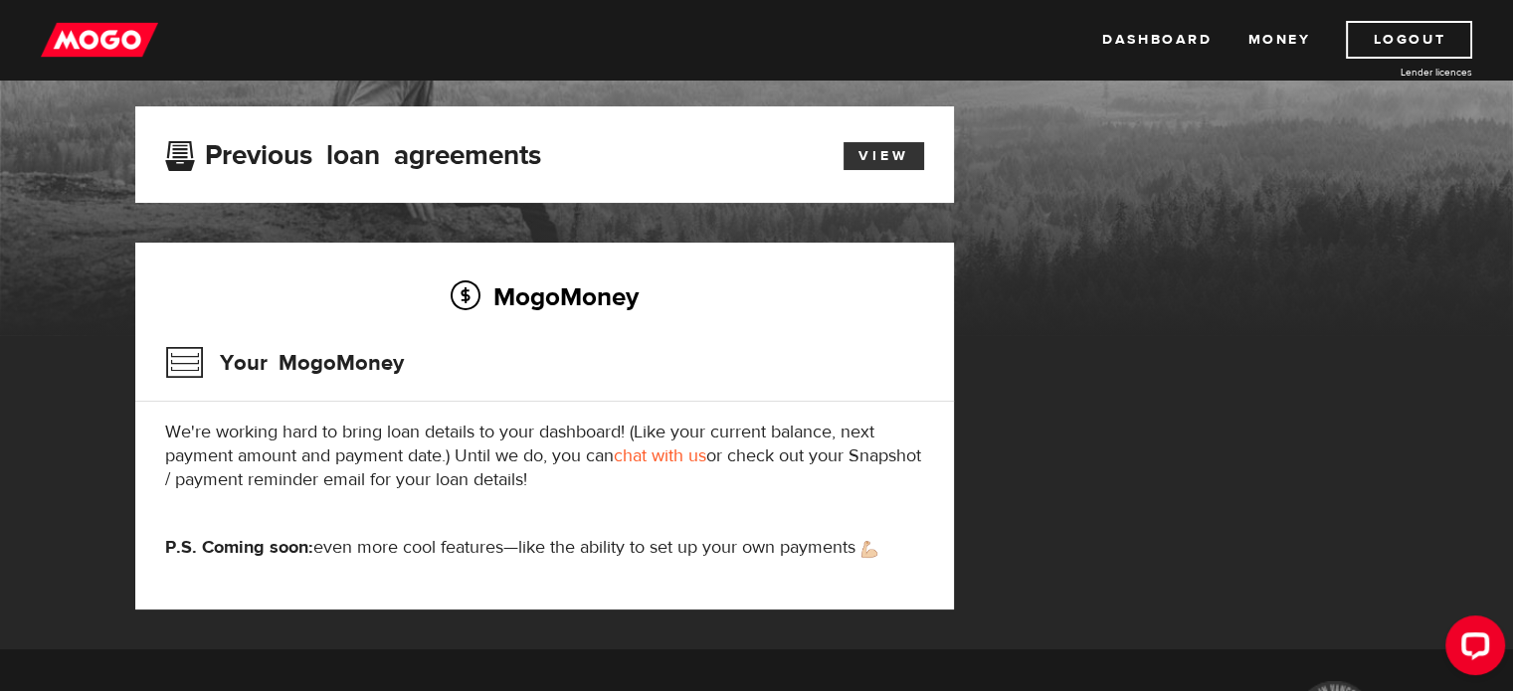
click at [868, 165] on link "View" at bounding box center [883, 156] width 81 height 28
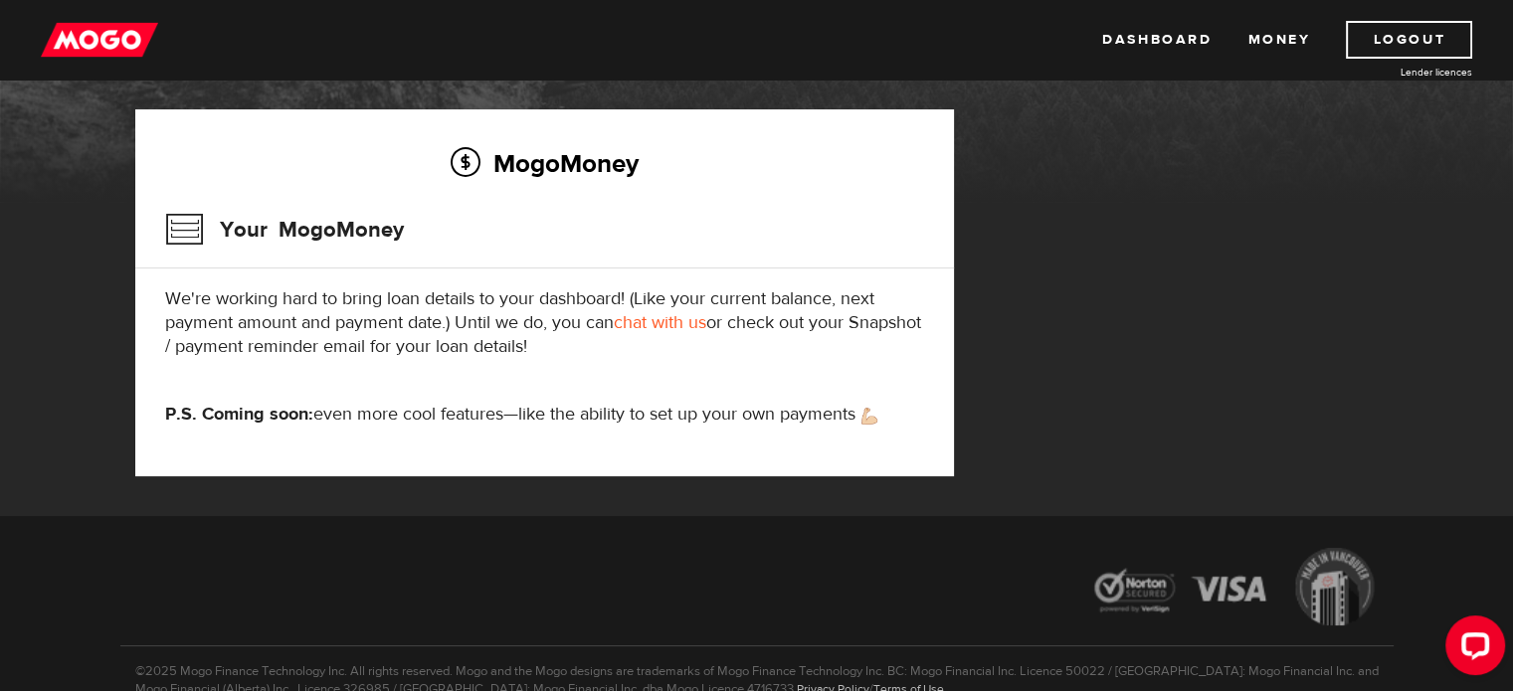
scroll to position [246, 0]
click at [668, 326] on link "chat with us" at bounding box center [660, 321] width 93 height 23
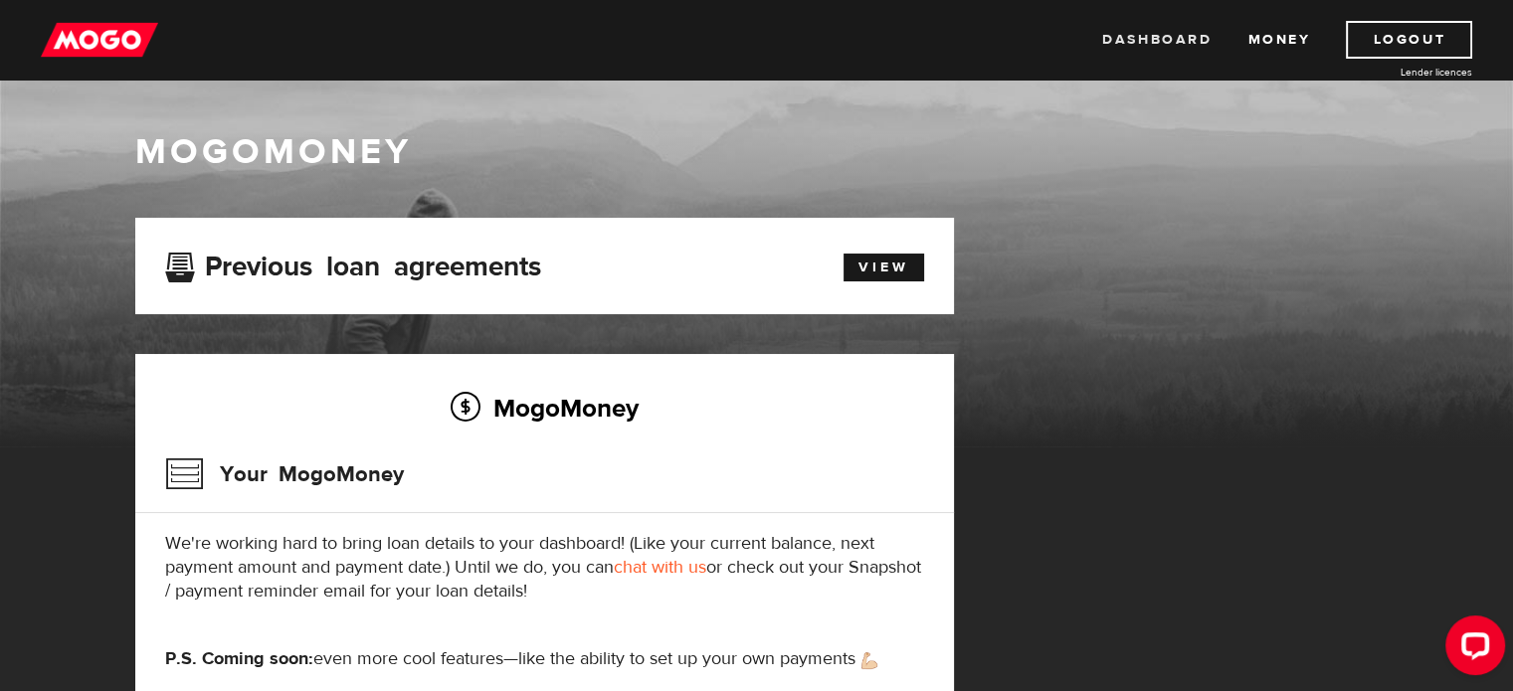
click at [1187, 38] on link "Dashboard" at bounding box center [1156, 40] width 109 height 38
click at [880, 252] on div "View" at bounding box center [873, 265] width 131 height 34
click at [875, 259] on link "View" at bounding box center [883, 268] width 81 height 28
click at [882, 267] on link "View" at bounding box center [883, 268] width 81 height 28
